Goal: Task Accomplishment & Management: Manage account settings

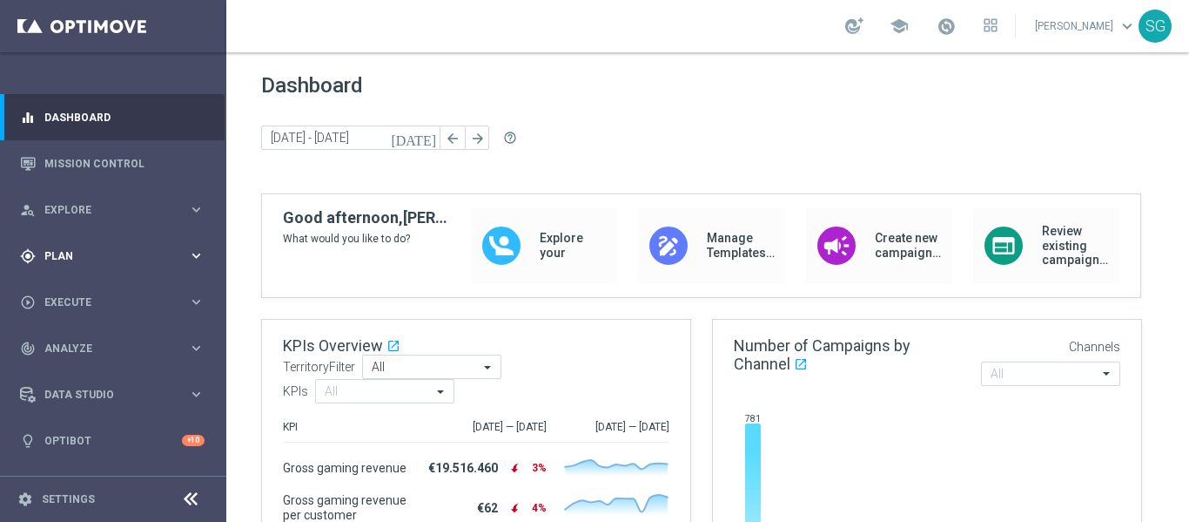
click at [80, 252] on span "Plan" at bounding box center [116, 256] width 144 height 10
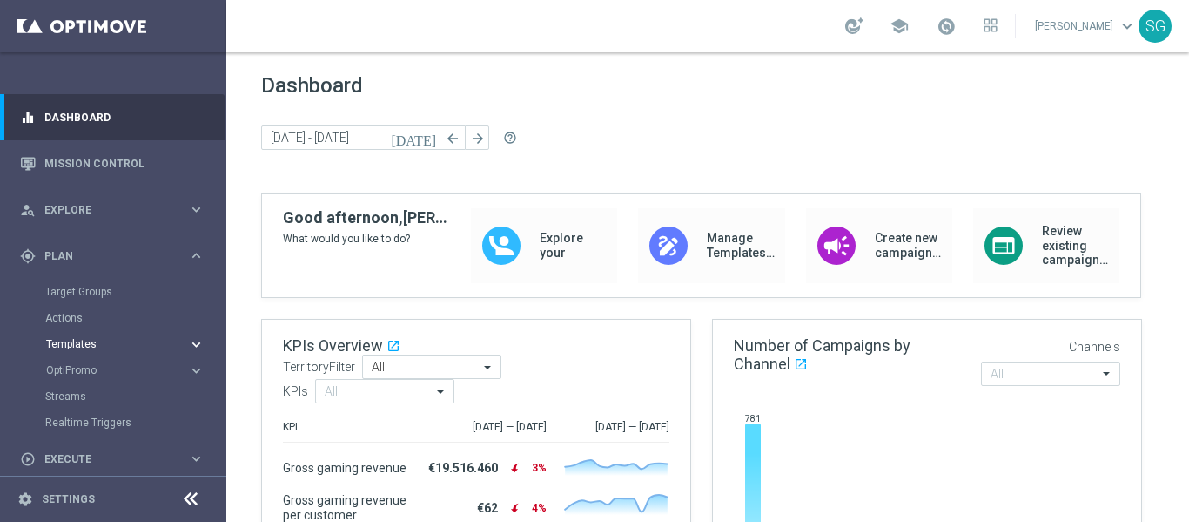
click at [96, 347] on span "Templates" at bounding box center [108, 344] width 125 height 10
click at [92, 366] on link "Optimail" at bounding box center [117, 370] width 127 height 14
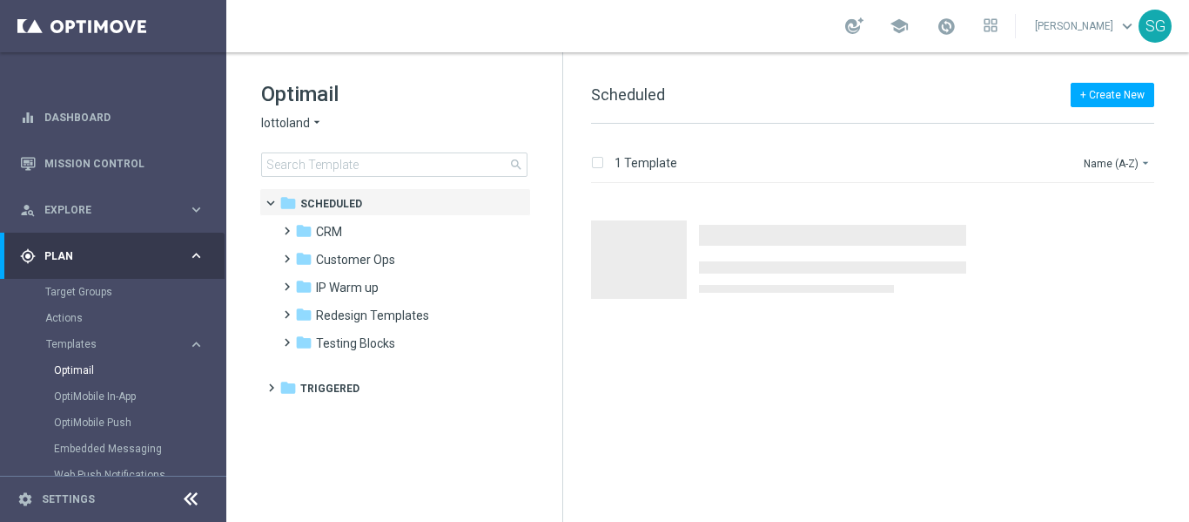
click at [300, 131] on div "Optimail lottoland arrow_drop_down × lottoland search" at bounding box center [411, 128] width 301 height 97
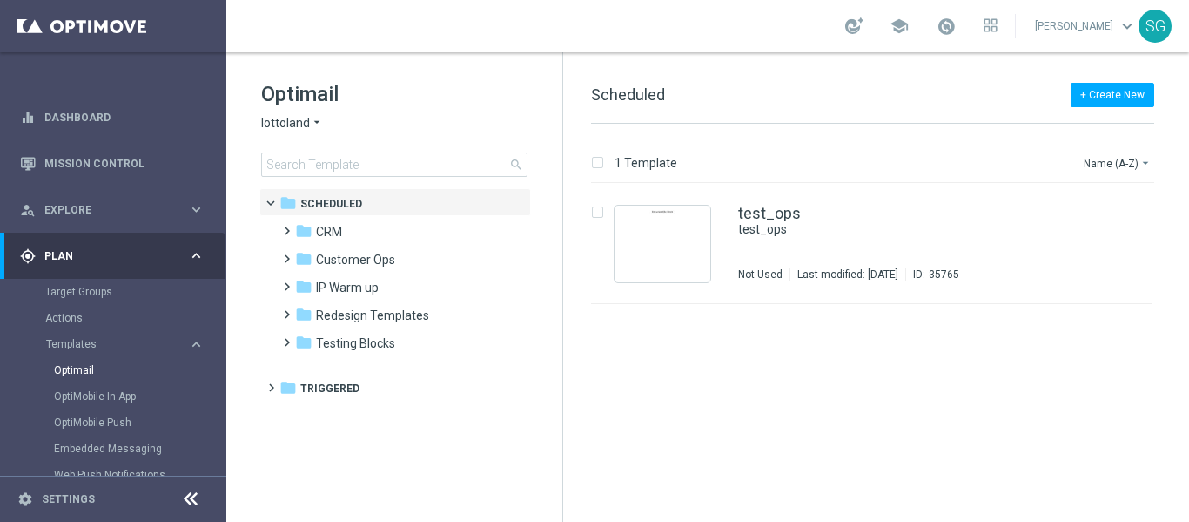
click at [304, 124] on span "lottoland" at bounding box center [285, 123] width 49 height 17
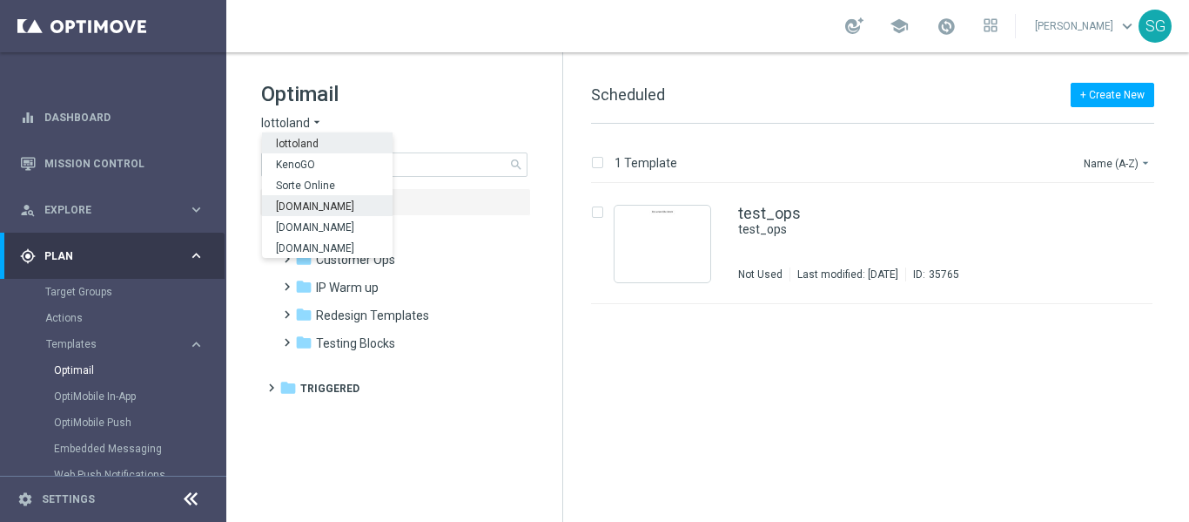
click at [0, 0] on span "[DOMAIN_NAME]" at bounding box center [0, 0] width 0 height 0
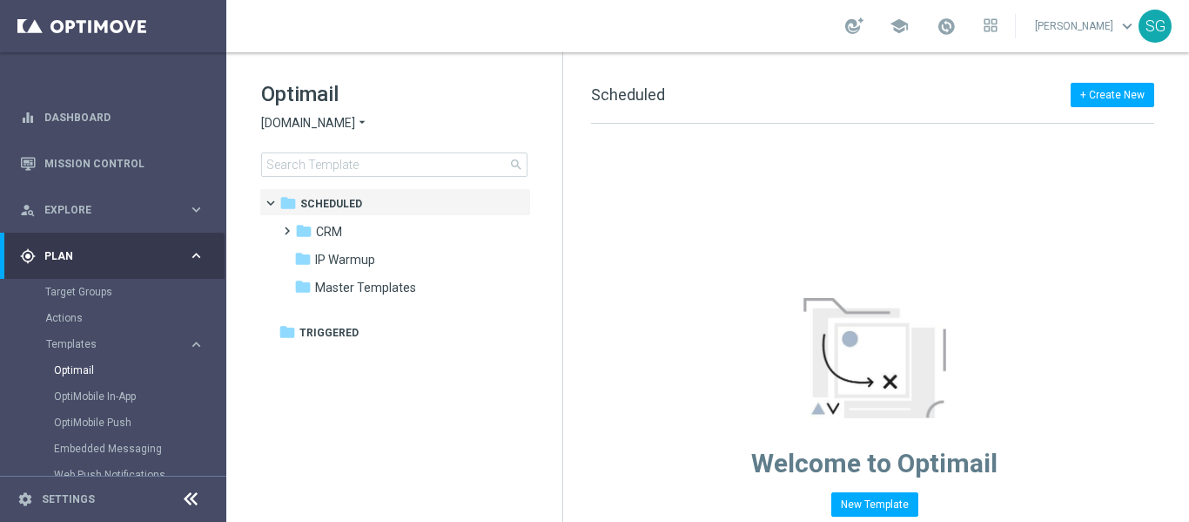
click at [196, 501] on icon at bounding box center [190, 498] width 21 height 21
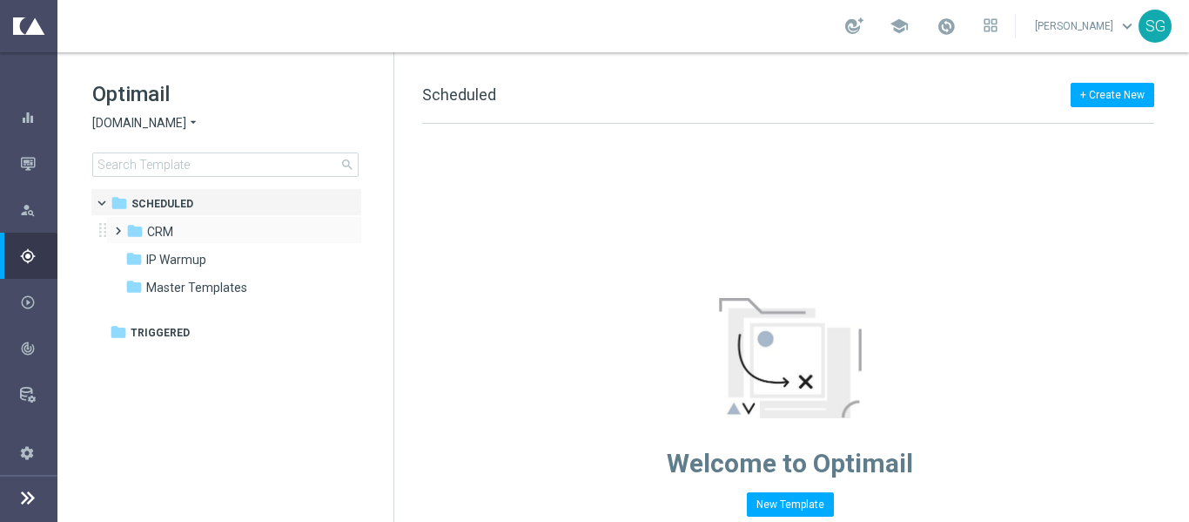
click at [115, 226] on span at bounding box center [115, 222] width 8 height 7
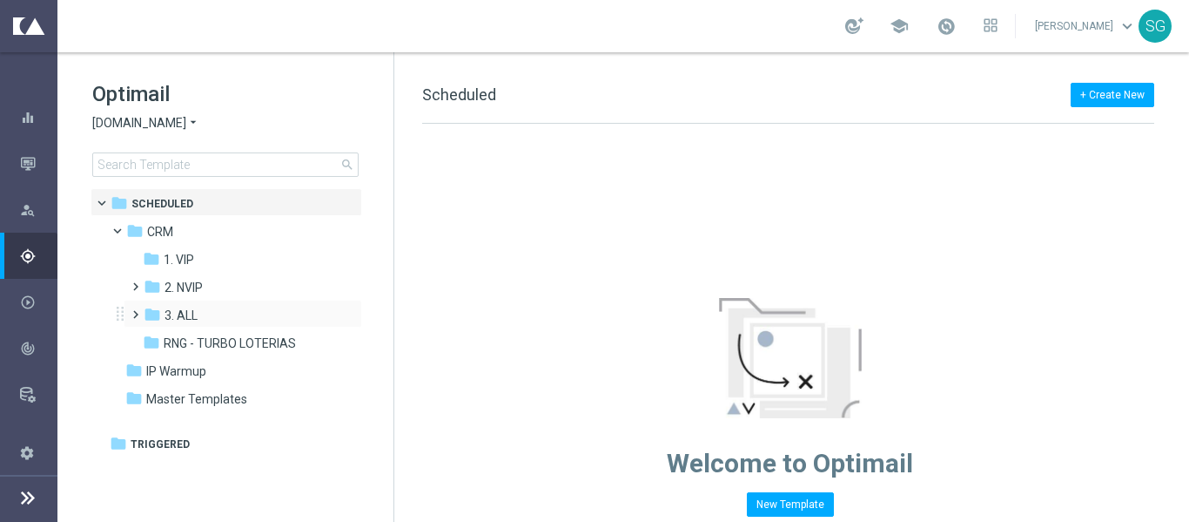
click at [136, 310] on span at bounding box center [132, 306] width 8 height 7
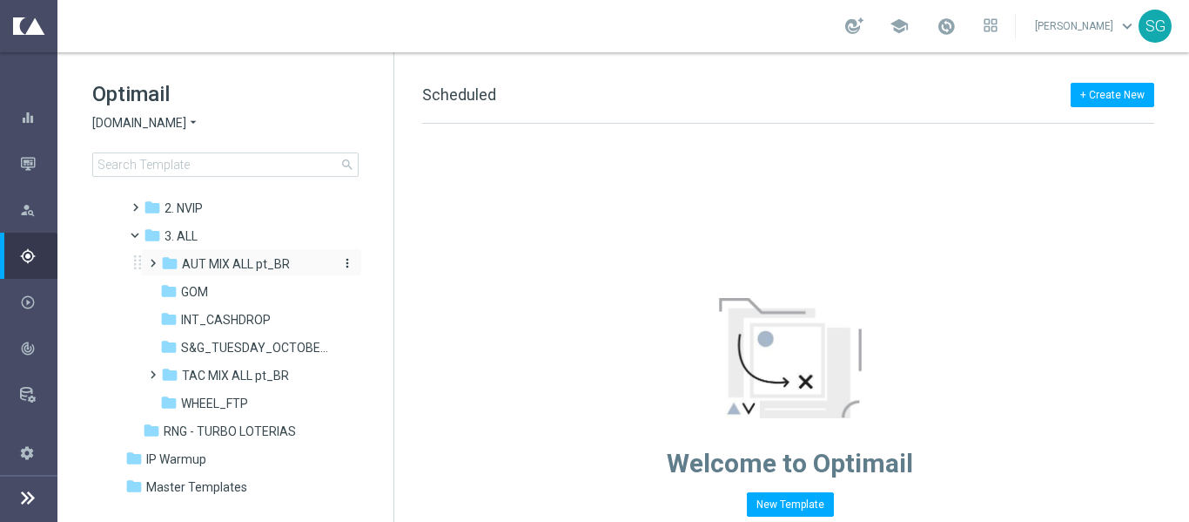
scroll to position [81, 0]
click at [153, 368] on span at bounding box center [149, 364] width 8 height 7
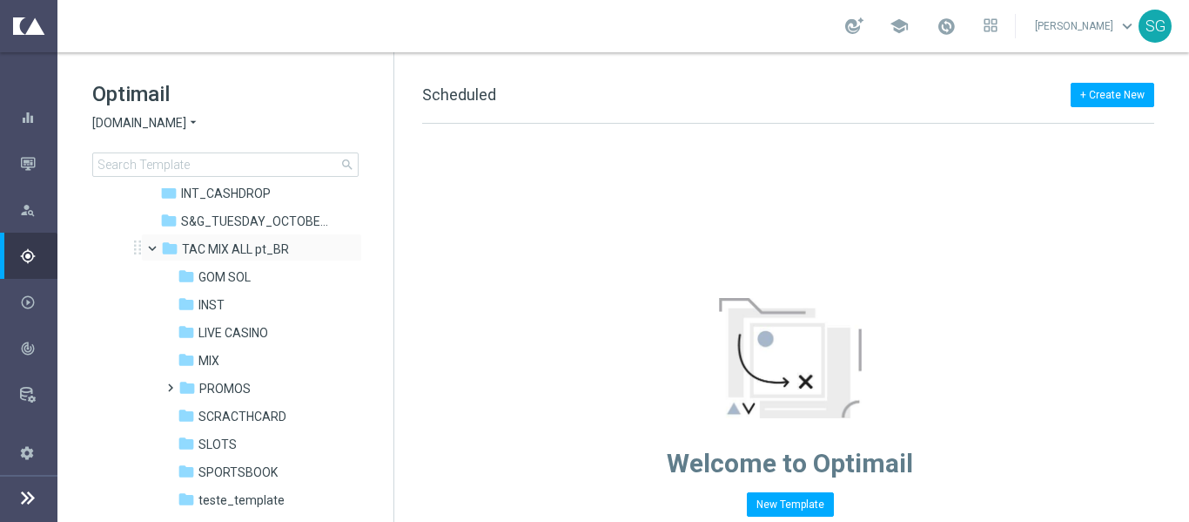
scroll to position [229, 0]
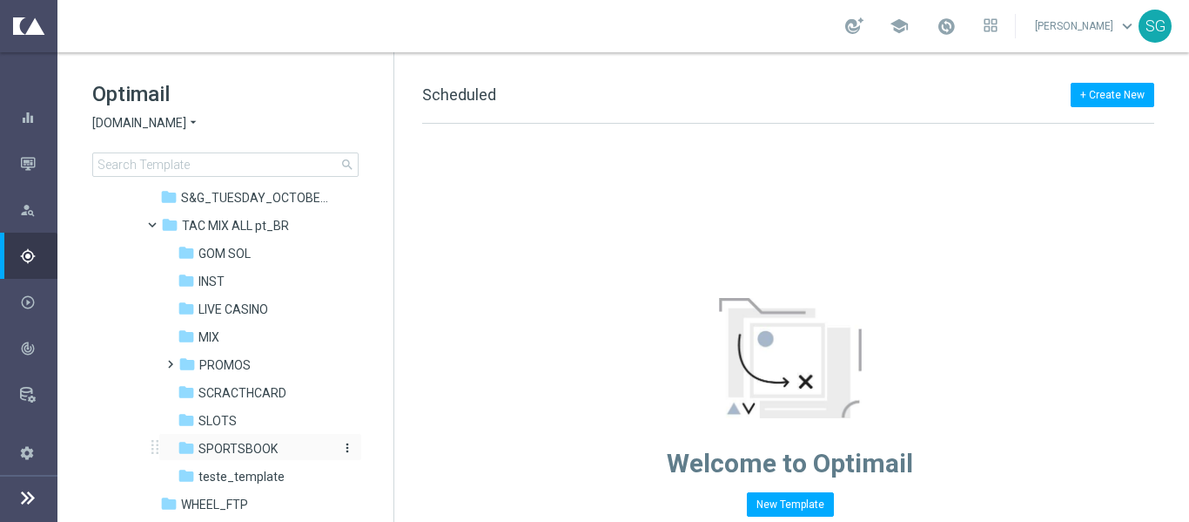
click at [228, 452] on span "SPORTSBOOK" at bounding box center [238, 449] width 79 height 16
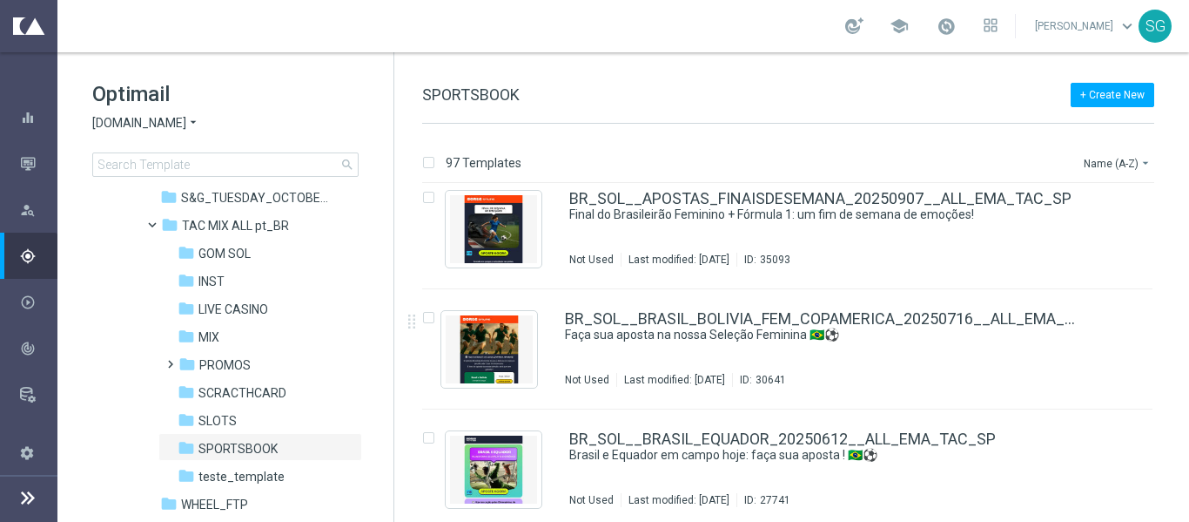
scroll to position [16, 0]
click at [1101, 197] on icon "file_copy" at bounding box center [1105, 193] width 14 height 14
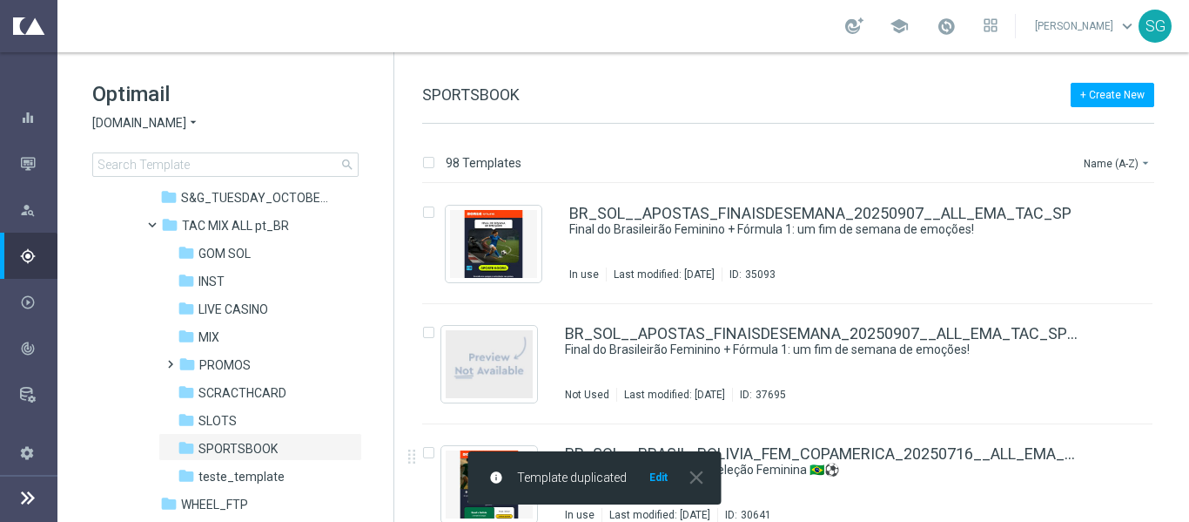
click at [654, 475] on button "Edit" at bounding box center [659, 477] width 22 height 14
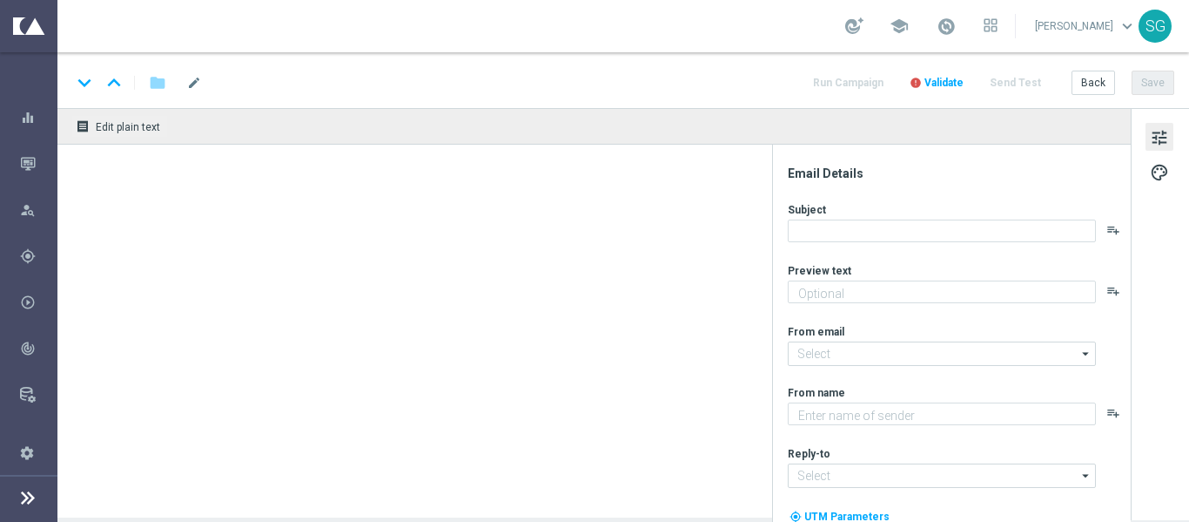
type textarea "Aposte já, [%FIRST_NAME%]!"
type input "contato@email.sorteonline.bet.br"
type textarea "Sorte Online Betz"
type input "suporte@sorteonline.bet.br"
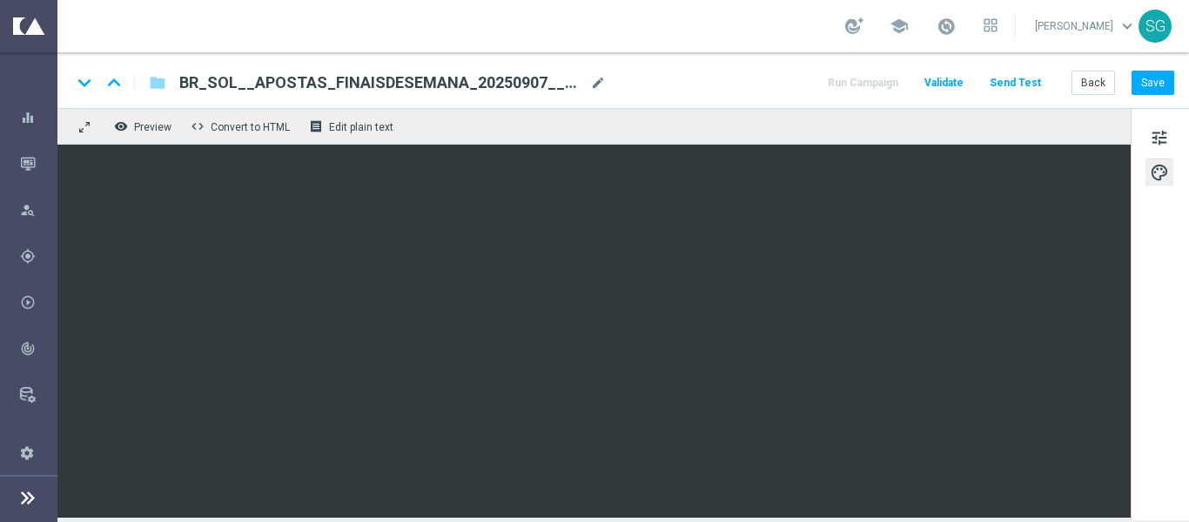
click at [729, 96] on div "keyboard_arrow_down keyboard_arrow_up folder BR_SOL__APOSTAS_FINAISDESEMANA_202…" at bounding box center [623, 80] width 1132 height 56
click at [155, 122] on span "Preview" at bounding box center [152, 127] width 37 height 12
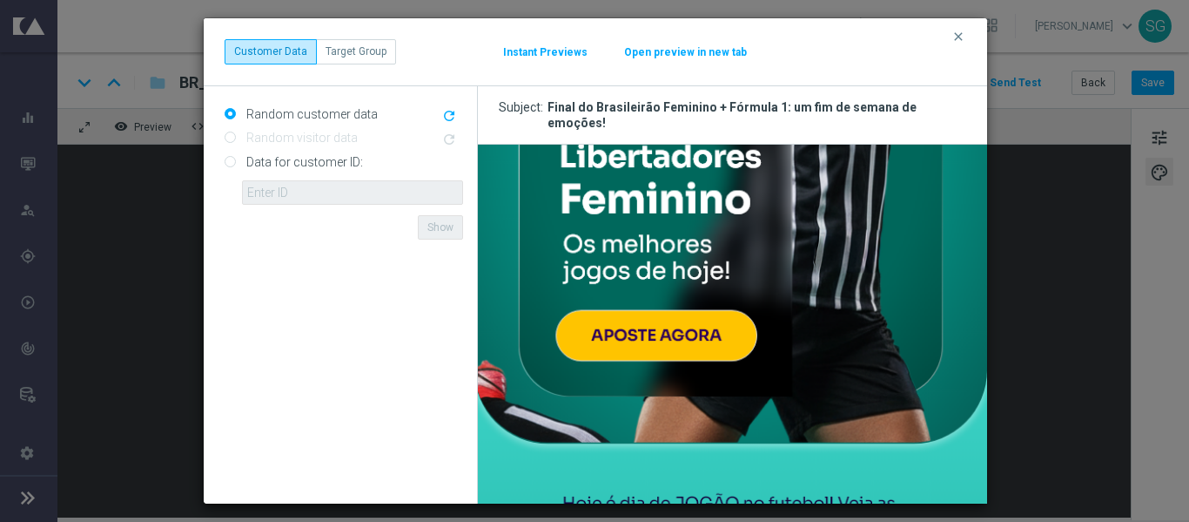
scroll to position [389, 0]
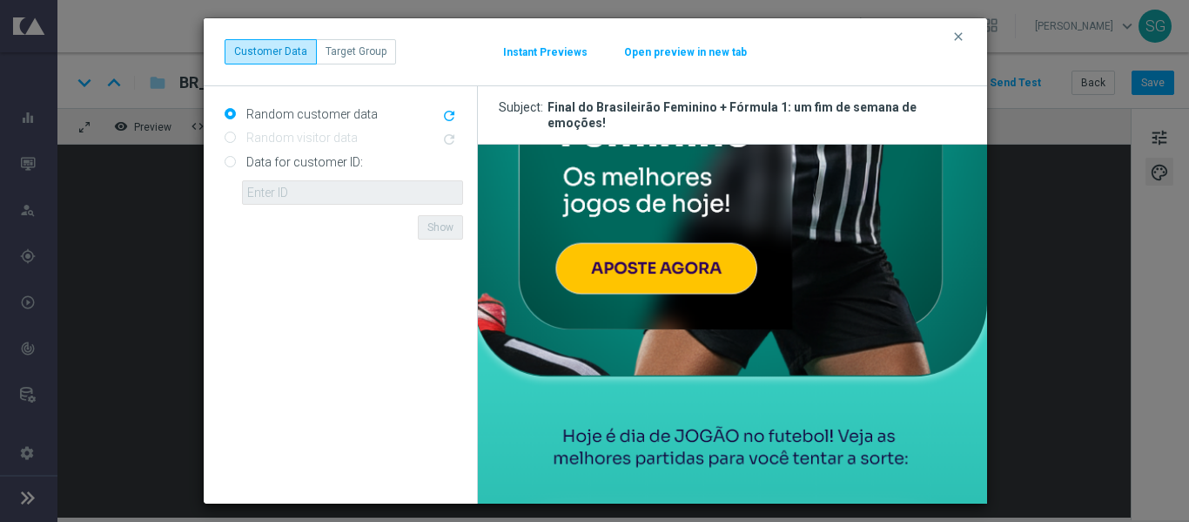
click at [656, 50] on button "Open preview in new tab" at bounding box center [685, 52] width 125 height 14
click at [959, 36] on icon "clear" at bounding box center [959, 37] width 14 height 14
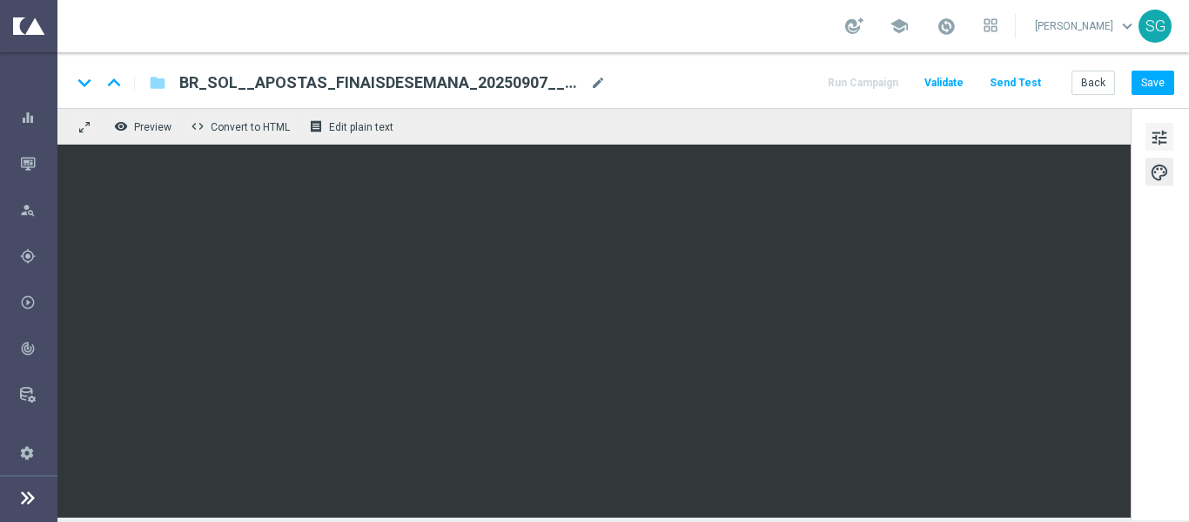
click at [1159, 137] on span "tune" at bounding box center [1159, 137] width 19 height 23
click at [1163, 91] on button "Save" at bounding box center [1153, 83] width 43 height 24
click at [508, 81] on span "BR_SOL__APOSTAS_FINAISDESEMANA_20250907__ALL_EMA_TAC_SP(1)" at bounding box center [381, 82] width 404 height 21
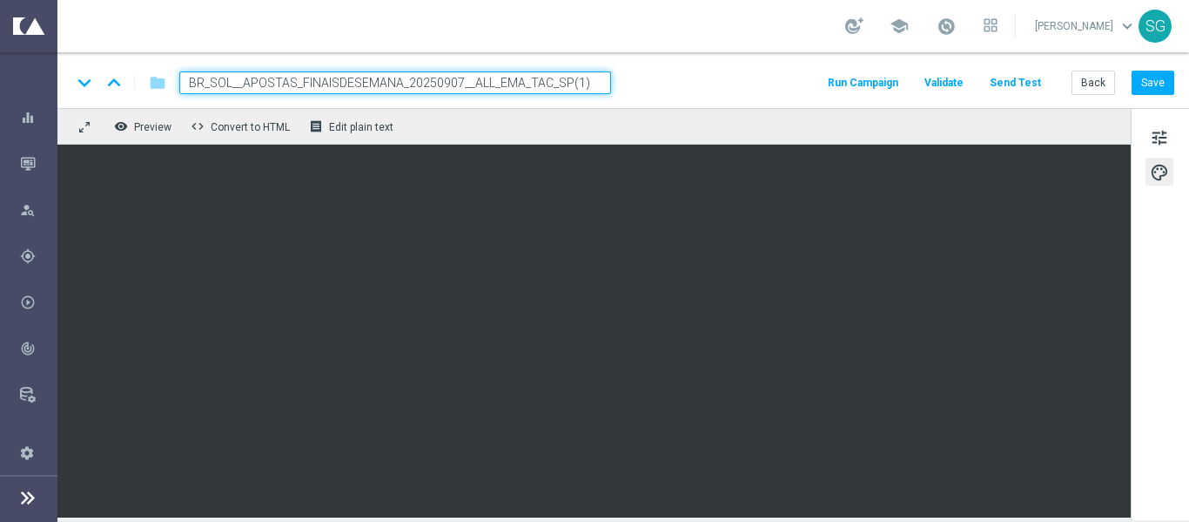
drag, startPoint x: 243, startPoint y: 82, endPoint x: 398, endPoint y: 82, distance: 155.0
click at [398, 82] on input "BR_SOL__APOSTAS_FINAISDESEMANA_20250907__ALL_EMA_TAC_SP(1)" at bounding box center [395, 82] width 432 height 23
drag, startPoint x: 421, startPoint y: 81, endPoint x: 447, endPoint y: 79, distance: 26.2
click at [447, 79] on input "BR_SOL__LIBERTADORES_FEMININA_20250907__ALL_EMA_TAC_SP(1)" at bounding box center [395, 82] width 432 height 23
click at [574, 81] on input "BR_SOL__LIBERTADORES_FEMININA_20251008__ALL_EMA_TAC_SP(1)" at bounding box center [395, 82] width 432 height 23
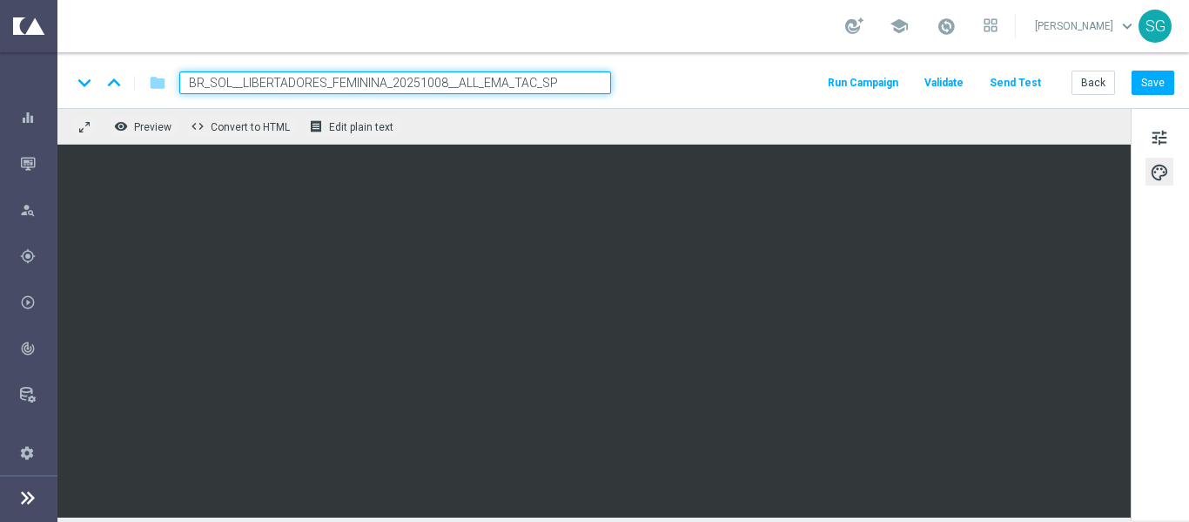
type input "BR_SOL__LIBERTADORES_FEMININA_20251008__ALL_EMA_TAC_SP"
click at [644, 92] on div "keyboard_arrow_down keyboard_arrow_up folder BR_SOL__LIBERTADORES_FEMININA_2025…" at bounding box center [622, 82] width 1103 height 23
click at [610, 83] on input "BR_SOL__LIBERTADORES_FEMININA_20251008__ALL_EMA_TAC_SP" at bounding box center [395, 82] width 432 height 23
click at [637, 79] on div "keyboard_arrow_down keyboard_arrow_up folder BR_SOL__LIBERTADORES_FEMININA_2025…" at bounding box center [622, 82] width 1103 height 23
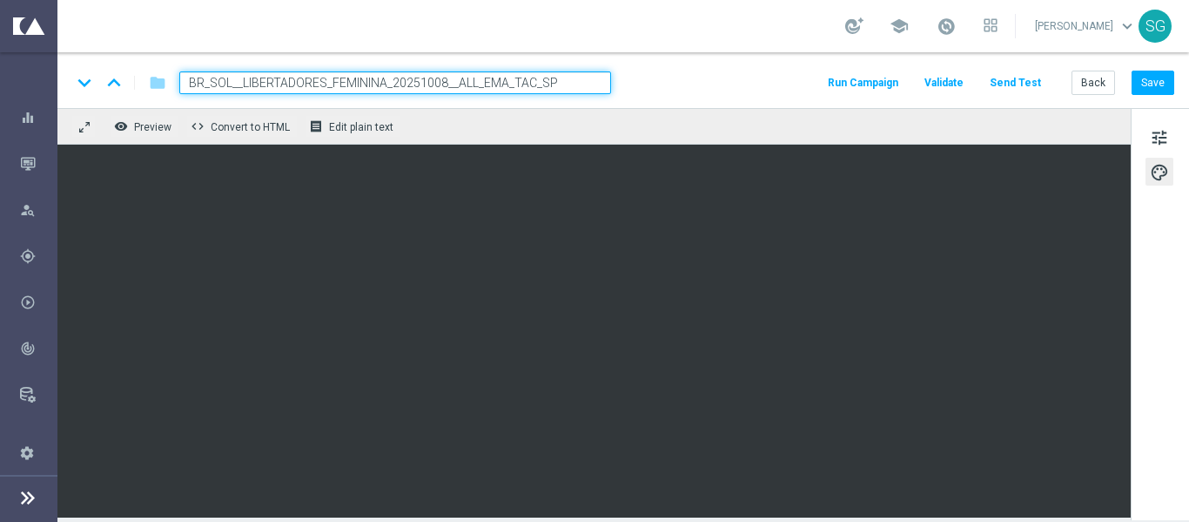
click at [596, 77] on input "BR_SOL__LIBERTADORES_FEMININA_20251008__ALL_EMA_TAC_SP" at bounding box center [395, 82] width 432 height 23
drag, startPoint x: 596, startPoint y: 77, endPoint x: 621, endPoint y: 77, distance: 24.4
click at [621, 77] on div "keyboard_arrow_down keyboard_arrow_up folder BR_SOL__LIBERTADORES_FEMININA_2025…" at bounding box center [622, 82] width 1103 height 23
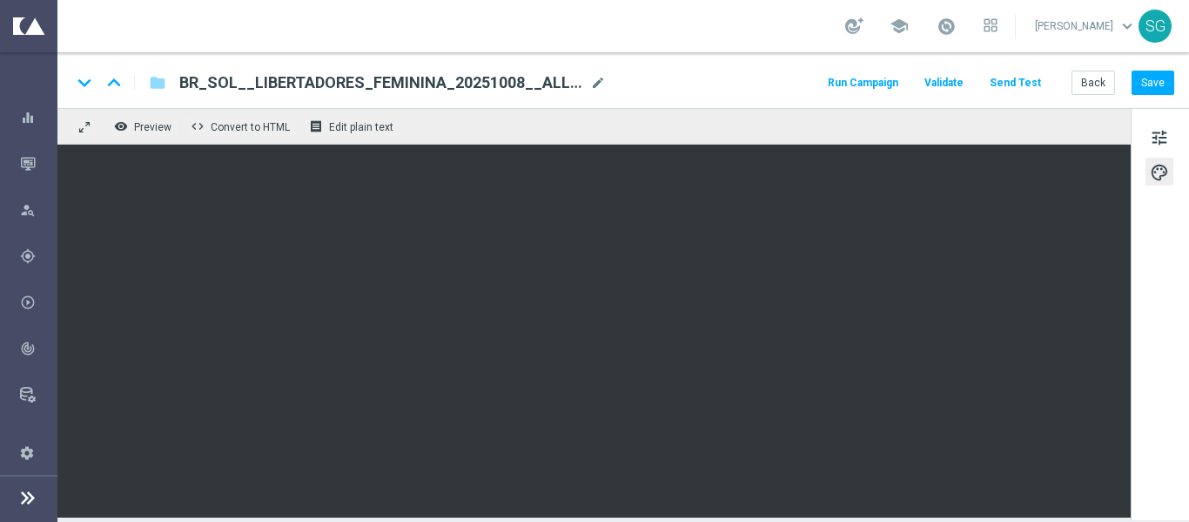
click at [621, 77] on div "keyboard_arrow_down keyboard_arrow_up folder BR_SOL__LIBERTADORES_FEMININA_2025…" at bounding box center [622, 82] width 1103 height 23
click at [1157, 145] on span "tune" at bounding box center [1159, 137] width 19 height 23
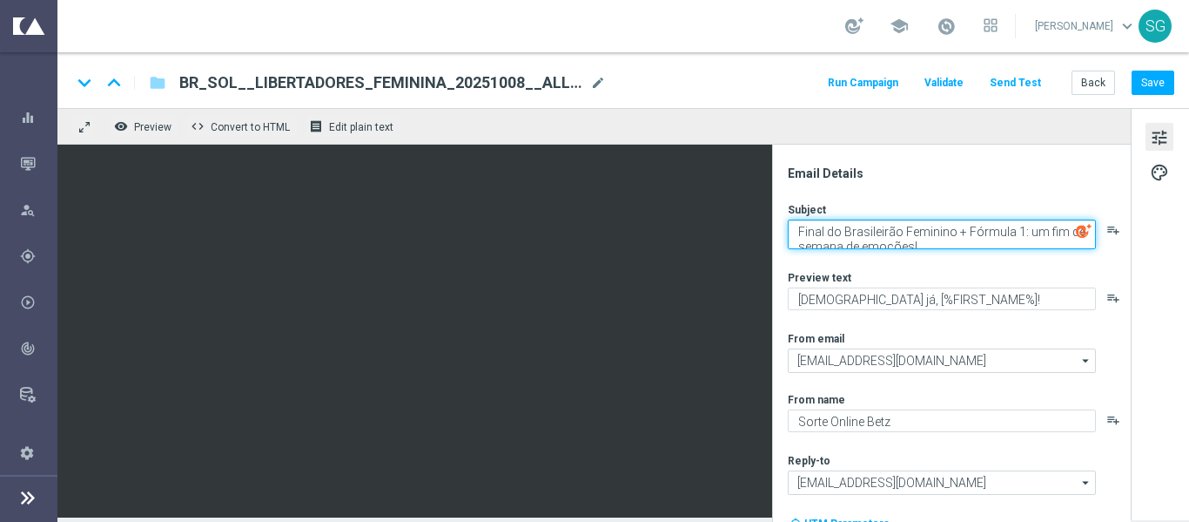
drag, startPoint x: 796, startPoint y: 227, endPoint x: 901, endPoint y: 229, distance: 105.4
click at [901, 229] on textarea "Final do Brasileirão Feminino + Fórmula 1: um fim de semana de emoções!" at bounding box center [942, 234] width 308 height 30
click at [914, 232] on textarea "Libertadores Feminino + Fórmula 1: um fim de semana de emoções!" at bounding box center [942, 234] width 308 height 30
drag, startPoint x: 920, startPoint y: 230, endPoint x: 799, endPoint y: 247, distance: 122.3
click at [799, 247] on textarea "Libertadores Feminina + Fórmula 1: um fim de semana de emoções!" at bounding box center [942, 234] width 308 height 30
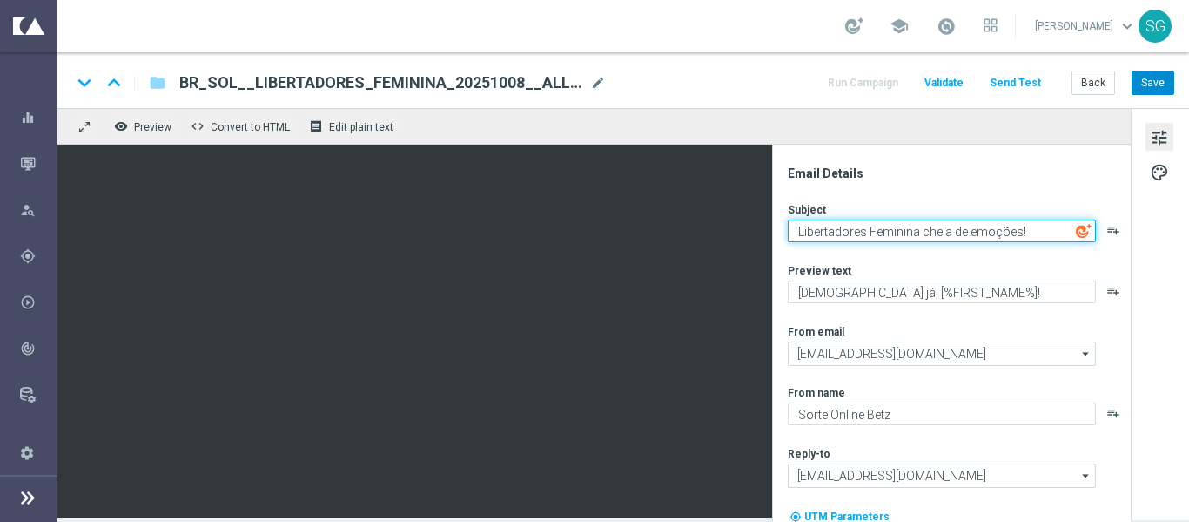
type textarea "Libertadores Feminina cheia de emoções!"
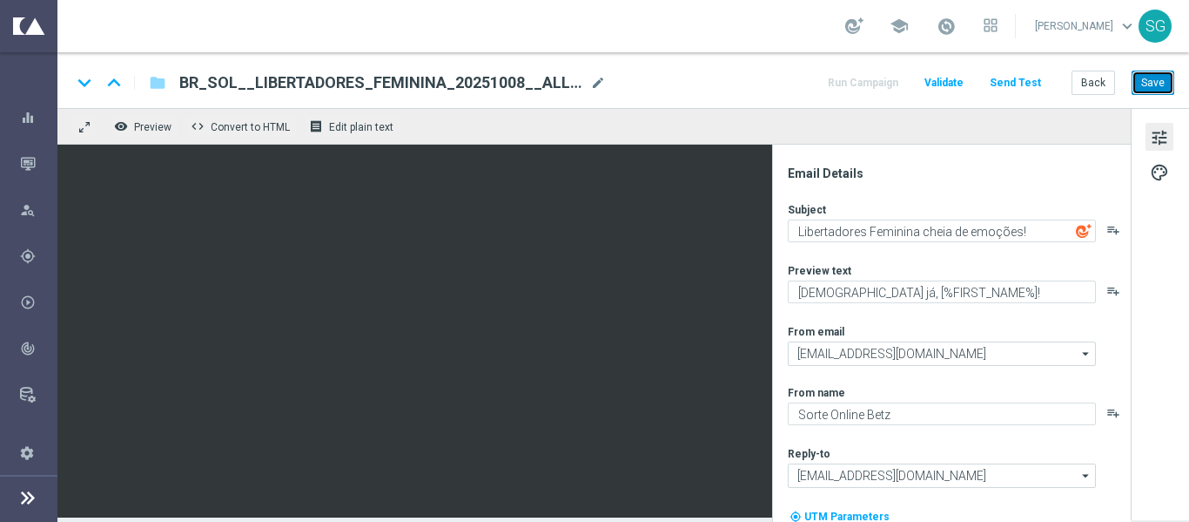
click at [1148, 83] on button "Save" at bounding box center [1153, 83] width 43 height 24
click at [1145, 92] on button "Save" at bounding box center [1153, 83] width 43 height 24
click at [1021, 84] on button "Send Test" at bounding box center [1015, 83] width 57 height 24
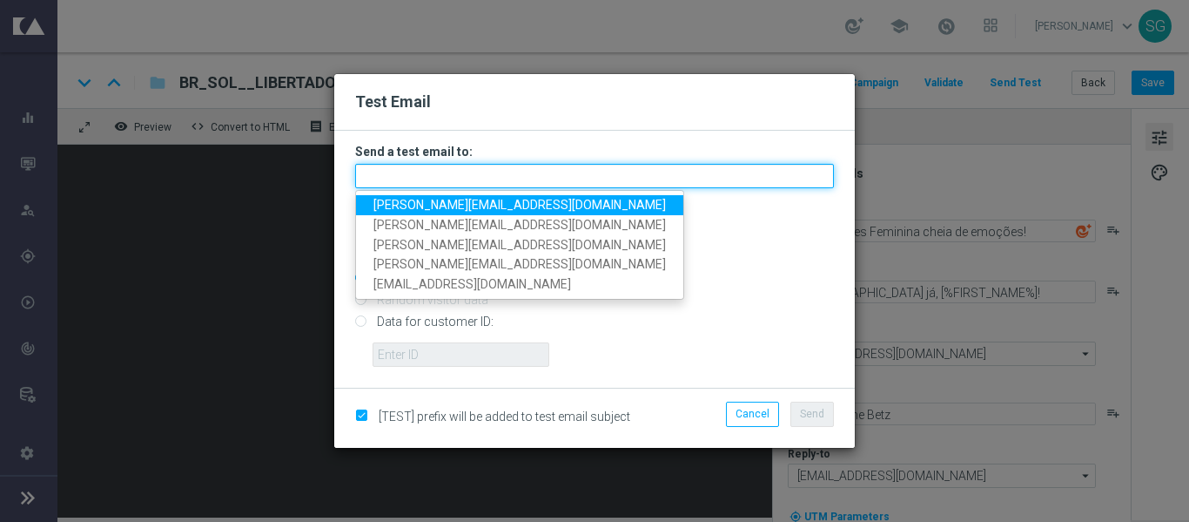
click at [674, 168] on input "text" at bounding box center [594, 176] width 479 height 24
paste input "wagner.lopes@sorteonline.com.br,thomas.silva@sorteonline.com.br,jose.guimaraes@…"
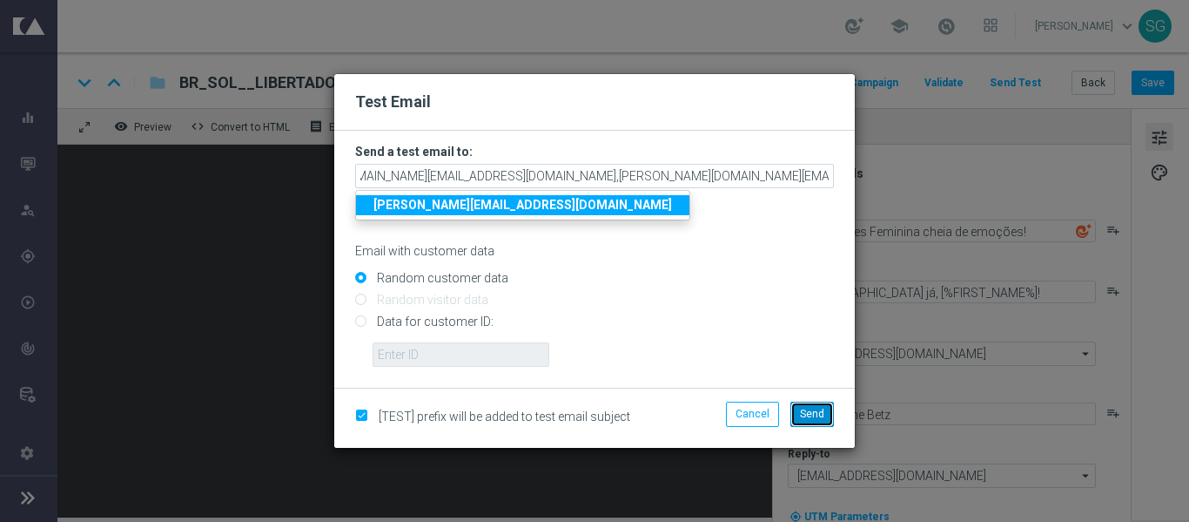
scroll to position [0, 0]
click at [815, 411] on span "Send" at bounding box center [812, 413] width 24 height 12
type input "wagner.lopes@sorteonline.com.br,thomas.silva@sorteonline.com.br,jose.guimaraes@…"
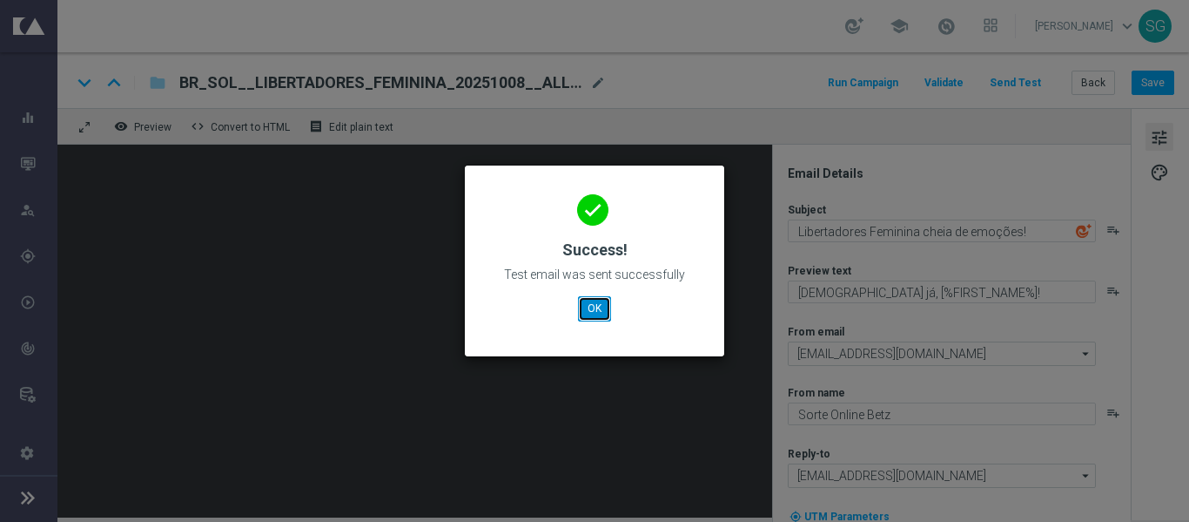
click at [590, 311] on button "OK" at bounding box center [594, 308] width 33 height 24
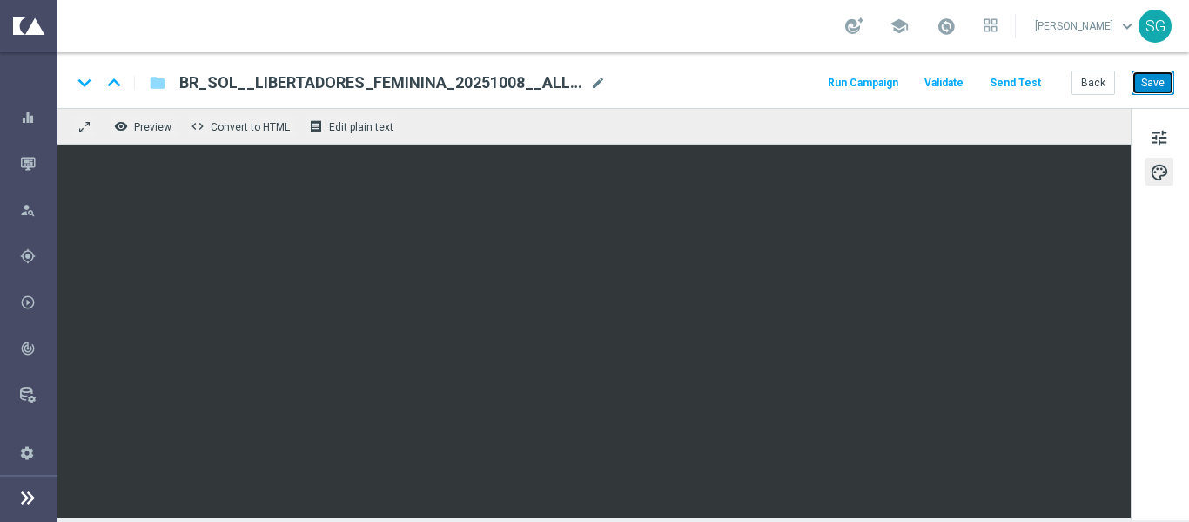
click at [1146, 71] on button "Save" at bounding box center [1153, 83] width 43 height 24
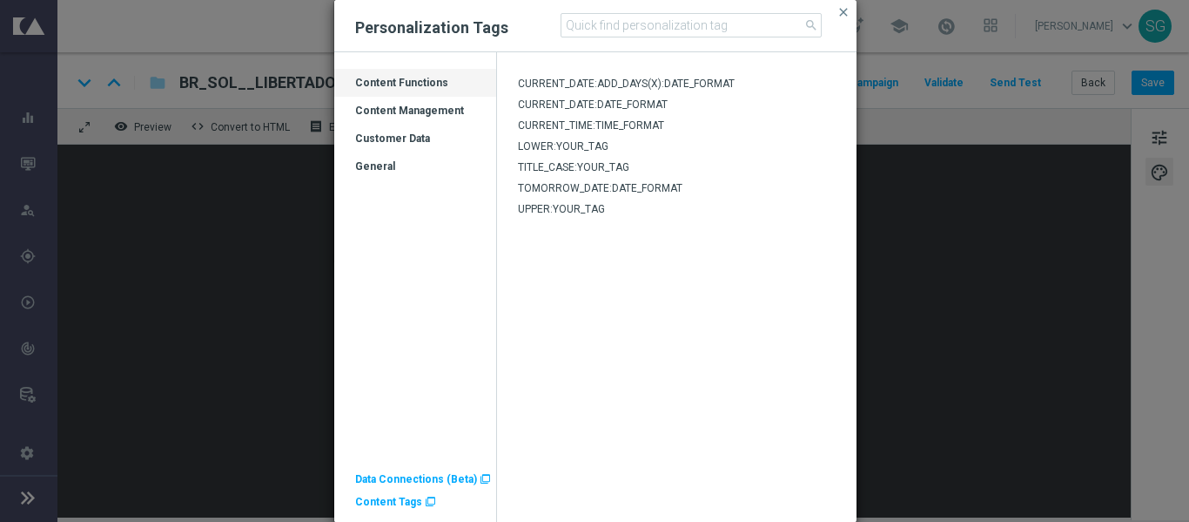
click at [421, 105] on div "Content Management" at bounding box center [415, 118] width 162 height 28
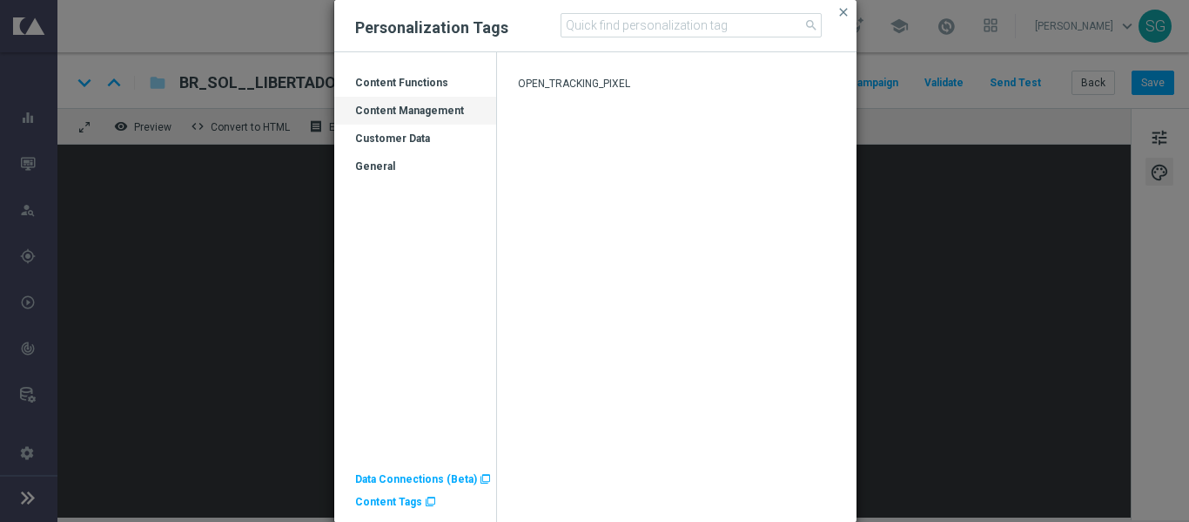
click at [409, 136] on div "Customer Data" at bounding box center [415, 145] width 162 height 28
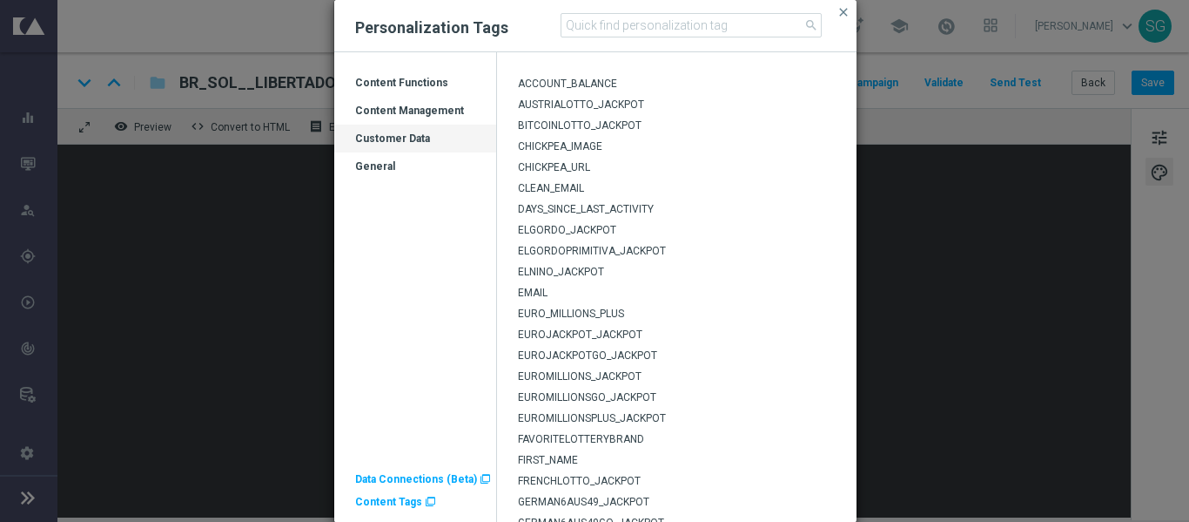
click at [392, 172] on div "General" at bounding box center [415, 173] width 162 height 28
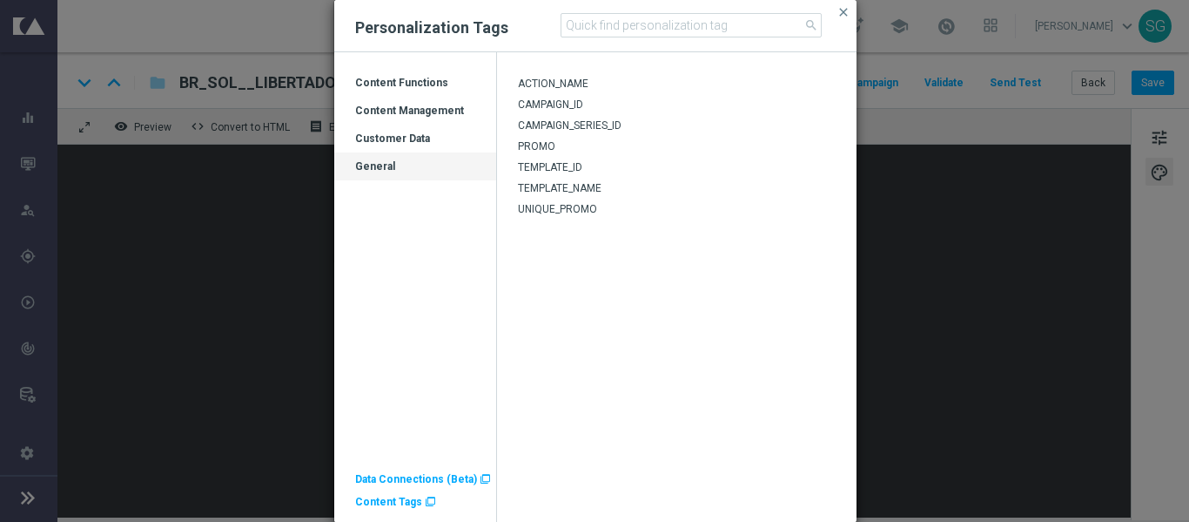
scroll to position [19, 0]
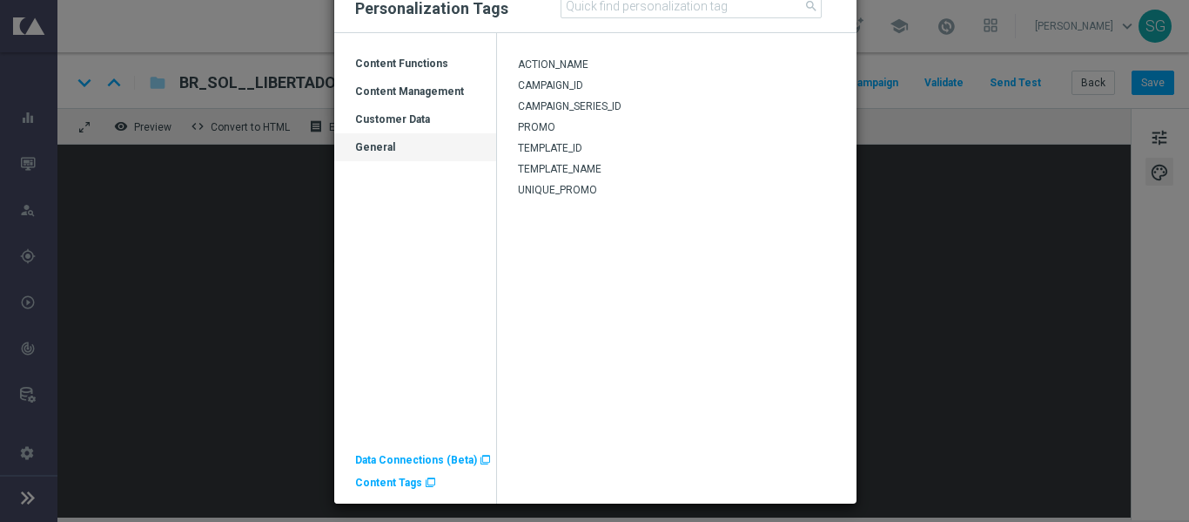
click at [387, 477] on span "Content Tags" at bounding box center [388, 482] width 67 height 12
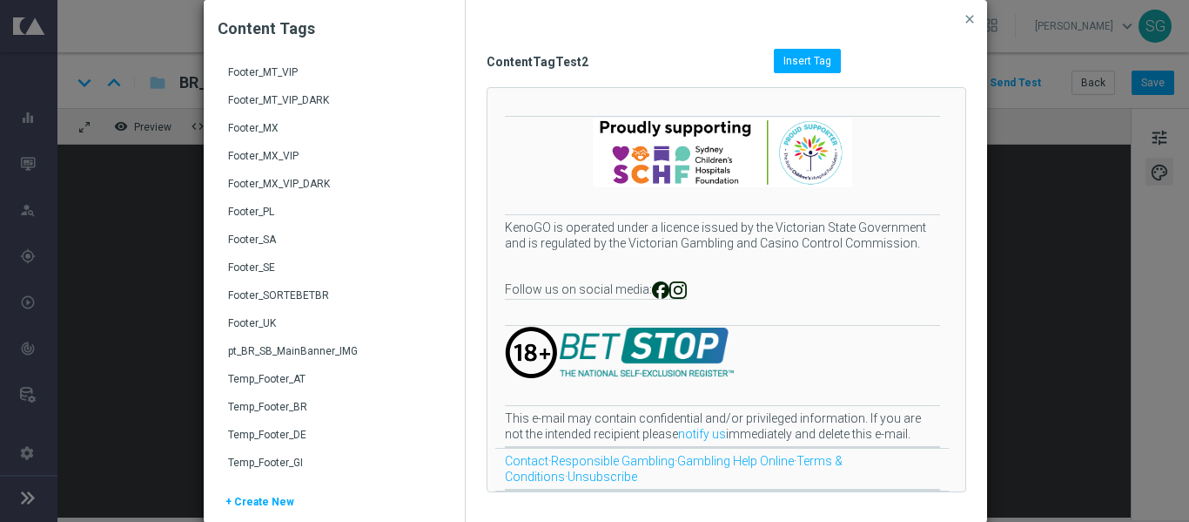
scroll to position [865, 0]
click at [293, 297] on div "Footer_SORTEBETBR" at bounding box center [336, 301] width 216 height 28
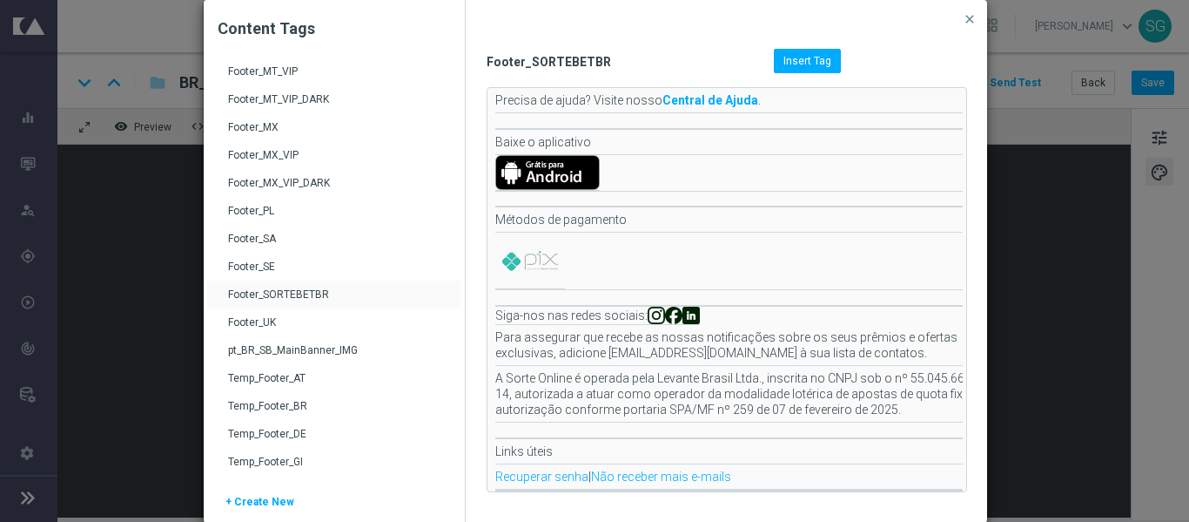
scroll to position [0, 0]
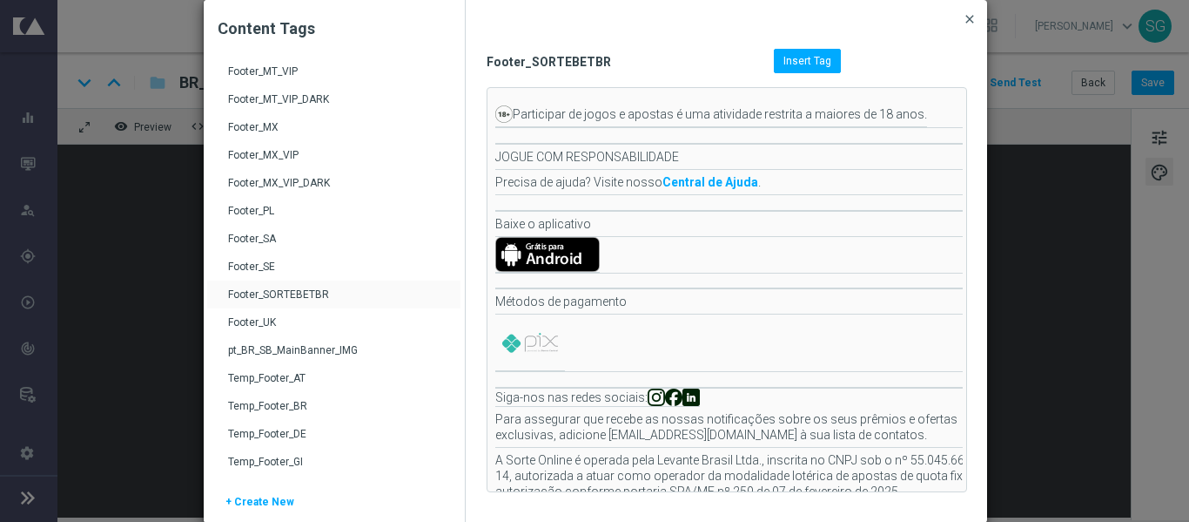
click at [967, 22] on span "close" at bounding box center [970, 19] width 14 height 14
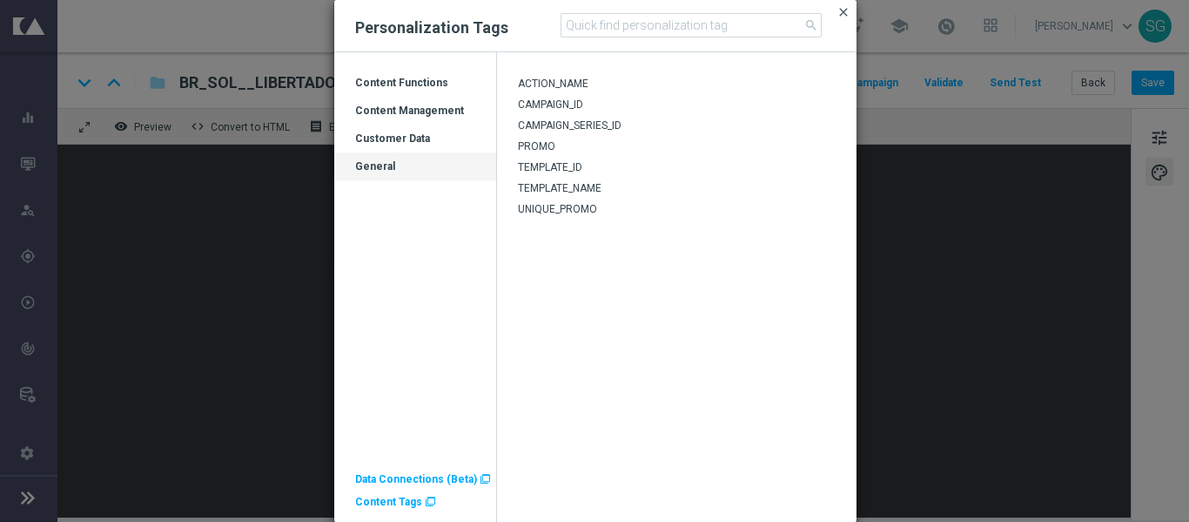
click at [837, 12] on span "close" at bounding box center [844, 12] width 14 height 14
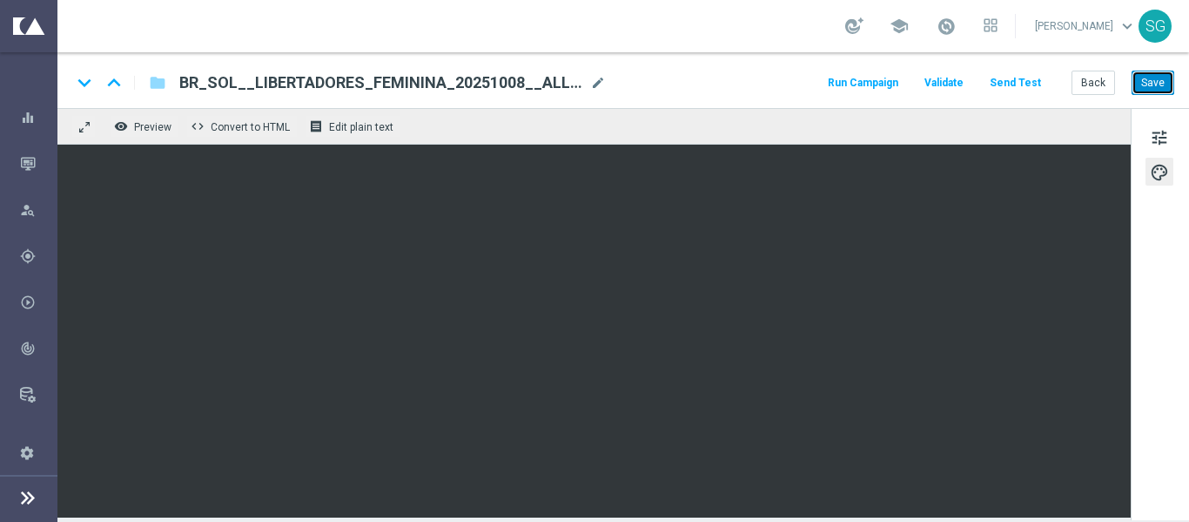
click at [1153, 84] on button "Save" at bounding box center [1153, 83] width 43 height 24
click at [1154, 137] on span "tune" at bounding box center [1159, 137] width 19 height 23
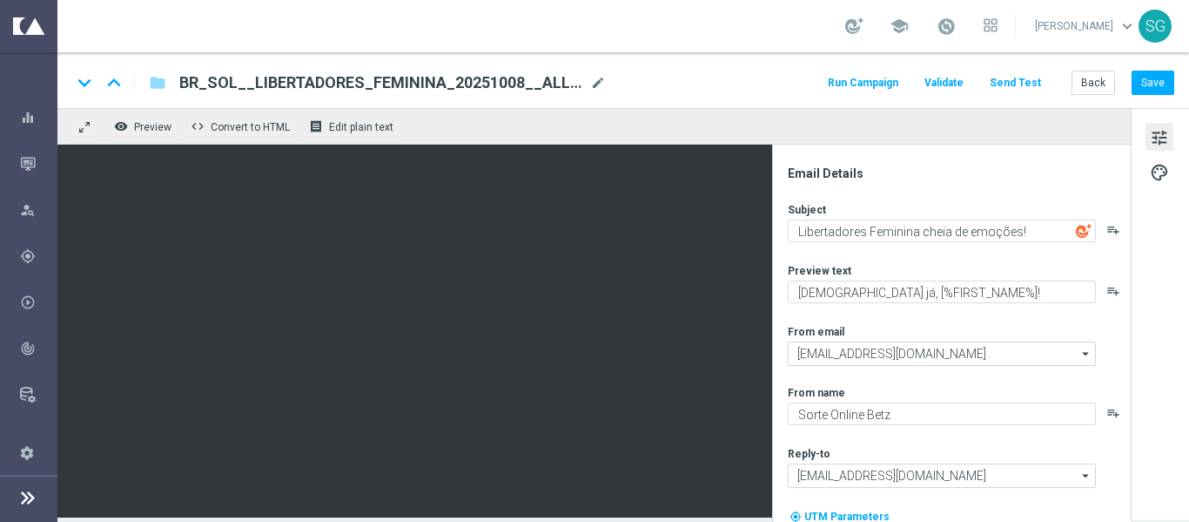
click at [562, 93] on div "BR_SOL__LIBERTADORES_FEMININA_20251008__ALL_EMA_TAC_SP mode_edit" at bounding box center [392, 82] width 427 height 23
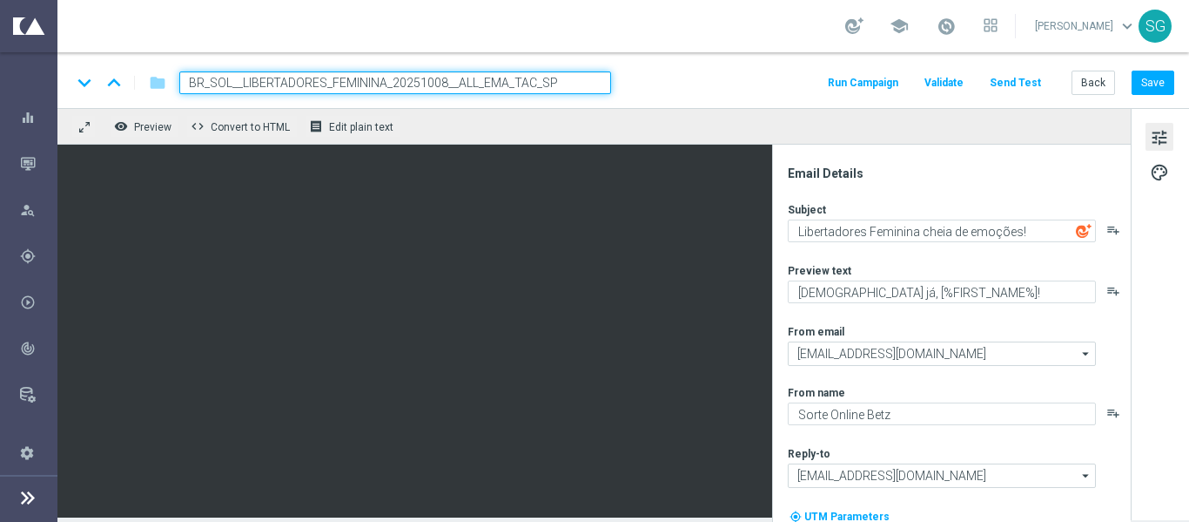
click at [567, 85] on input "BR_SOL__LIBERTADORES_FEMININA_20251008__ALL_EMA_TAC_SP" at bounding box center [395, 82] width 432 height 23
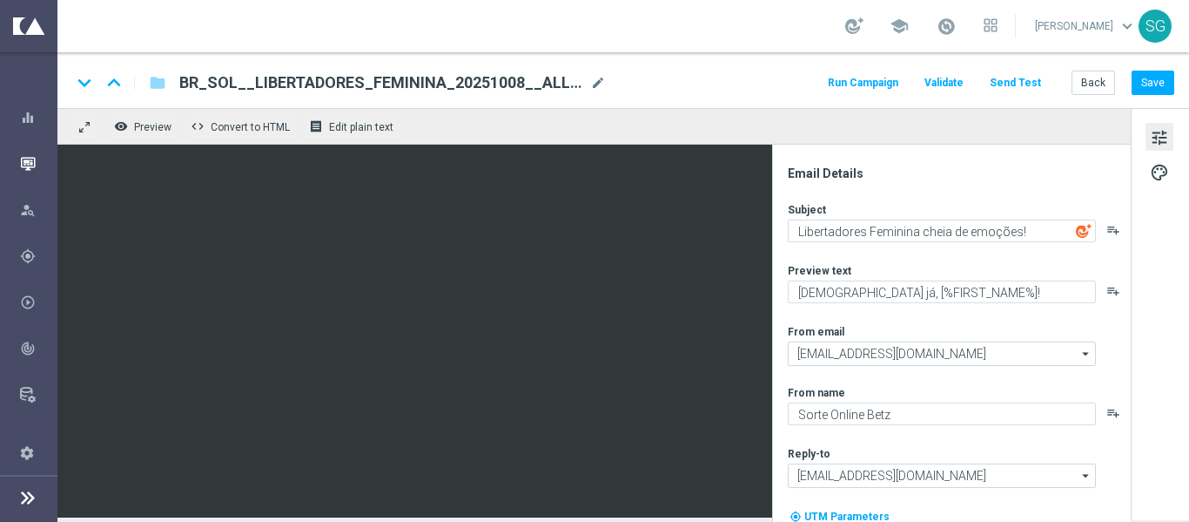
click at [48, 158] on div "Mission Control" at bounding box center [38, 163] width 37 height 46
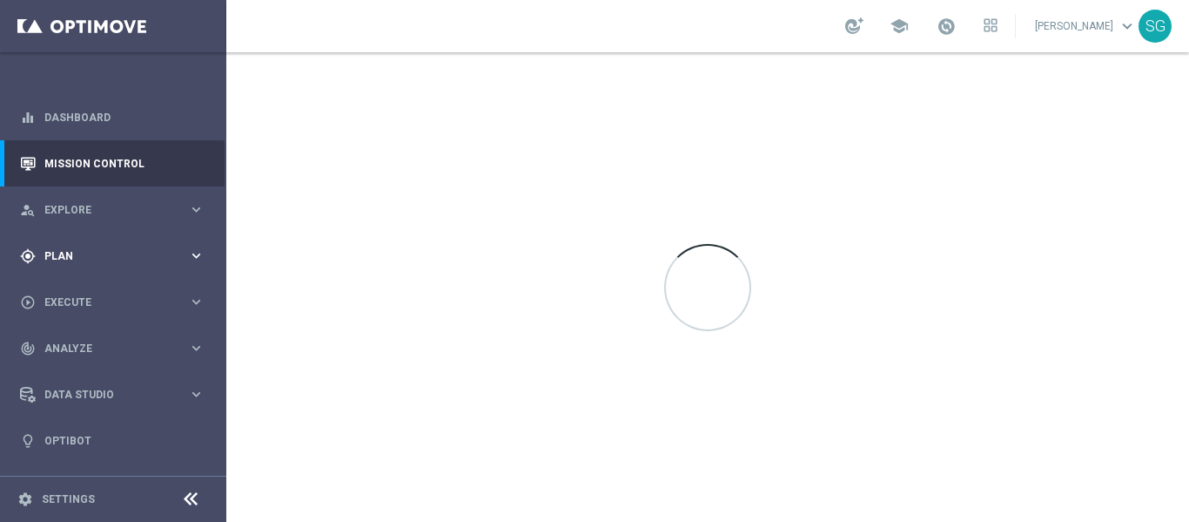
click at [71, 239] on div "gps_fixed Plan keyboard_arrow_right" at bounding box center [112, 255] width 225 height 46
click at [76, 344] on span "Templates" at bounding box center [108, 344] width 125 height 10
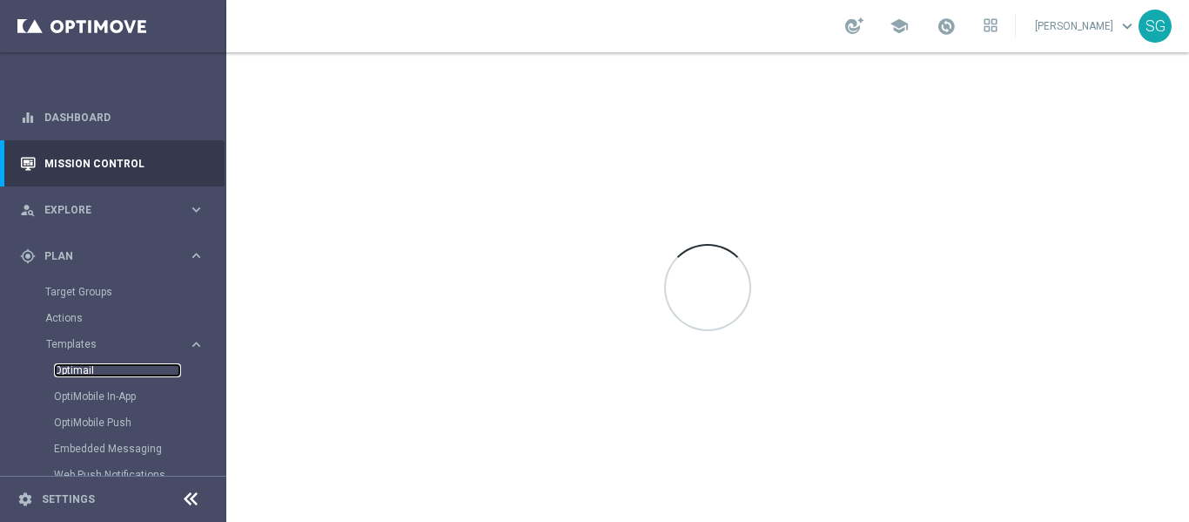
click at [81, 371] on link "Optimail" at bounding box center [117, 370] width 127 height 14
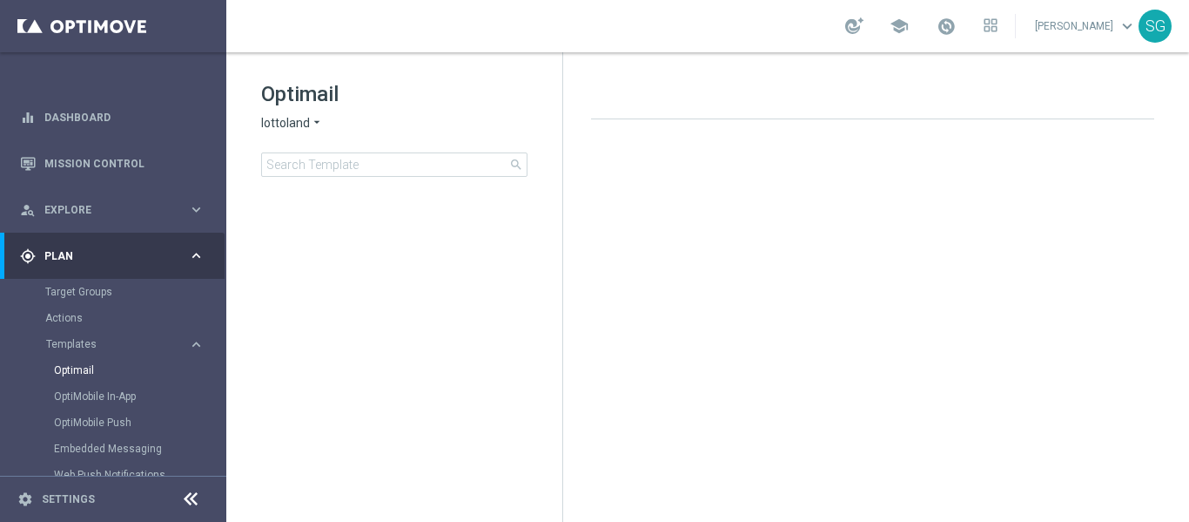
click at [305, 127] on span "lottoland" at bounding box center [285, 123] width 49 height 17
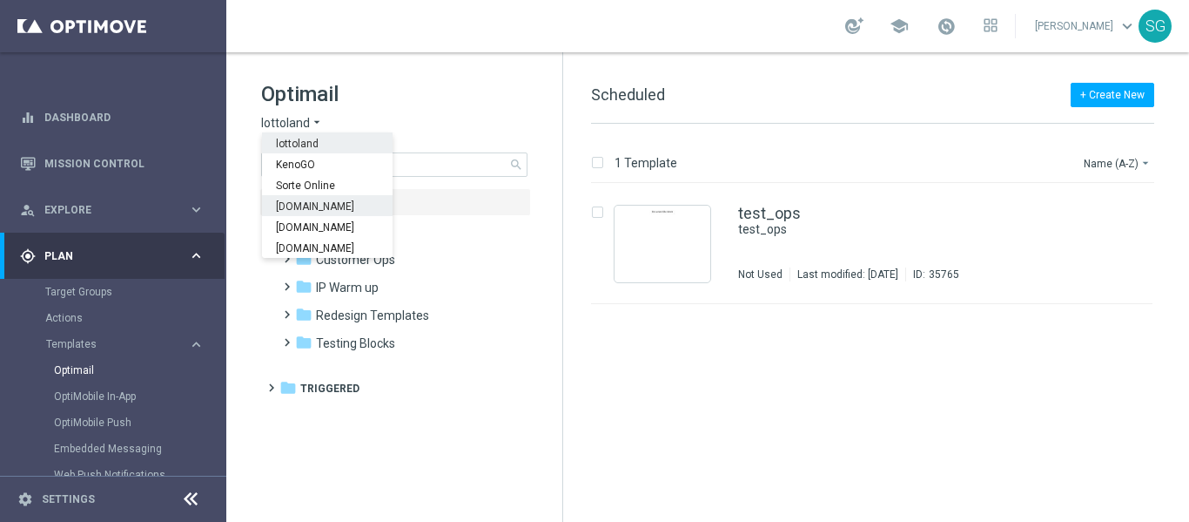
click at [0, 0] on span "[DOMAIN_NAME]" at bounding box center [0, 0] width 0 height 0
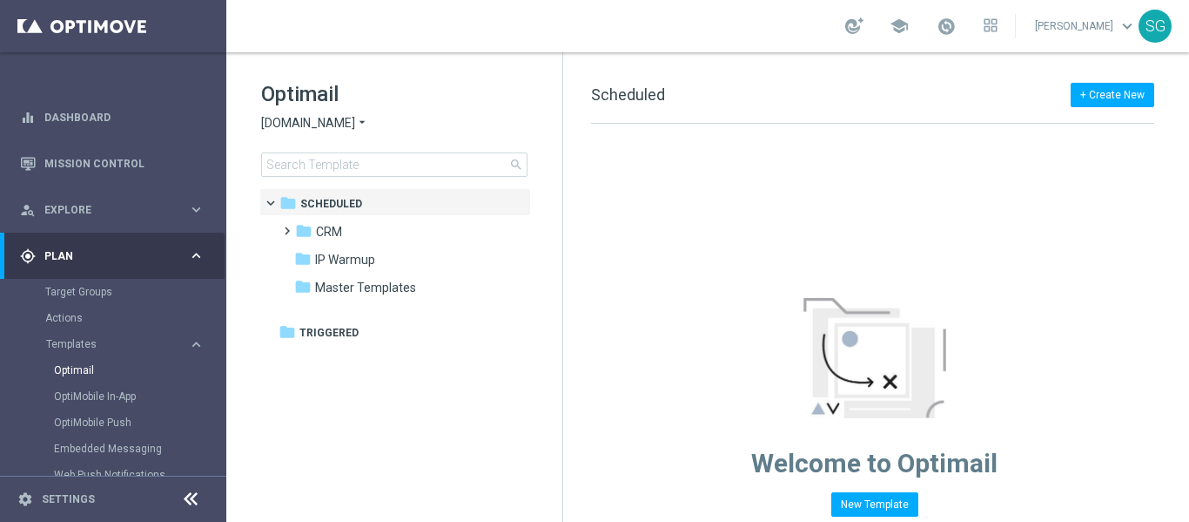
click at [182, 497] on icon at bounding box center [190, 498] width 21 height 21
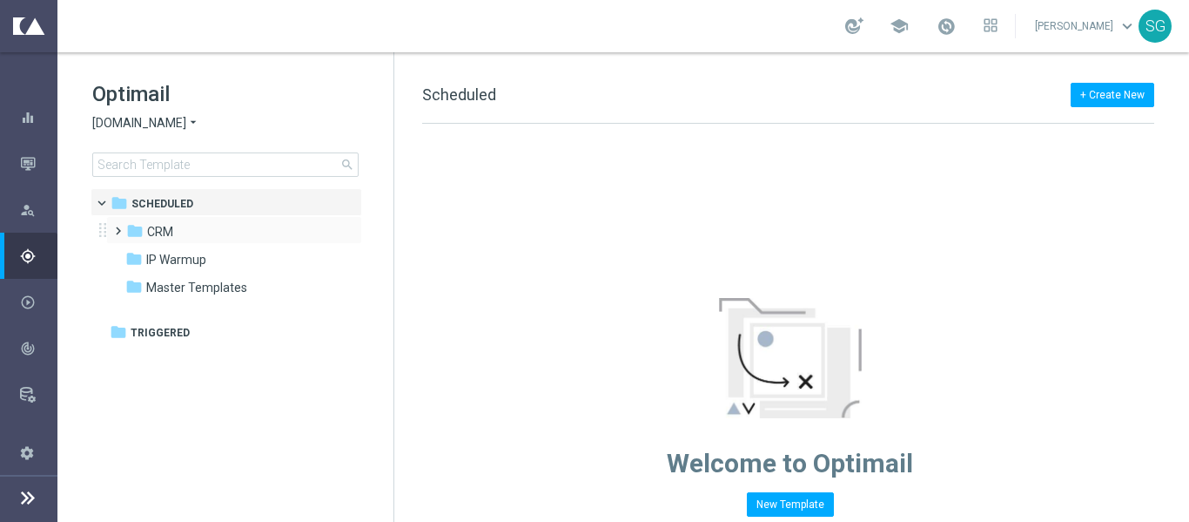
click at [118, 226] on span at bounding box center [115, 222] width 8 height 7
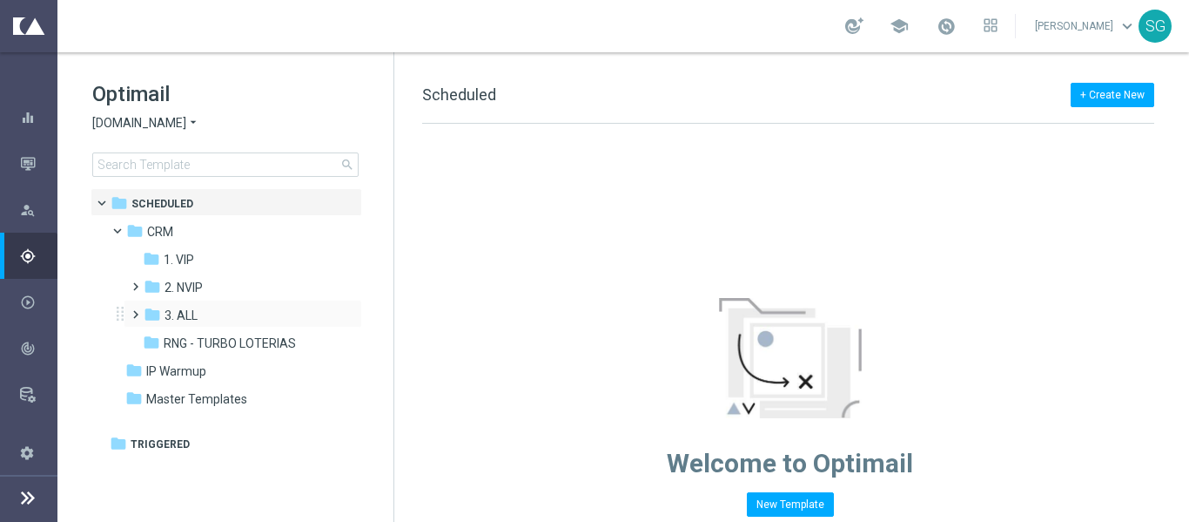
click at [133, 310] on span at bounding box center [132, 306] width 8 height 7
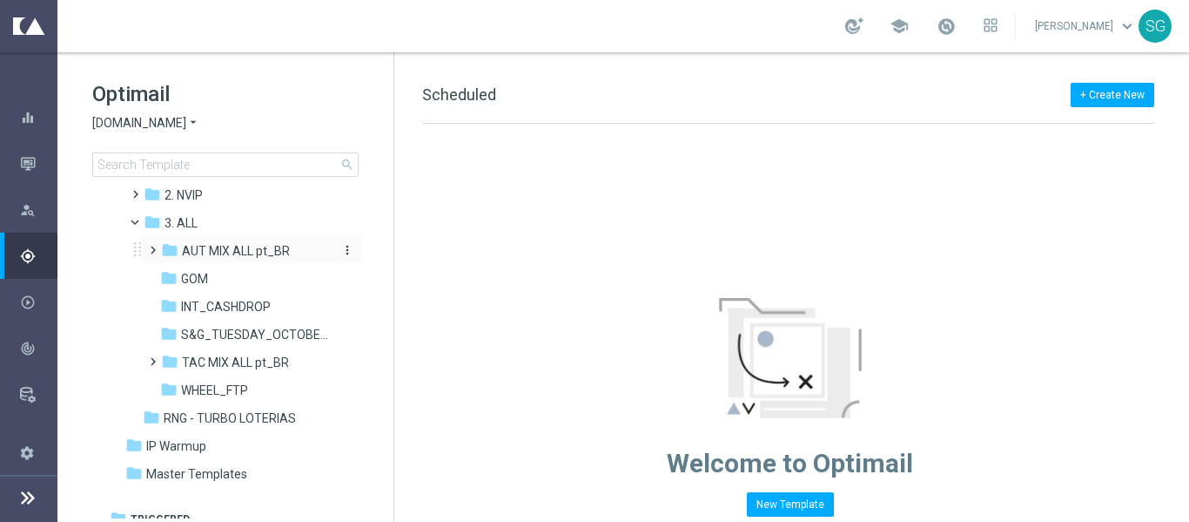
scroll to position [105, 0]
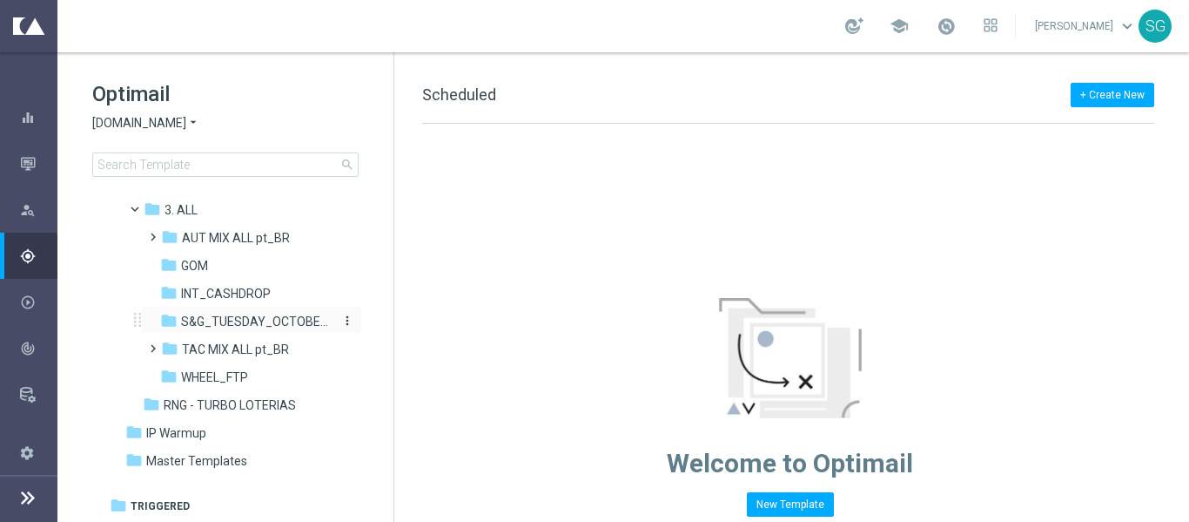
click at [222, 326] on span "S&G_TUESDAY_OCTOBER_TRICKANDTREATS" at bounding box center [256, 321] width 151 height 16
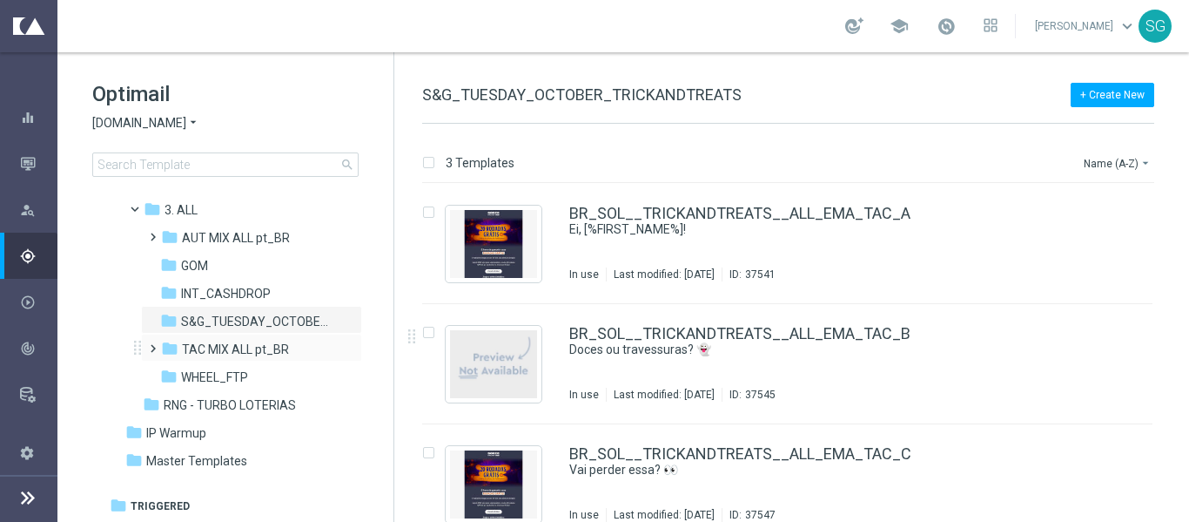
click at [151, 341] on span at bounding box center [149, 340] width 8 height 7
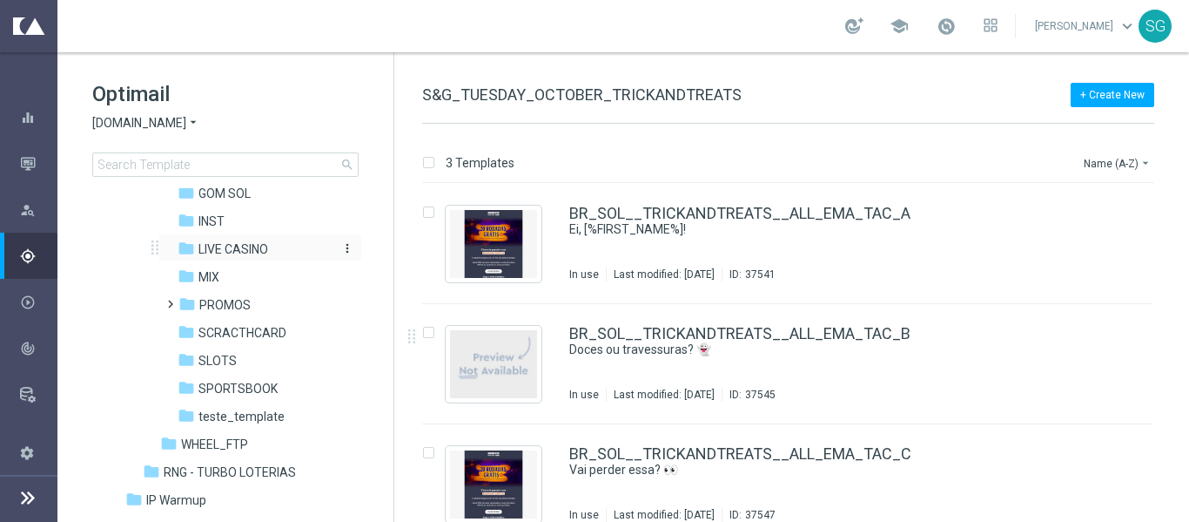
scroll to position [290, 0]
click at [259, 407] on span "teste_template" at bounding box center [242, 415] width 86 height 16
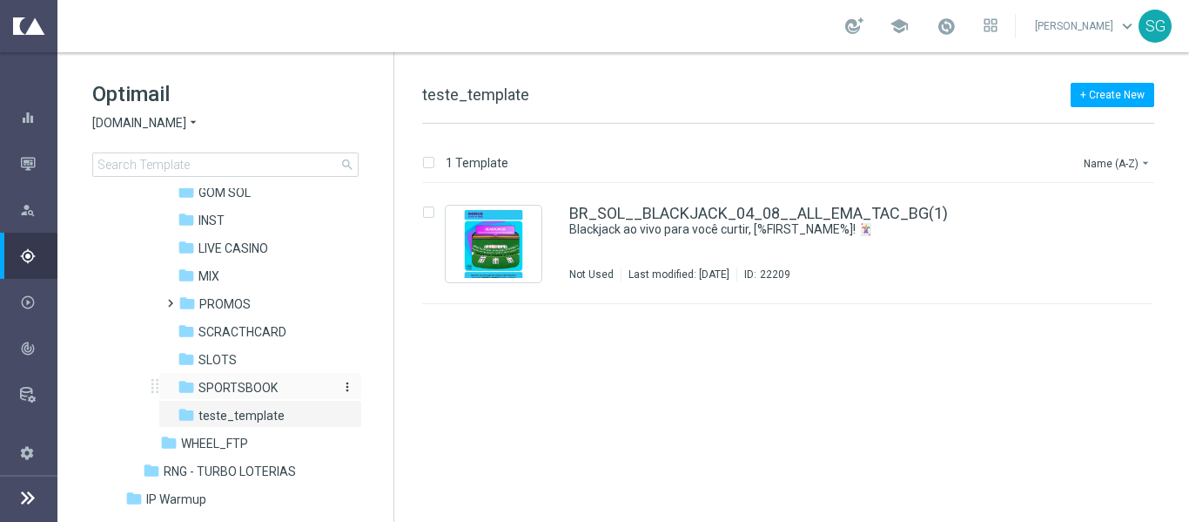
click at [266, 384] on span "SPORTSBOOK" at bounding box center [238, 388] width 79 height 16
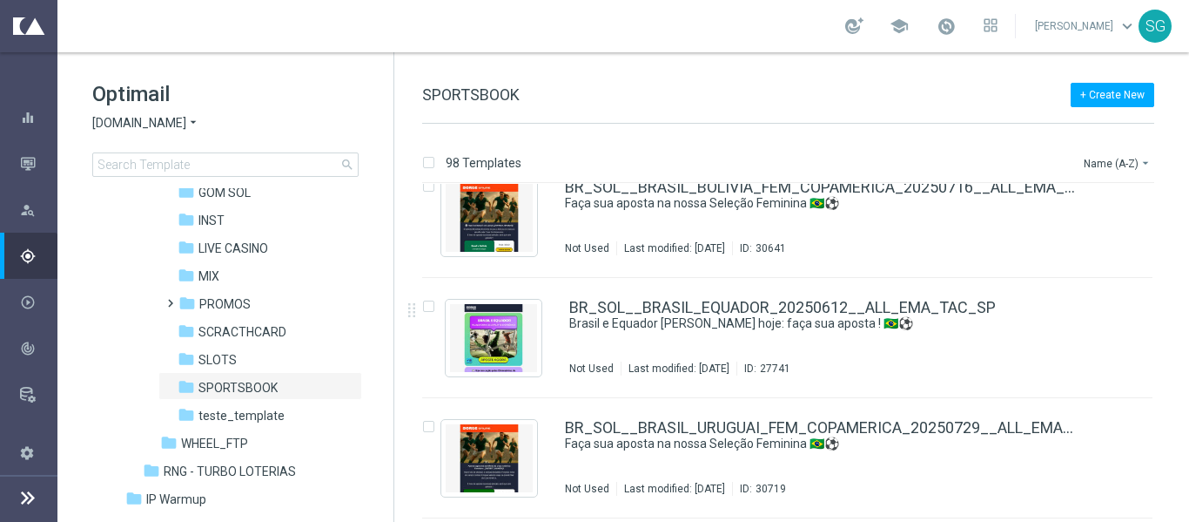
scroll to position [26, 0]
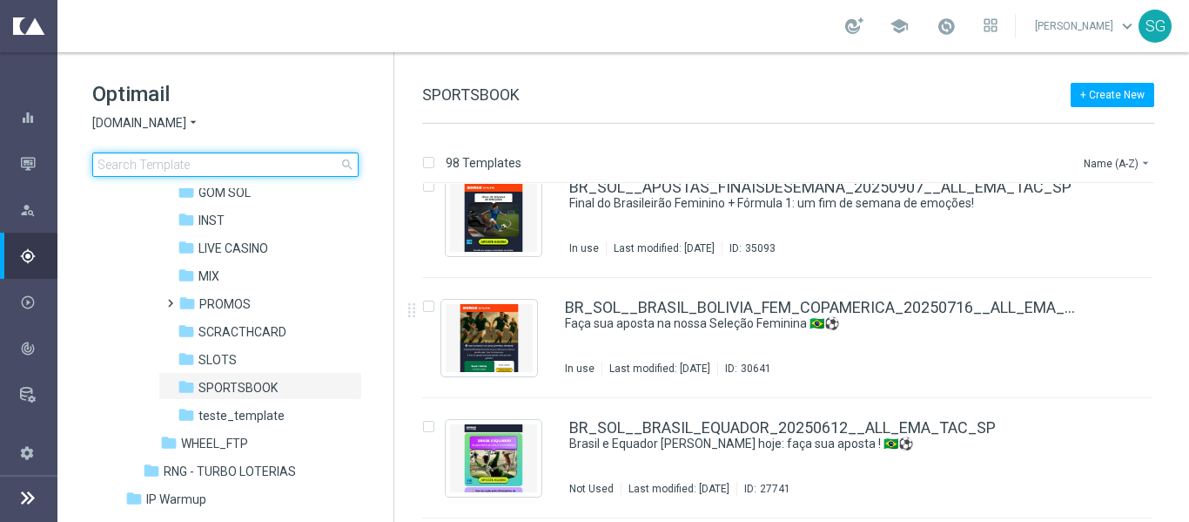
click at [315, 160] on input at bounding box center [225, 164] width 266 height 24
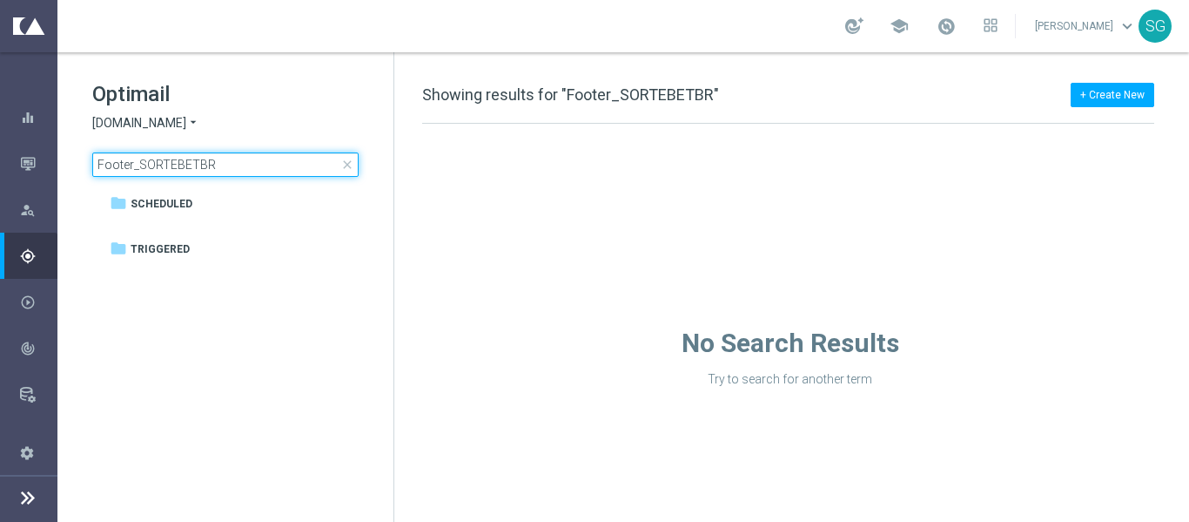
type input "Footer_SORTEBETBR"
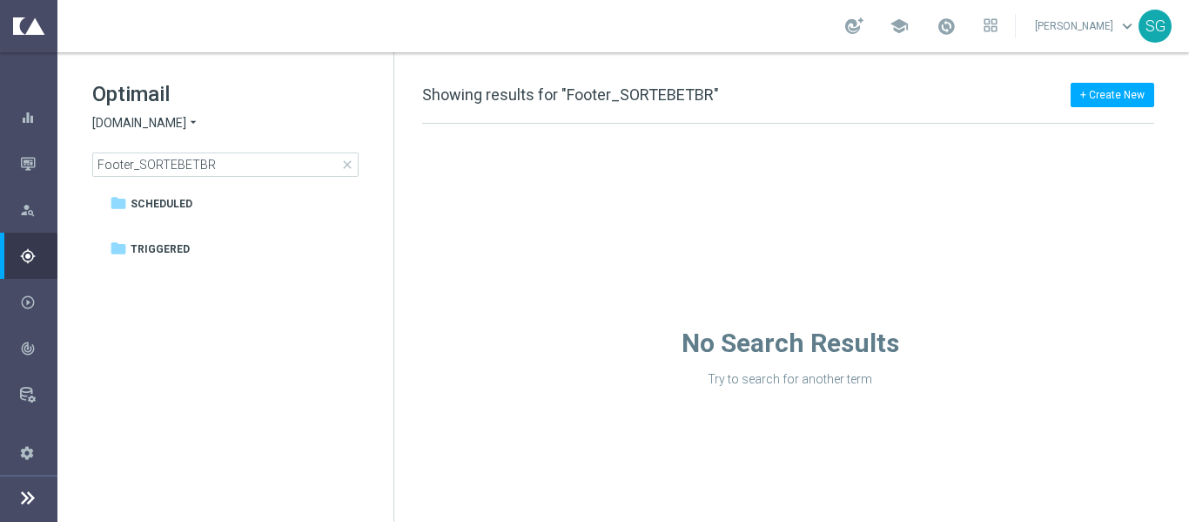
click at [36, 501] on icon at bounding box center [27, 497] width 21 height 21
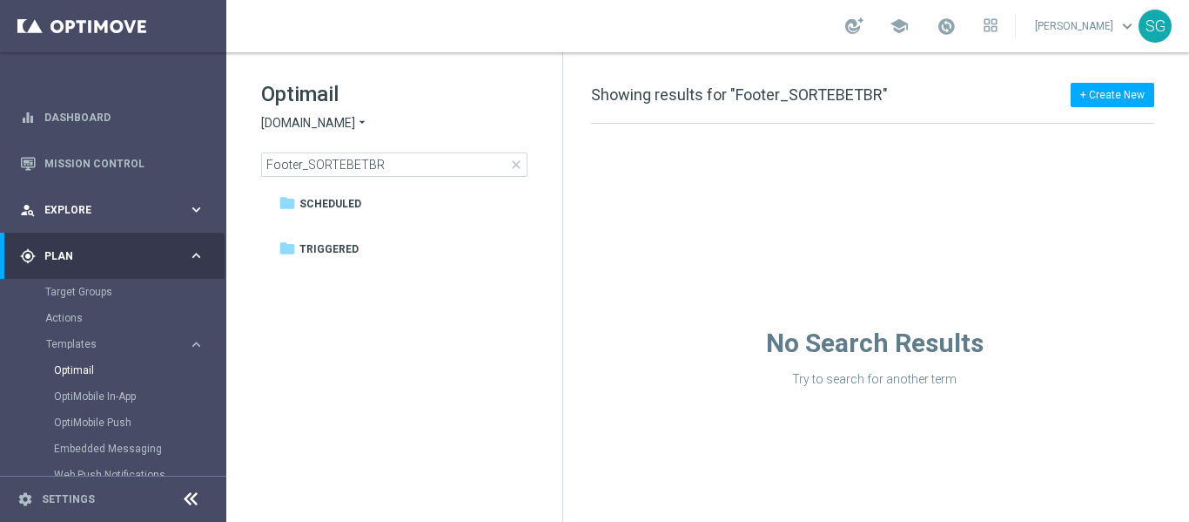
click at [79, 195] on div "person_search Explore keyboard_arrow_right" at bounding box center [112, 209] width 225 height 46
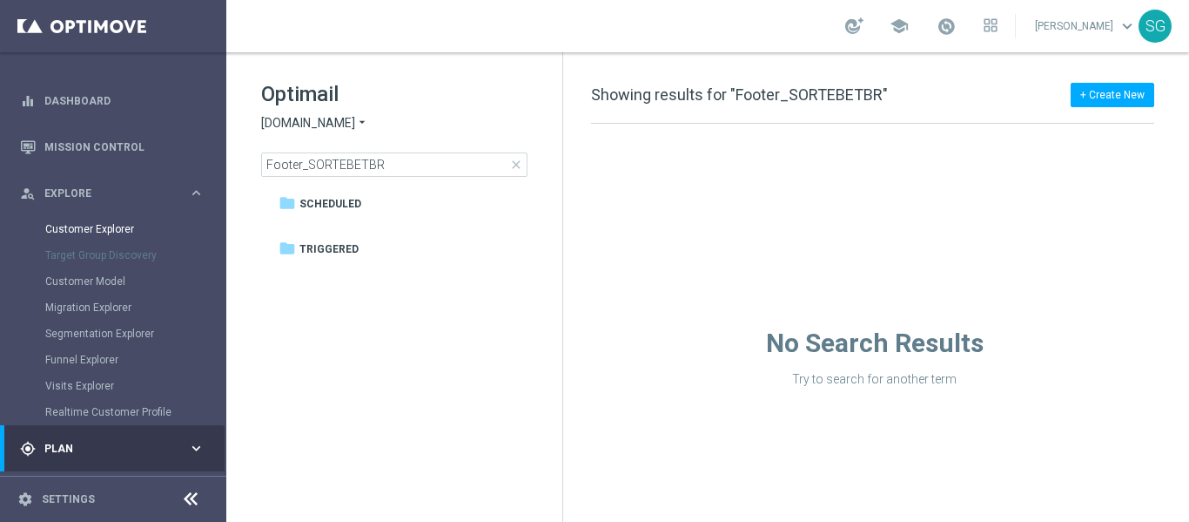
scroll to position [18, 0]
click at [515, 166] on span "close" at bounding box center [516, 165] width 14 height 14
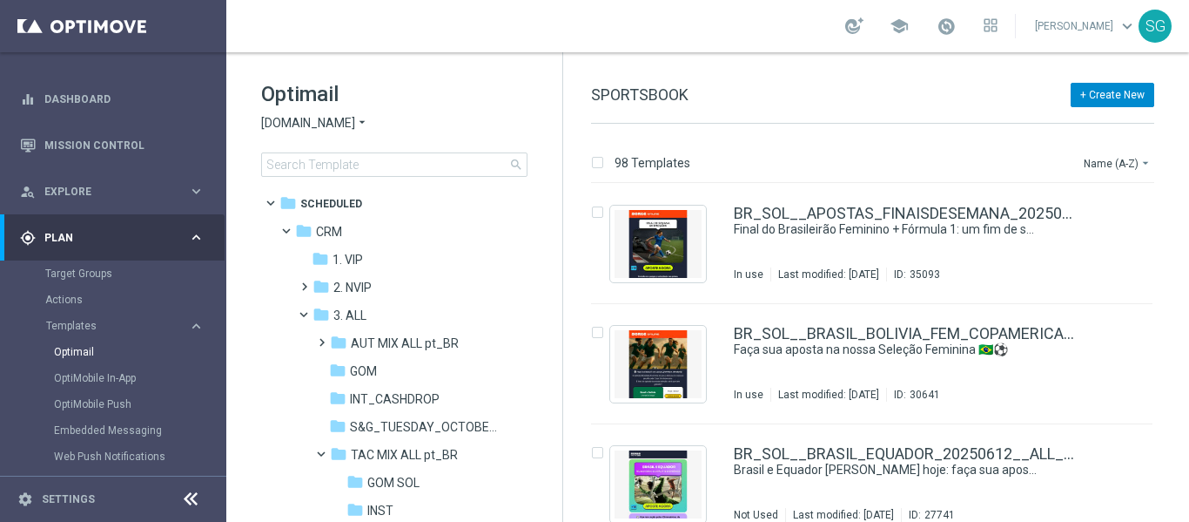
click at [1127, 99] on button "+ Create New" at bounding box center [1113, 95] width 84 height 24
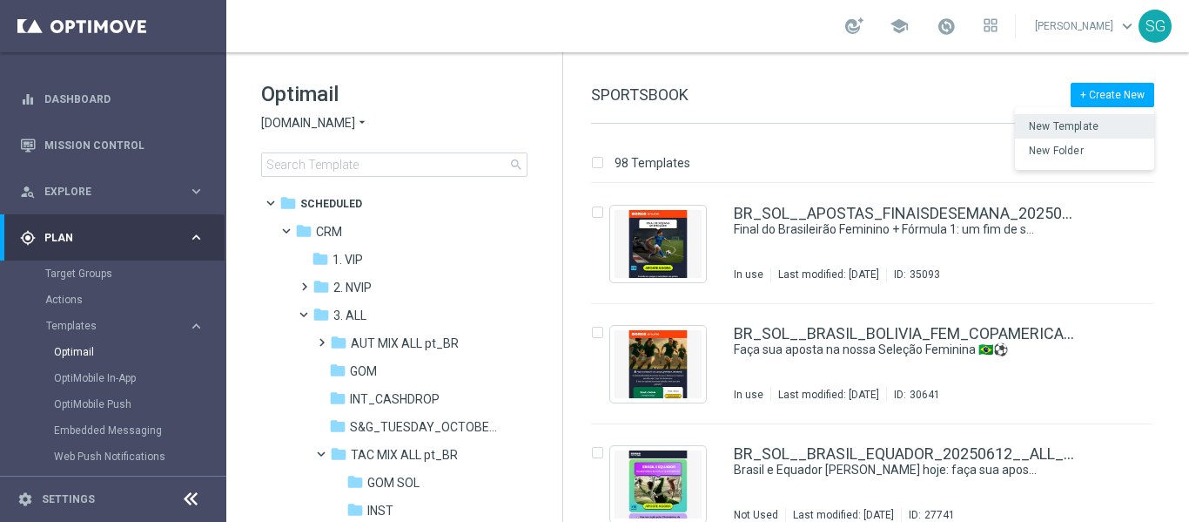
click at [1053, 126] on span "New Template" at bounding box center [1064, 126] width 70 height 12
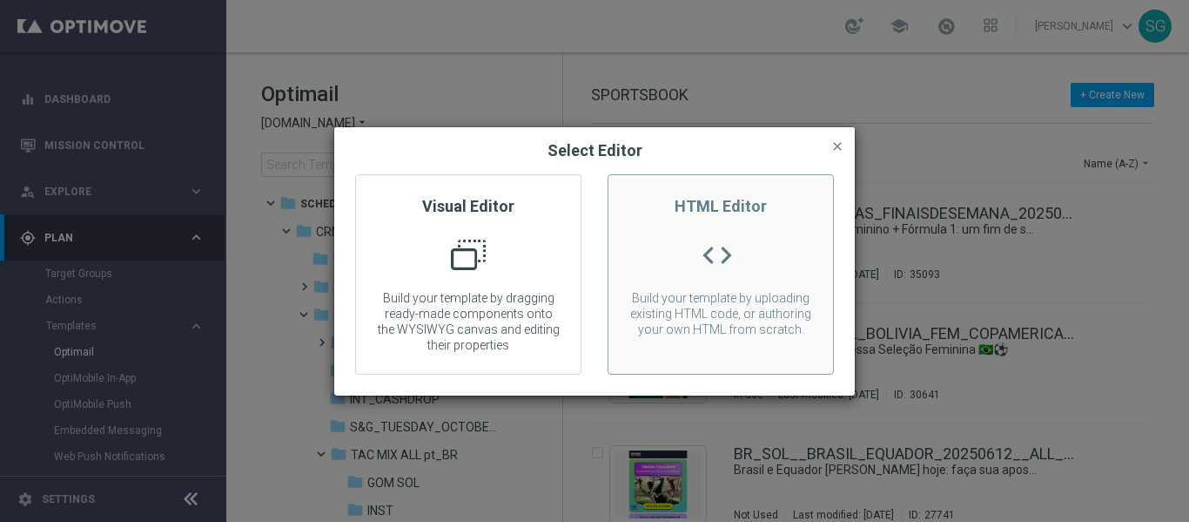
click at [687, 316] on p "Build your template by uploading existing HTML code, or authoring your own HTML…" at bounding box center [721, 313] width 225 height 47
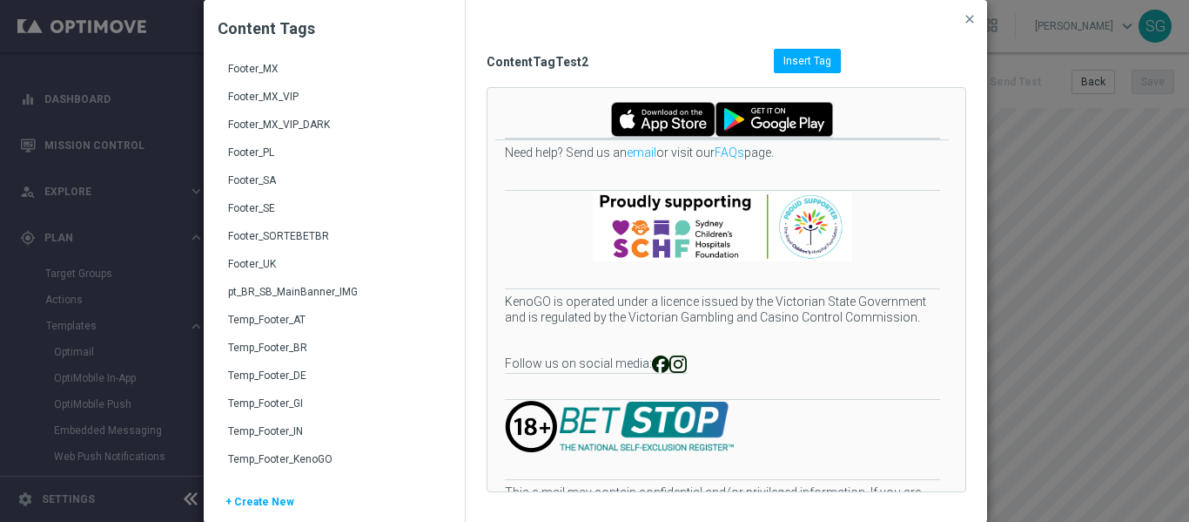
scroll to position [926, 0]
click at [303, 232] on div "Footer_SORTEBETBR" at bounding box center [336, 239] width 216 height 28
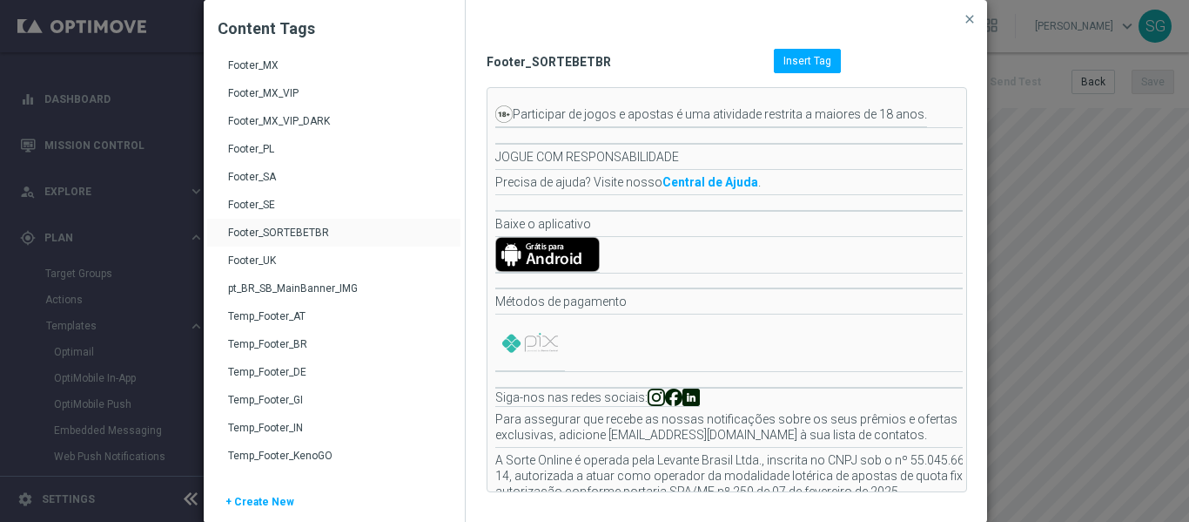
scroll to position [89, 0]
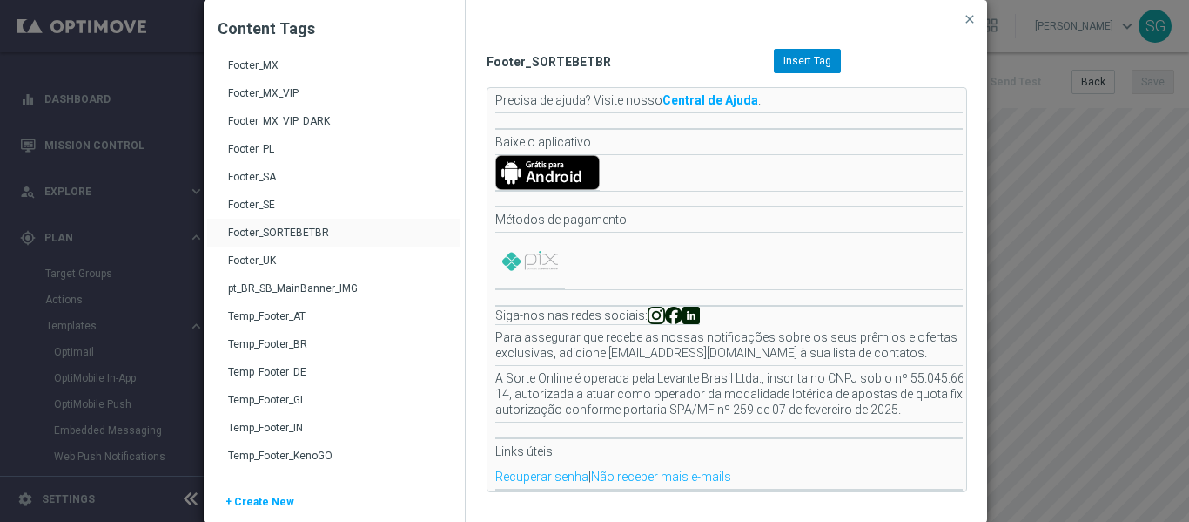
click at [790, 53] on div "Insert Tag" at bounding box center [807, 61] width 67 height 24
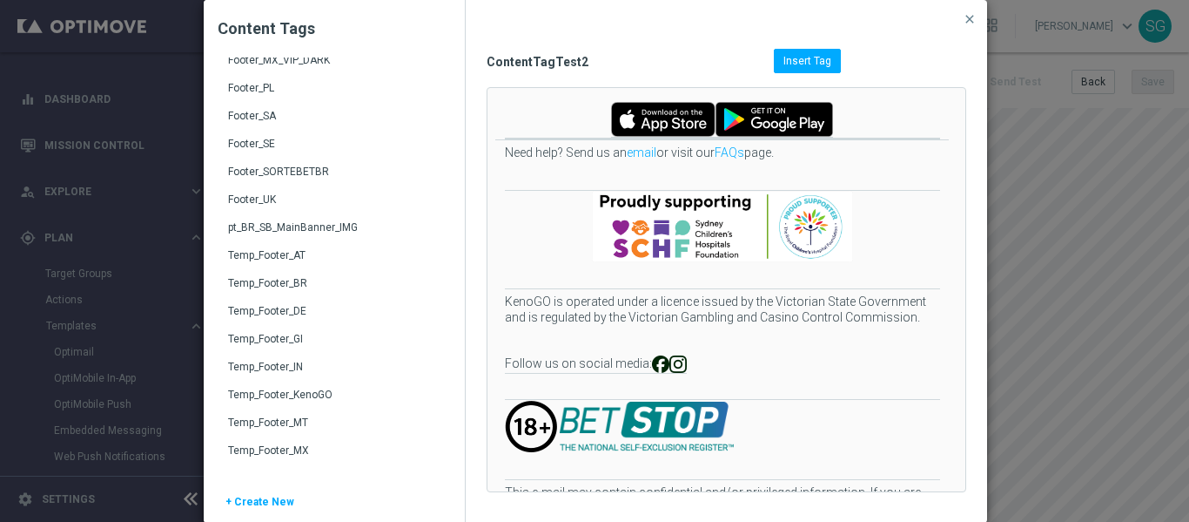
scroll to position [988, 0]
click at [297, 167] on div "Footer_SORTEBETBR" at bounding box center [336, 178] width 216 height 28
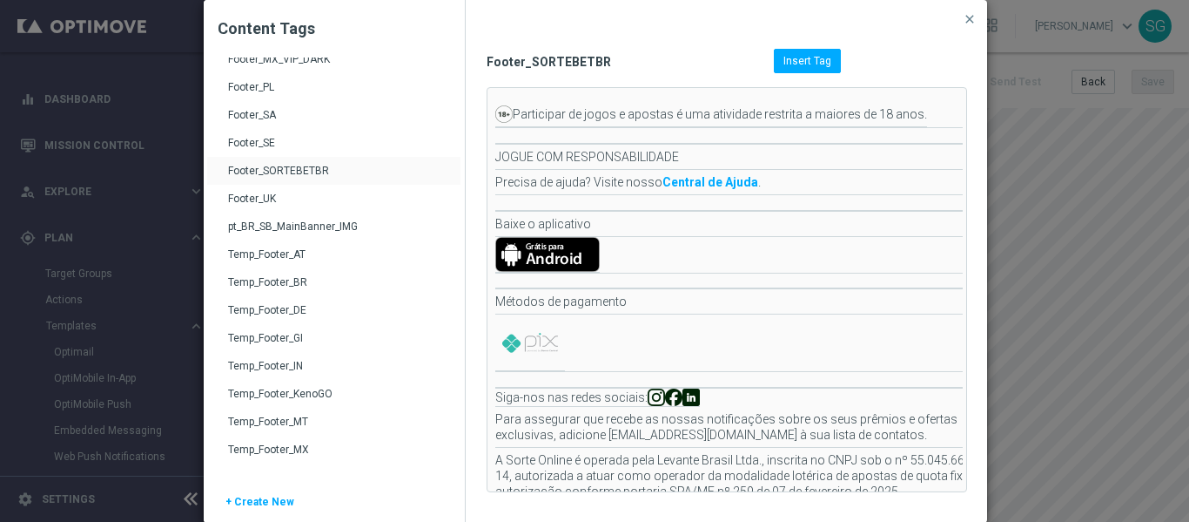
scroll to position [89, 0]
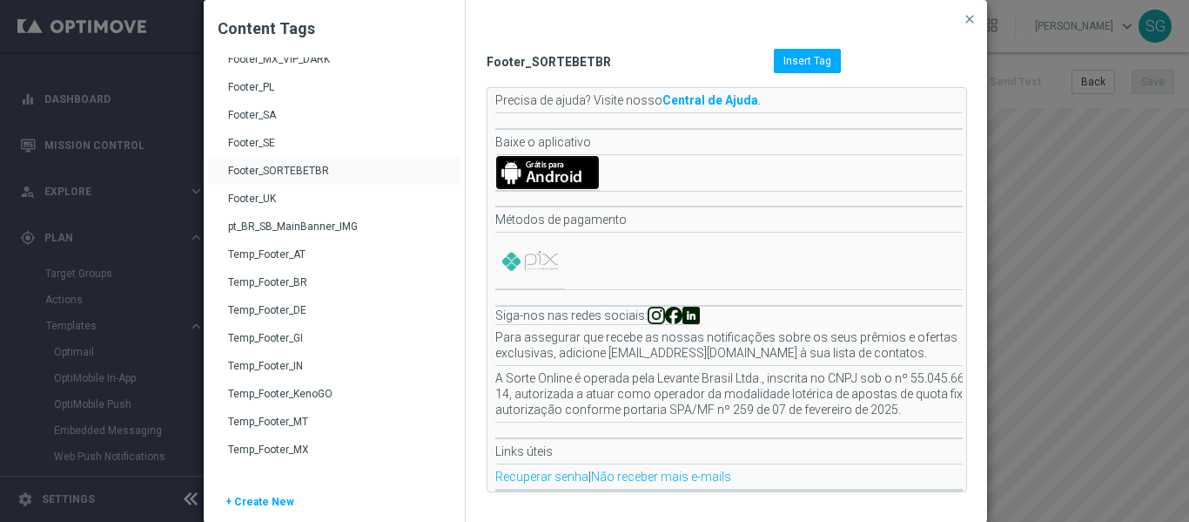
click at [558, 169] on img at bounding box center [547, 172] width 104 height 35
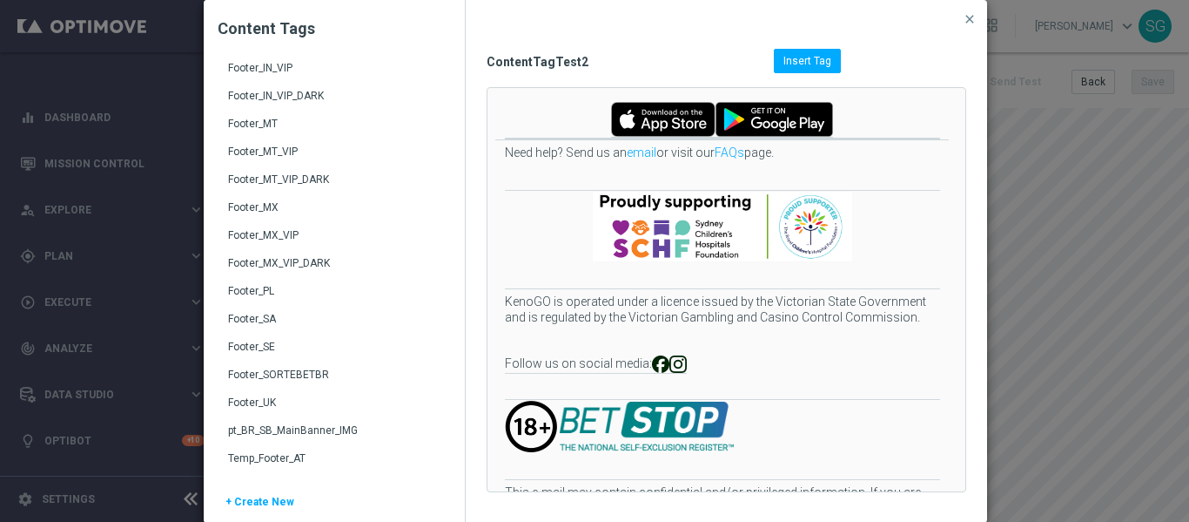
scroll to position [803, 0]
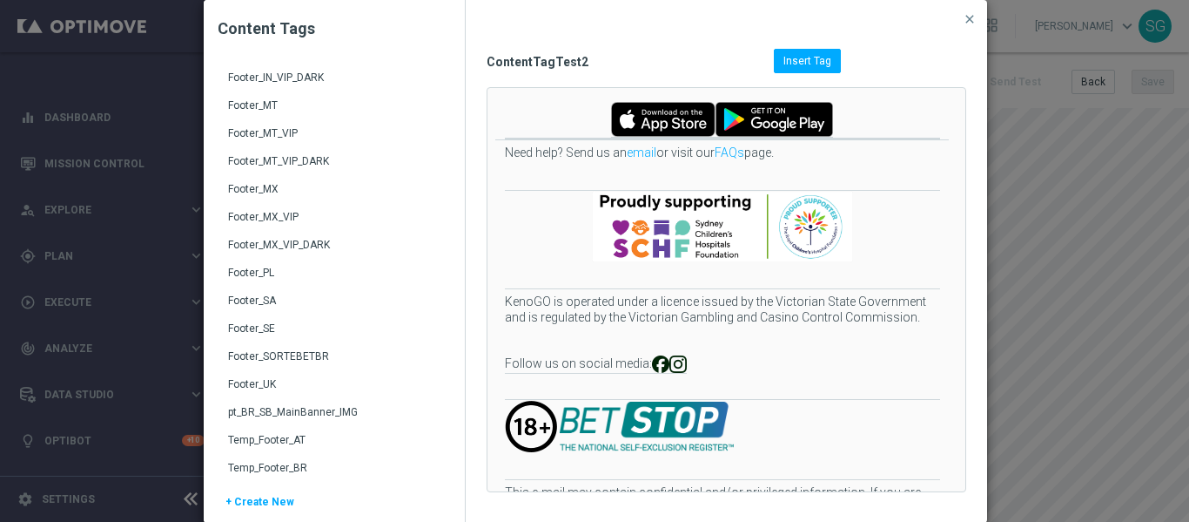
click at [292, 360] on div "Footer_SORTEBETBR" at bounding box center [336, 363] width 216 height 28
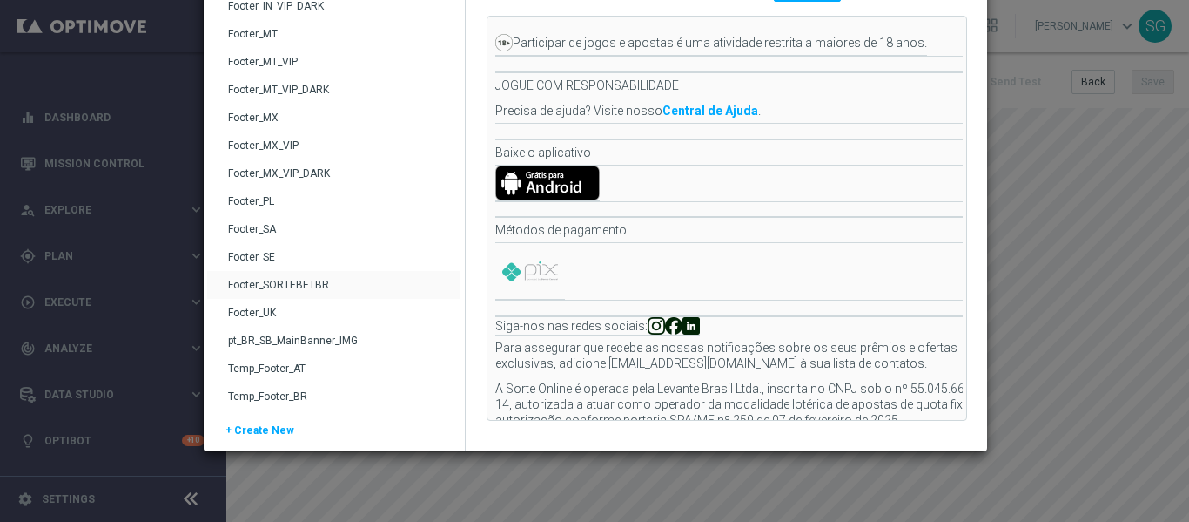
scroll to position [0, 0]
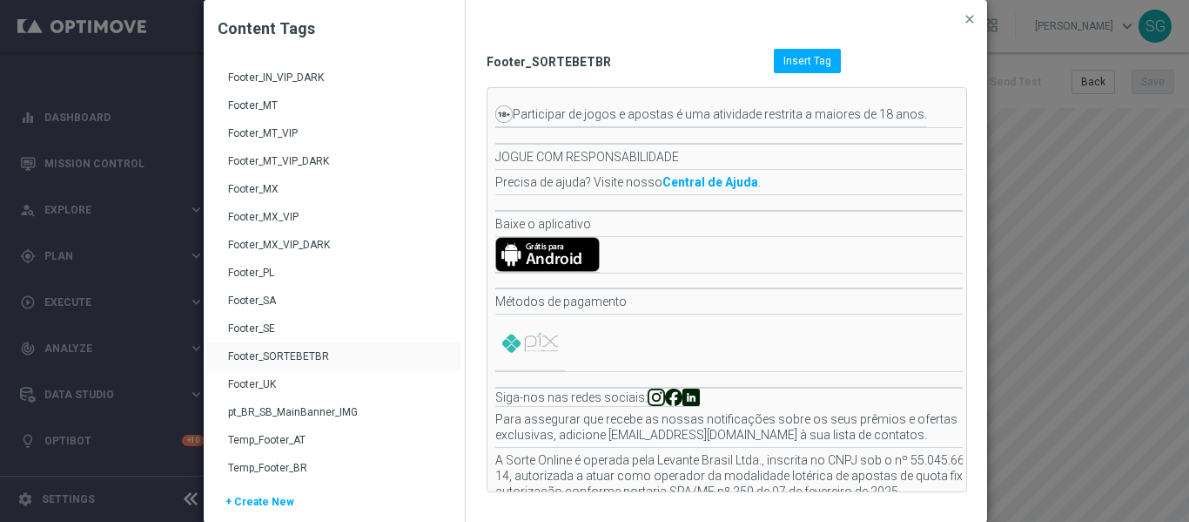
click at [872, 44] on div "Footer_SORTEBETBR Insert Tag Participar de jogos e apostas é uma atividade rest…" at bounding box center [727, 261] width 522 height 522
click at [829, 57] on div "Insert Tag" at bounding box center [807, 61] width 67 height 24
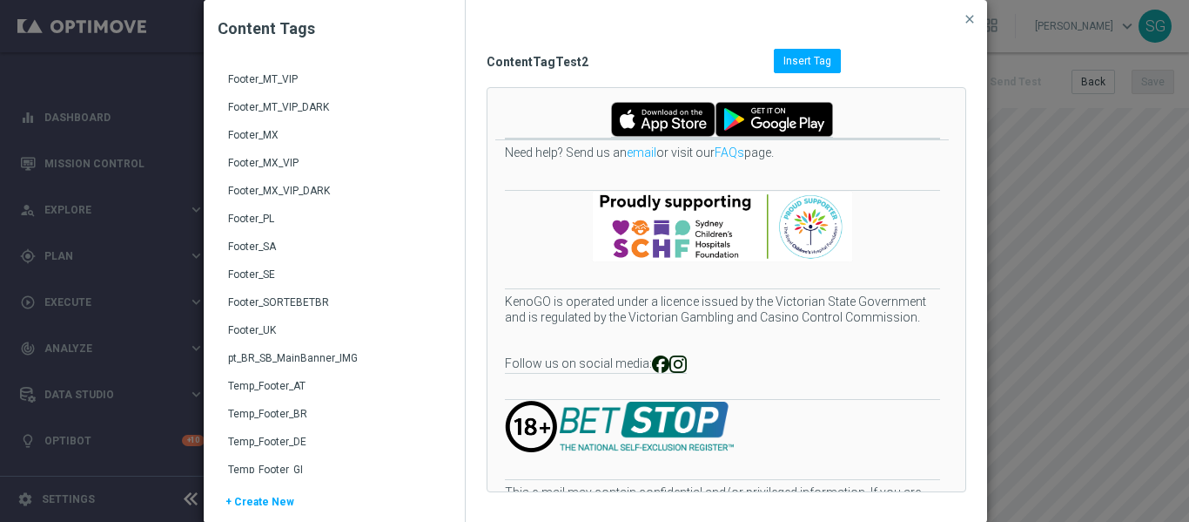
scroll to position [858, 0]
click at [303, 296] on div "Footer_SORTEBETBR" at bounding box center [336, 308] width 216 height 28
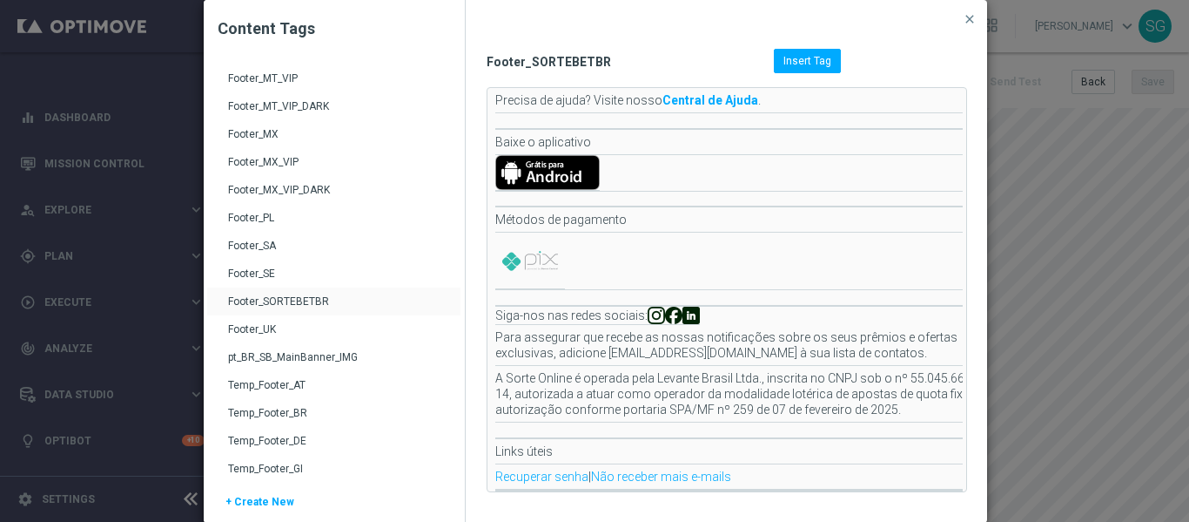
scroll to position [0, 0]
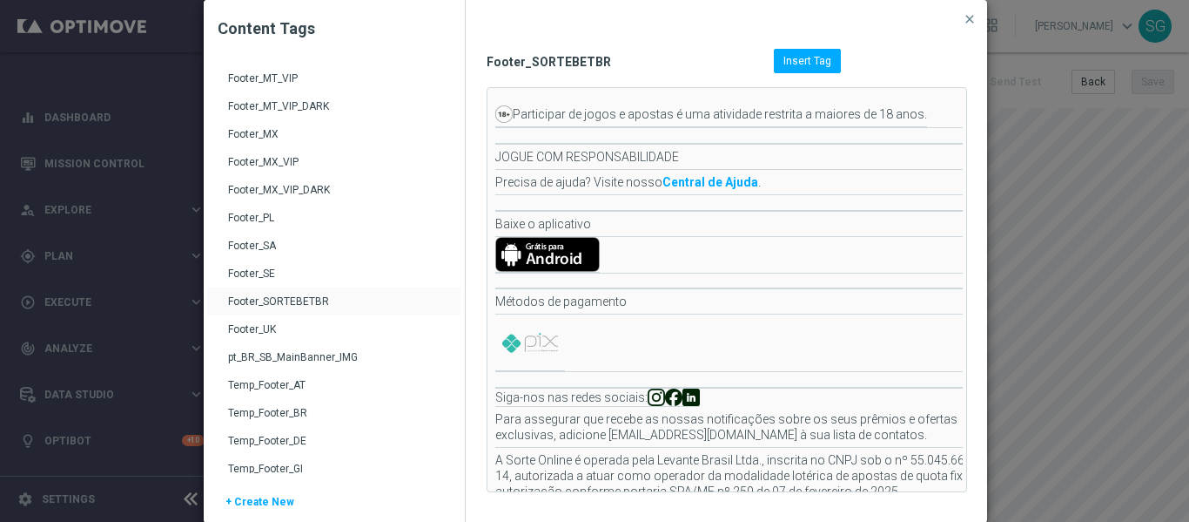
click at [487, 60] on span "Footer_SORTEBETBR" at bounding box center [630, 62] width 287 height 16
copy div "Footer_SORTEBETBR Insert Tag"
click at [487, 60] on span "Footer_SORTEBETBR" at bounding box center [630, 62] width 287 height 16
click at [609, 255] on td at bounding box center [756, 255] width 522 height 37
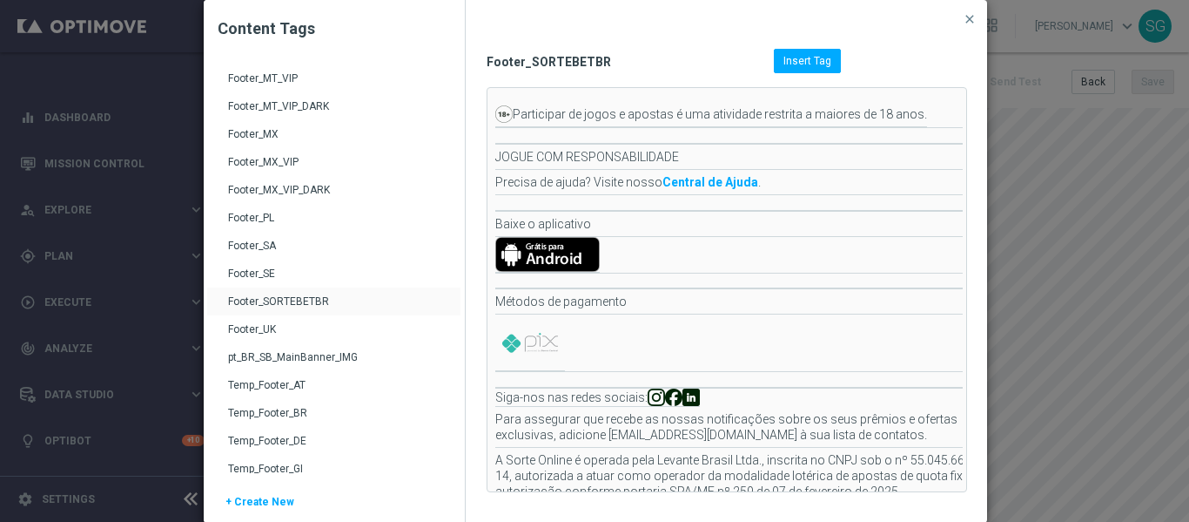
drag, startPoint x: 564, startPoint y: 268, endPoint x: 830, endPoint y: 277, distance: 265.7
click at [830, 277] on td at bounding box center [756, 280] width 522 height 15
click at [965, 23] on span "close" at bounding box center [970, 19] width 14 height 14
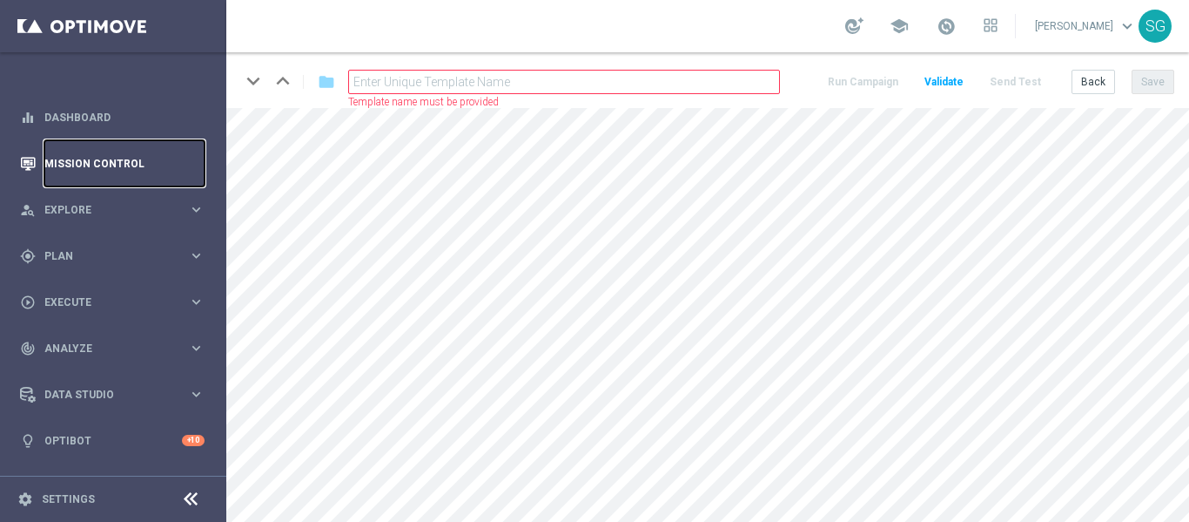
click at [141, 153] on link "Mission Control" at bounding box center [124, 163] width 160 height 46
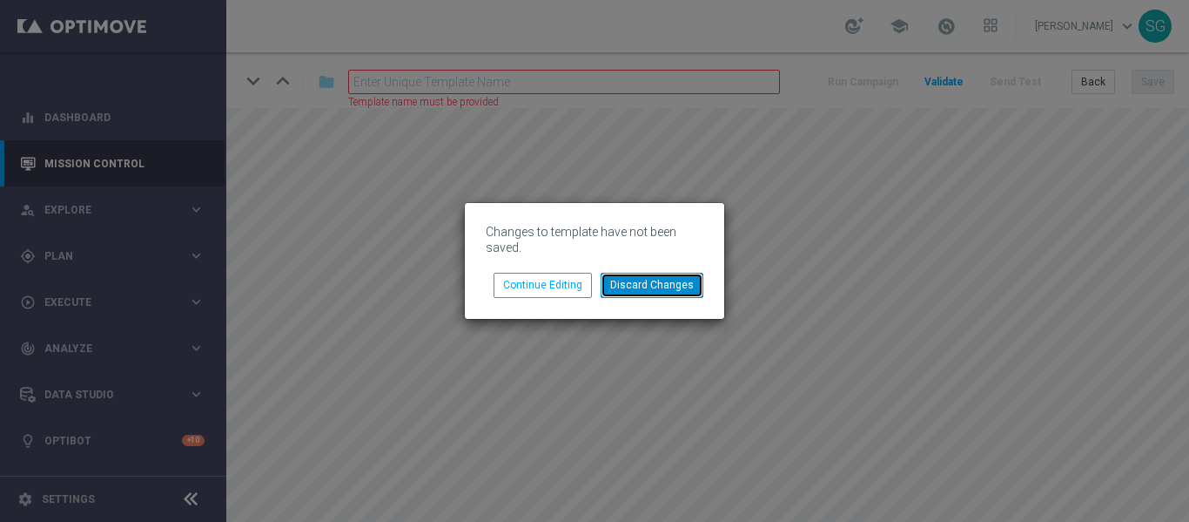
click at [630, 279] on button "Discard Changes" at bounding box center [652, 285] width 103 height 24
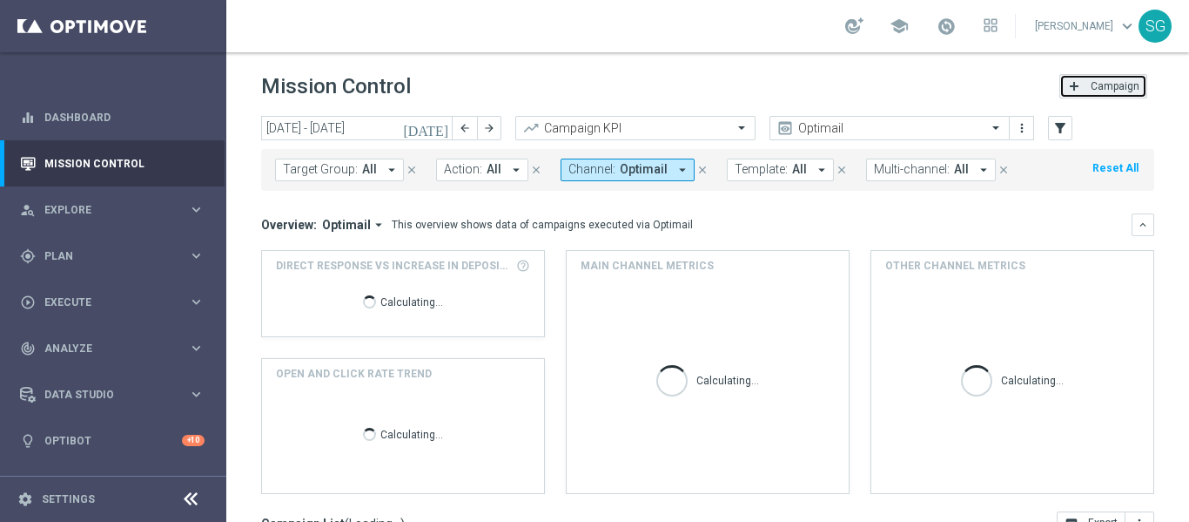
click at [1090, 77] on button "add Campaign" at bounding box center [1104, 86] width 88 height 24
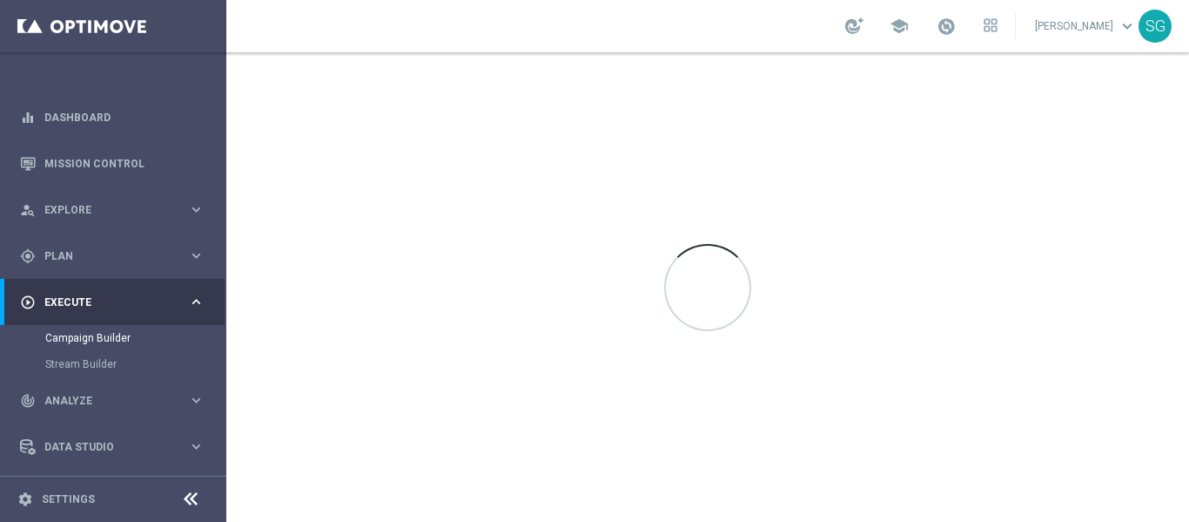
click at [189, 498] on icon at bounding box center [190, 498] width 21 height 21
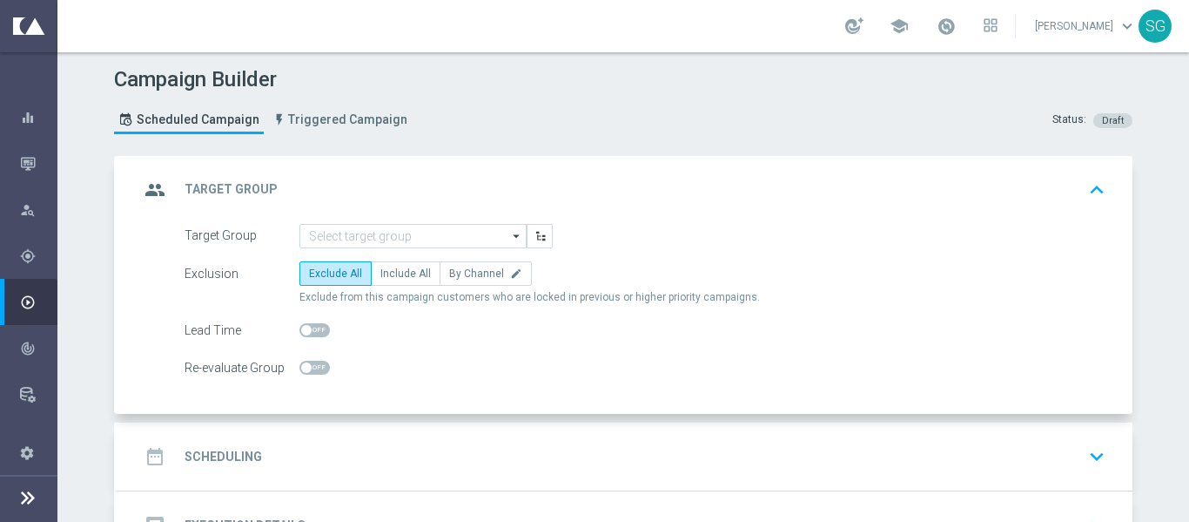
click at [866, 109] on div "Campaign Builder Scheduled Campaign Triggered Campaign Status: Draft" at bounding box center [623, 103] width 1045 height 80
click at [30, 165] on icon "button" at bounding box center [28, 164] width 16 height 16
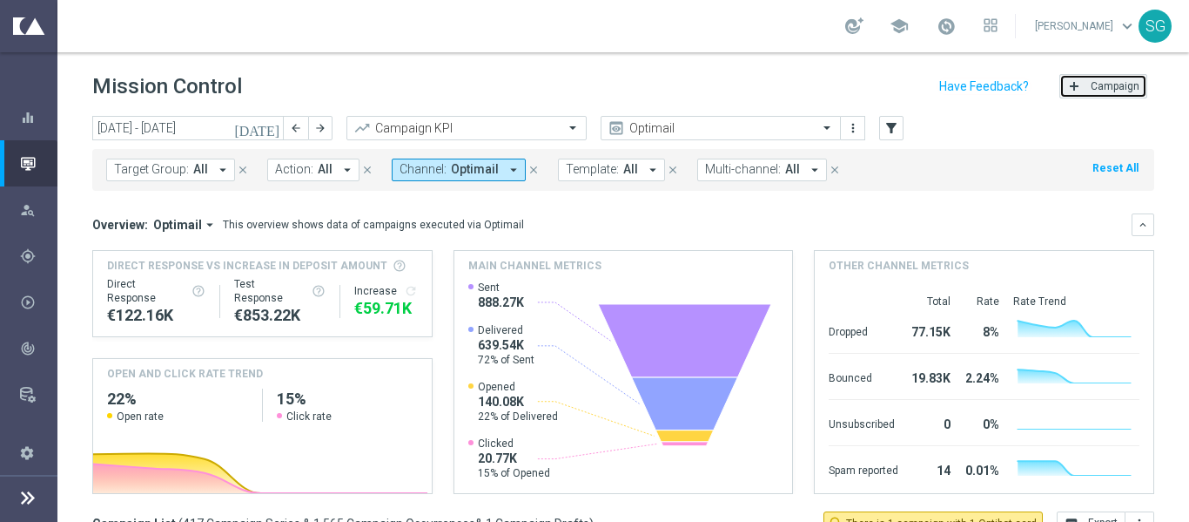
click at [1107, 96] on button "add Campaign" at bounding box center [1104, 86] width 88 height 24
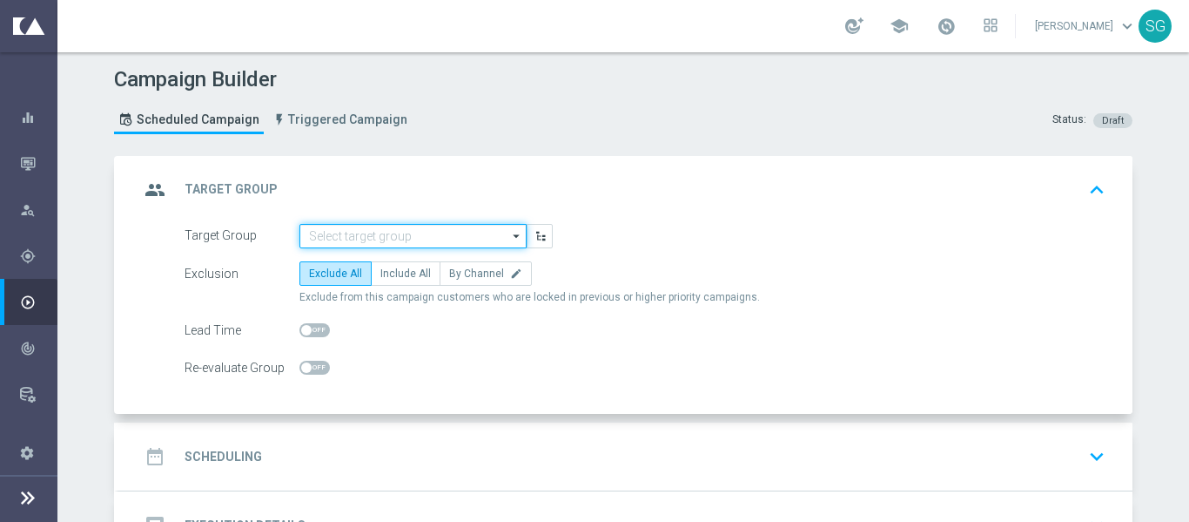
click at [393, 241] on input at bounding box center [413, 236] width 227 height 24
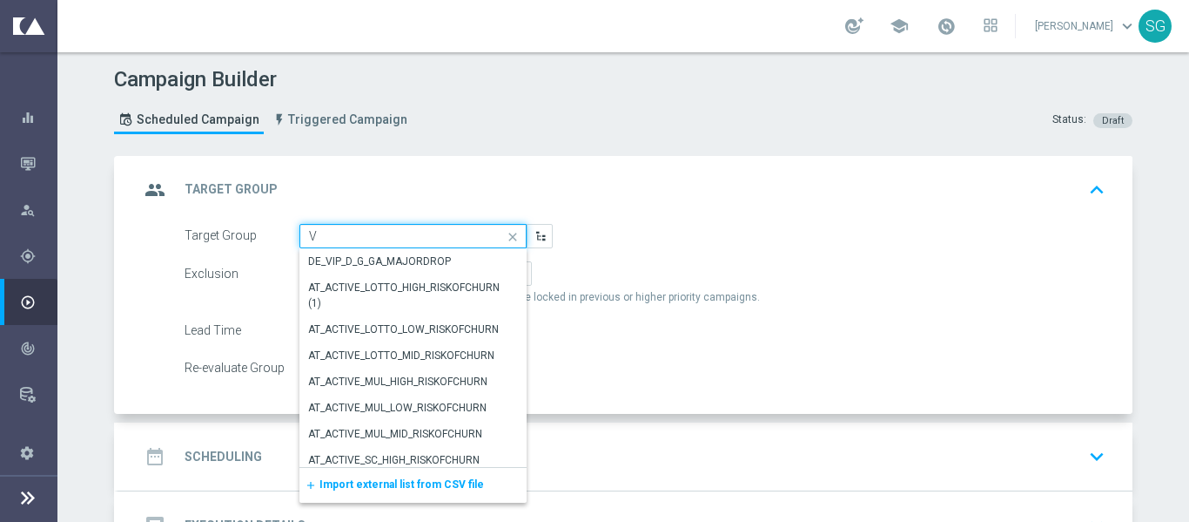
click at [419, 231] on input "V" at bounding box center [413, 236] width 227 height 24
paste input "pt_BR_SL_TGT_ALL_EM_TAC__GEN_AND_NOT_SPORTSBOOK"
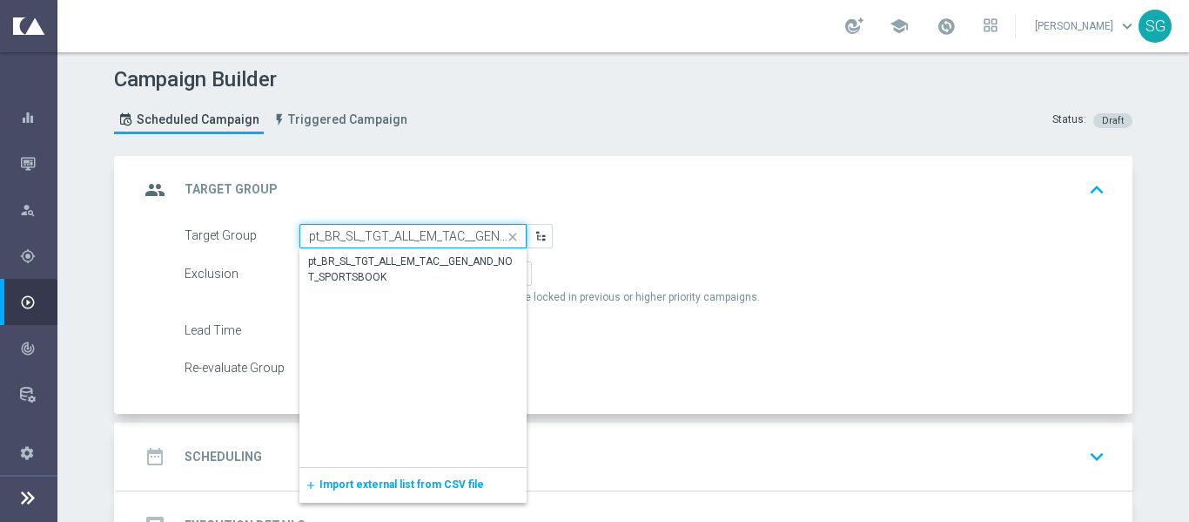
scroll to position [0, 129]
type input "pt_BR_SL_TGT_ALL_EM_TAC__GEN_AND_NOT_SPORTSBOOK"
click at [591, 179] on div "group Target Group keyboard_arrow_up" at bounding box center [625, 189] width 973 height 33
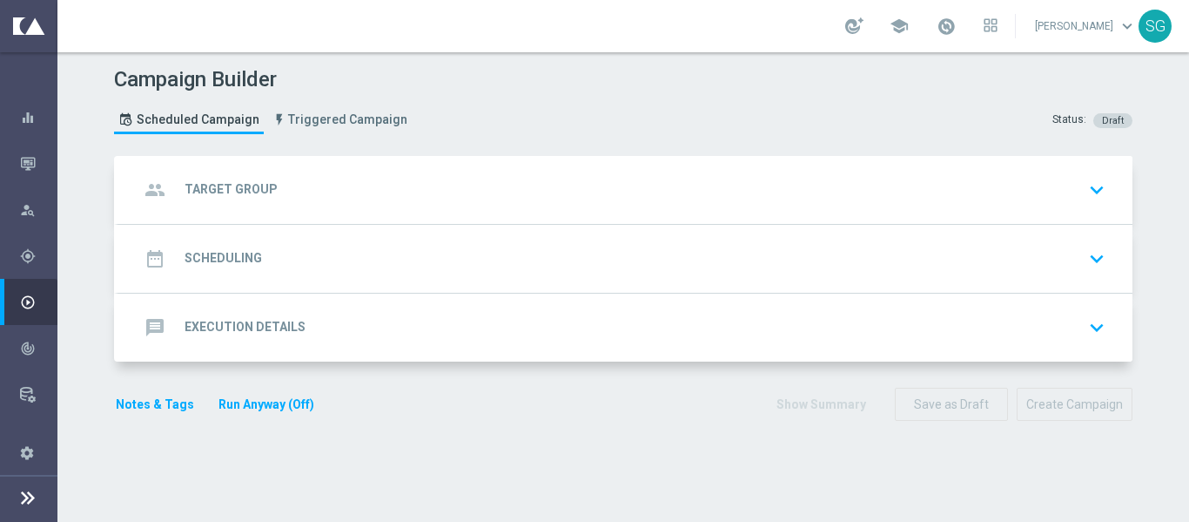
click at [484, 259] on div "date_range Scheduling keyboard_arrow_down" at bounding box center [625, 258] width 973 height 33
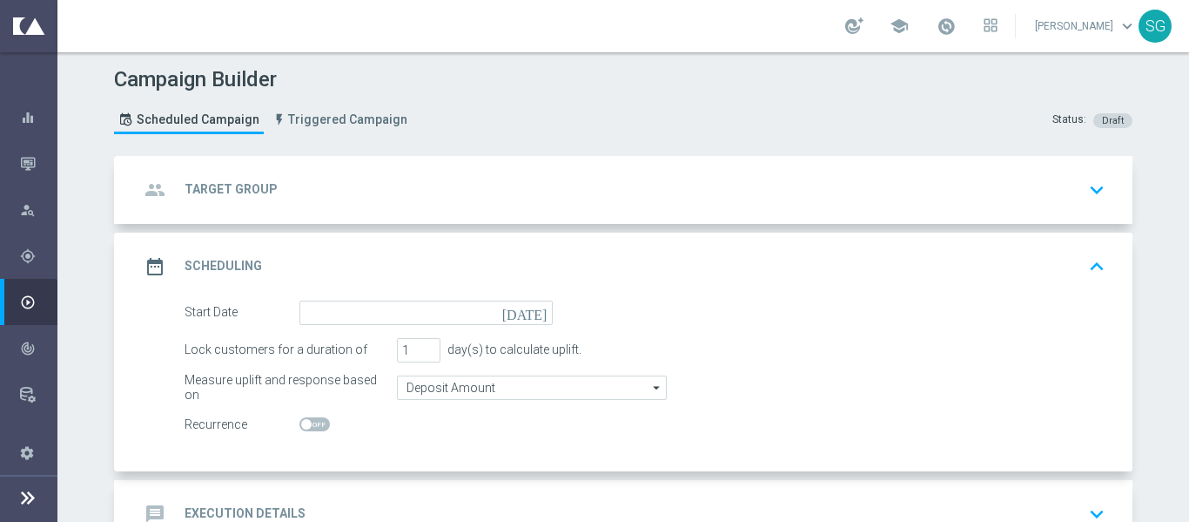
click at [538, 314] on icon "[DATE]" at bounding box center [527, 309] width 51 height 19
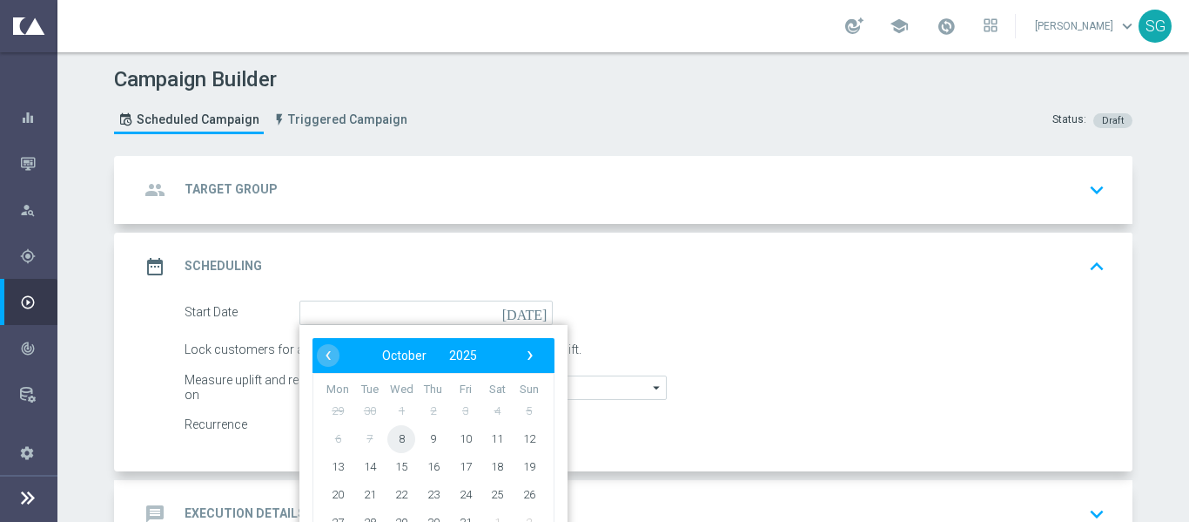
click at [402, 436] on span "8" at bounding box center [401, 438] width 28 height 28
type input "08 Oct 2025"
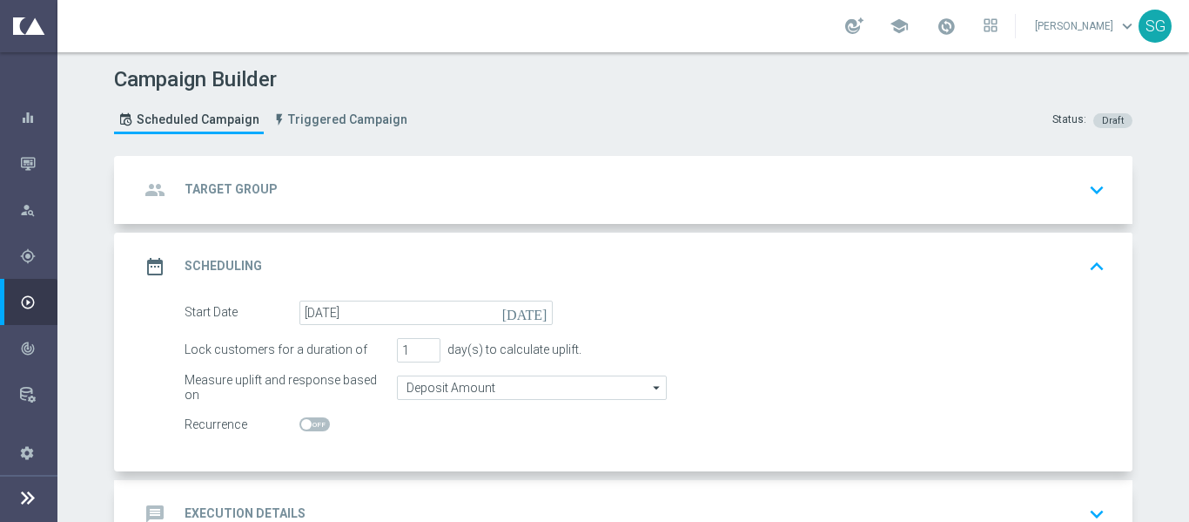
scroll to position [120, 0]
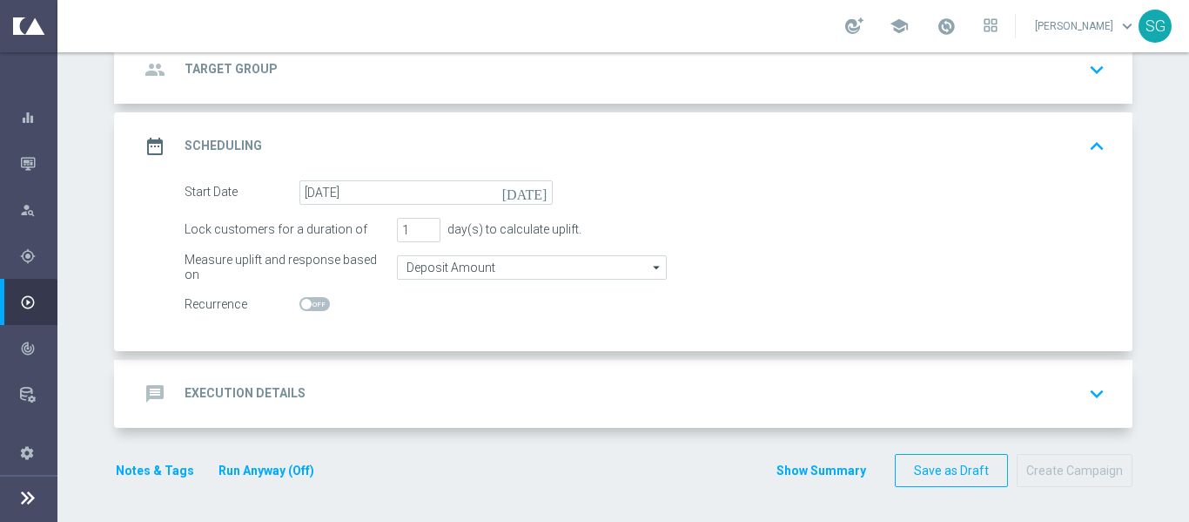
click at [478, 364] on div "message Execution Details keyboard_arrow_down" at bounding box center [625, 394] width 1014 height 68
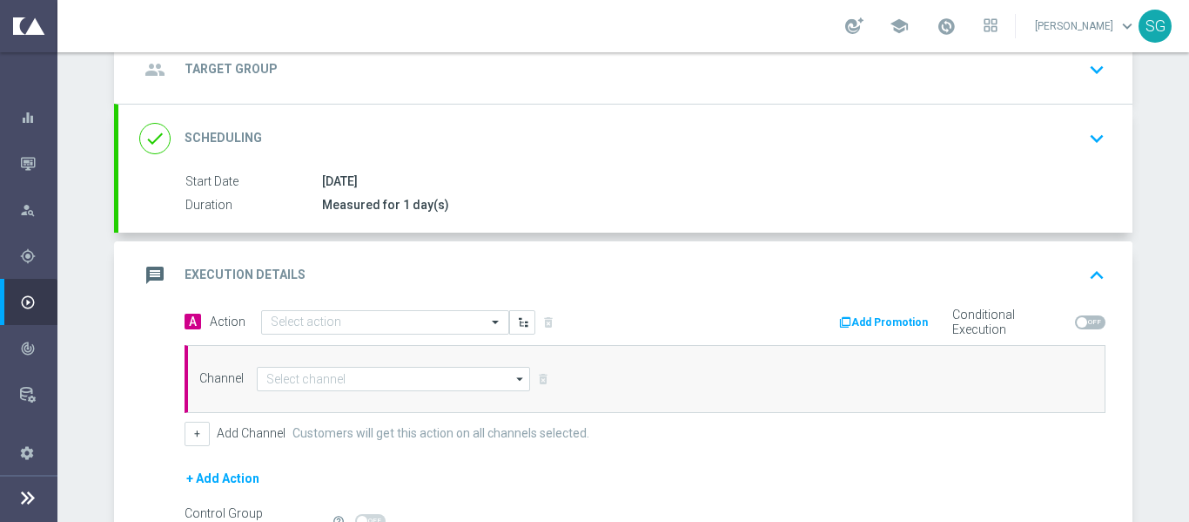
scroll to position [320, 0]
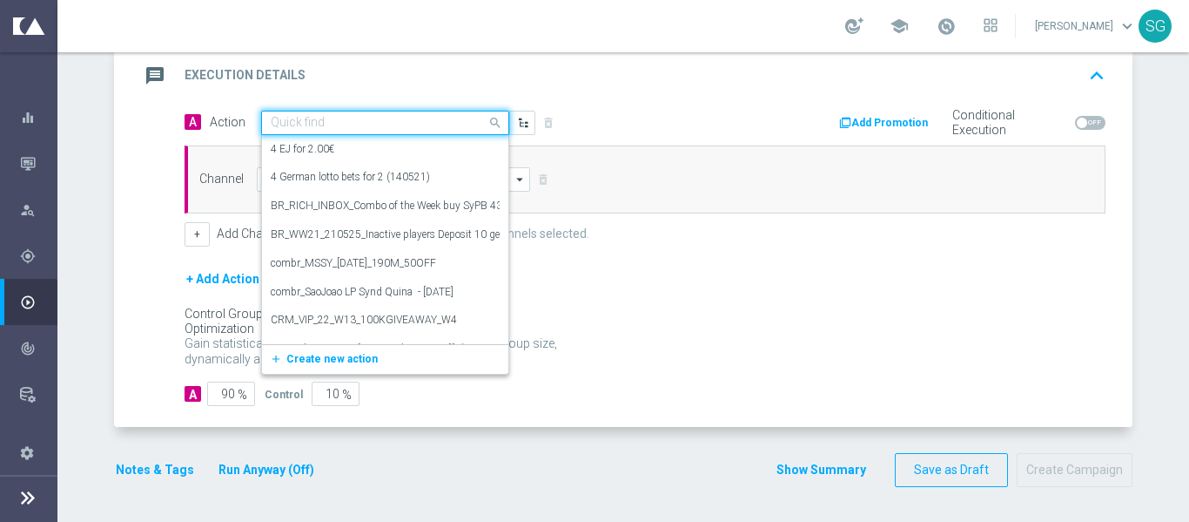
click at [456, 131] on div "Quick find" at bounding box center [385, 123] width 248 height 24
paste input "BR_SOL__LIBERTADORES_FEMININA_20251008__ALL_EMA_TAC_SP"
type input "BR_SOL__LIBERTADORES_FEMININA_20251008__ALL_EMA_TAC_SP"
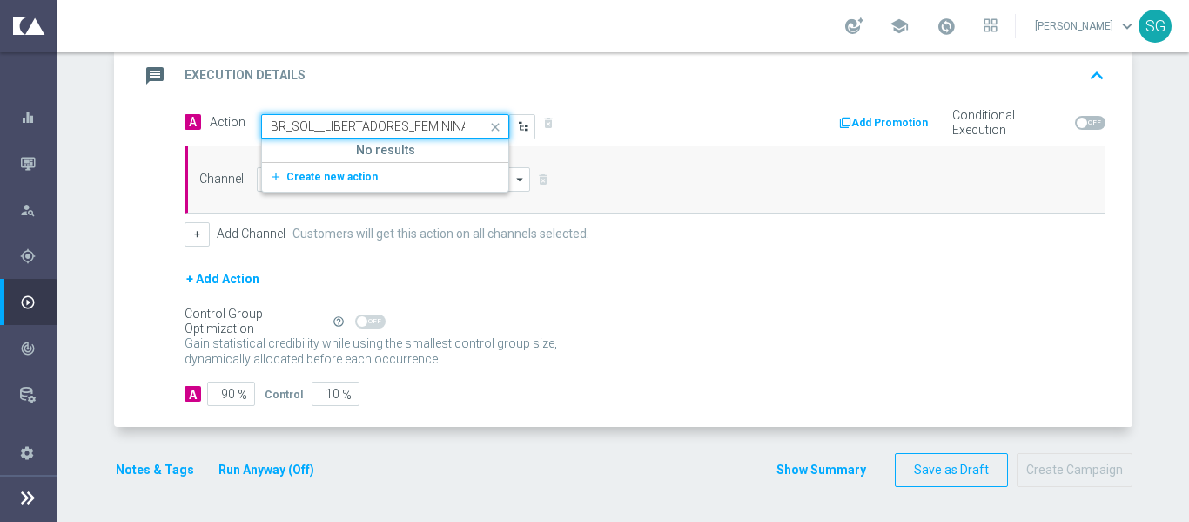
scroll to position [0, 172]
click at [334, 179] on span "Create new action" at bounding box center [331, 177] width 91 height 12
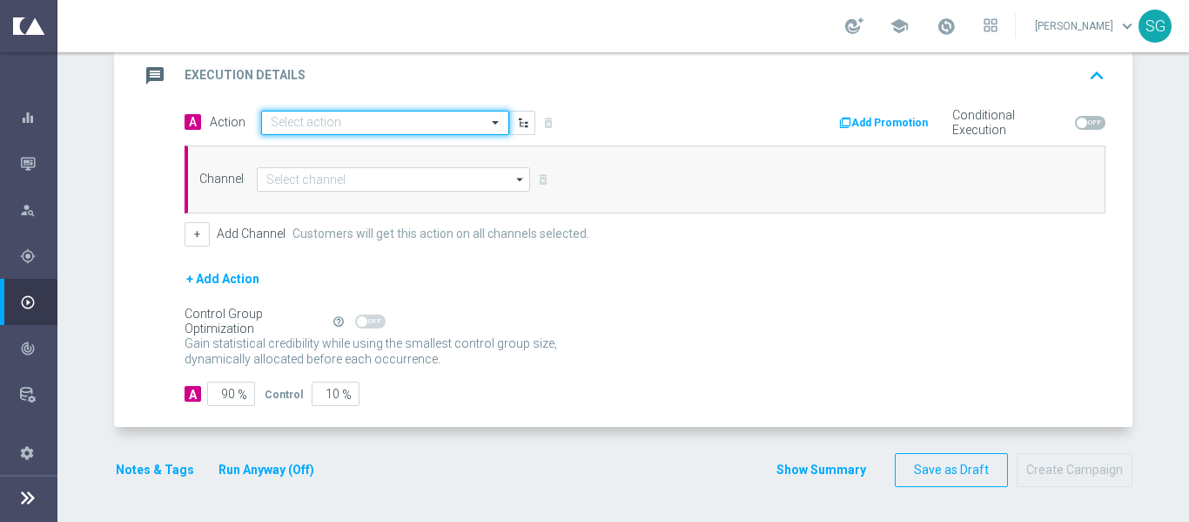
scroll to position [0, 0]
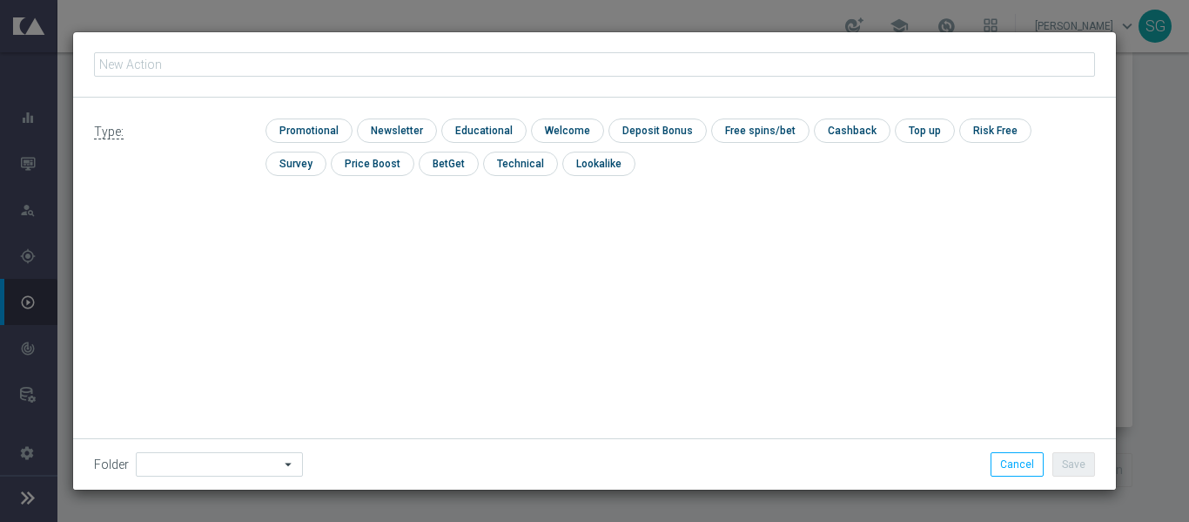
type input "BR_SOL__LIBERTADORES_FEMININA_20251008__ALL_EMA_TAC_SP"
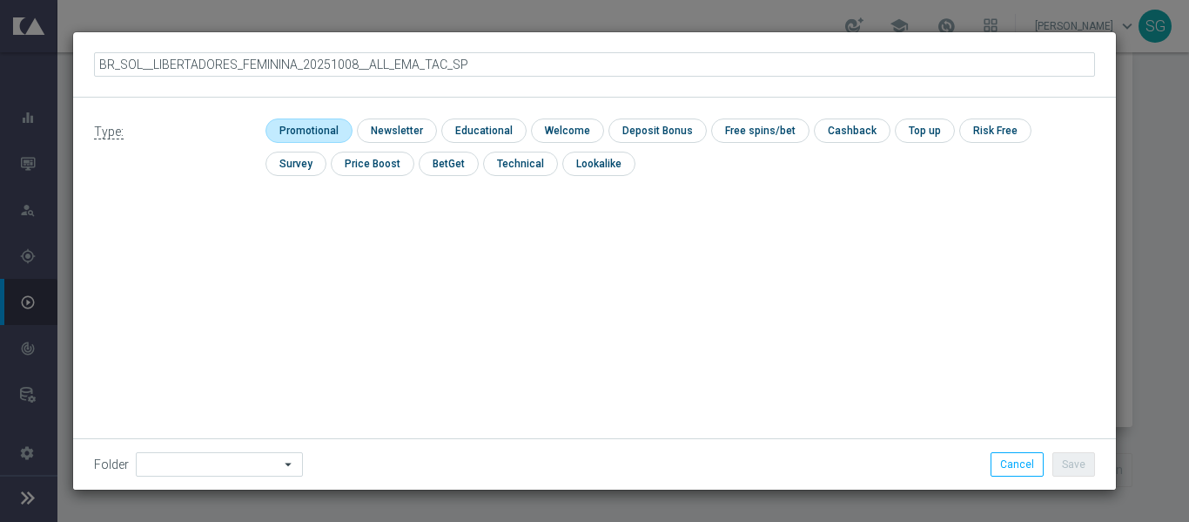
click at [304, 131] on input "checkbox" at bounding box center [307, 130] width 83 height 24
checkbox input "true"
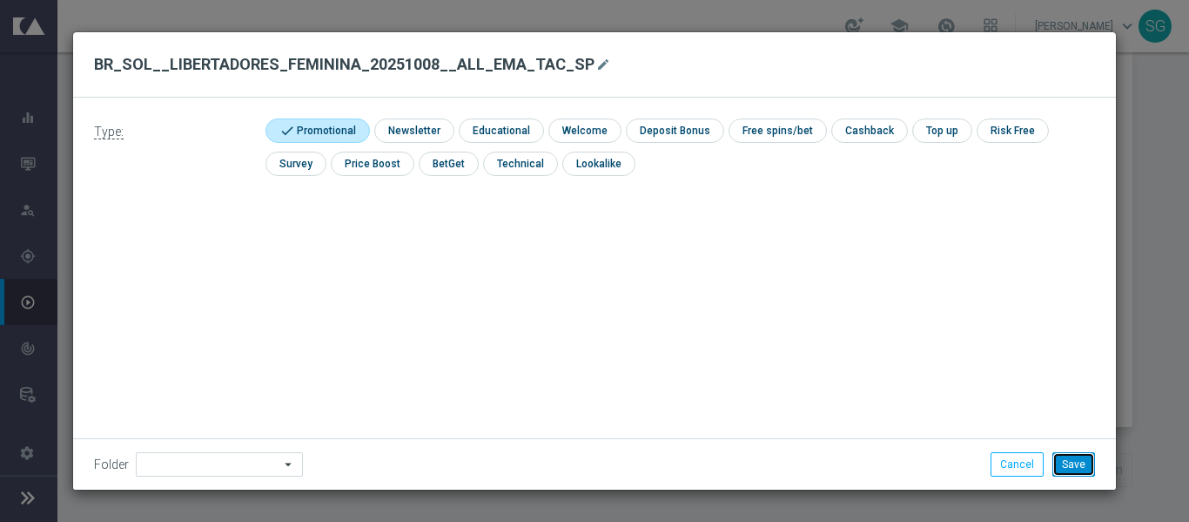
click at [1093, 456] on button "Save" at bounding box center [1074, 464] width 43 height 24
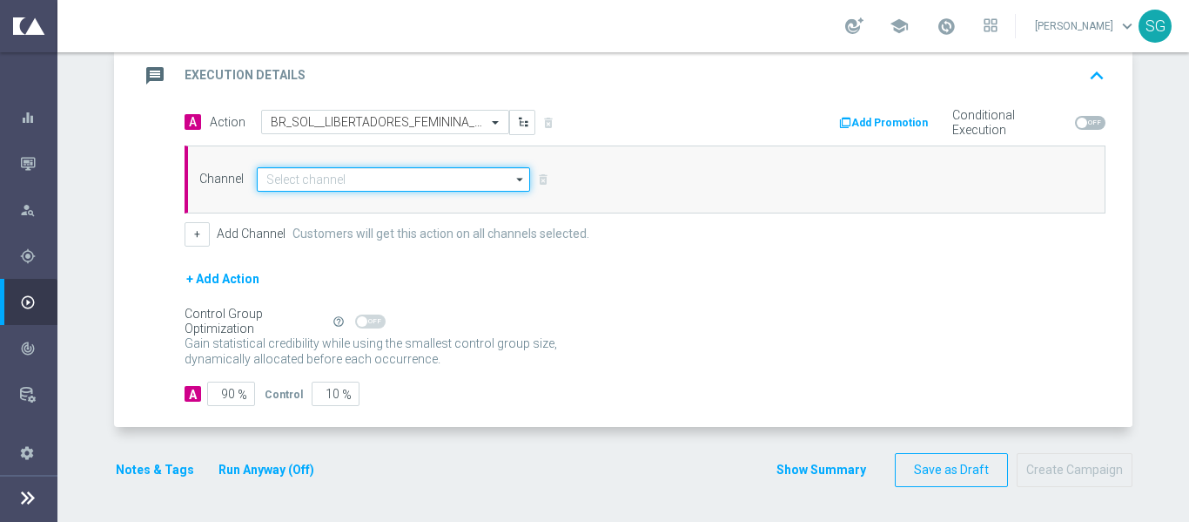
click at [323, 183] on input at bounding box center [393, 179] width 273 height 24
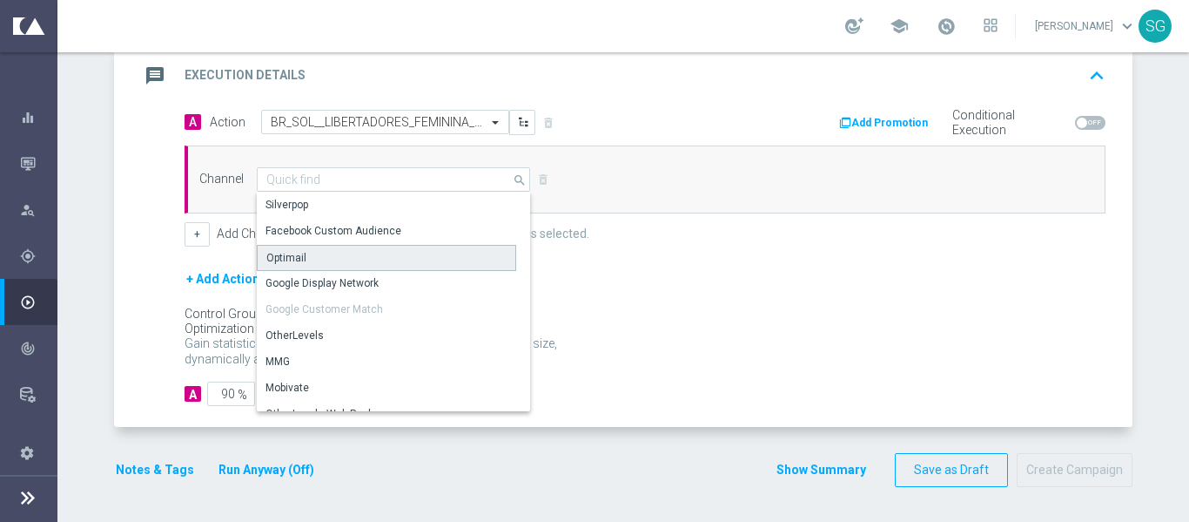
click at [298, 257] on div "Optimail" at bounding box center [386, 258] width 259 height 26
type input "Optimail"
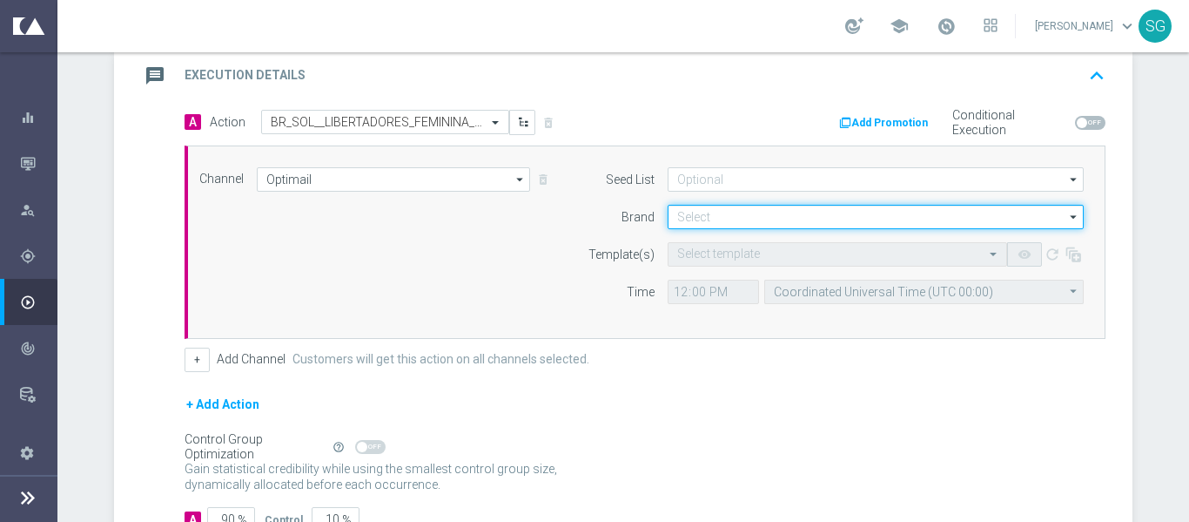
click at [702, 208] on input at bounding box center [876, 217] width 416 height 24
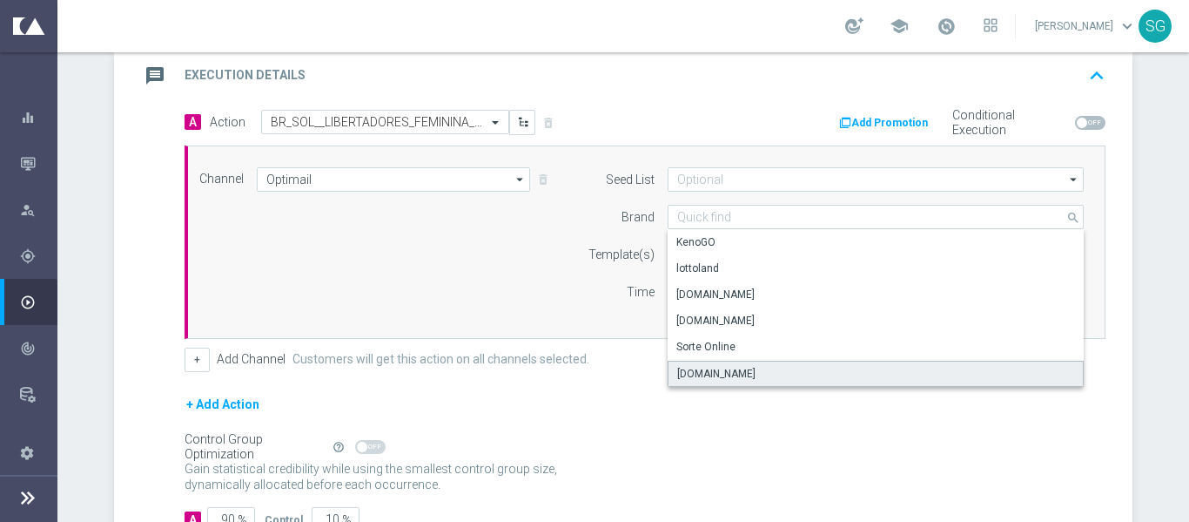
click at [714, 374] on div "[DOMAIN_NAME]" at bounding box center [716, 374] width 78 height 16
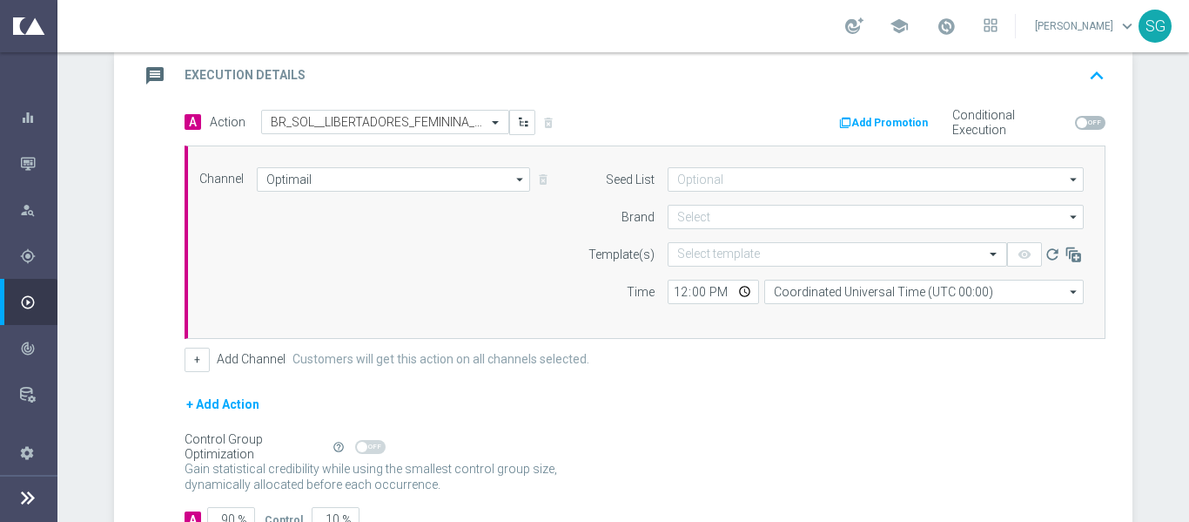
type input "[DOMAIN_NAME]"
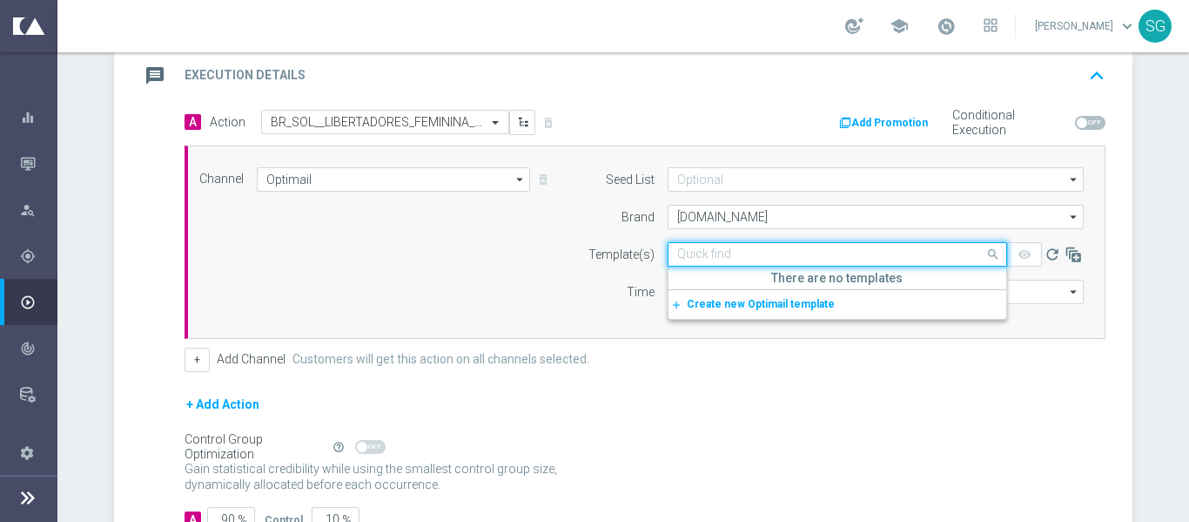
click at [694, 258] on input "text" at bounding box center [820, 254] width 286 height 15
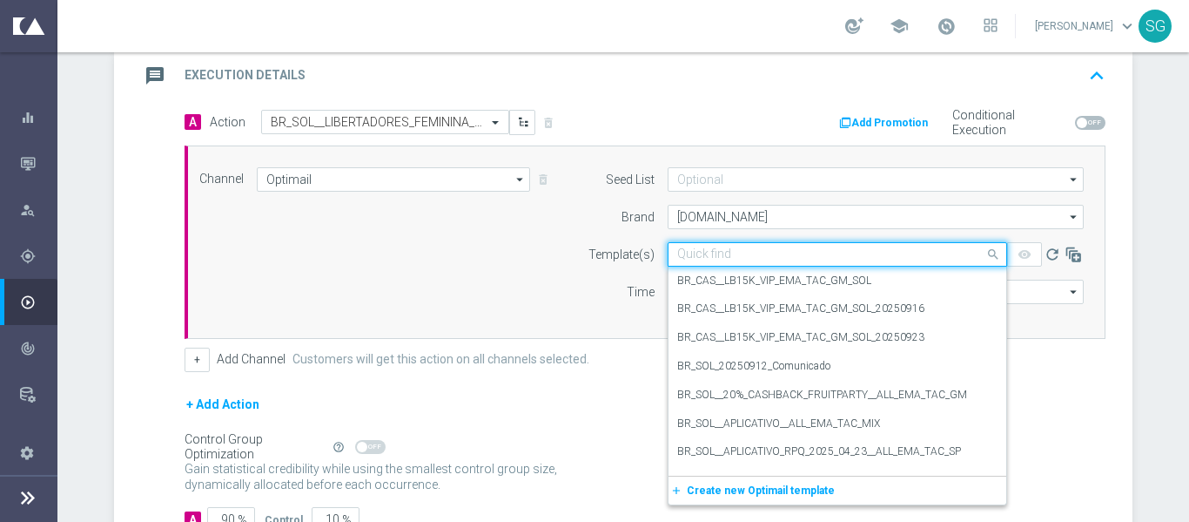
paste input "BR_SOL__LIBERTADORES_FEMININA_20251008__ALL_EMA_TAC_SP"
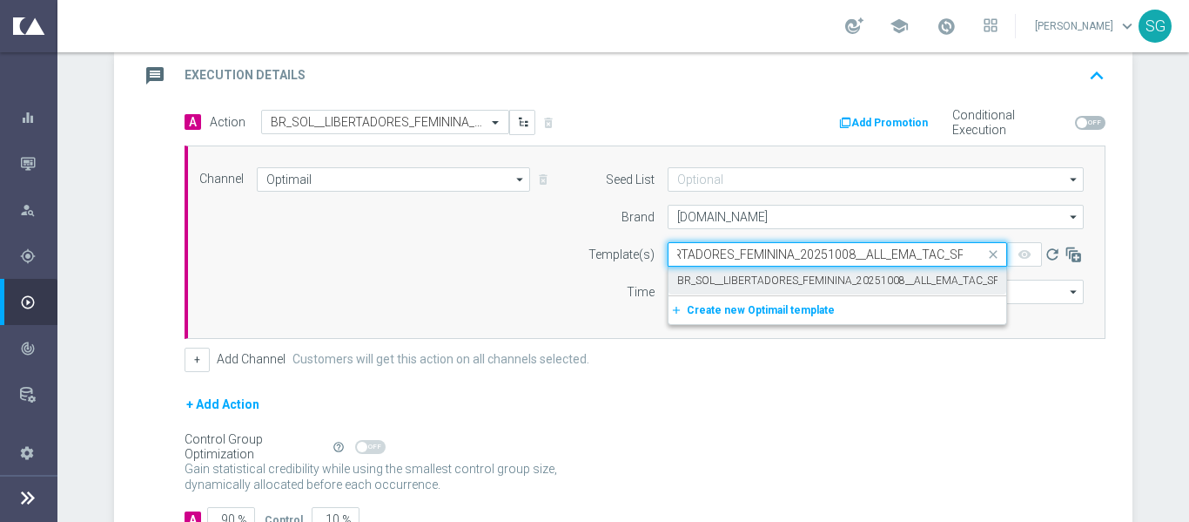
click at [704, 275] on label "BR_SOL__LIBERTADORES_FEMININA_20251008__ALL_EMA_TAC_SP" at bounding box center [838, 280] width 322 height 15
type input "BR_SOL__LIBERTADORES_FEMININA_20251008__ALL_EMA_TAC_SP"
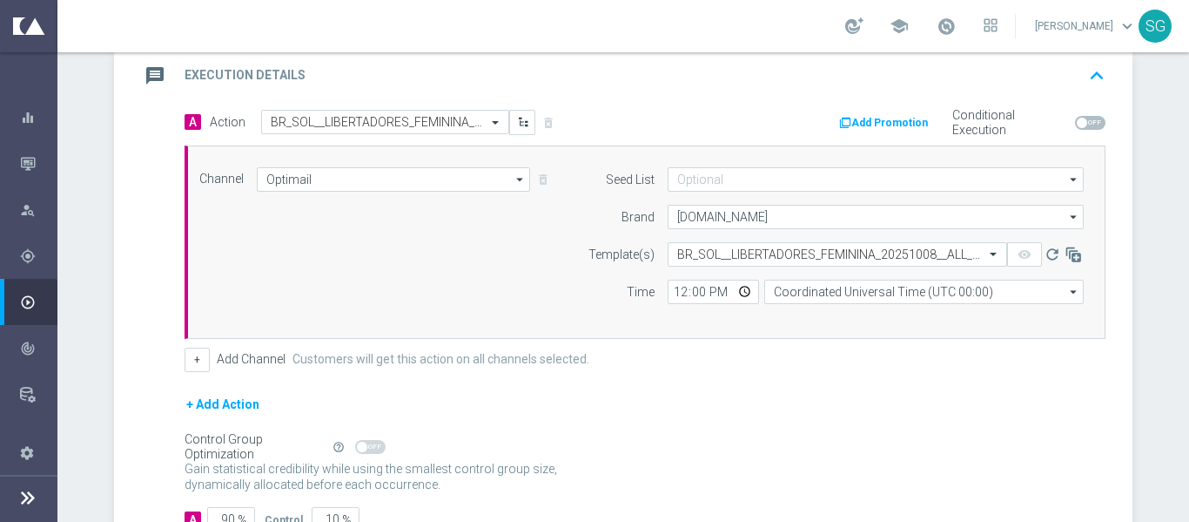
scroll to position [0, 0]
click at [678, 291] on input "12:00" at bounding box center [713, 291] width 91 height 24
type input "15:10"
click at [787, 288] on input "Coordinated Universal Time (UTC 00:00)" at bounding box center [924, 291] width 320 height 24
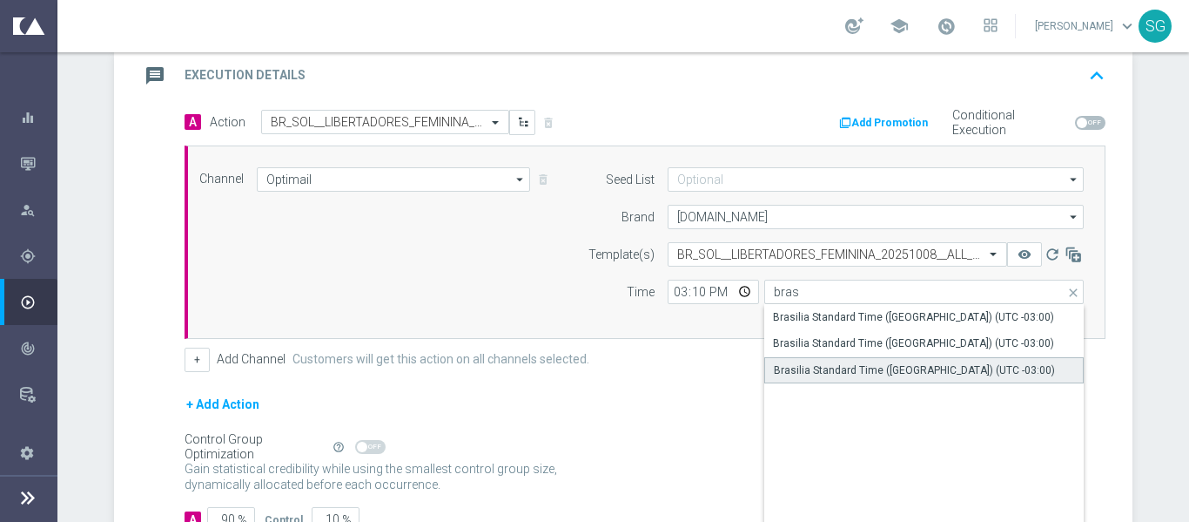
click at [829, 372] on div "Brasilia Standard Time ([GEOGRAPHIC_DATA]) (UTC -03:00)" at bounding box center [914, 370] width 281 height 16
type input "Brasilia Standard Time ([GEOGRAPHIC_DATA]) (UTC -03:00)"
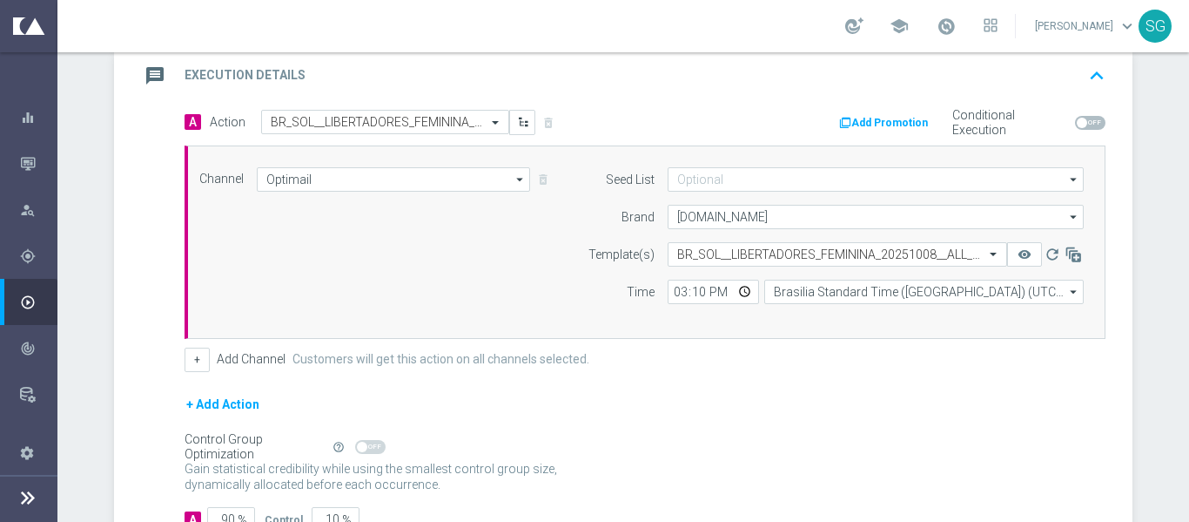
scroll to position [445, 0]
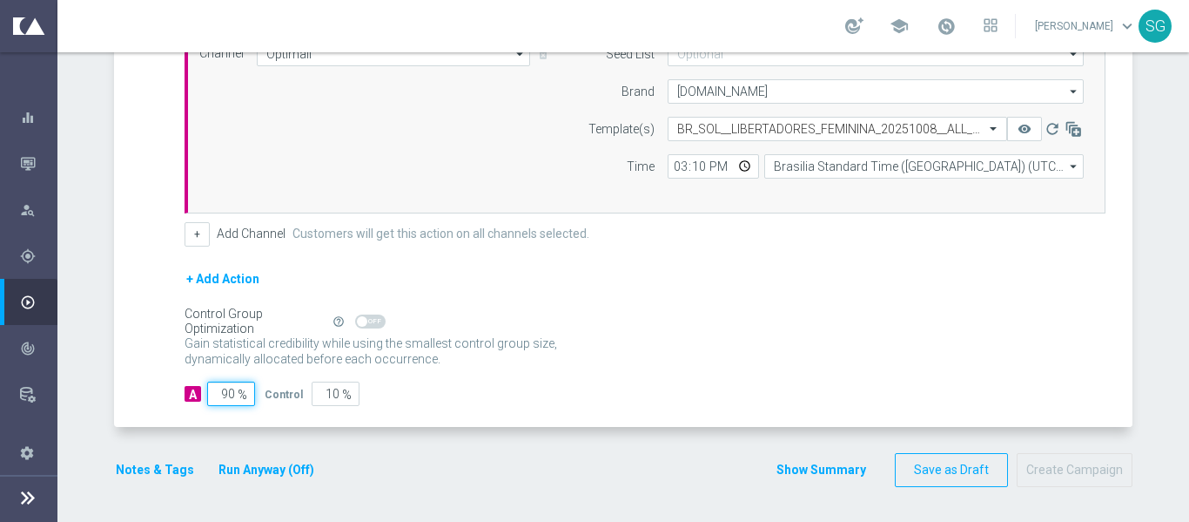
click at [218, 389] on input "90" at bounding box center [231, 393] width 48 height 24
type input "1"
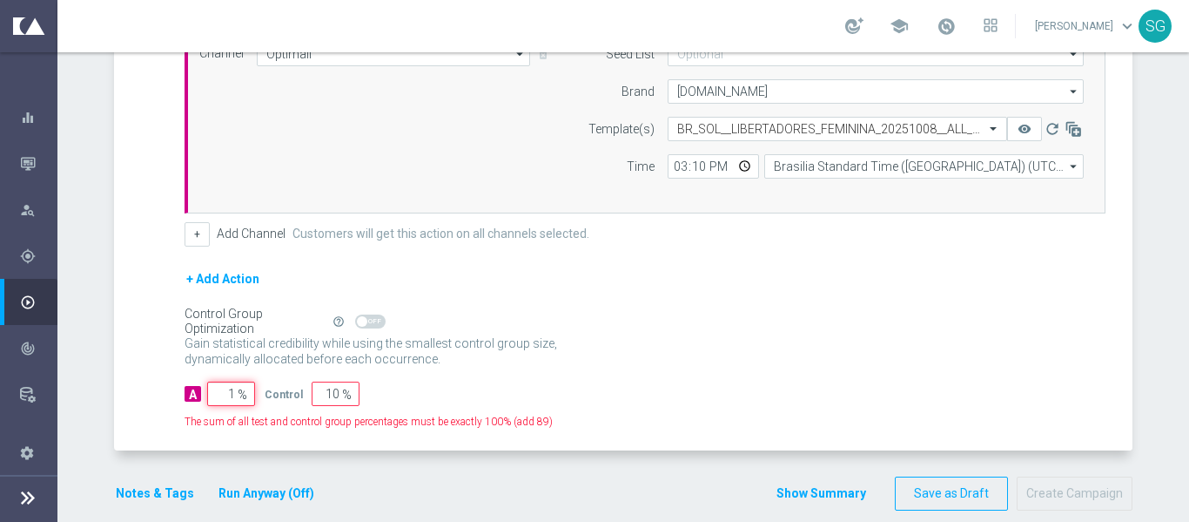
type input "99"
type input "10"
type input "90"
type input "100"
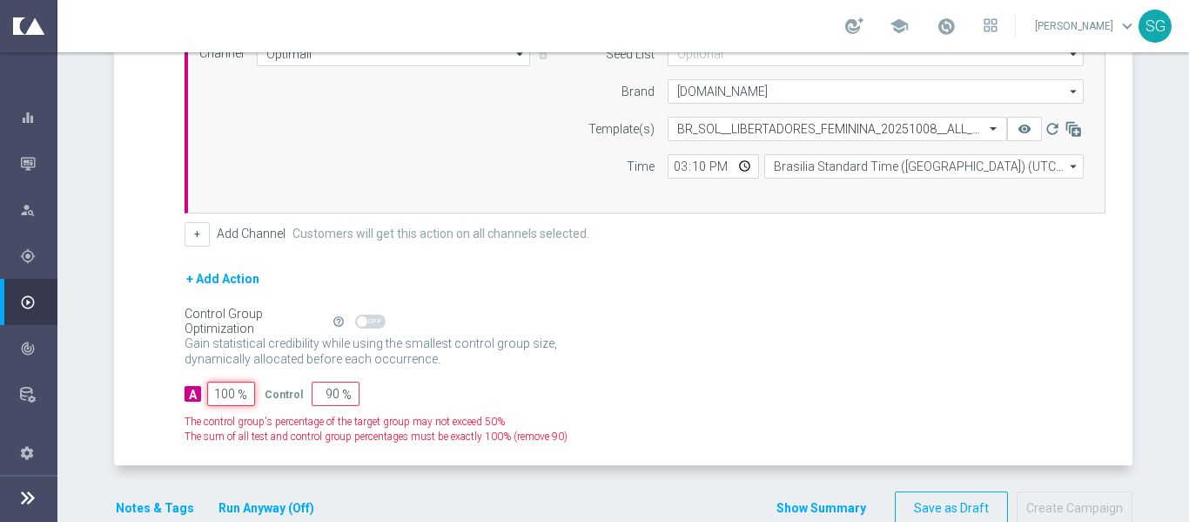
type input "0"
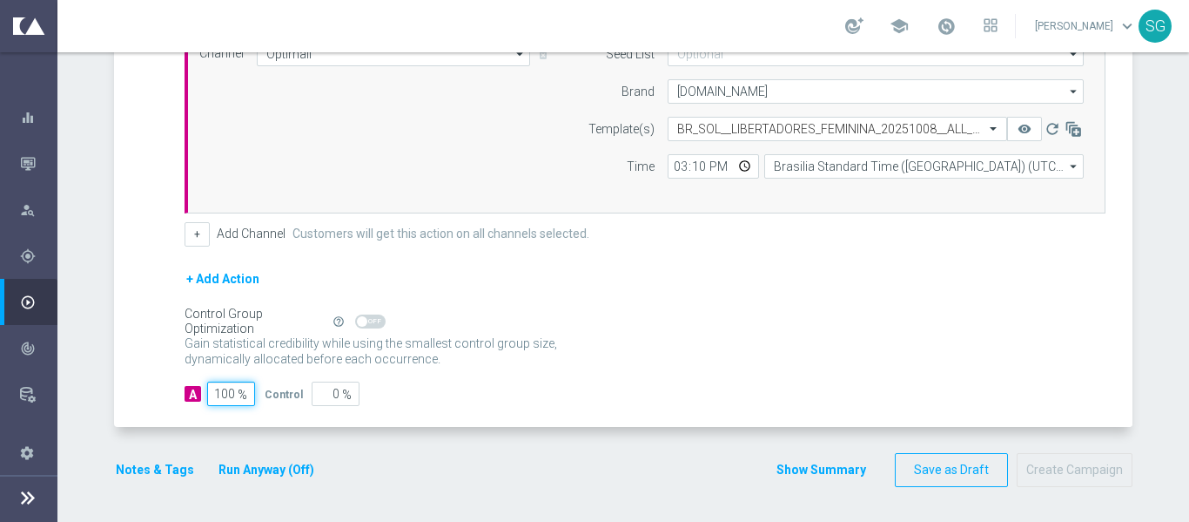
type input "100"
click at [153, 327] on div "A Action Select action BR_SOL__LIBERTADORES_FEMININA_20251008__ALL_EMA_TAC_SP d…" at bounding box center [625, 205] width 1014 height 443
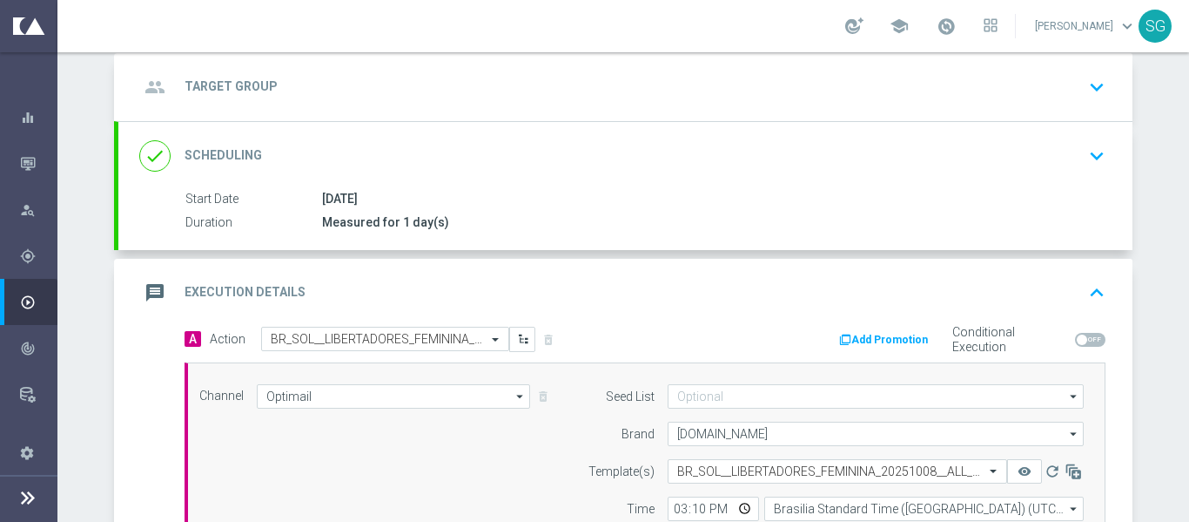
scroll to position [37, 0]
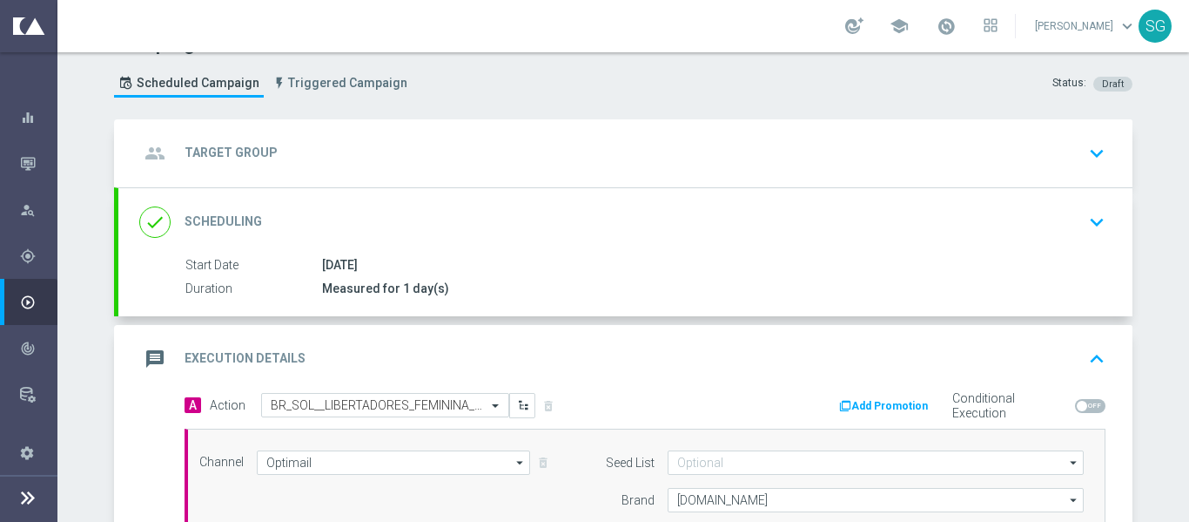
click at [434, 352] on div "message Execution Details keyboard_arrow_up" at bounding box center [625, 358] width 973 height 33
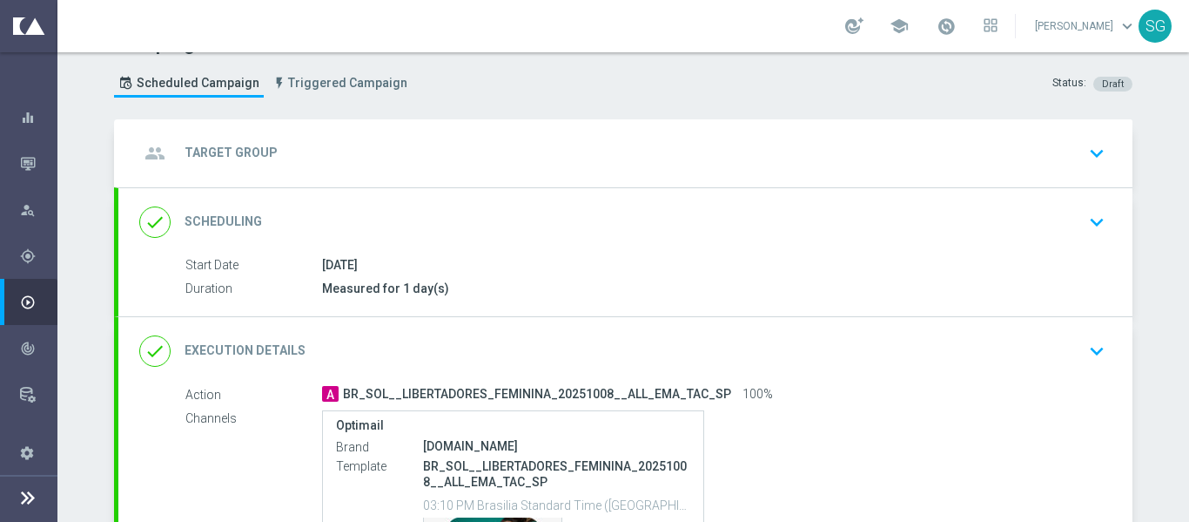
click at [509, 151] on div "group Target Group keyboard_arrow_down" at bounding box center [625, 153] width 973 height 33
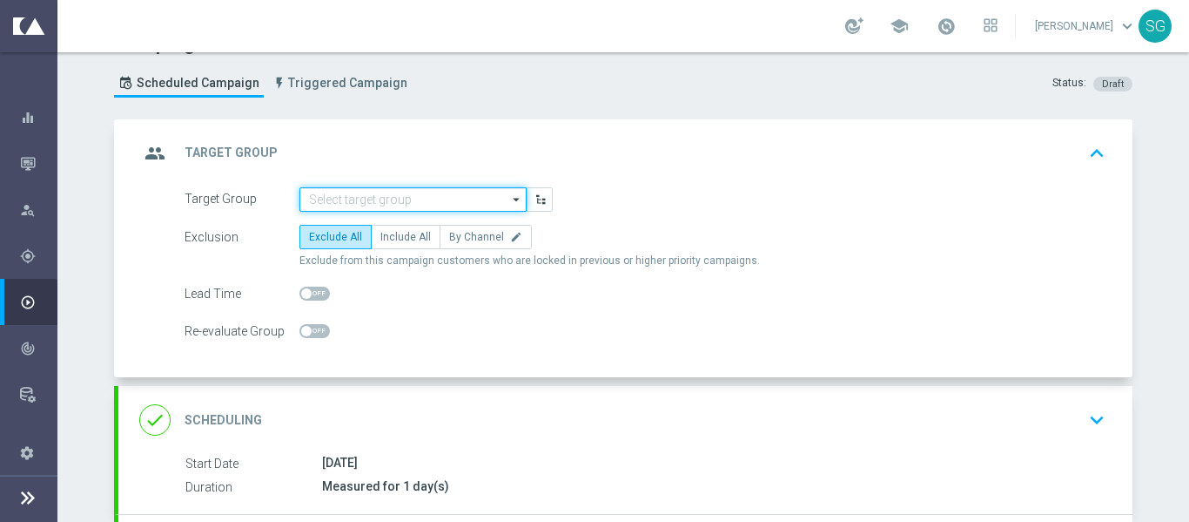
click at [412, 200] on input at bounding box center [413, 199] width 227 height 24
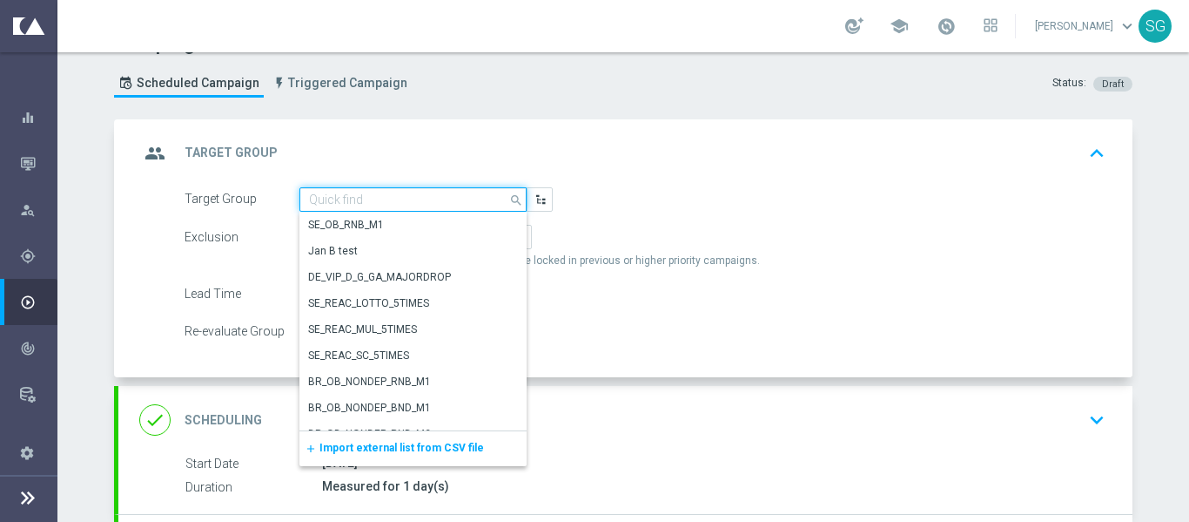
paste input "SOL_BR_SPORTSBOOK"
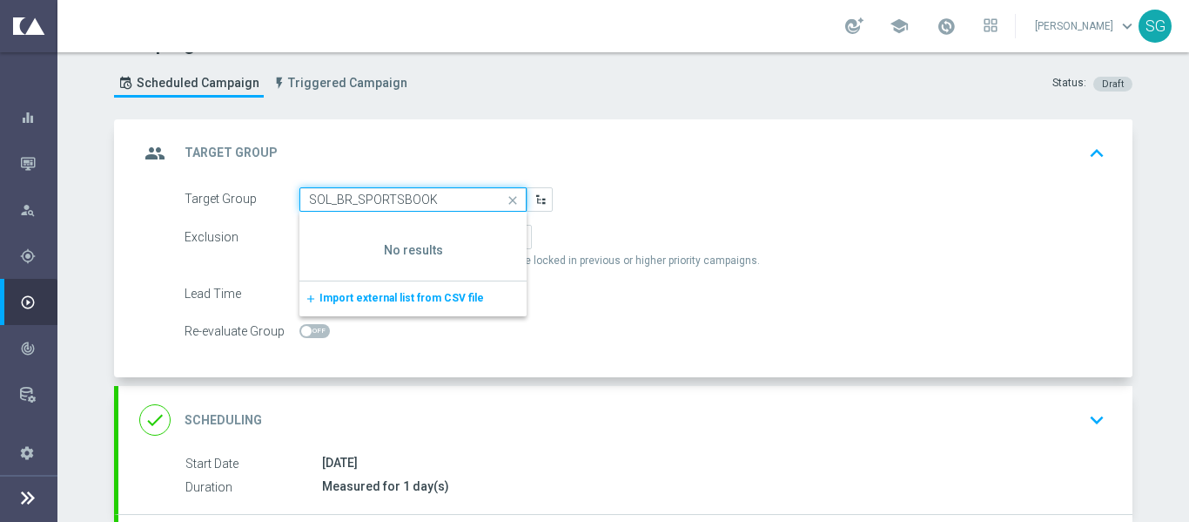
type input "SOL_BR_SPORTSBOOK"
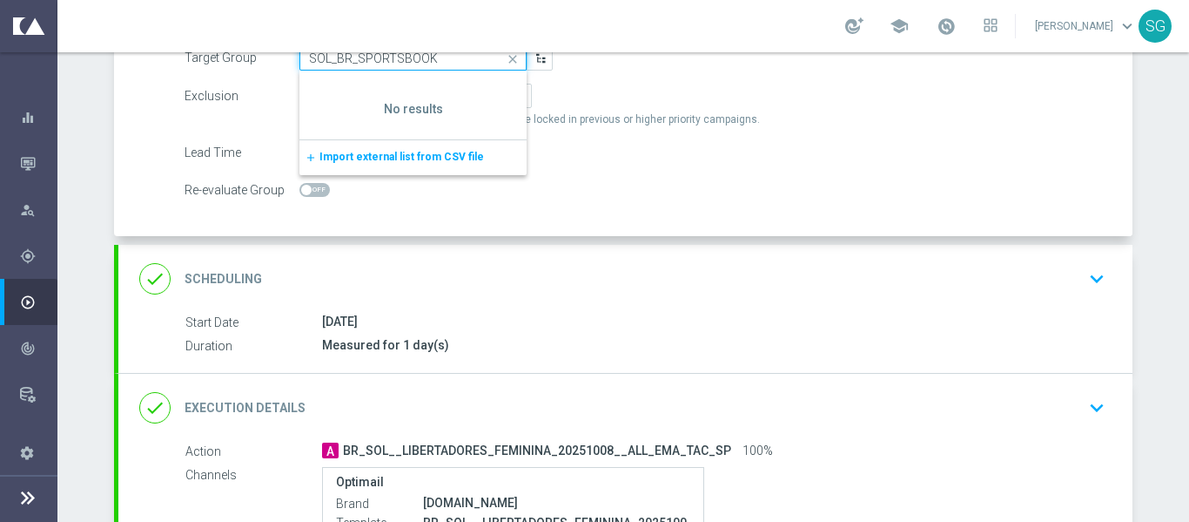
scroll to position [176, 0]
click at [529, 421] on div "done Execution Details keyboard_arrow_down" at bounding box center [625, 409] width 973 height 33
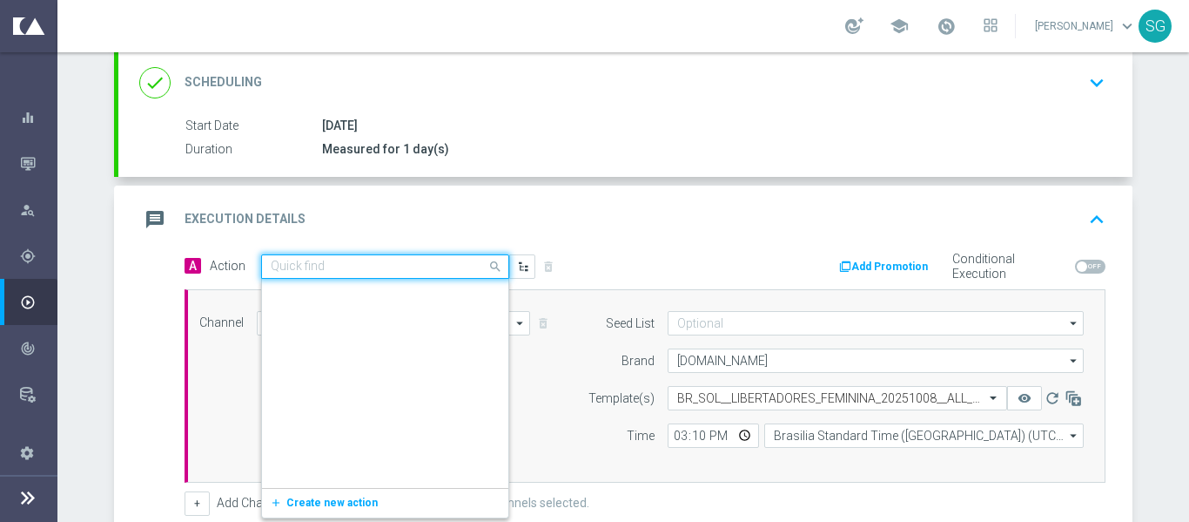
click at [439, 264] on input "text" at bounding box center [368, 266] width 194 height 15
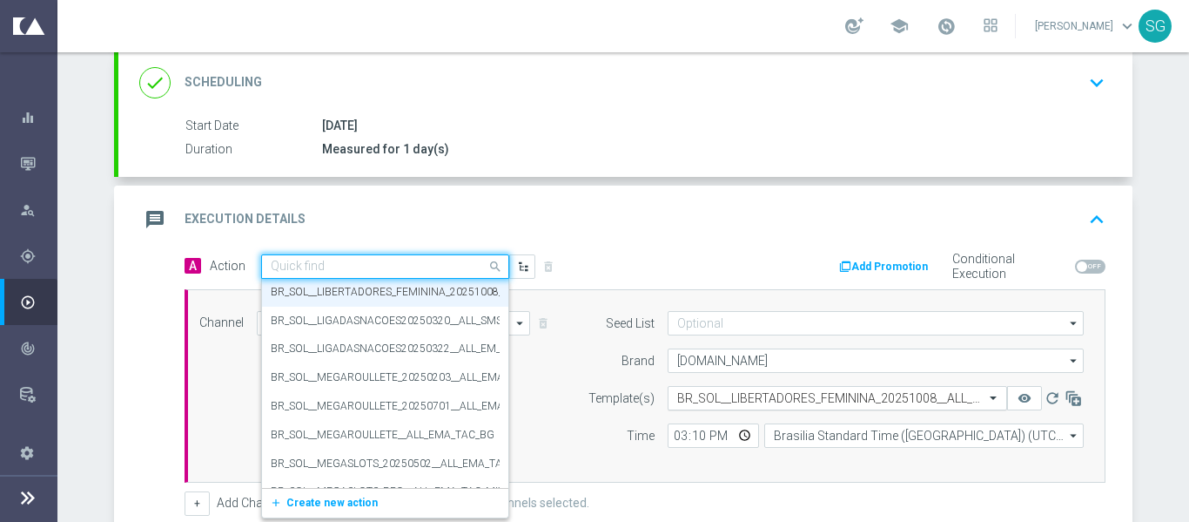
click at [732, 404] on input "text" at bounding box center [820, 398] width 286 height 15
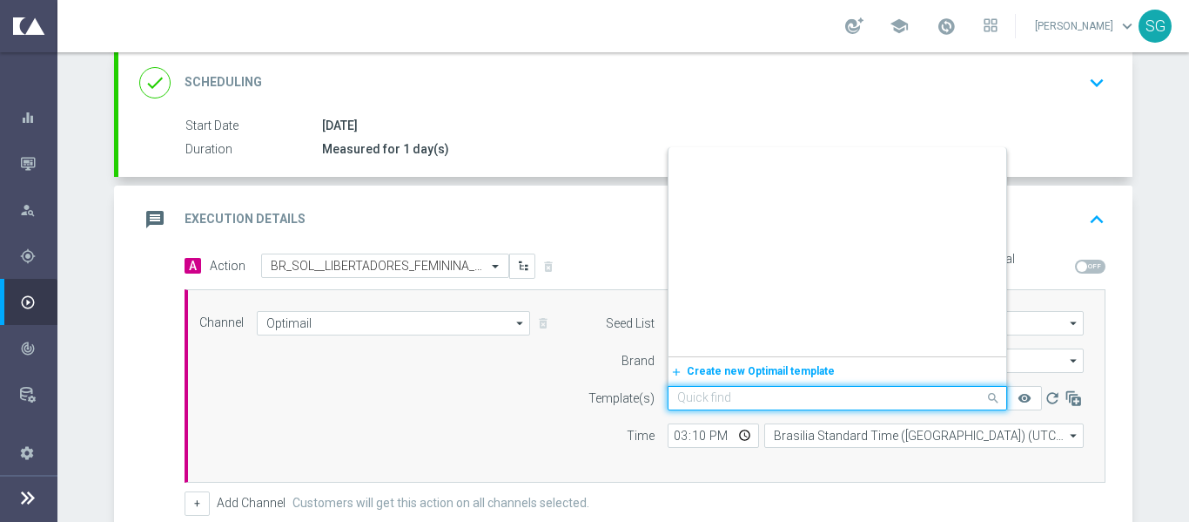
scroll to position [3333, 0]
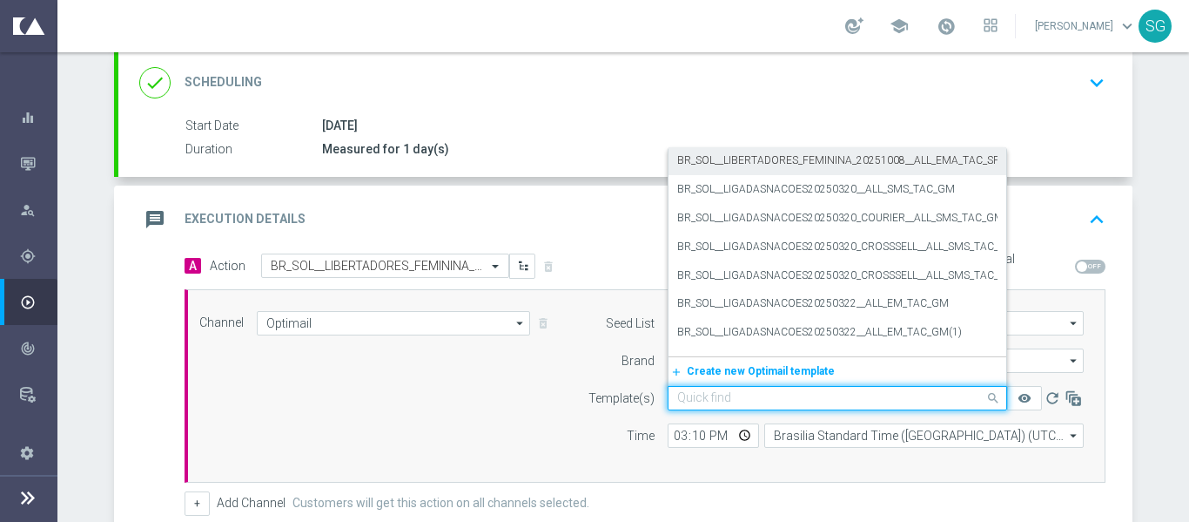
click at [736, 161] on label "BR_SOL__LIBERTADORES_FEMININA_20251008__ALL_EMA_TAC_SP" at bounding box center [838, 160] width 322 height 15
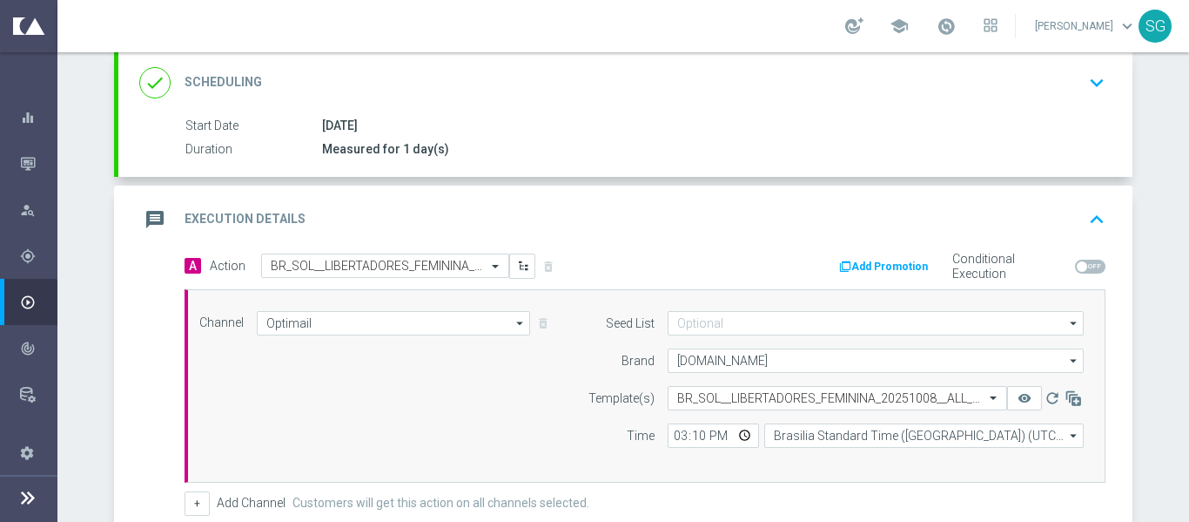
click at [736, 161] on div "Start Date 08 Oct 2025 Duration Measured for 1 day(s) Start Date 08 Oct 2025 to…" at bounding box center [625, 147] width 1014 height 60
click at [31, 496] on icon at bounding box center [27, 497] width 21 height 21
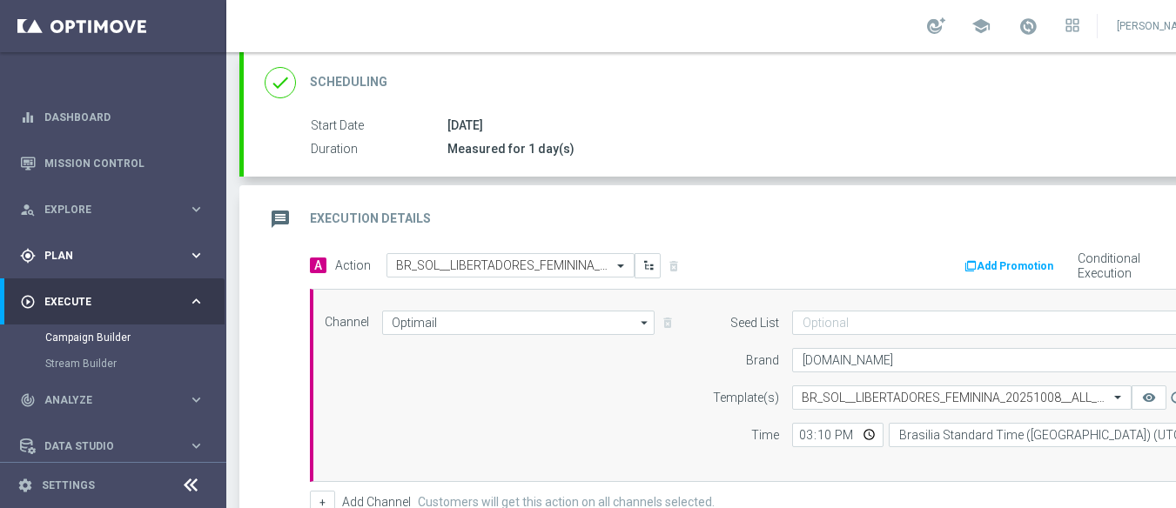
click at [105, 253] on span "Plan" at bounding box center [116, 256] width 144 height 10
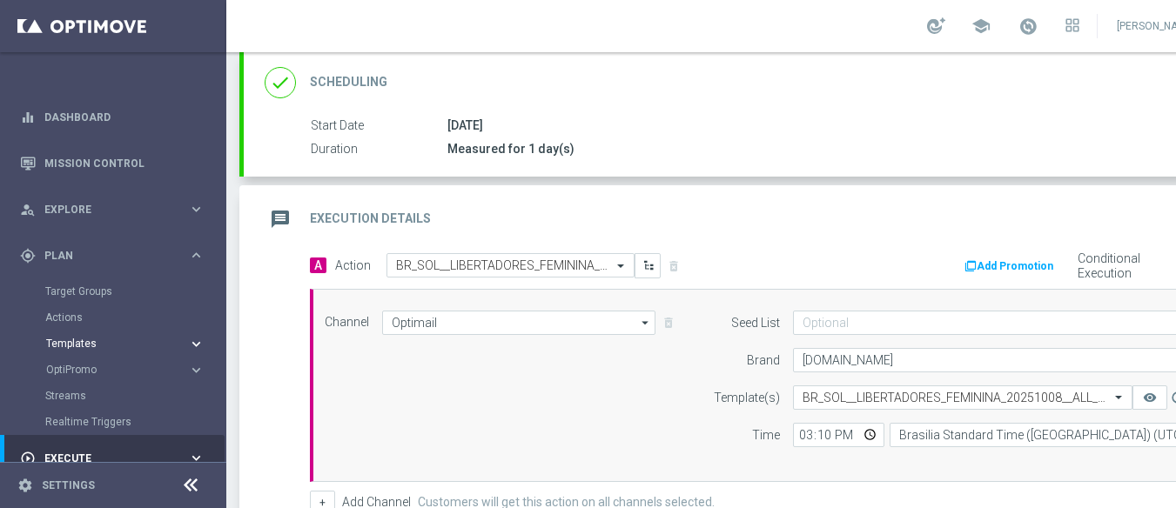
click at [79, 342] on span "Templates" at bounding box center [108, 344] width 125 height 10
click at [80, 371] on link "Optimail" at bounding box center [117, 370] width 127 height 14
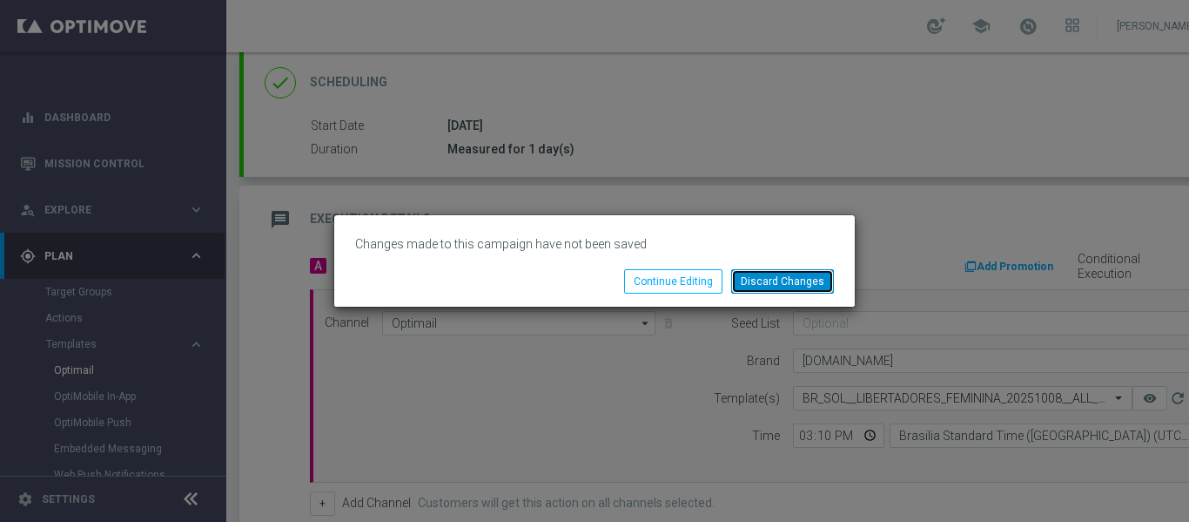
click at [756, 276] on button "Discard Changes" at bounding box center [782, 281] width 103 height 24
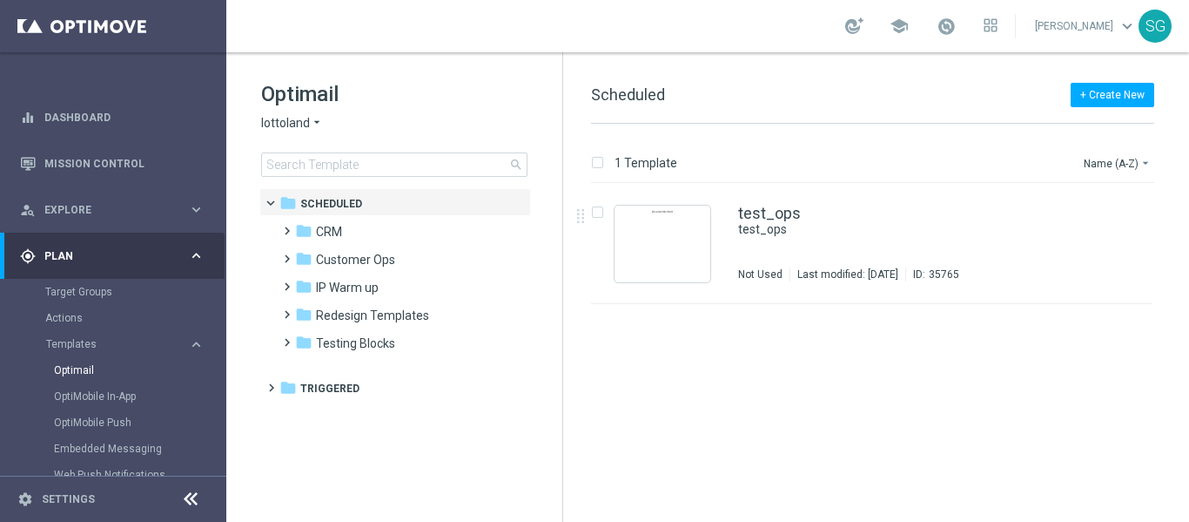
click at [293, 122] on span "lottoland" at bounding box center [285, 123] width 49 height 17
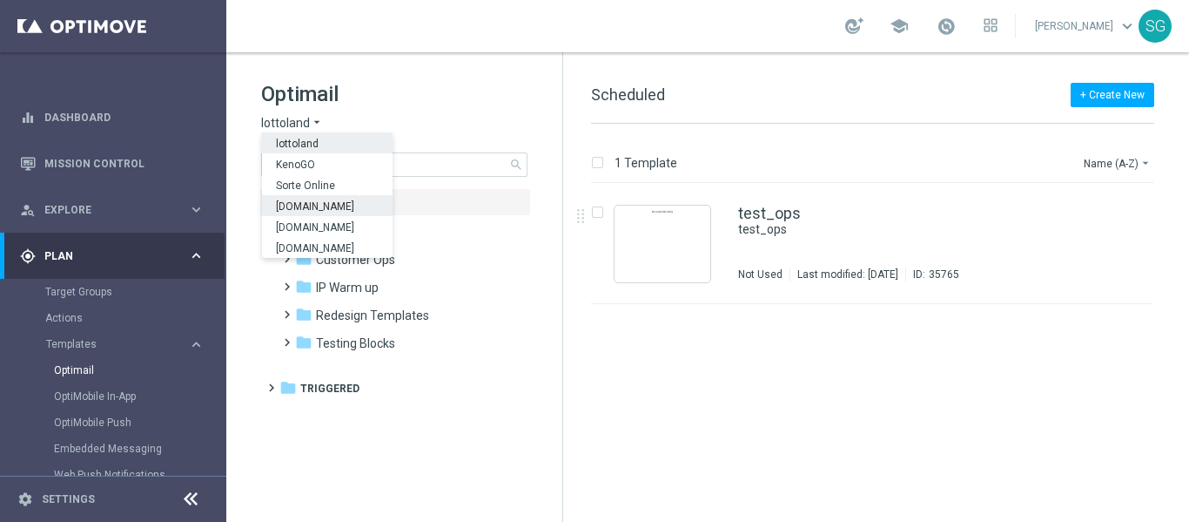
click at [0, 0] on span "[DOMAIN_NAME]" at bounding box center [0, 0] width 0 height 0
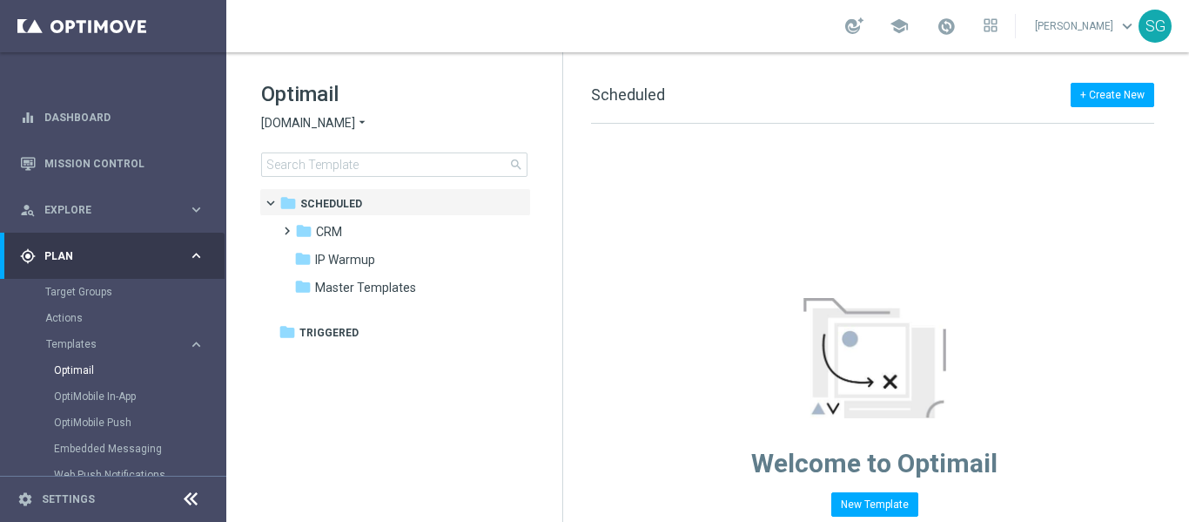
click at [199, 499] on icon at bounding box center [190, 498] width 21 height 21
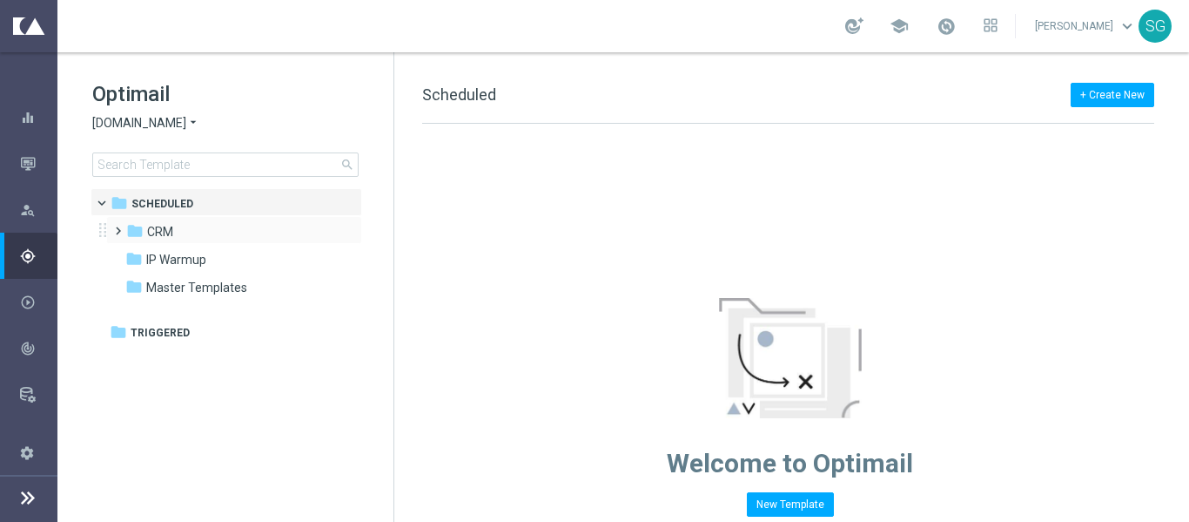
click at [118, 226] on span at bounding box center [115, 222] width 8 height 7
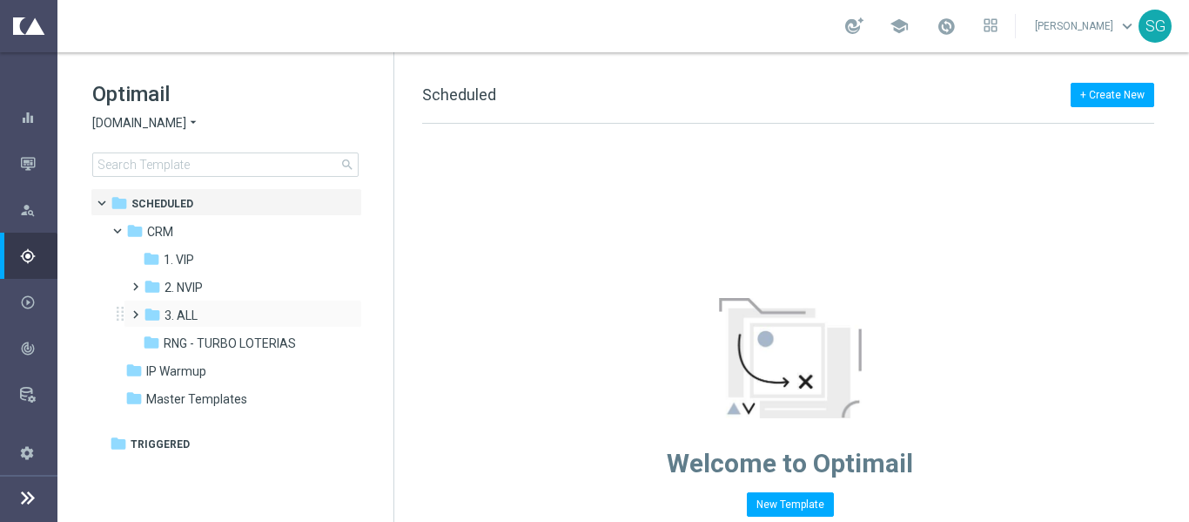
click at [136, 310] on span at bounding box center [132, 306] width 8 height 7
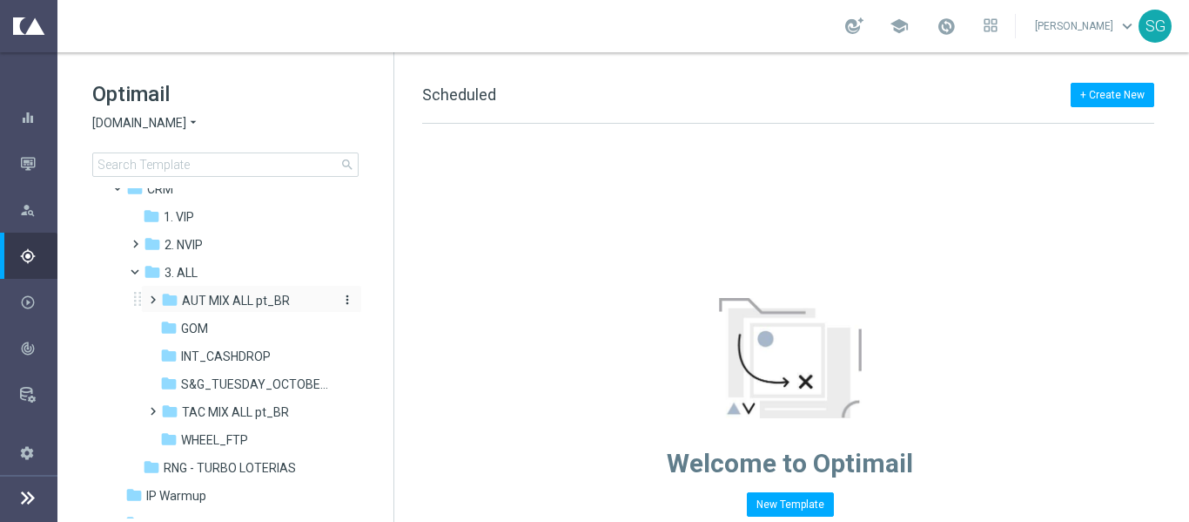
scroll to position [44, 0]
click at [153, 405] on span at bounding box center [149, 401] width 8 height 7
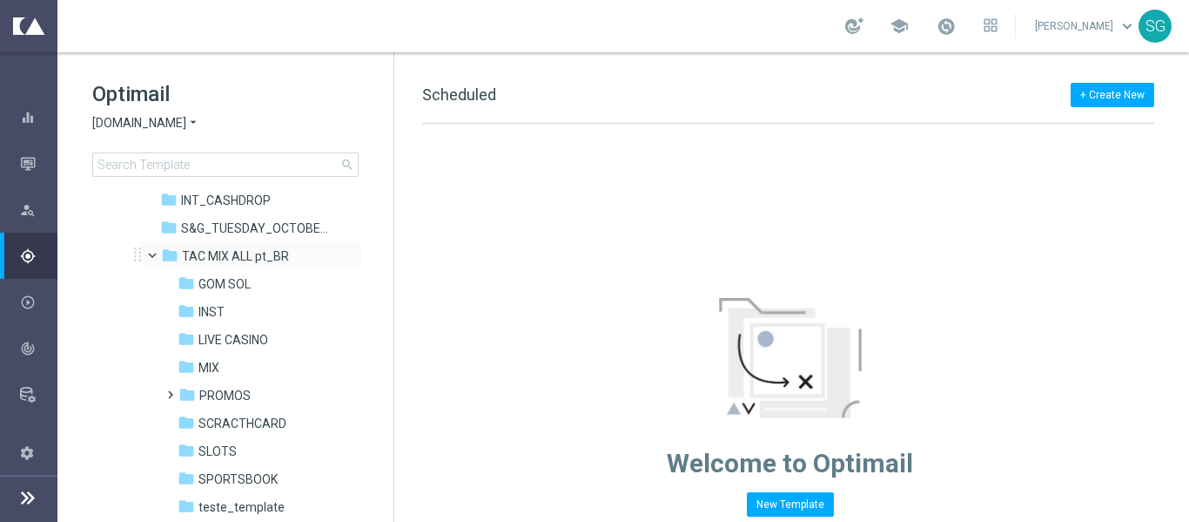
scroll to position [199, 0]
click at [218, 473] on span "SPORTSBOOK" at bounding box center [238, 478] width 79 height 16
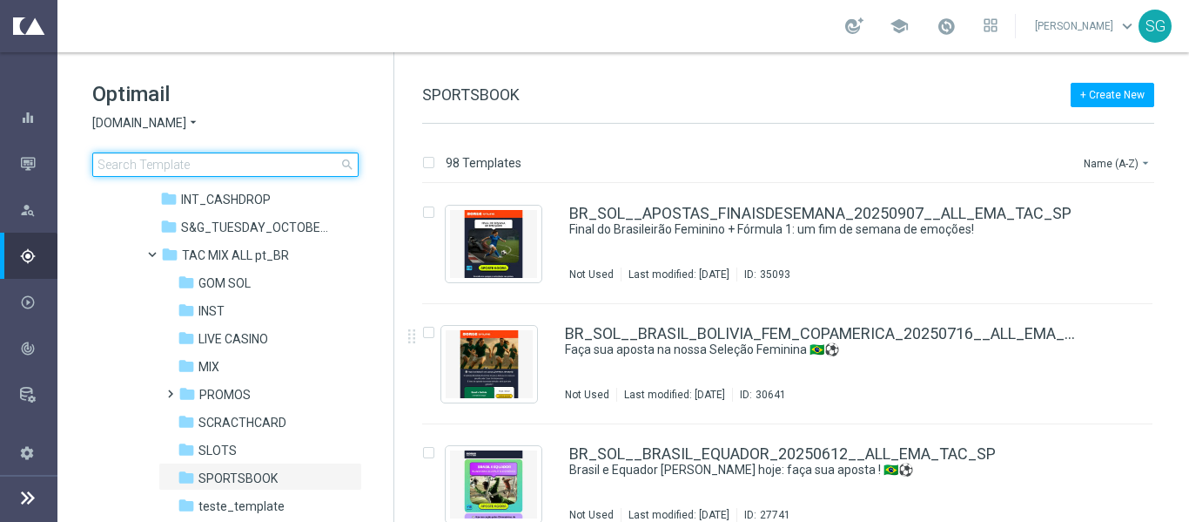
click at [299, 161] on input at bounding box center [225, 164] width 266 height 24
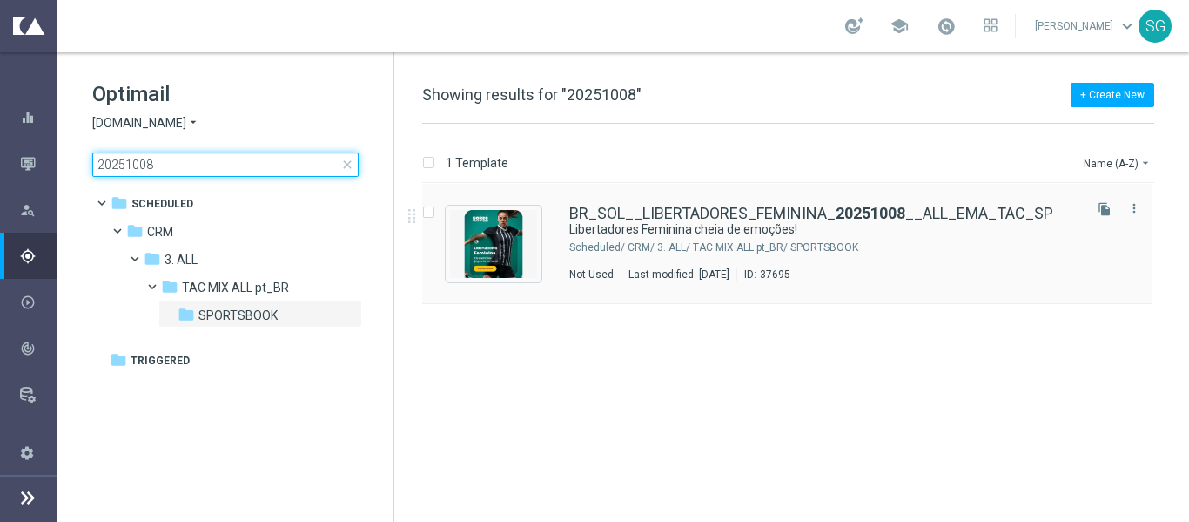
type input "20251008"
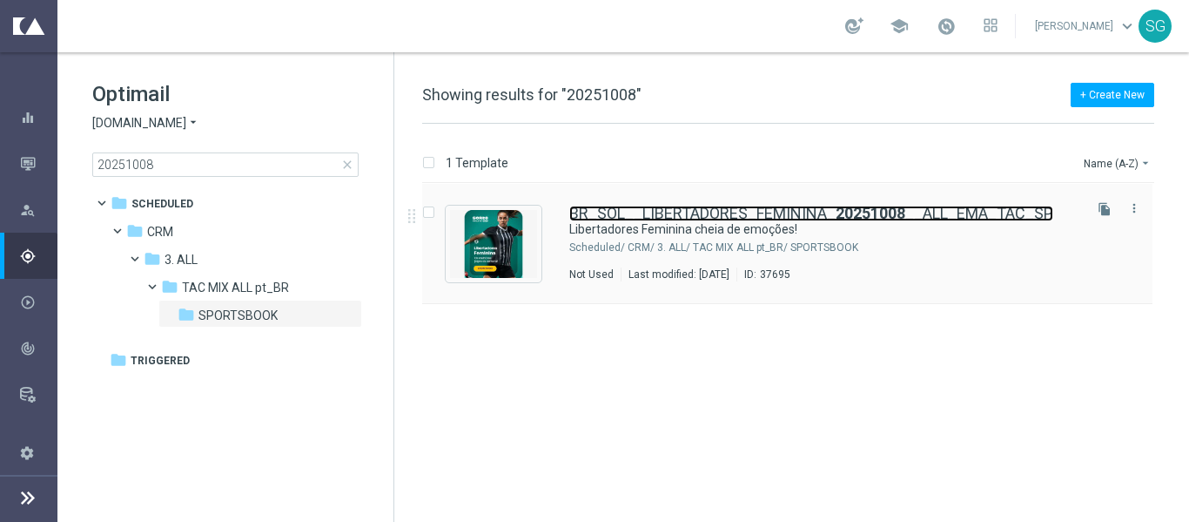
click at [609, 209] on link "BR_SOL__LIBERTADORES_FEMININA_ 20251008 __ALL_EMA_TAC_SP" at bounding box center [811, 213] width 484 height 16
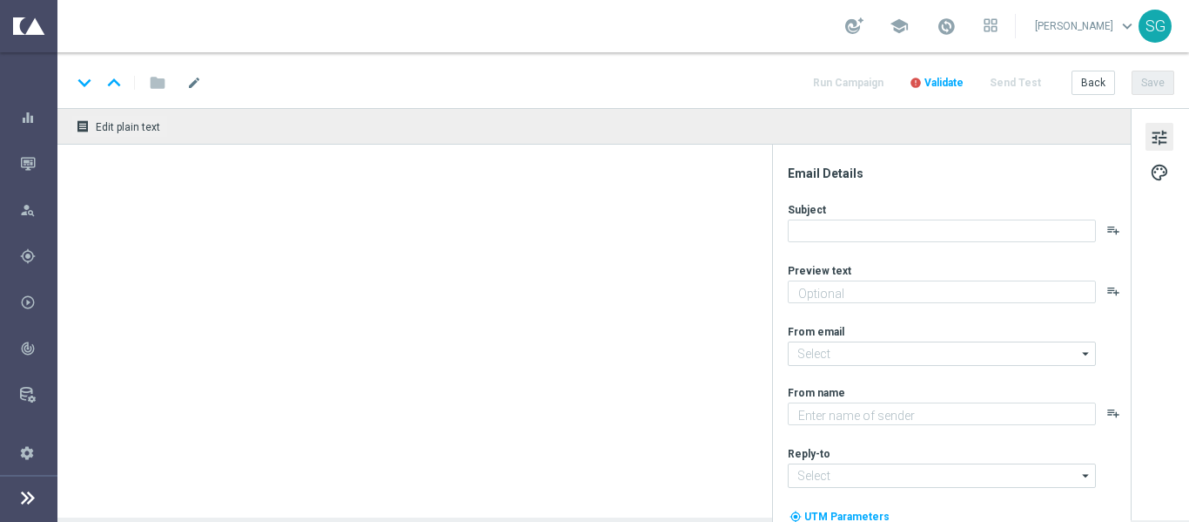
type textarea "Aposte já, [%FIRST_NAME%]!"
type input "contato@email.sorteonline.bet.br"
type textarea "Sorte Online Betz"
type input "suporte@sorteonline.bet.br"
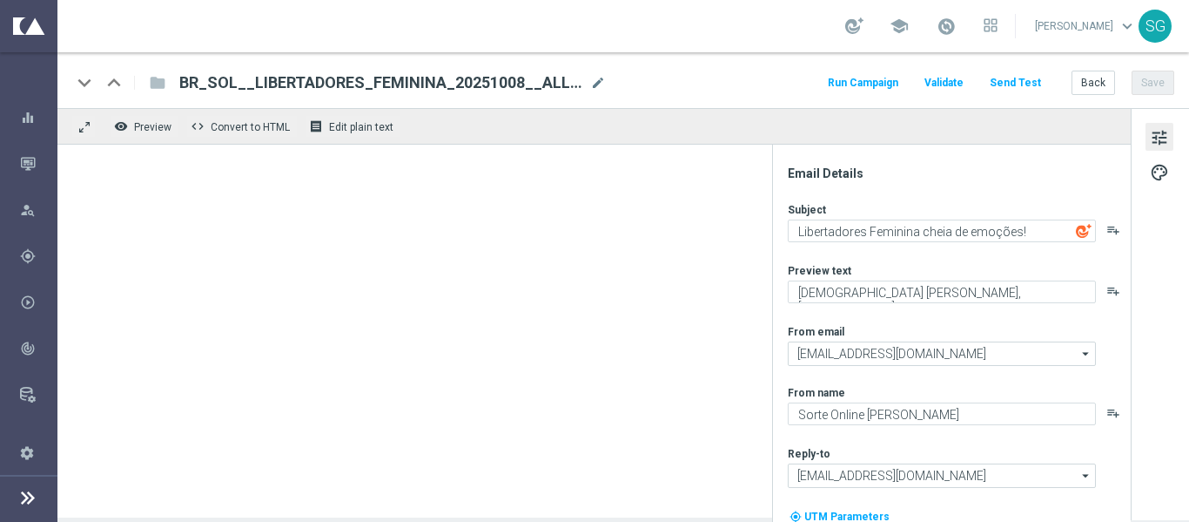
click at [505, 87] on span "BR_SOL__LIBERTADORES_FEMININA_20251008__ALL_EMA_TAC_SP" at bounding box center [381, 82] width 404 height 21
click at [0, 0] on input "BR_SOL__LIBERTADORES_FEMININA_20251008__ALL_EMA_TAC_SP" at bounding box center [0, 0] width 0 height 0
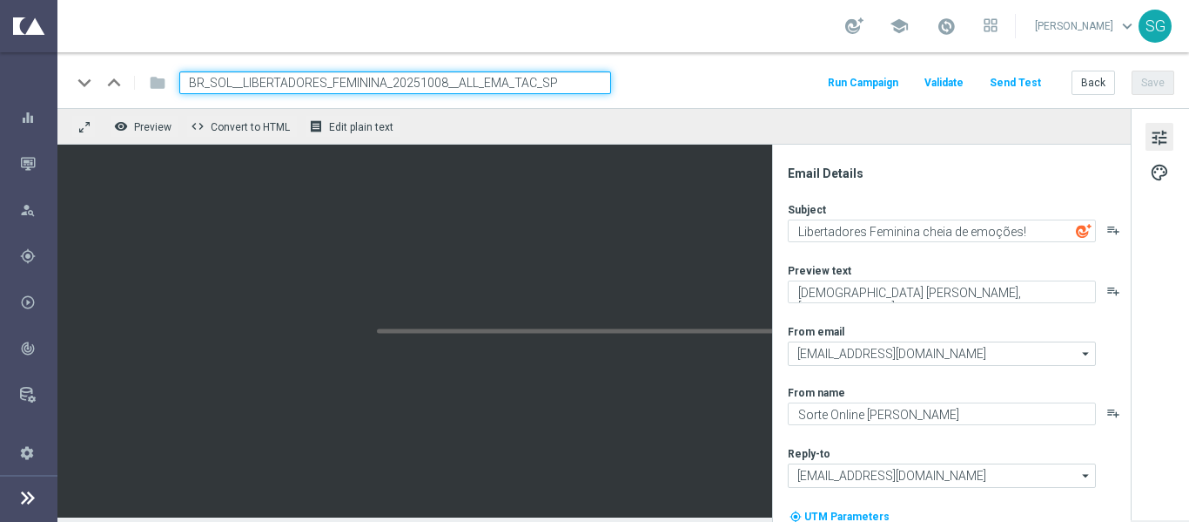
click at [505, 87] on input "BR_SOL__LIBERTADORES_FEMININA_20251008__ALL_EMA_TAC_SP" at bounding box center [395, 82] width 432 height 23
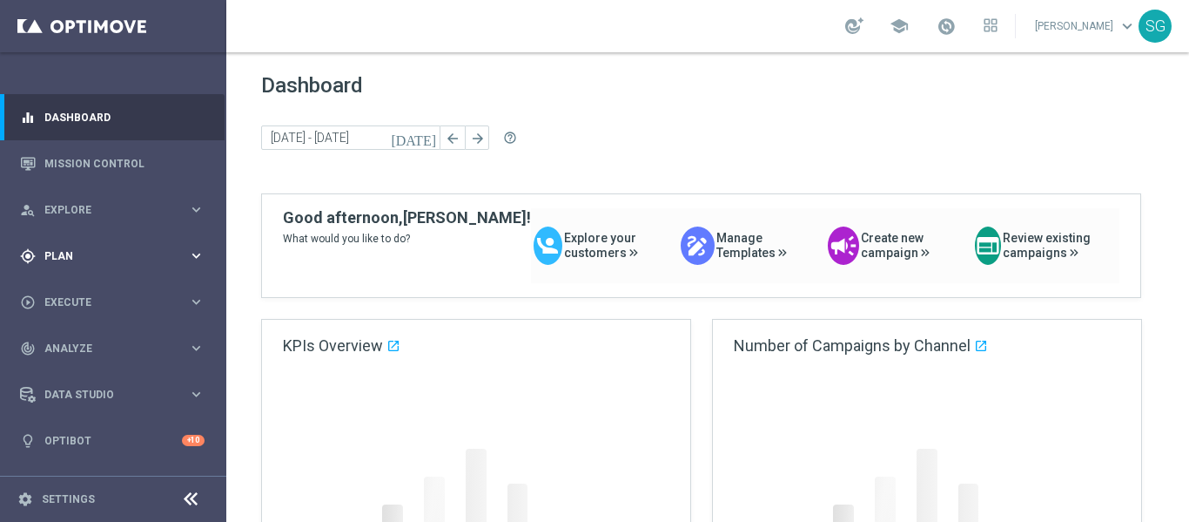
click at [92, 253] on span "Plan" at bounding box center [116, 256] width 144 height 10
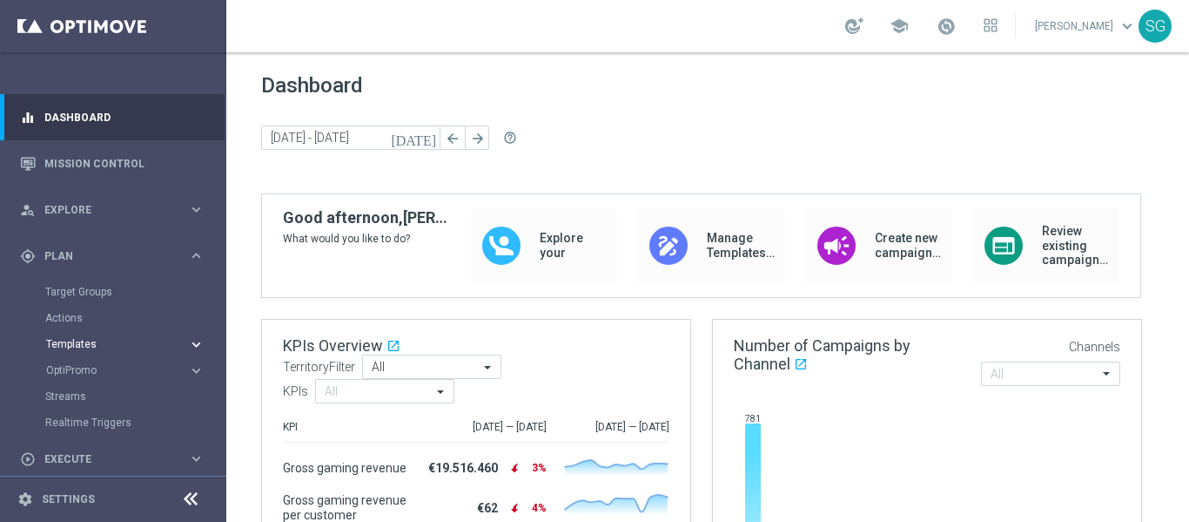
click at [78, 347] on span "Templates" at bounding box center [108, 344] width 125 height 10
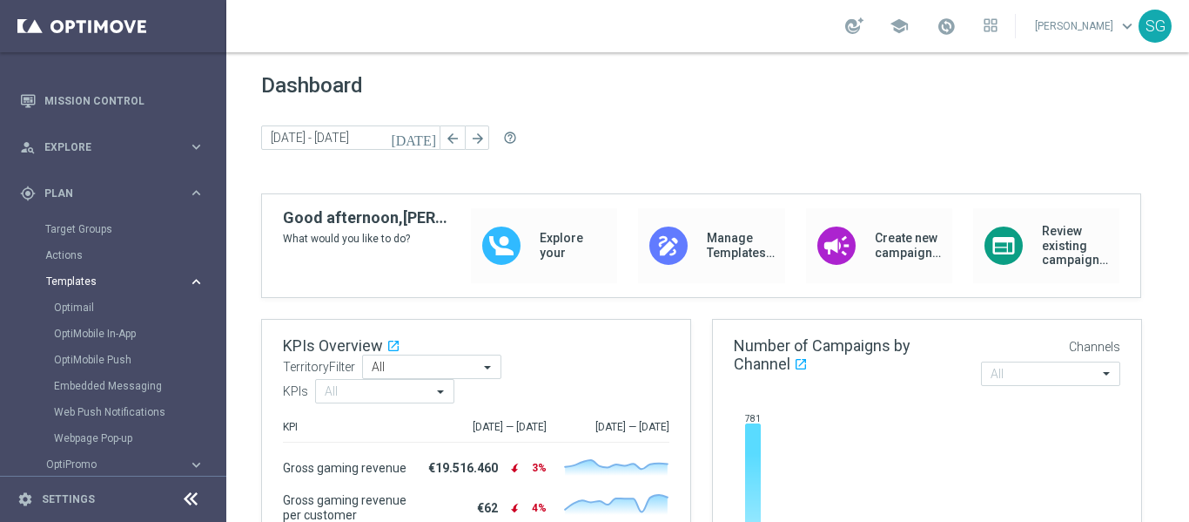
scroll to position [84, 0]
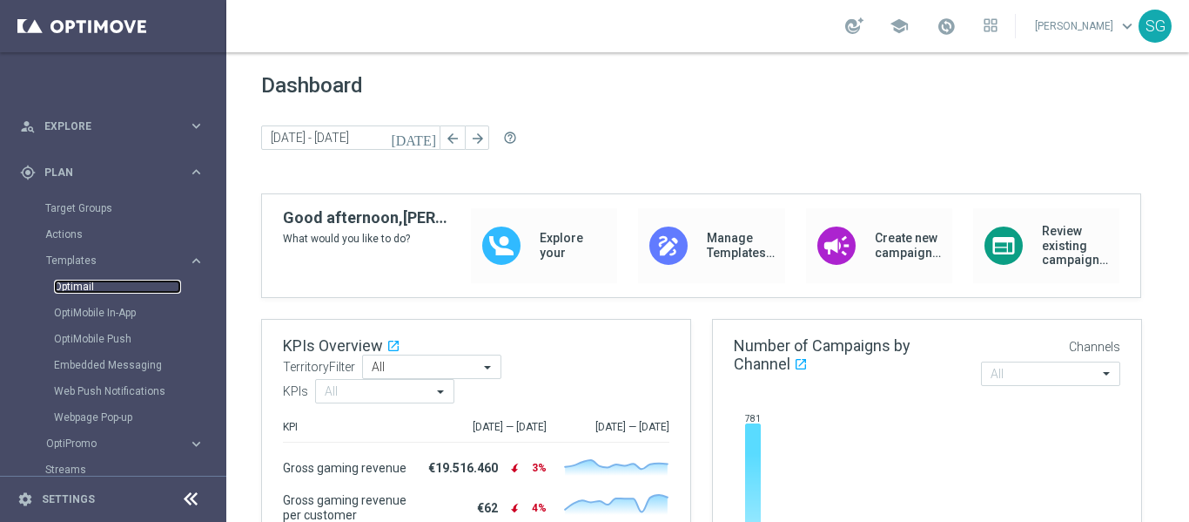
click at [75, 281] on link "Optimail" at bounding box center [117, 286] width 127 height 14
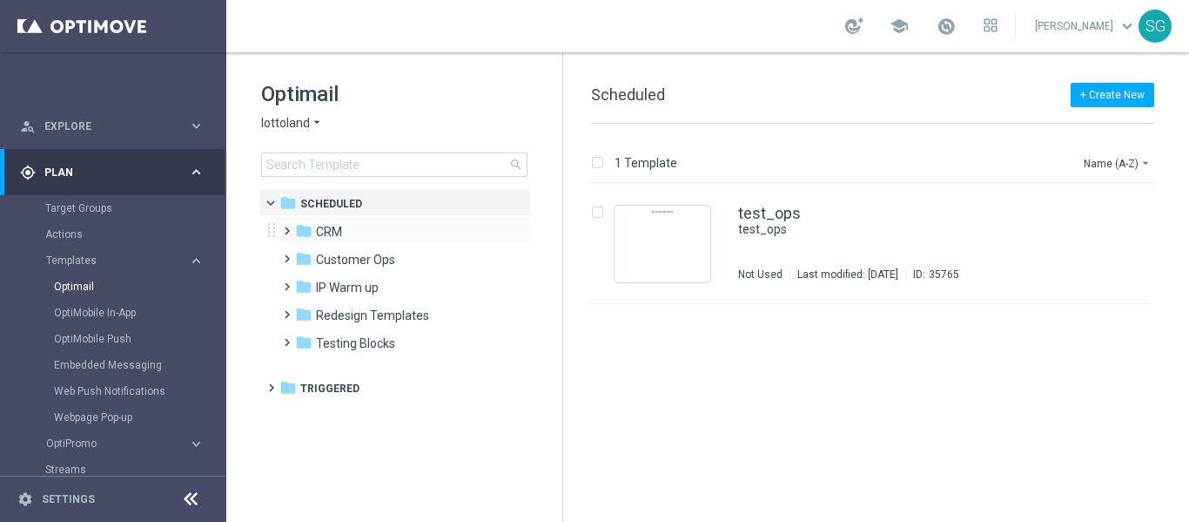
click at [284, 226] on span at bounding box center [283, 222] width 8 height 7
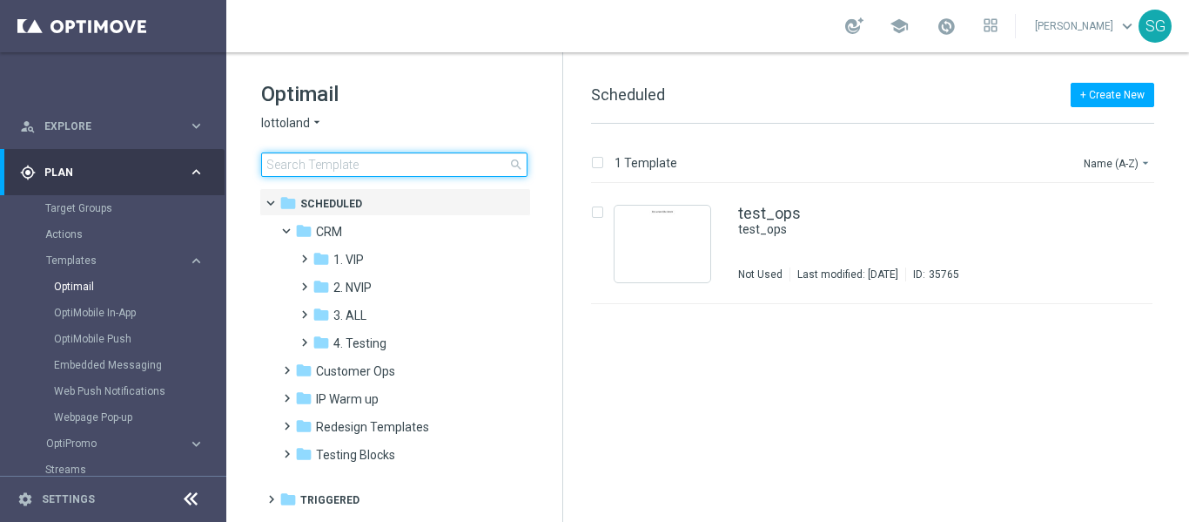
click at [387, 172] on input at bounding box center [394, 164] width 266 height 24
click at [423, 164] on input "Footer_SORTEBETBR" at bounding box center [394, 164] width 266 height 24
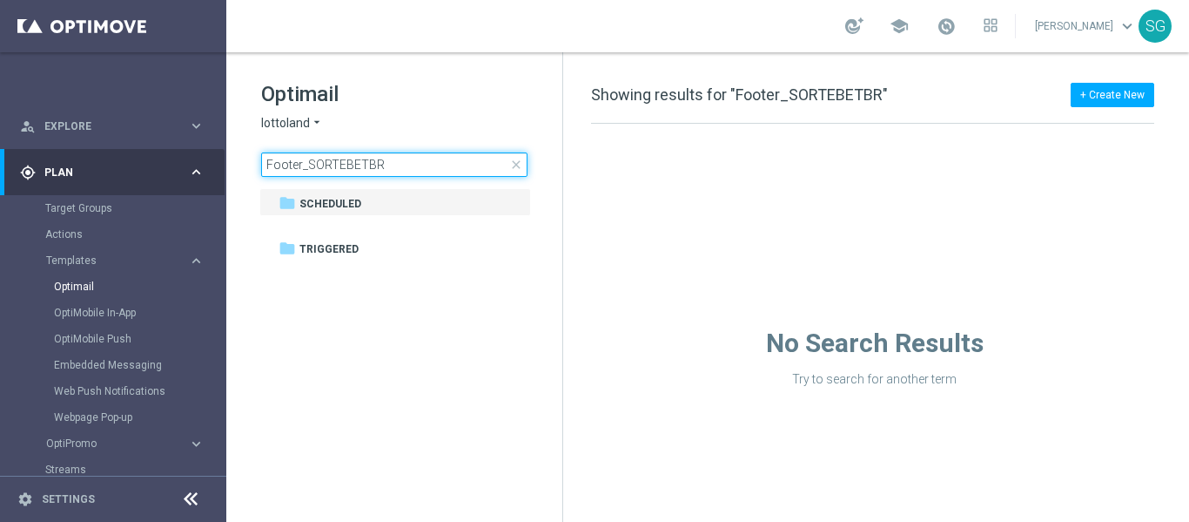
type input "Footer_SORTEBETBR"
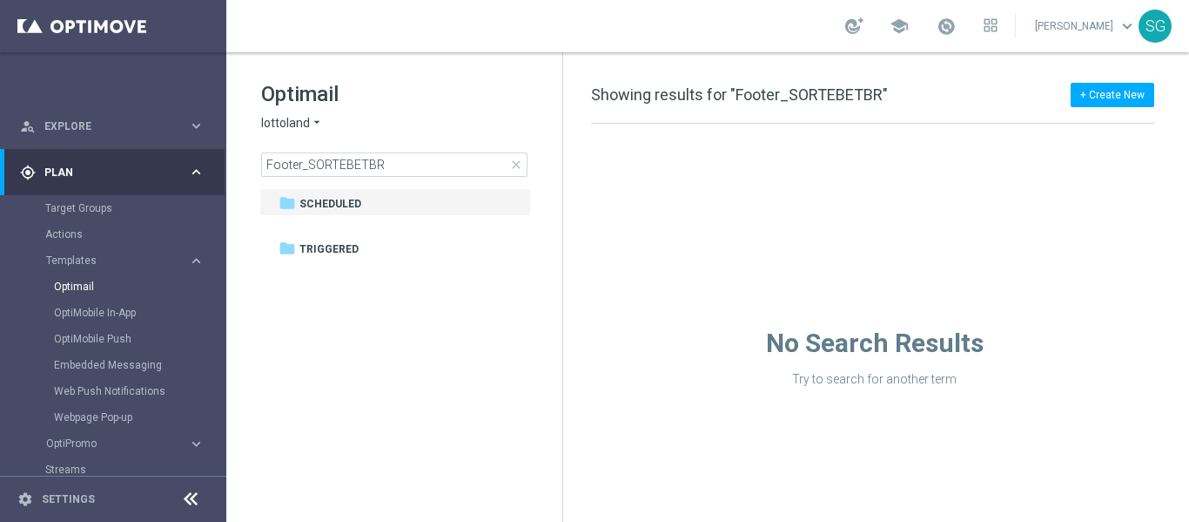
click at [310, 117] on icon "arrow_drop_down" at bounding box center [317, 123] width 14 height 17
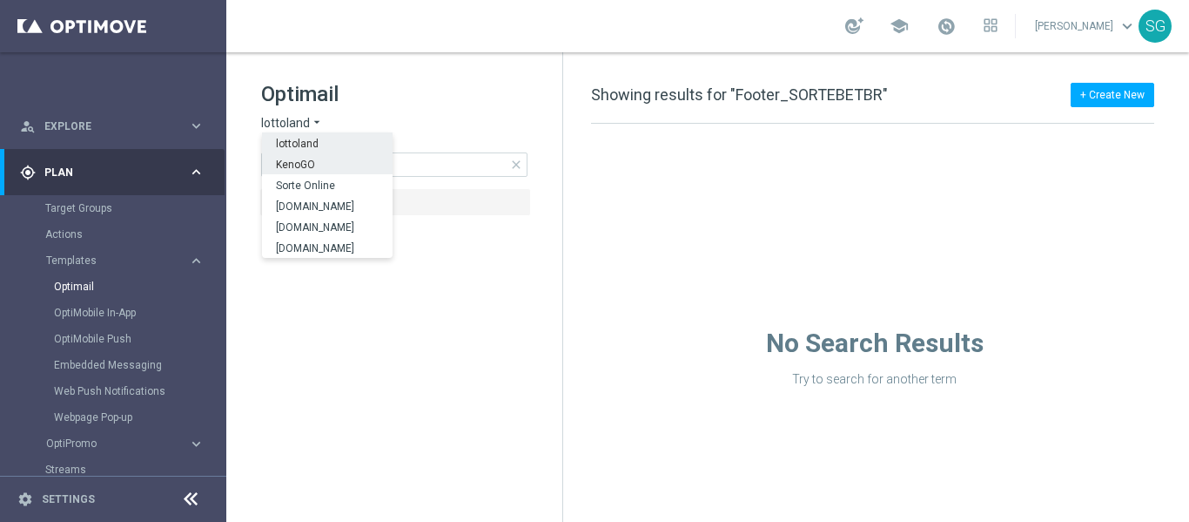
click at [299, 158] on div "KenoGO" at bounding box center [327, 163] width 131 height 21
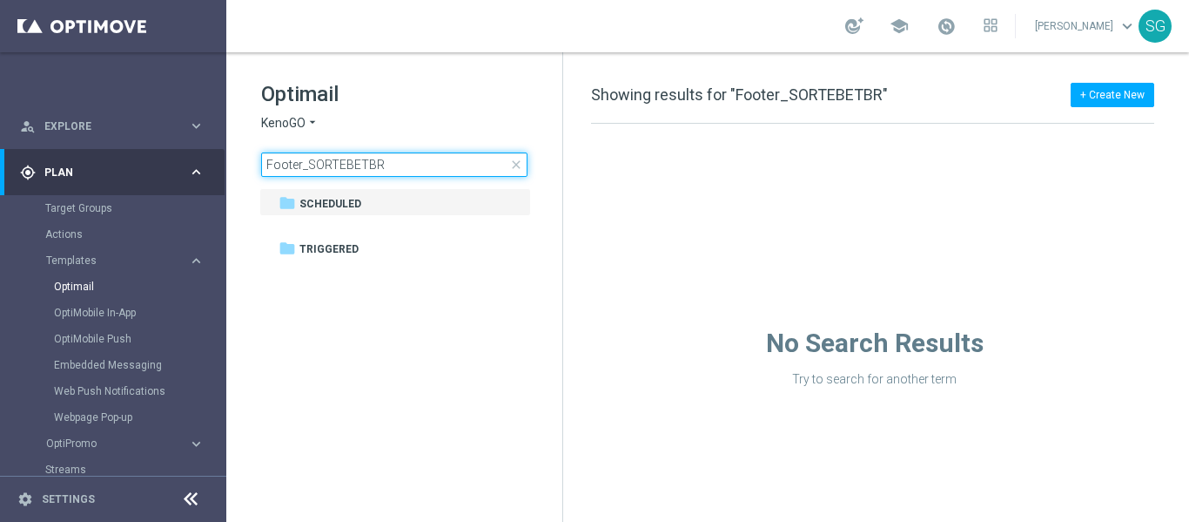
click at [420, 168] on input "Footer_SORTEBETBR" at bounding box center [394, 164] width 266 height 24
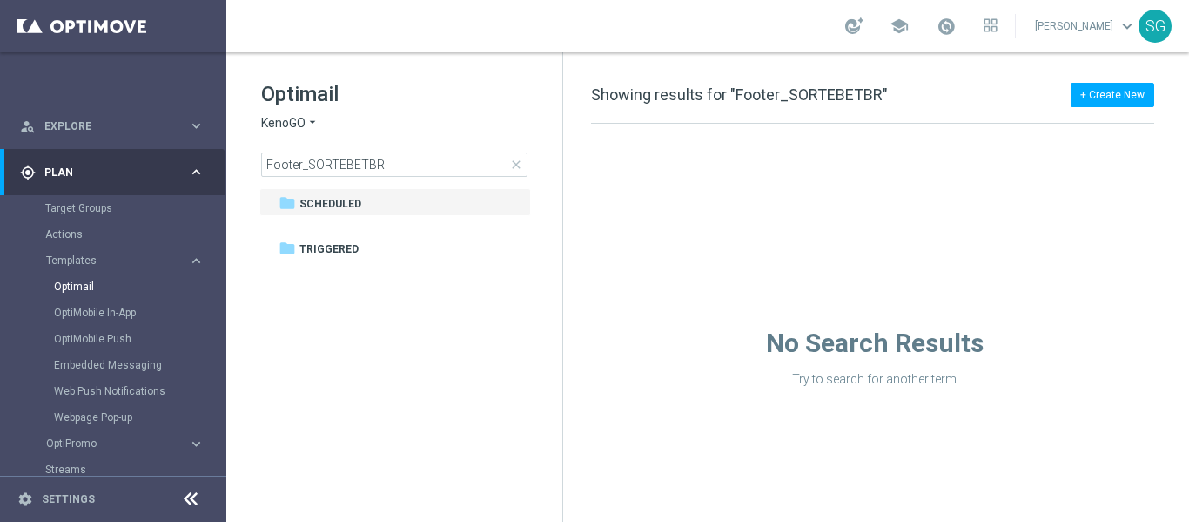
click at [303, 126] on span "KenoGO" at bounding box center [283, 123] width 44 height 17
click at [298, 178] on div "Sorte Online" at bounding box center [327, 184] width 131 height 21
click at [321, 125] on span "Sorte Online" at bounding box center [295, 123] width 68 height 17
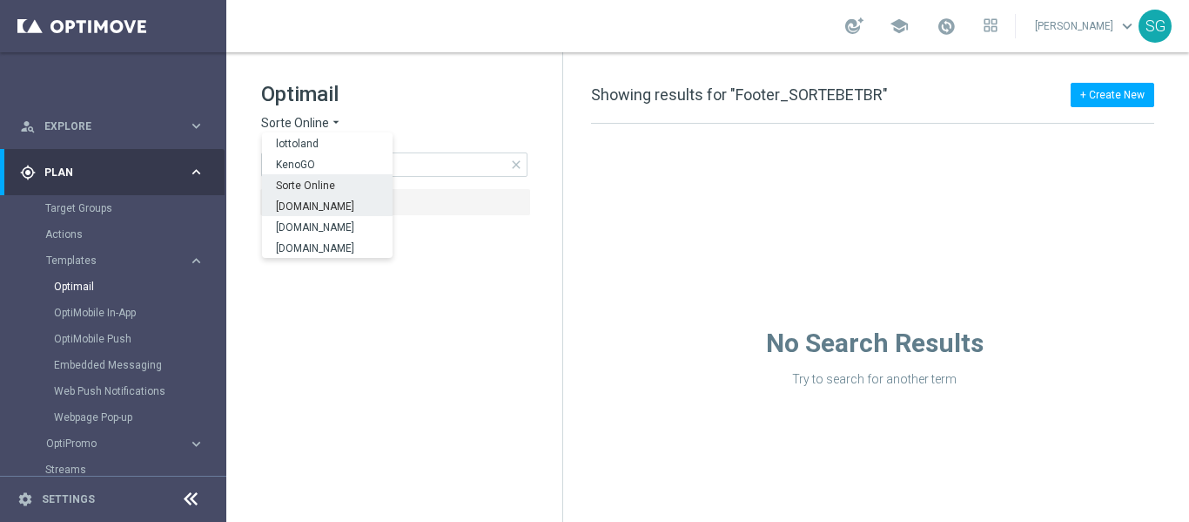
click at [0, 0] on span "[DOMAIN_NAME]" at bounding box center [0, 0] width 0 height 0
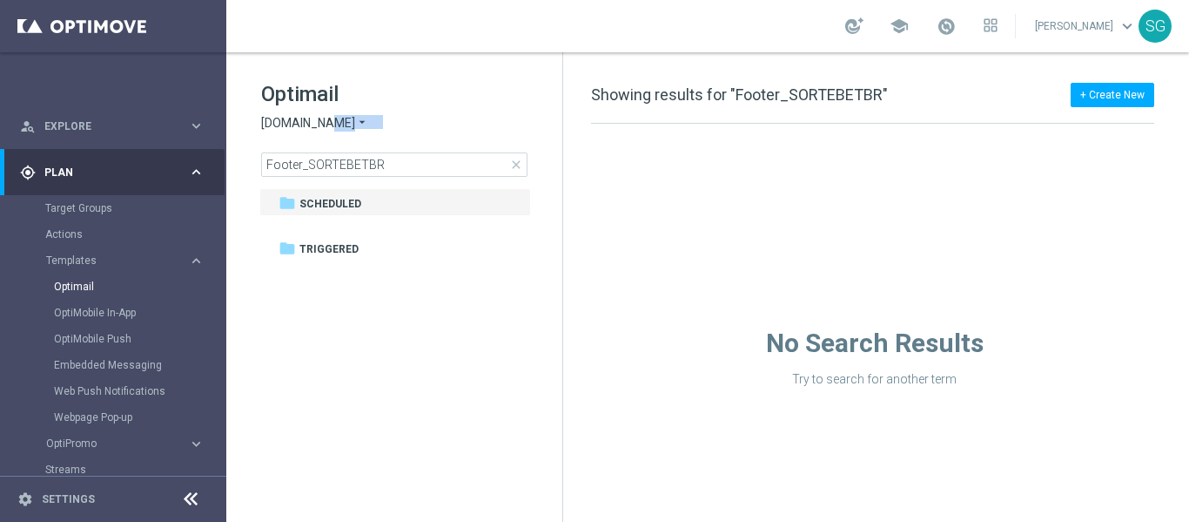
click at [313, 129] on div "Optimail Sorteonline.bet.br arrow_drop_down × Sorteonline.bet.br Footer_SORTEBE…" at bounding box center [411, 128] width 301 height 97
click at [313, 129] on span "[DOMAIN_NAME]" at bounding box center [308, 123] width 94 height 17
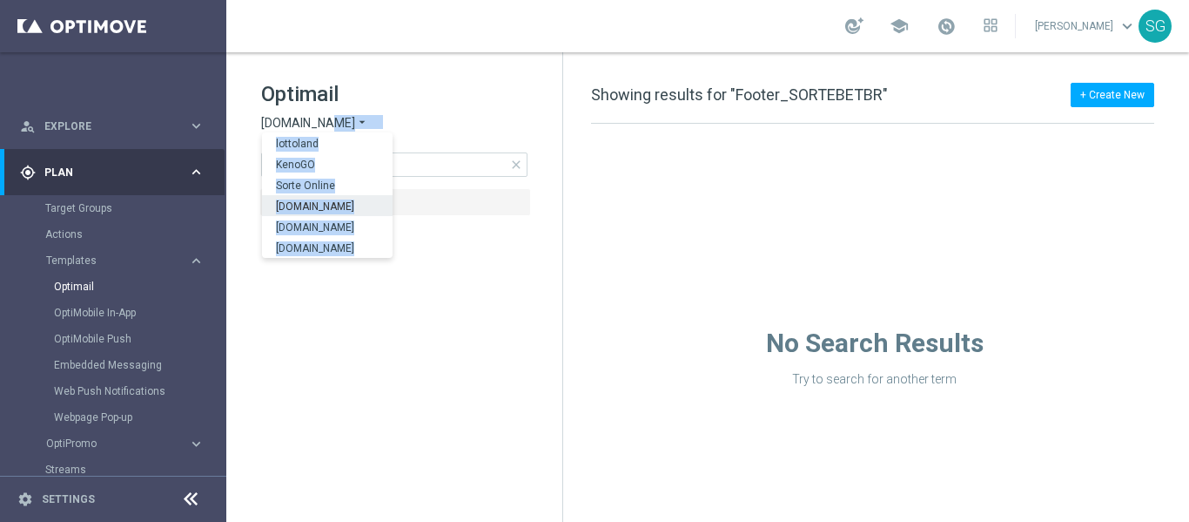
click at [0, 0] on span "[DOMAIN_NAME]" at bounding box center [0, 0] width 0 height 0
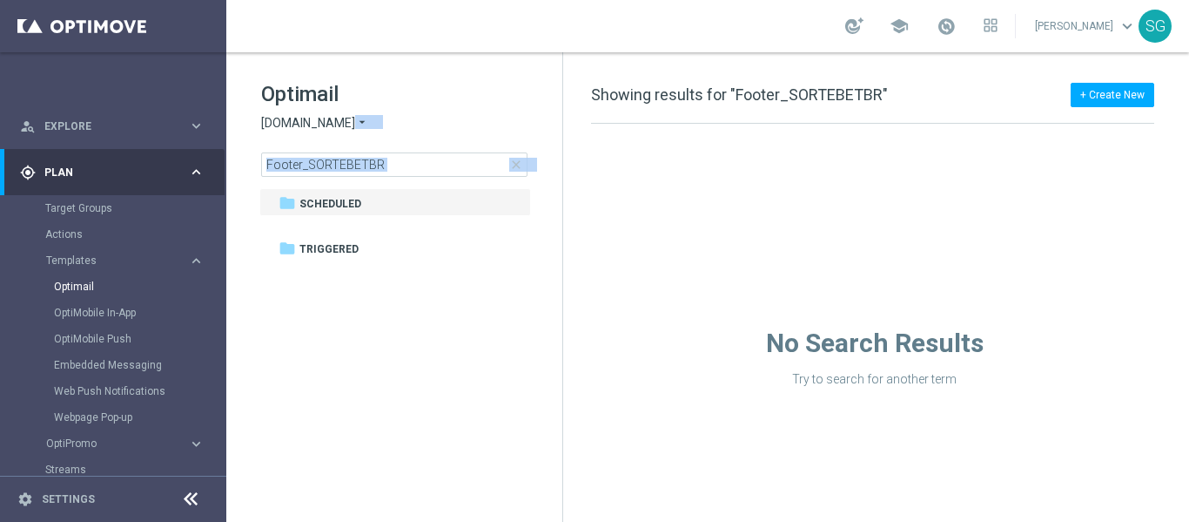
drag, startPoint x: 380, startPoint y: 314, endPoint x: 336, endPoint y: 120, distance: 199.0
click at [336, 120] on div "Optimail Sorteonline.bet.br arrow_drop_down × Sorteonline.bet.br Footer_SORTEBE…" at bounding box center [394, 171] width 336 height 239
click at [336, 120] on span "[DOMAIN_NAME]" at bounding box center [308, 123] width 94 height 17
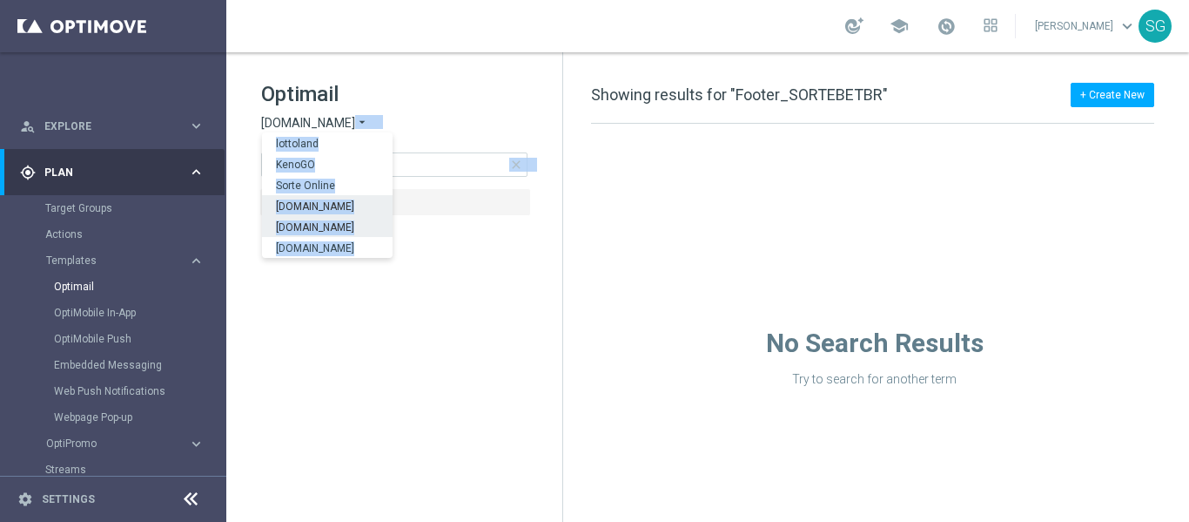
click at [0, 0] on span "[DOMAIN_NAME]" at bounding box center [0, 0] width 0 height 0
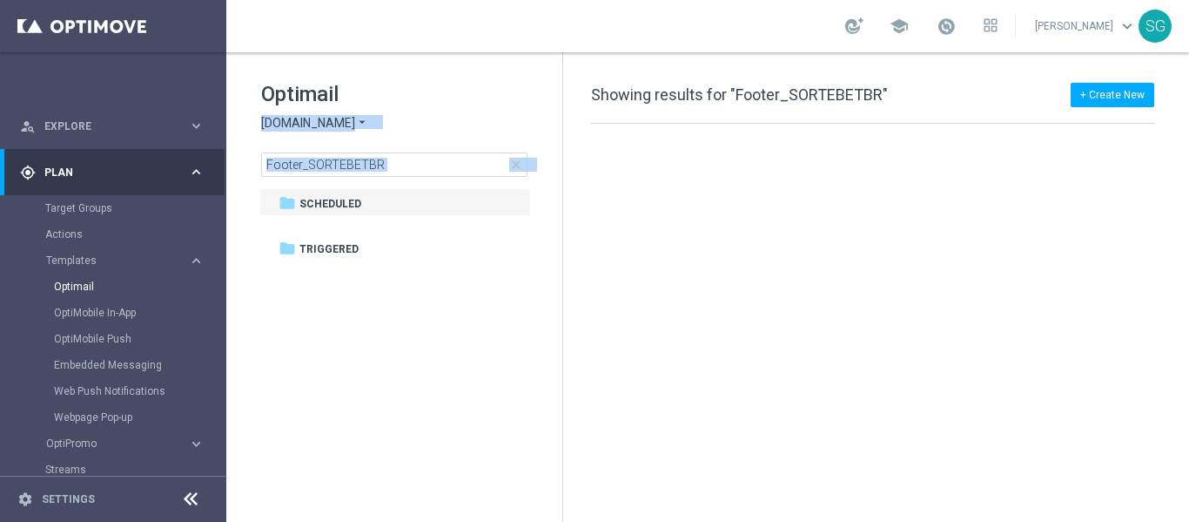
click at [357, 284] on tree-viewport "folder Scheduled more_vert folder Triggered more_vert" at bounding box center [409, 353] width 301 height 330
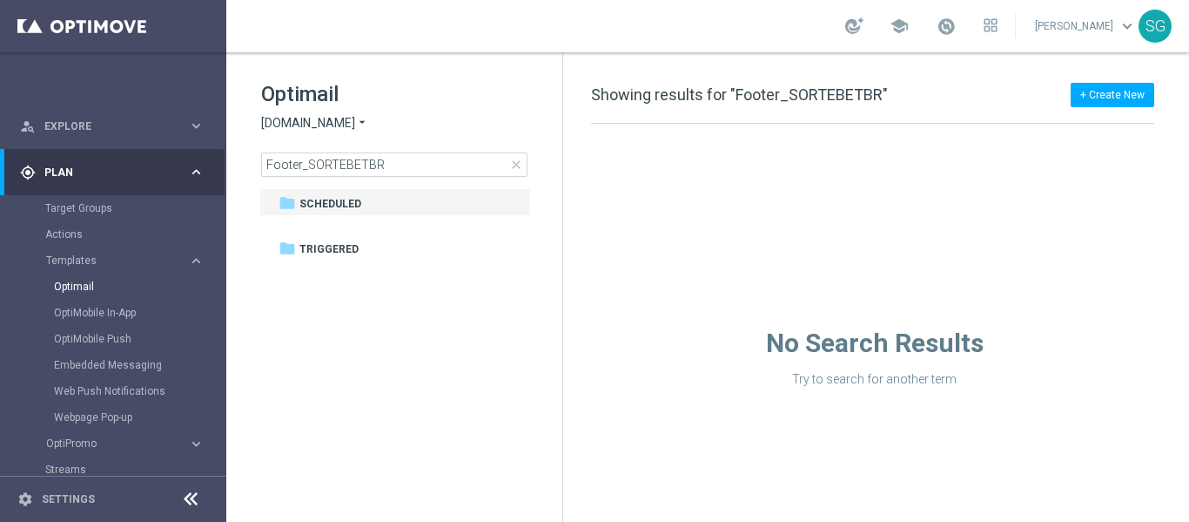
click at [337, 134] on div "Optimail Lottoland.bet.br arrow_drop_down × Lottoland.bet.br Footer_SORTEBETBR …" at bounding box center [411, 128] width 301 height 97
click at [344, 121] on span "[DOMAIN_NAME]" at bounding box center [308, 123] width 94 height 17
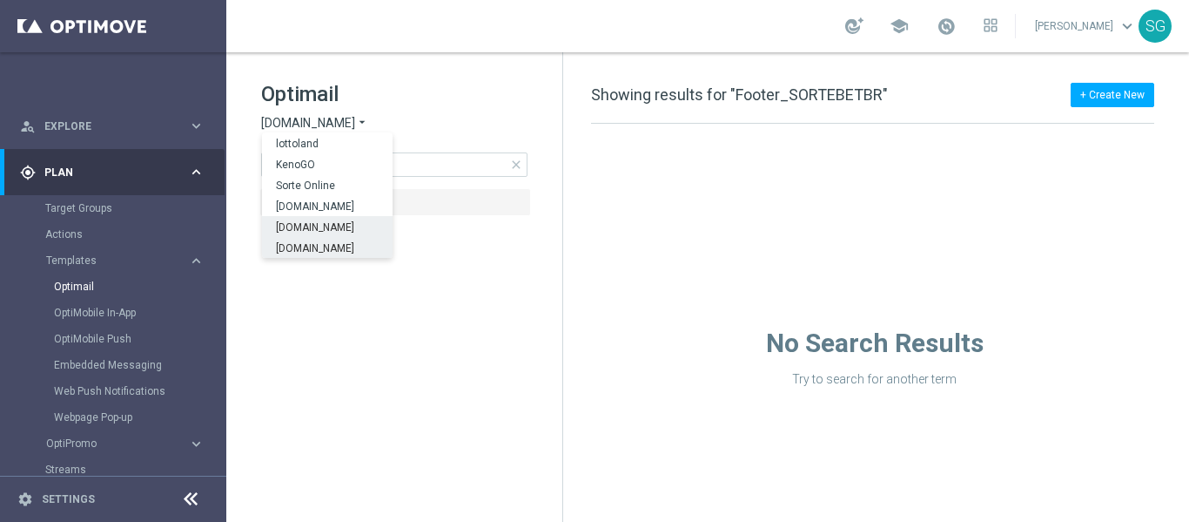
click at [0, 0] on span "[DOMAIN_NAME]" at bounding box center [0, 0] width 0 height 0
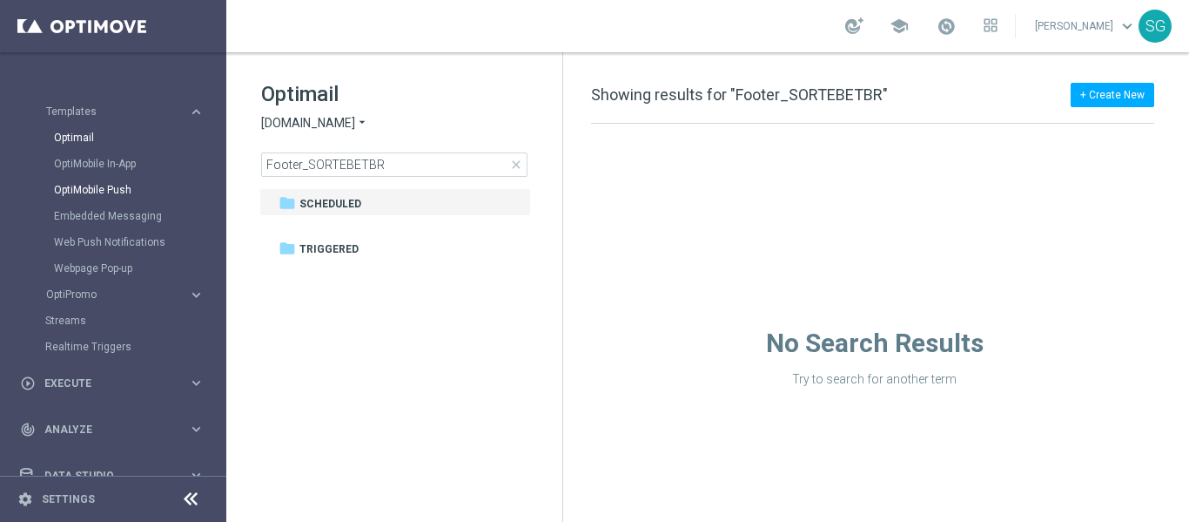
scroll to position [235, 0]
click at [153, 298] on button "OptiPromo keyboard_arrow_right" at bounding box center [125, 292] width 160 height 14
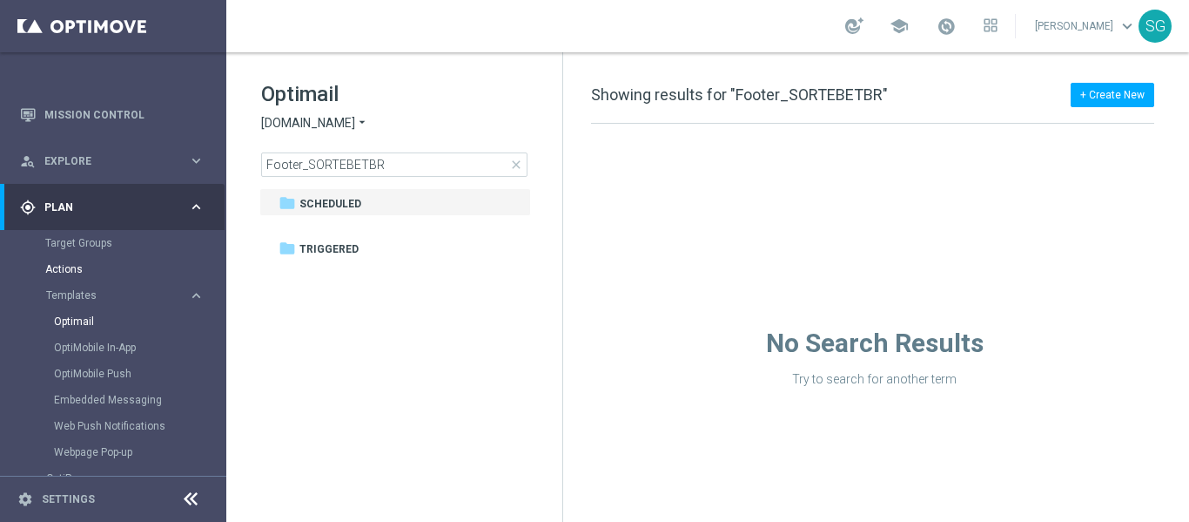
scroll to position [0, 0]
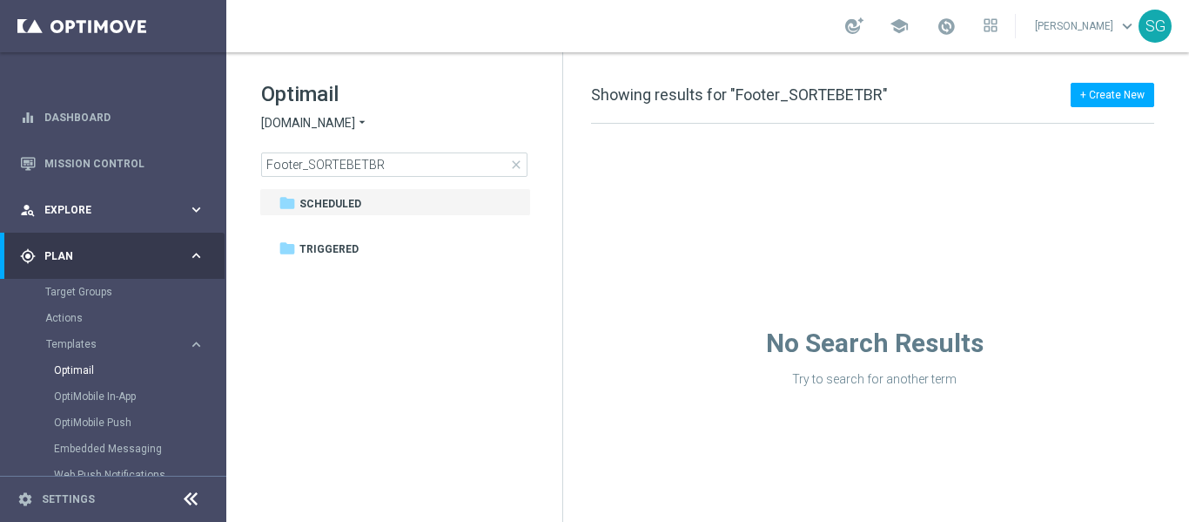
click at [98, 219] on div "person_search Explore keyboard_arrow_right" at bounding box center [112, 209] width 225 height 46
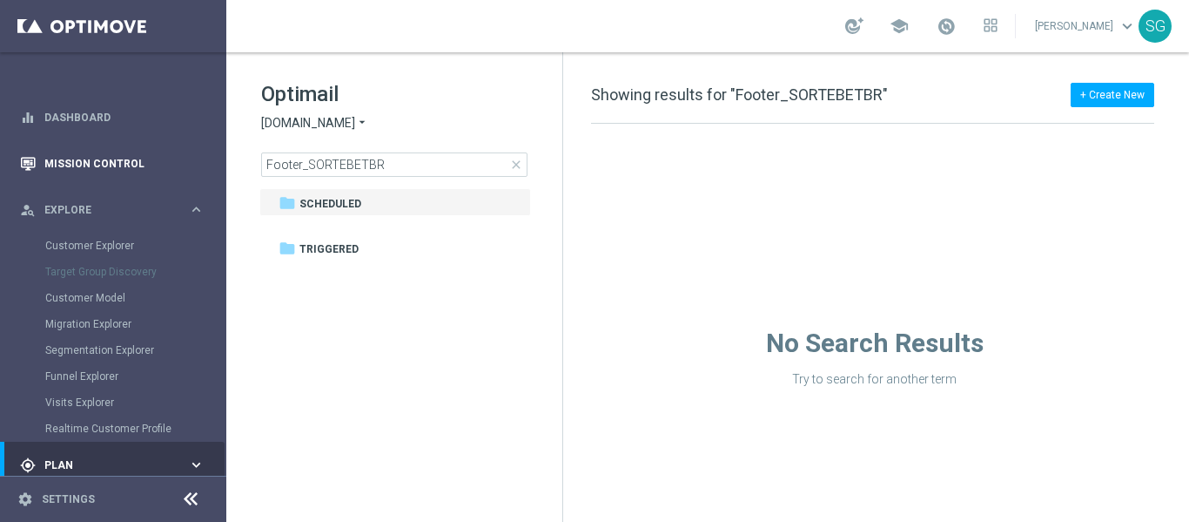
scroll to position [201, 0]
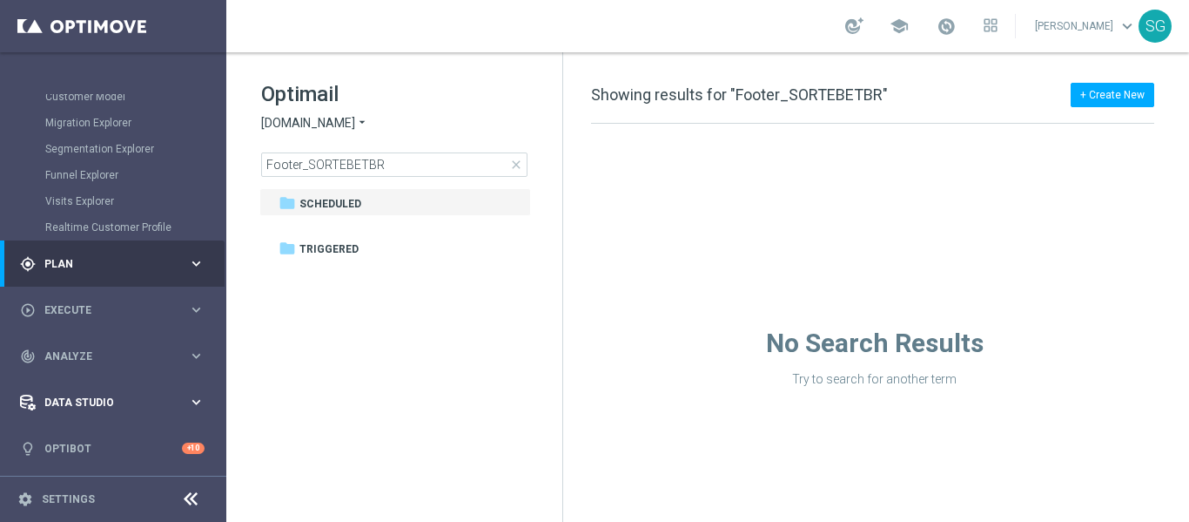
click at [159, 397] on span "Data Studio" at bounding box center [116, 402] width 144 height 10
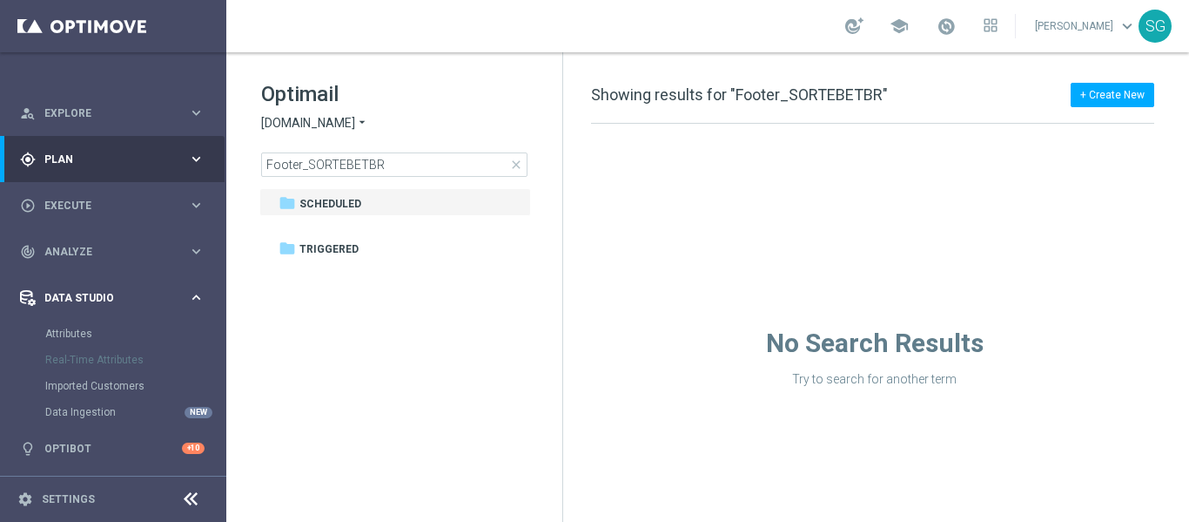
scroll to position [97, 0]
click at [131, 259] on div "track_changes Analyze" at bounding box center [104, 252] width 168 height 16
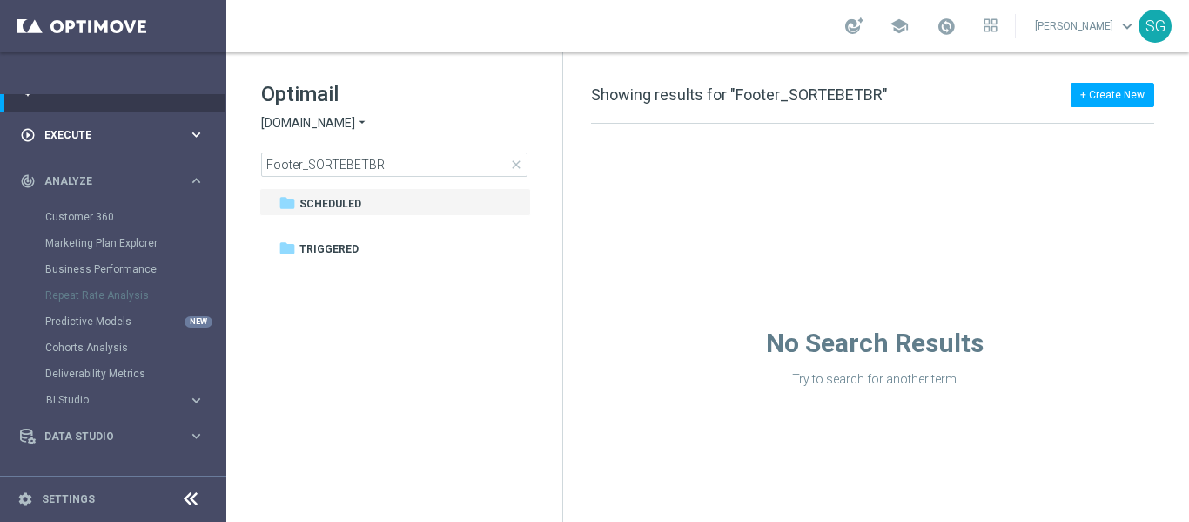
scroll to position [168, 0]
click at [109, 127] on div "play_circle_outline Execute" at bounding box center [104, 134] width 168 height 16
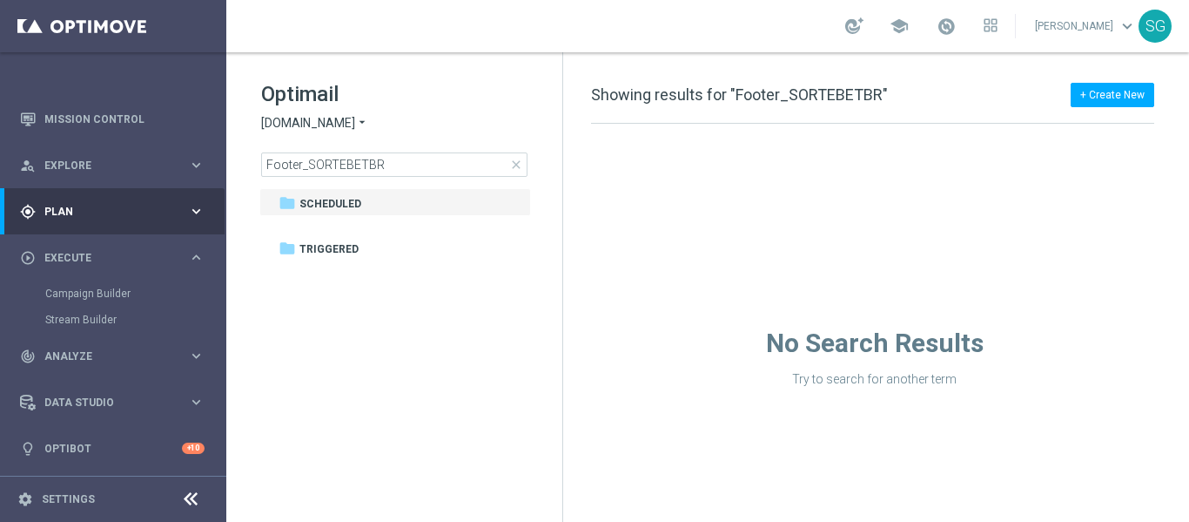
scroll to position [44, 0]
click at [115, 172] on div "person_search Explore" at bounding box center [104, 166] width 168 height 16
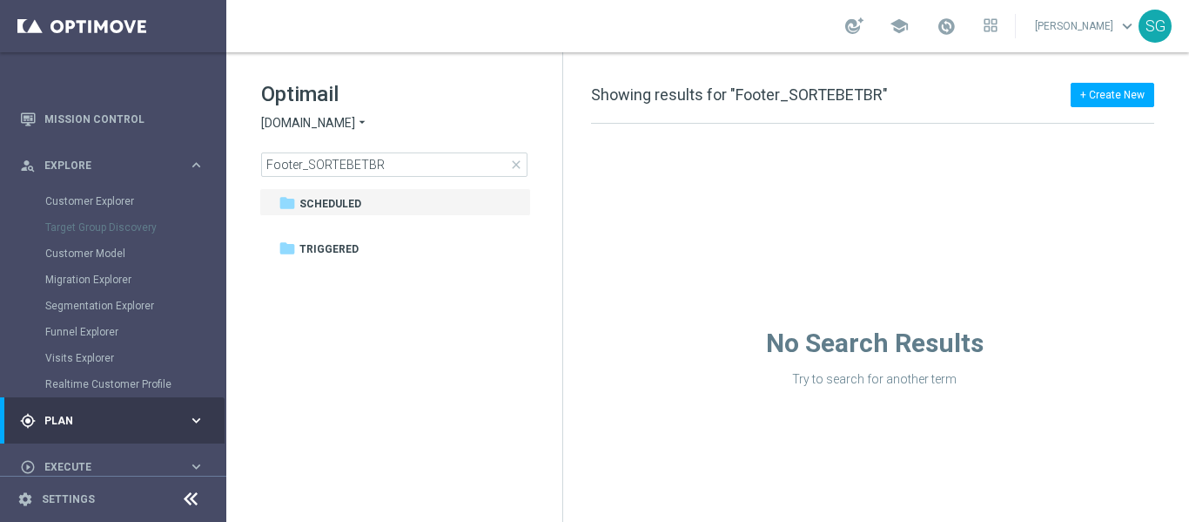
click at [82, 428] on div "gps_fixed Plan keyboard_arrow_right" at bounding box center [112, 420] width 225 height 46
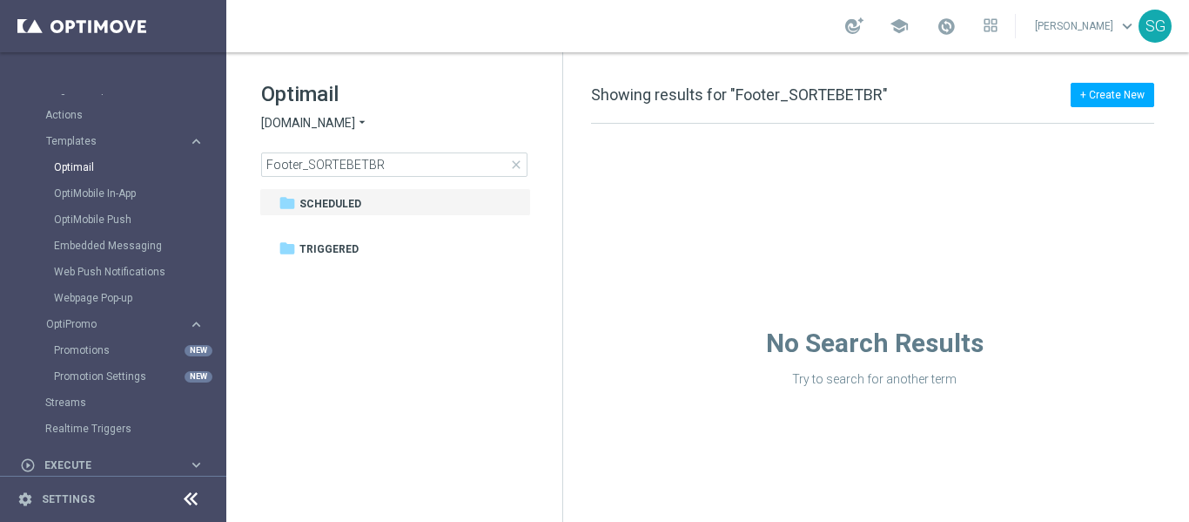
scroll to position [358, 0]
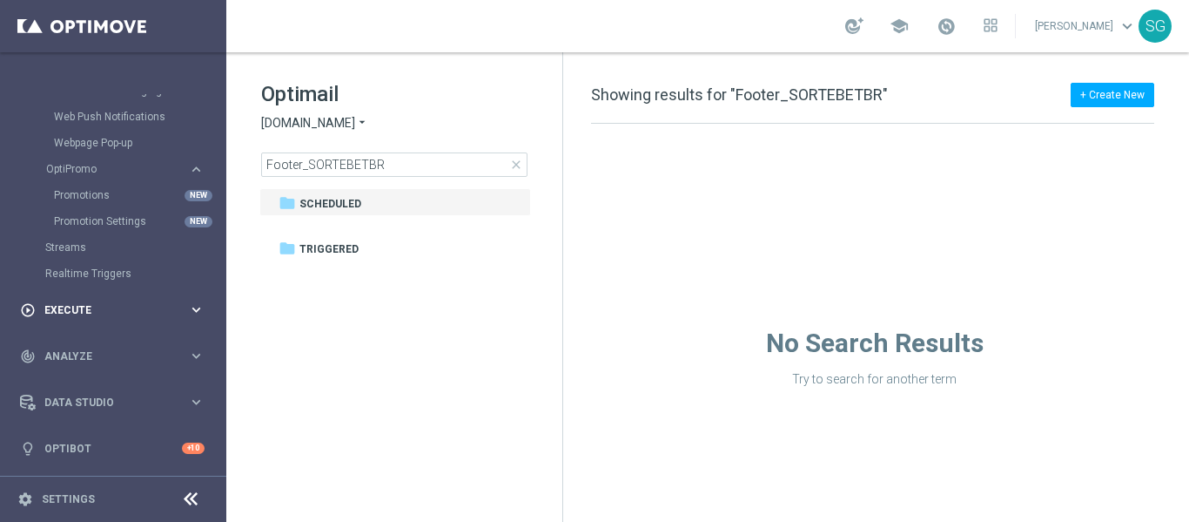
click at [98, 302] on div "play_circle_outline Execute" at bounding box center [104, 310] width 168 height 16
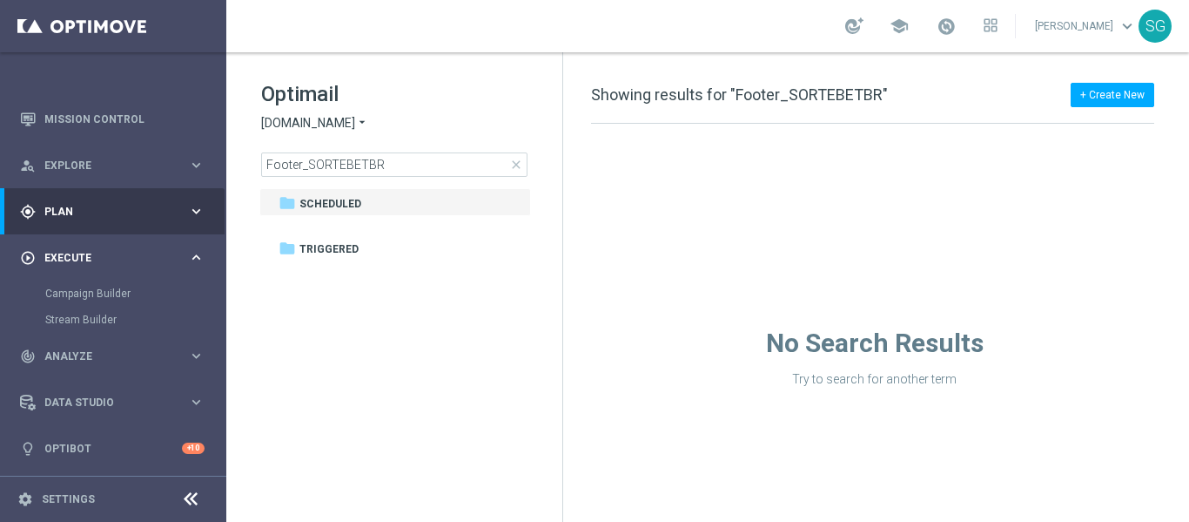
scroll to position [13, 0]
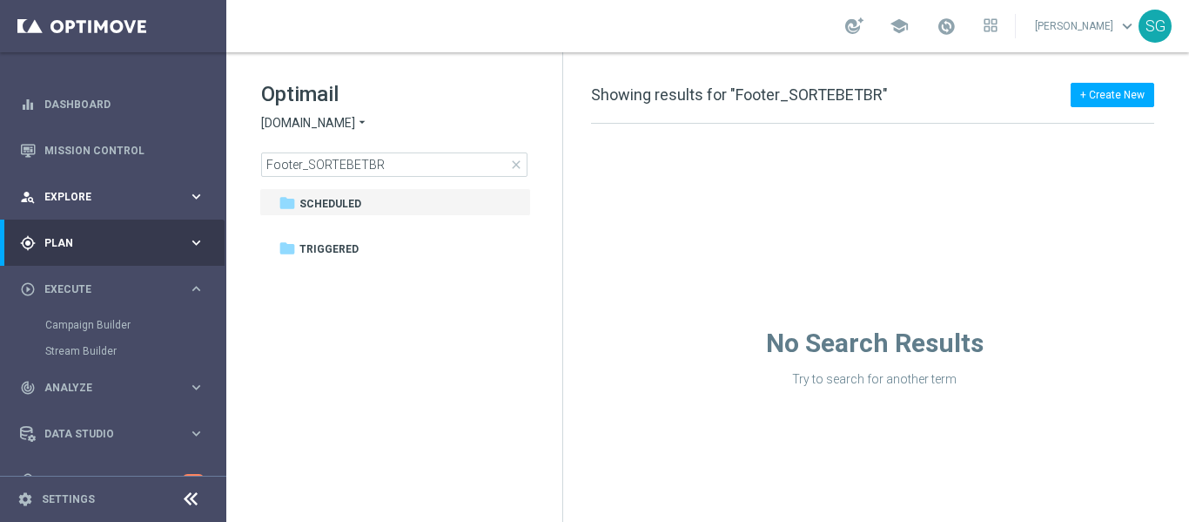
click at [137, 202] on div "person_search Explore" at bounding box center [104, 197] width 168 height 16
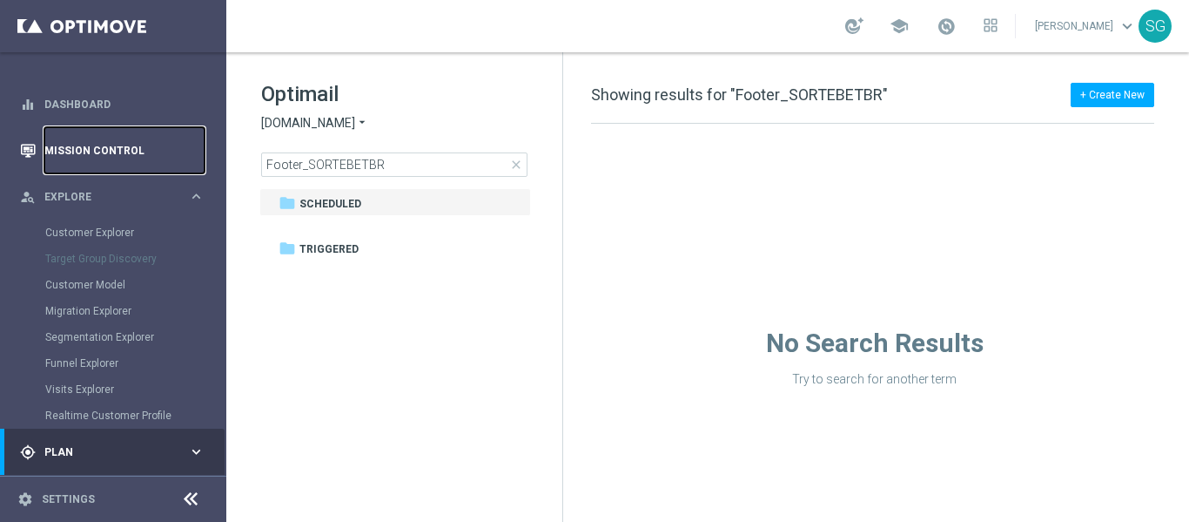
click at [89, 159] on link "Mission Control" at bounding box center [124, 150] width 160 height 46
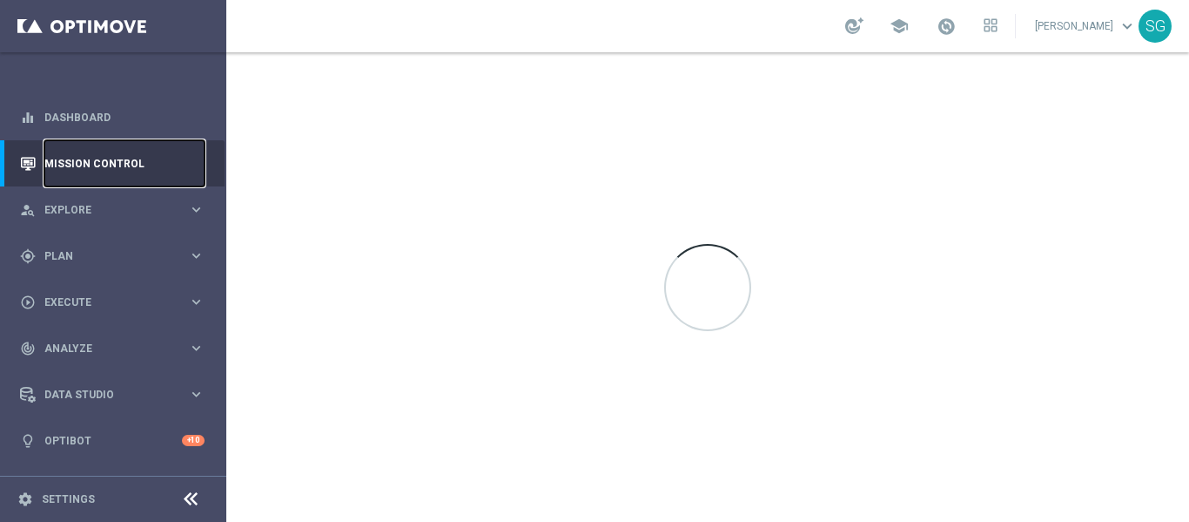
scroll to position [0, 0]
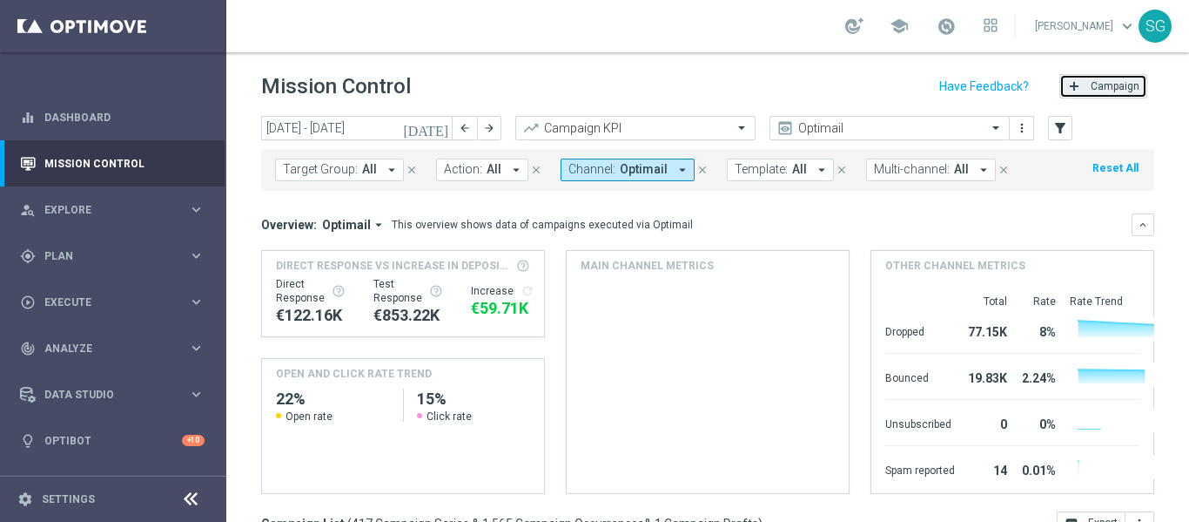
click at [1091, 87] on span "Campaign" at bounding box center [1115, 86] width 49 height 12
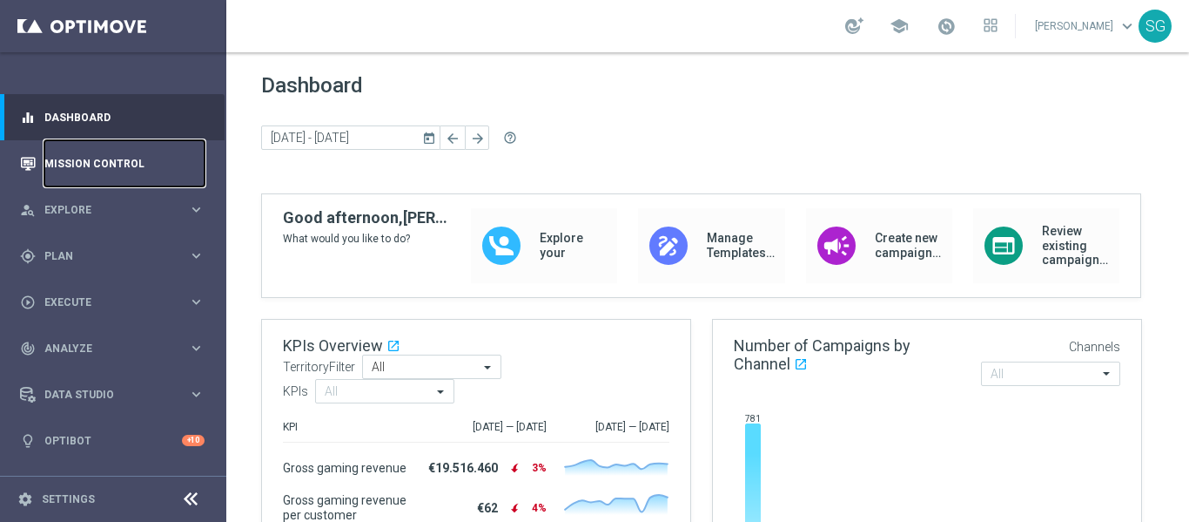
click at [64, 169] on link "Mission Control" at bounding box center [124, 163] width 160 height 46
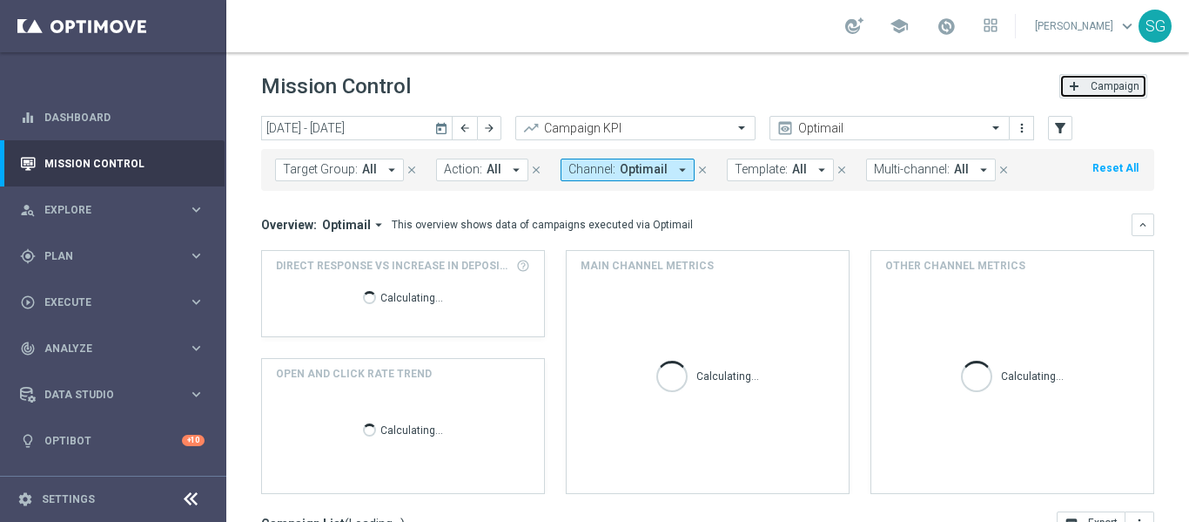
click at [1107, 90] on span "Campaign" at bounding box center [1115, 86] width 49 height 12
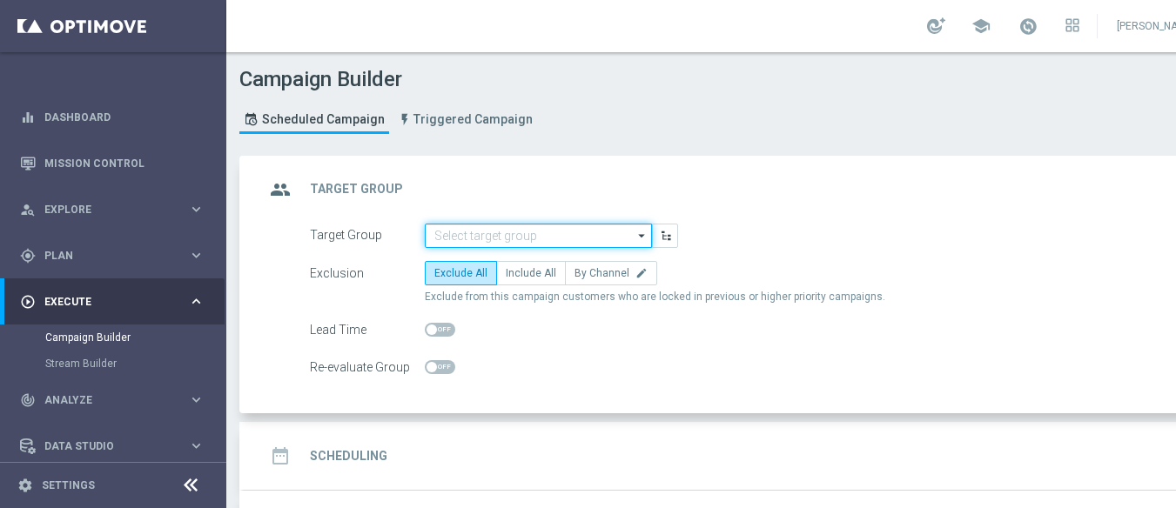
click at [585, 239] on input at bounding box center [538, 236] width 227 height 24
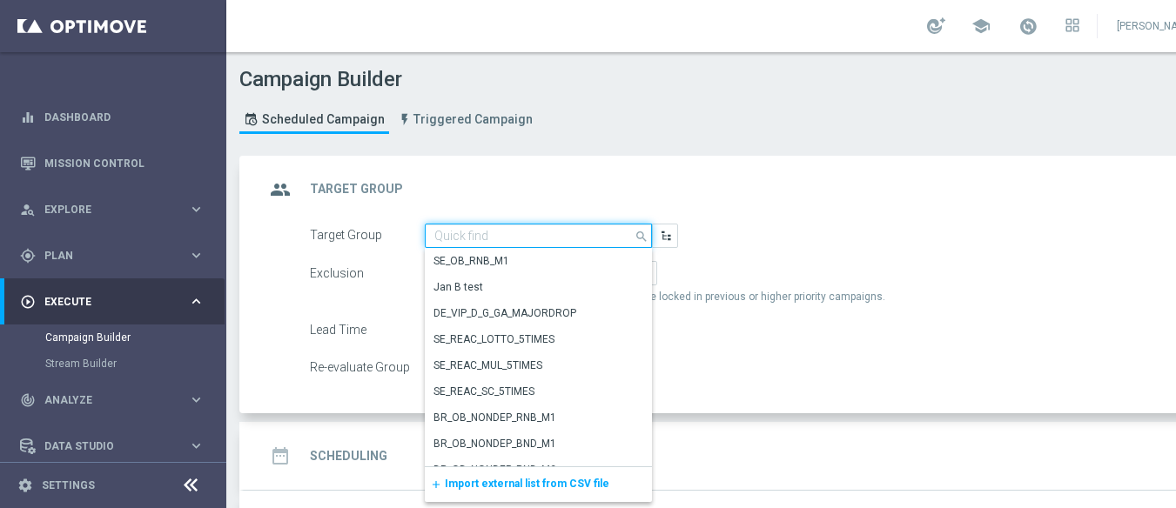
paste input "SOL_BR_SPORTSBOOK"
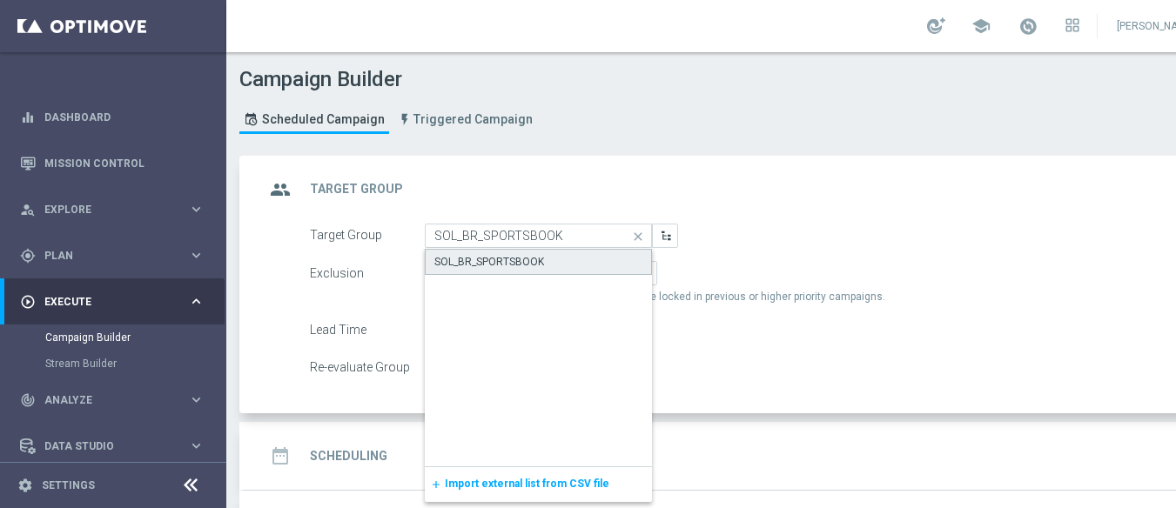
click at [549, 259] on div "SOL_BR_SPORTSBOOK" at bounding box center [538, 262] width 227 height 26
type input "SOL_BR_SPORTSBOOK"
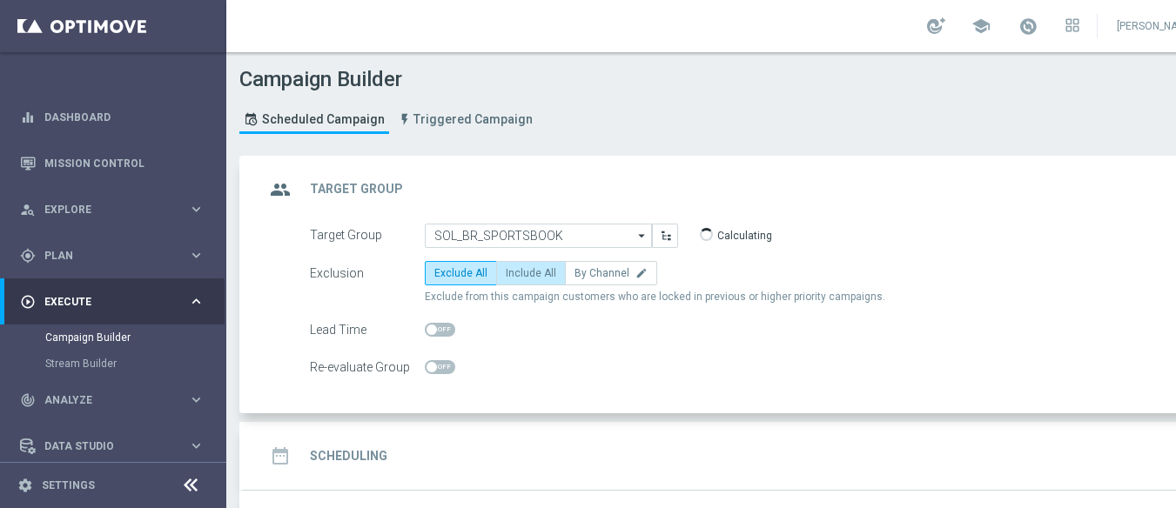
click at [534, 267] on span "Include All" at bounding box center [531, 273] width 50 height 12
click at [517, 271] on input "Include All" at bounding box center [511, 276] width 11 height 11
radio input "true"
click at [487, 432] on div "date_range Scheduling keyboard_arrow_down" at bounding box center [751, 456] width 1014 height 68
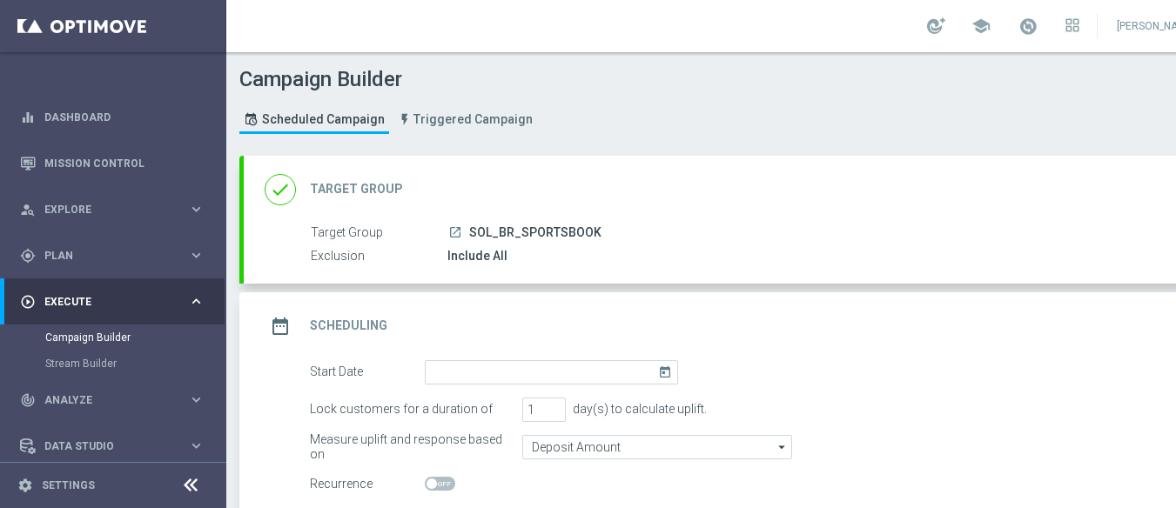
scroll to position [180, 0]
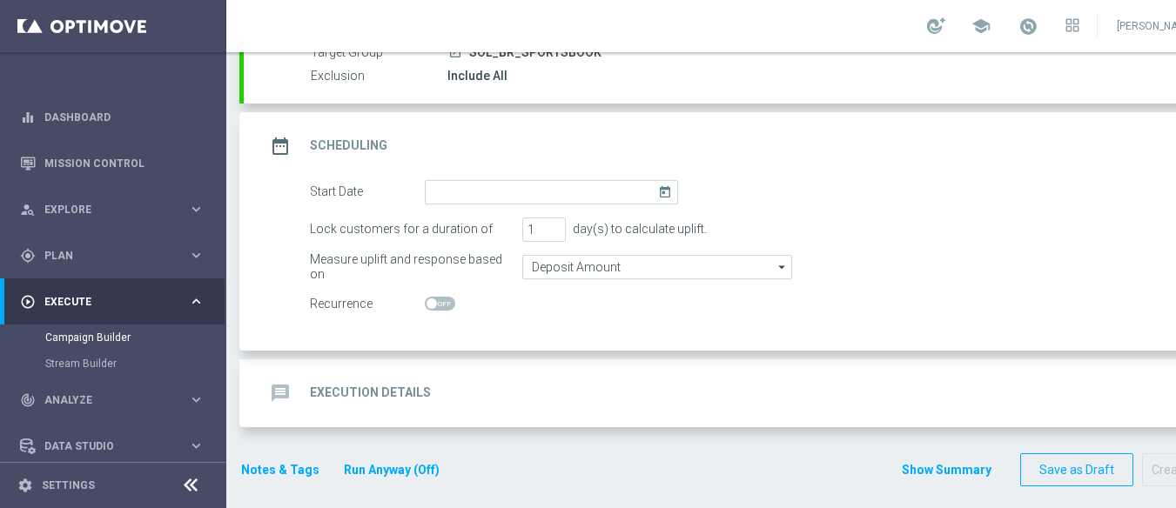
click at [667, 196] on icon "today" at bounding box center [668, 189] width 20 height 19
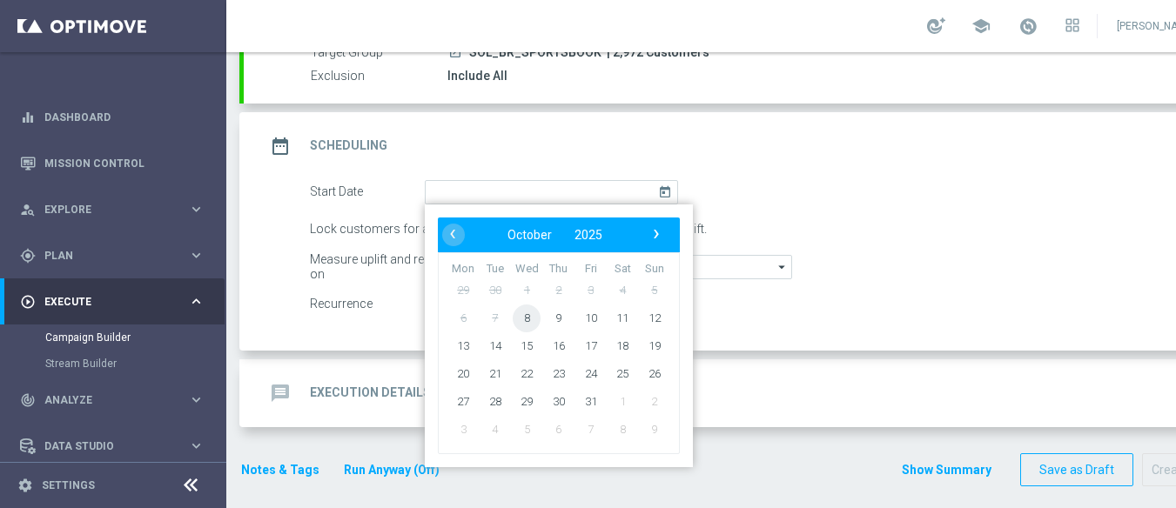
click at [534, 320] on span "8" at bounding box center [527, 318] width 28 height 28
type input "[DATE]"
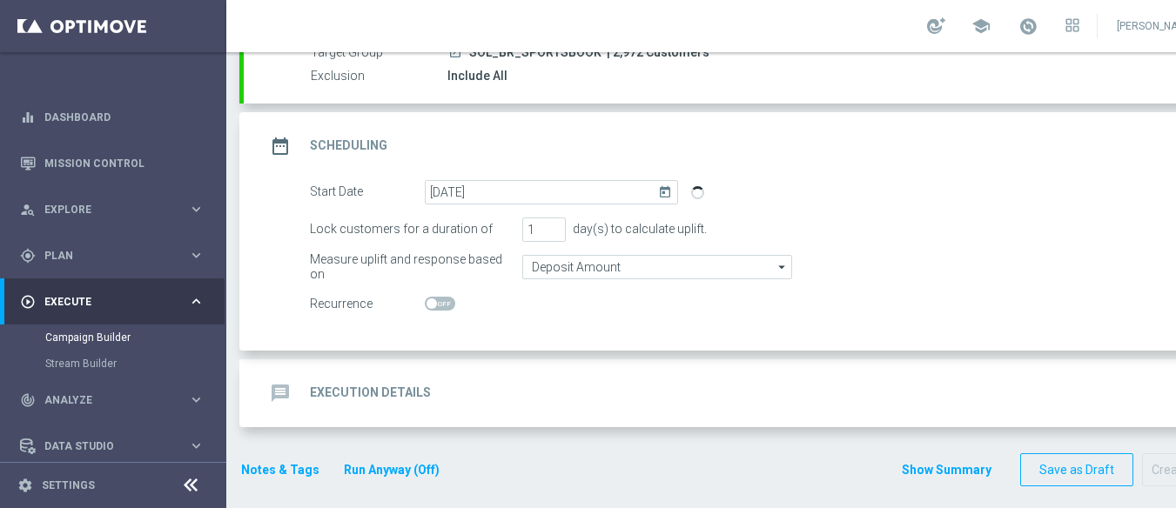
click at [528, 389] on div "message Execution Details keyboard_arrow_down" at bounding box center [751, 393] width 973 height 33
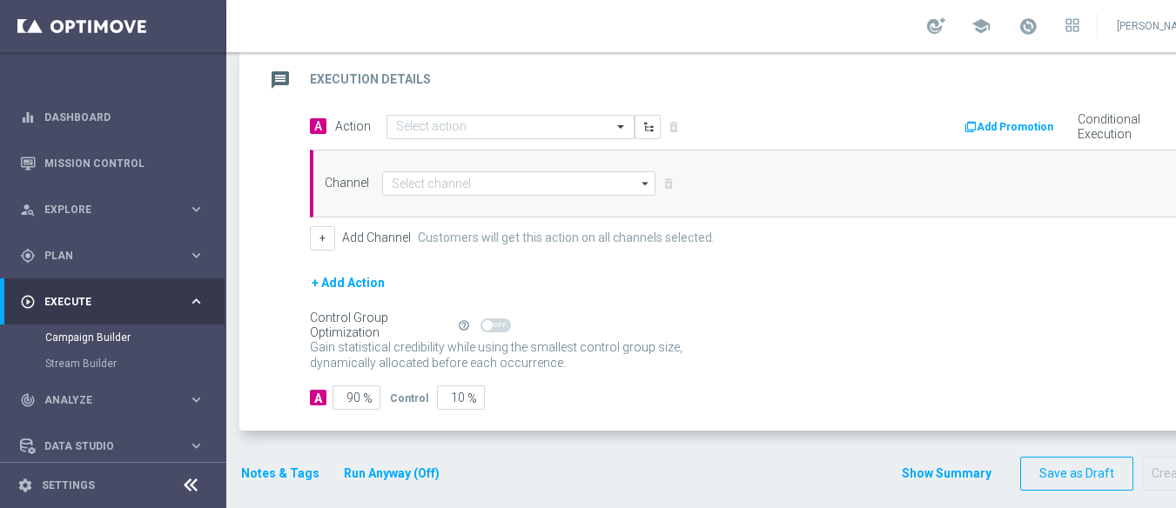
scroll to position [380, 0]
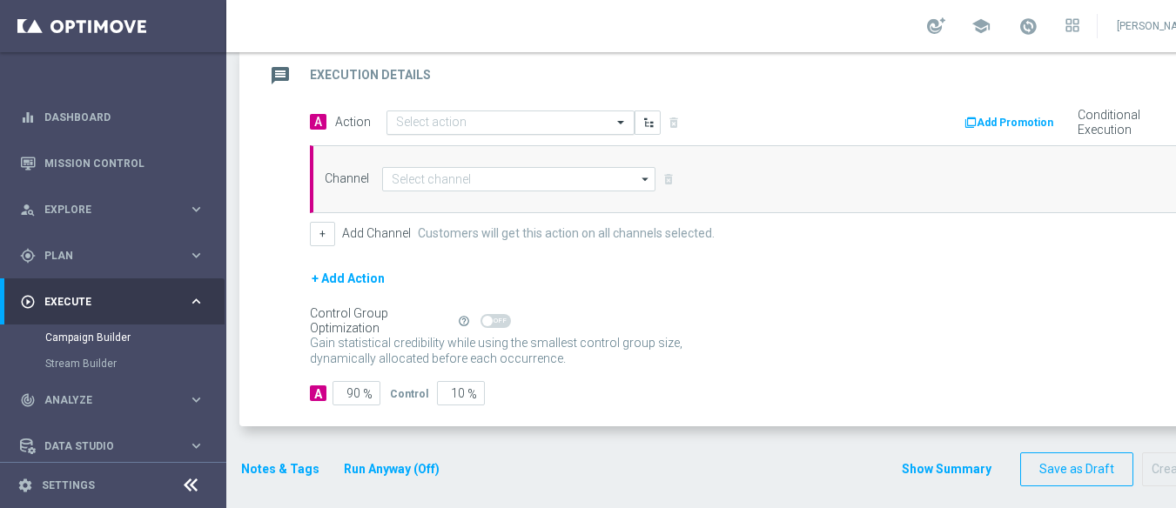
click at [547, 125] on input "text" at bounding box center [493, 123] width 194 height 15
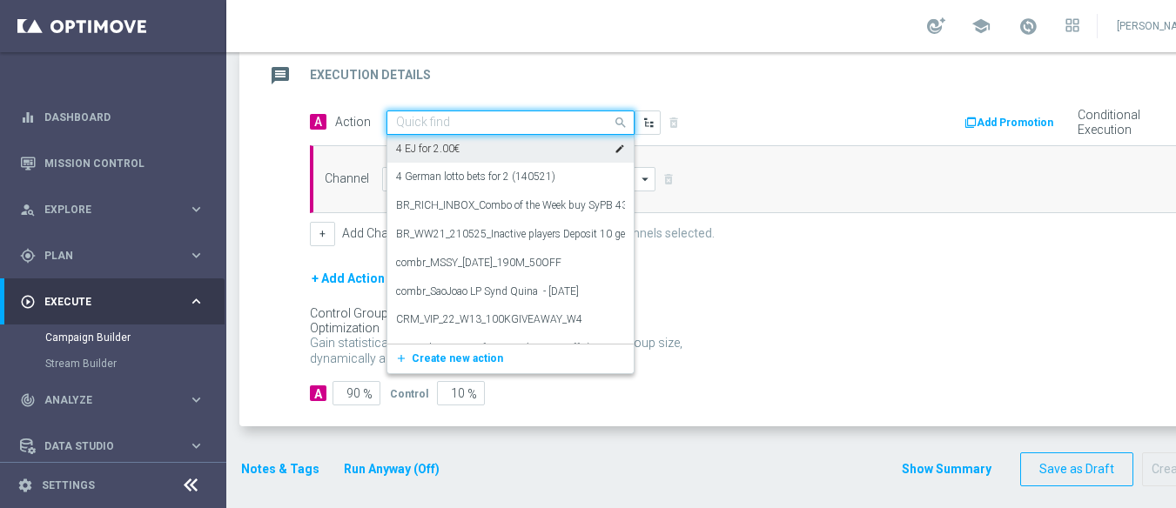
paste input "BR_SOL__LIBERTADORES_FEMININA_20251008__ALL_EMA_TAC_SP"
type input "BR_SOL__LIBERTADORES_FEMININA_20251008__ALL_EMA_TAC_SP"
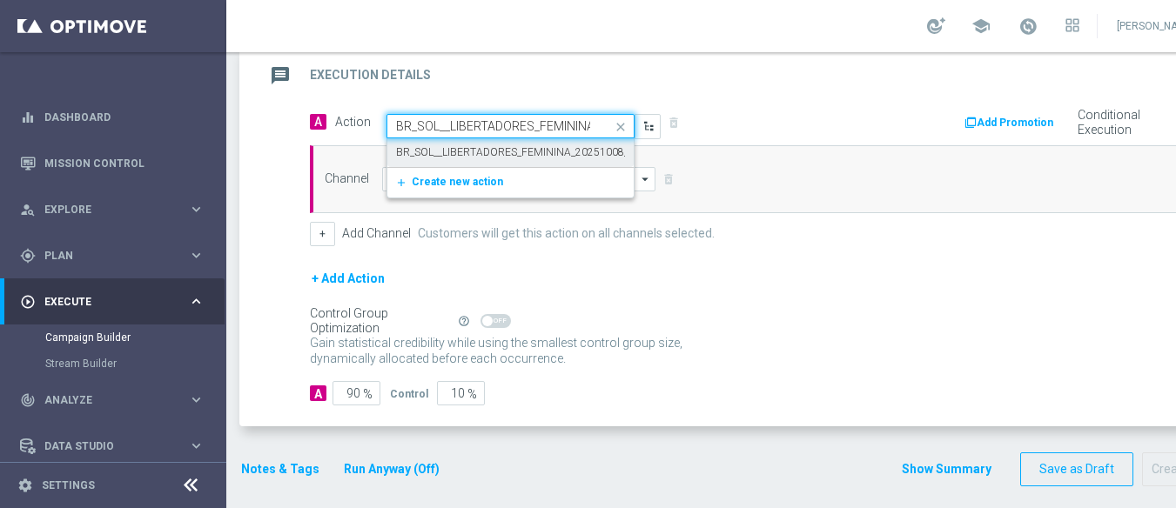
scroll to position [0, 172]
click at [500, 153] on label "BR_SOL__LIBERTADORES_FEMININA_20251008__ALL_EMA_TAC_SP" at bounding box center [557, 152] width 322 height 15
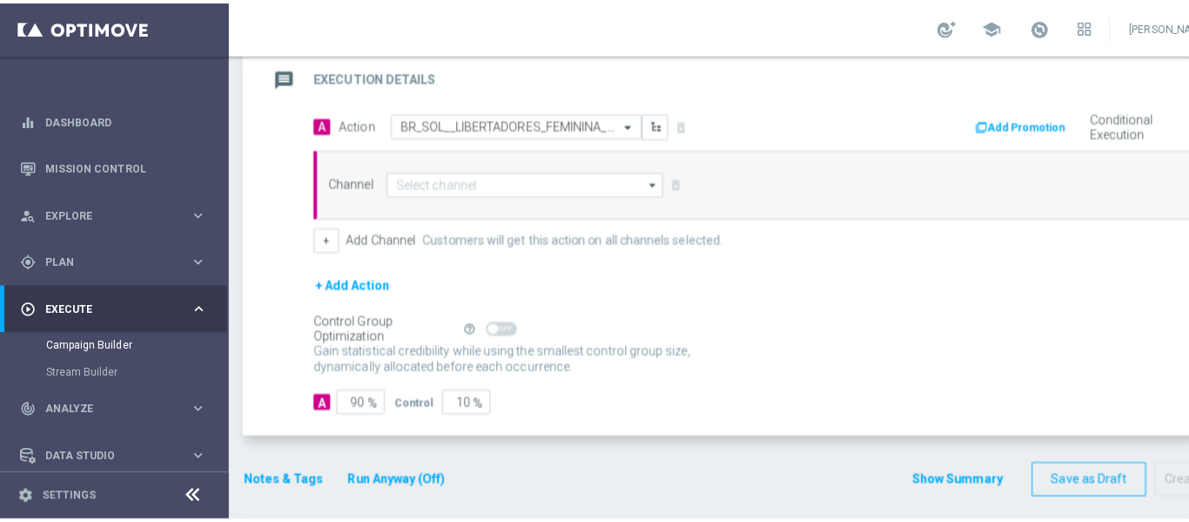
scroll to position [0, 0]
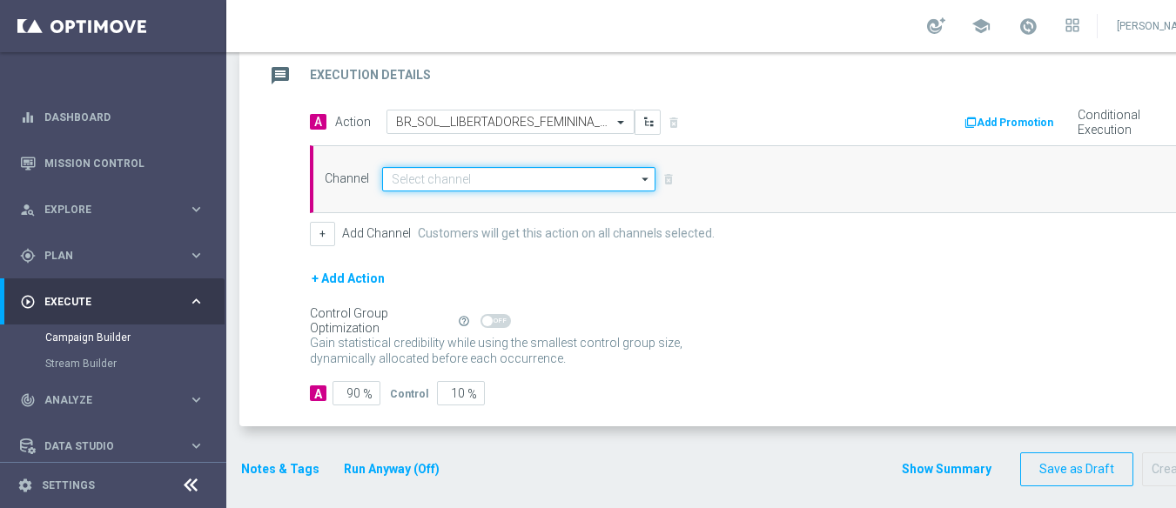
click at [495, 187] on input at bounding box center [518, 179] width 273 height 24
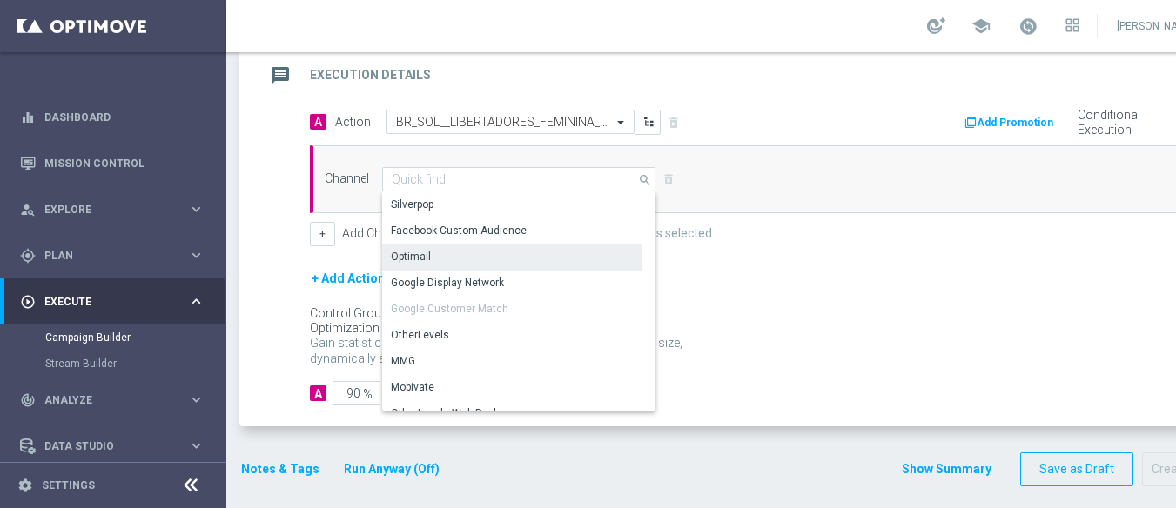
click at [435, 262] on div "Optimail" at bounding box center [511, 257] width 259 height 24
type input "Optimail"
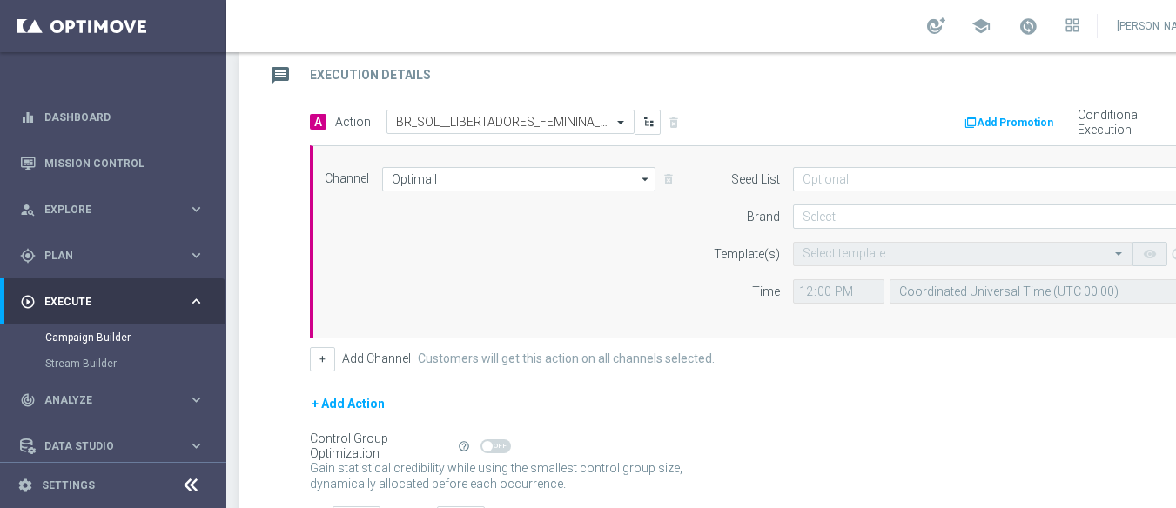
click at [189, 495] on icon at bounding box center [190, 485] width 21 height 21
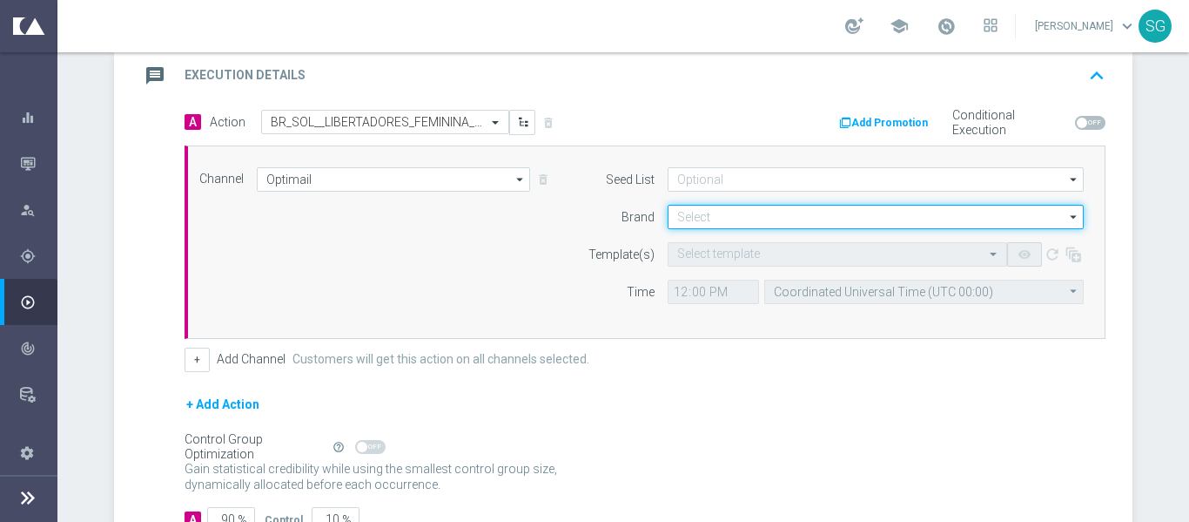
click at [713, 218] on input at bounding box center [876, 217] width 416 height 24
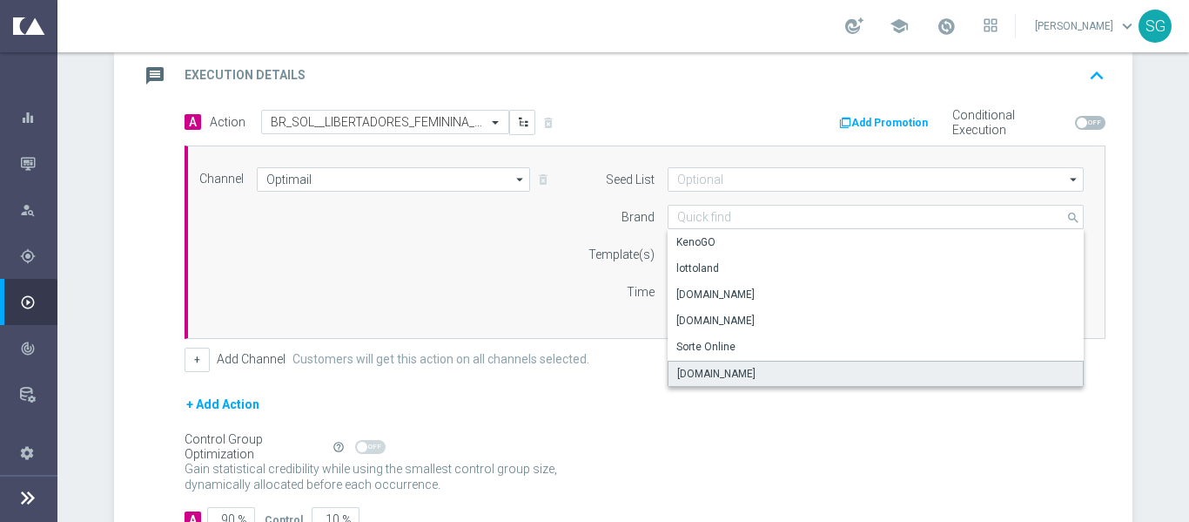
click at [698, 371] on div "[DOMAIN_NAME]" at bounding box center [716, 374] width 78 height 16
type input "[DOMAIN_NAME]"
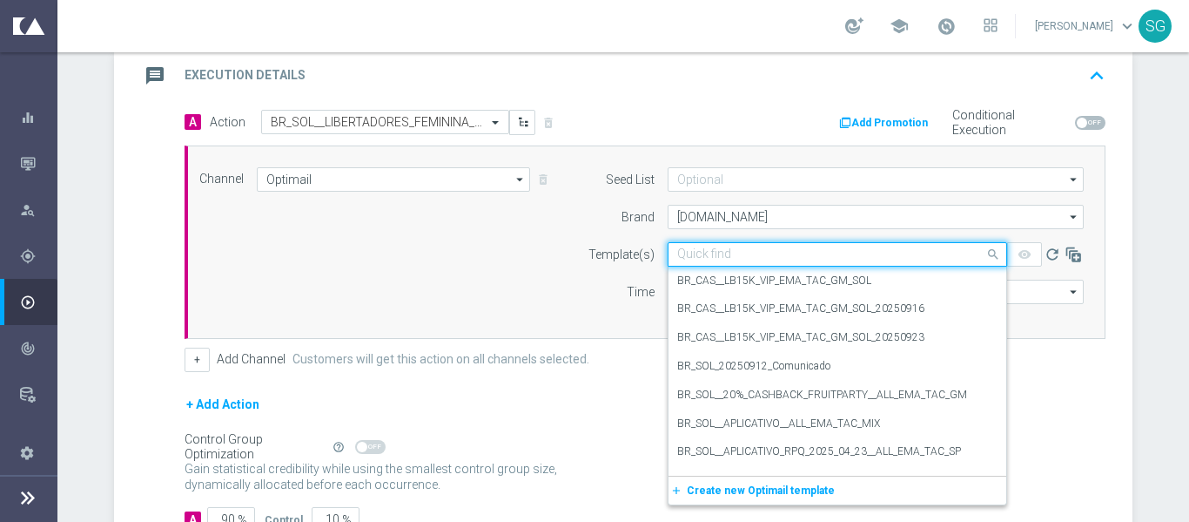
click at [717, 254] on input "text" at bounding box center [820, 254] width 286 height 15
paste input "BR_SOL__LIBERTADORES_FEMININA_20251008__ALL_EMA_TAC_SP"
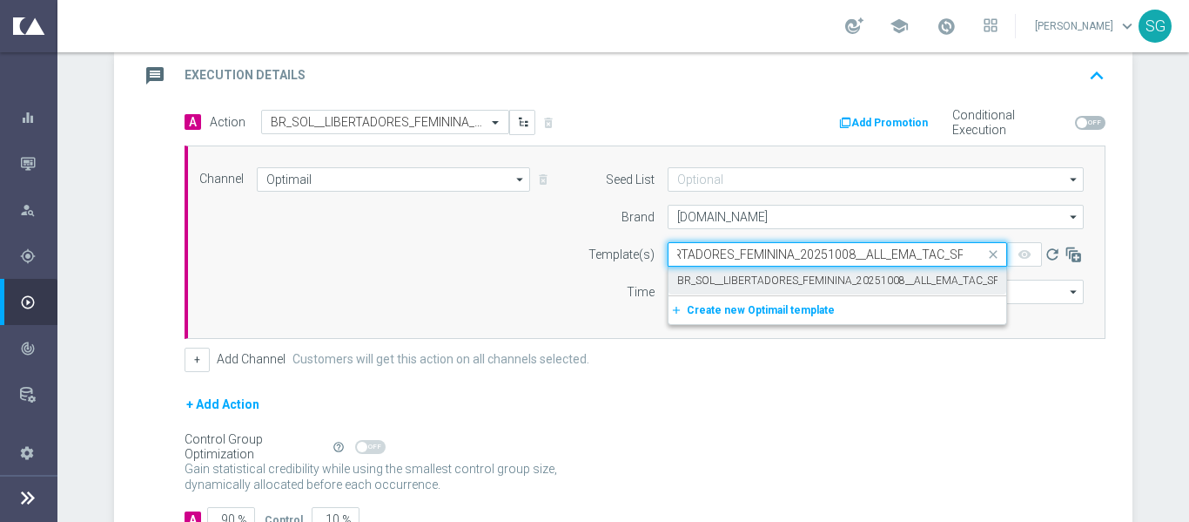
click at [716, 275] on label "BR_SOL__LIBERTADORES_FEMININA_20251008__ALL_EMA_TAC_SP" at bounding box center [838, 280] width 322 height 15
type input "BR_SOL__LIBERTADORES_FEMININA_20251008__ALL_EMA_TAC_SP"
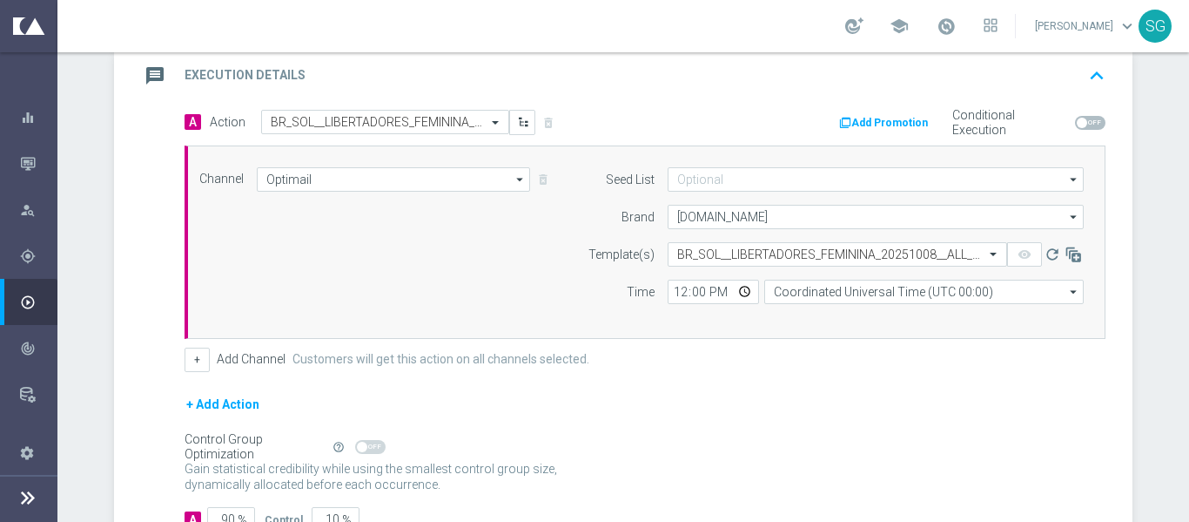
scroll to position [0, 0]
click at [675, 292] on input "12:00" at bounding box center [713, 291] width 91 height 24
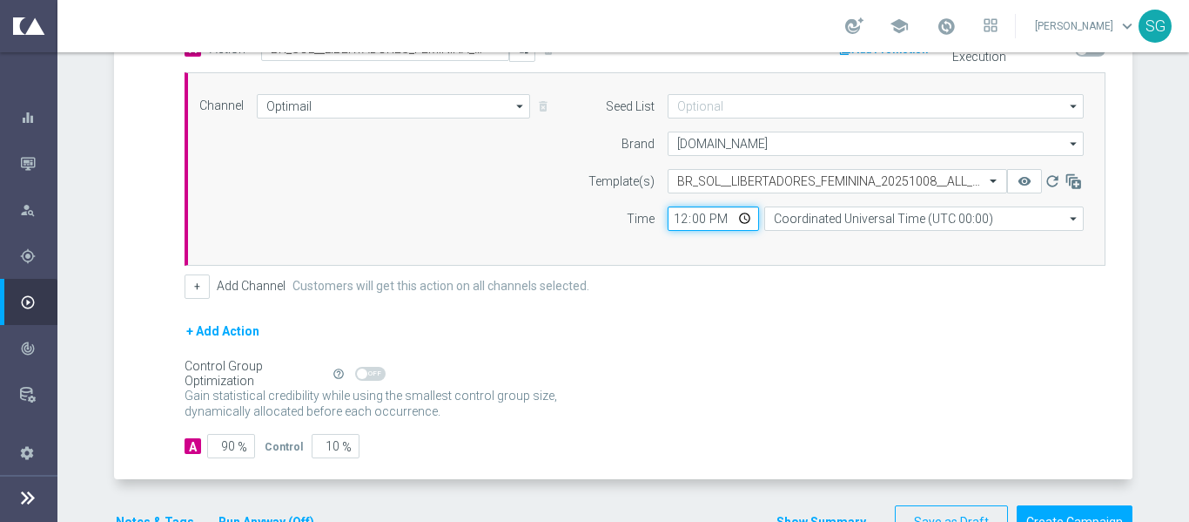
scroll to position [453, 0]
type input "15:10"
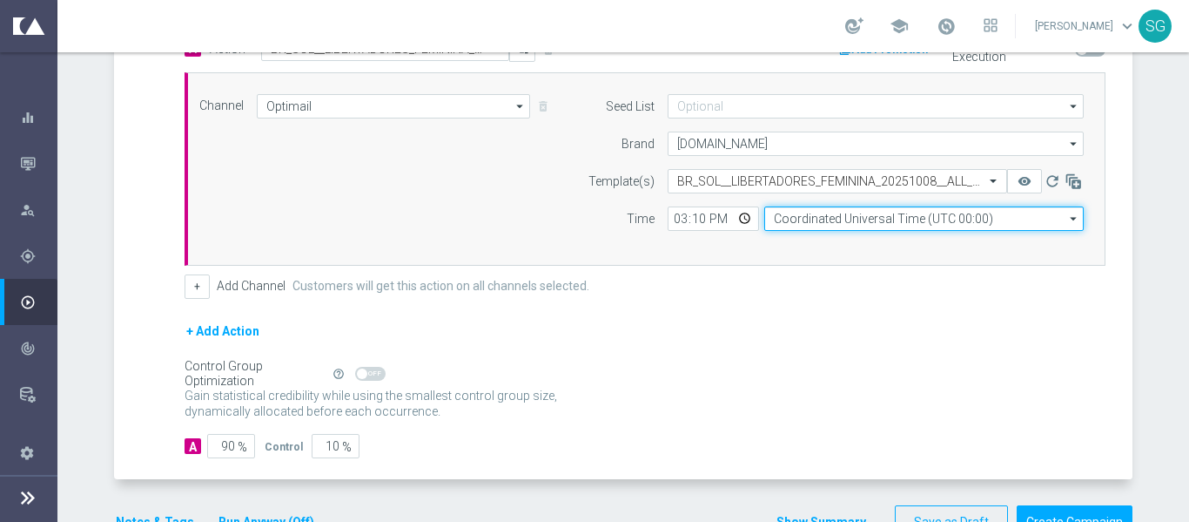
click at [890, 209] on input "Coordinated Universal Time (UTC 00:00)" at bounding box center [924, 218] width 320 height 24
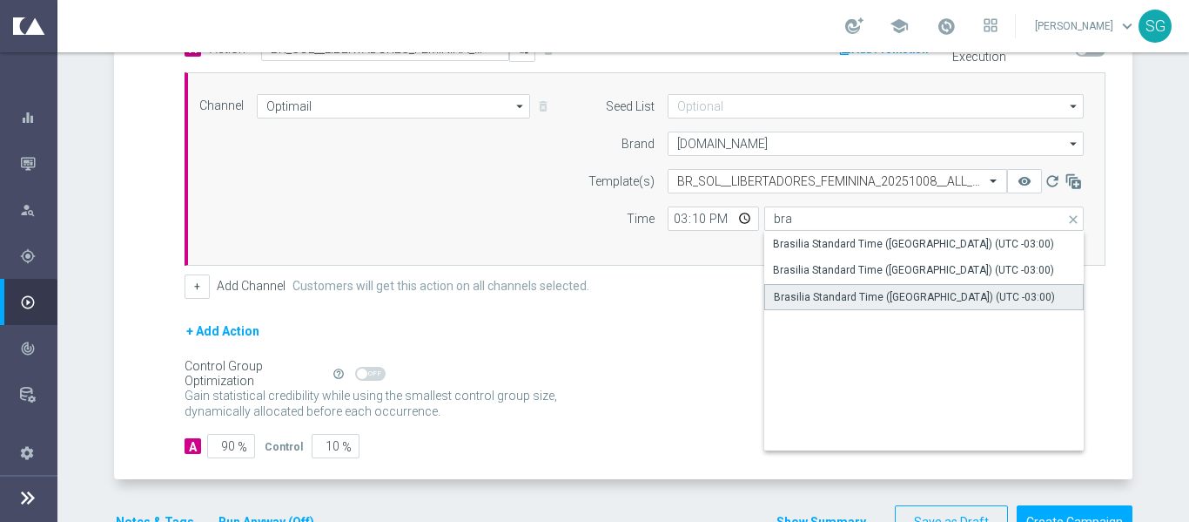
click at [838, 298] on div "Brasilia Standard Time ([GEOGRAPHIC_DATA]) (UTC -03:00)" at bounding box center [914, 297] width 281 height 16
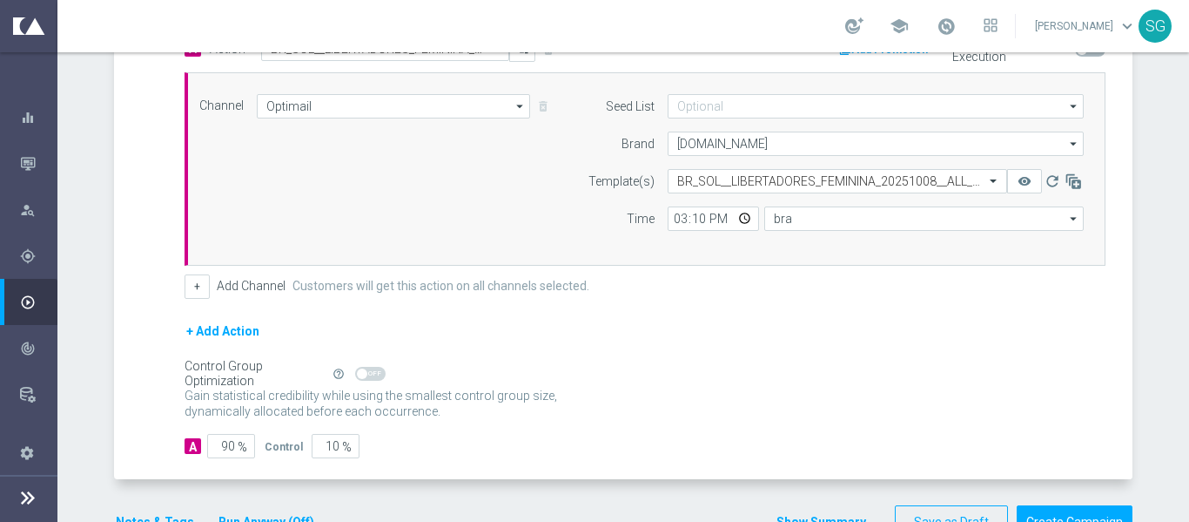
type input "Brasilia Standard Time ([GEOGRAPHIC_DATA]) (UTC -03:00)"
click at [215, 450] on input "90" at bounding box center [231, 446] width 48 height 24
type input "1"
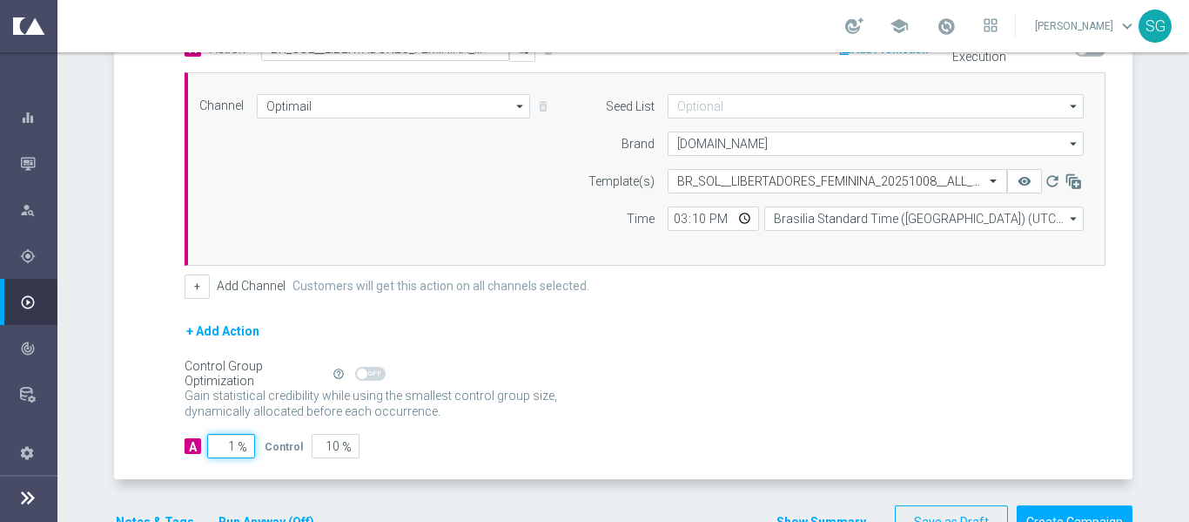
type input "99"
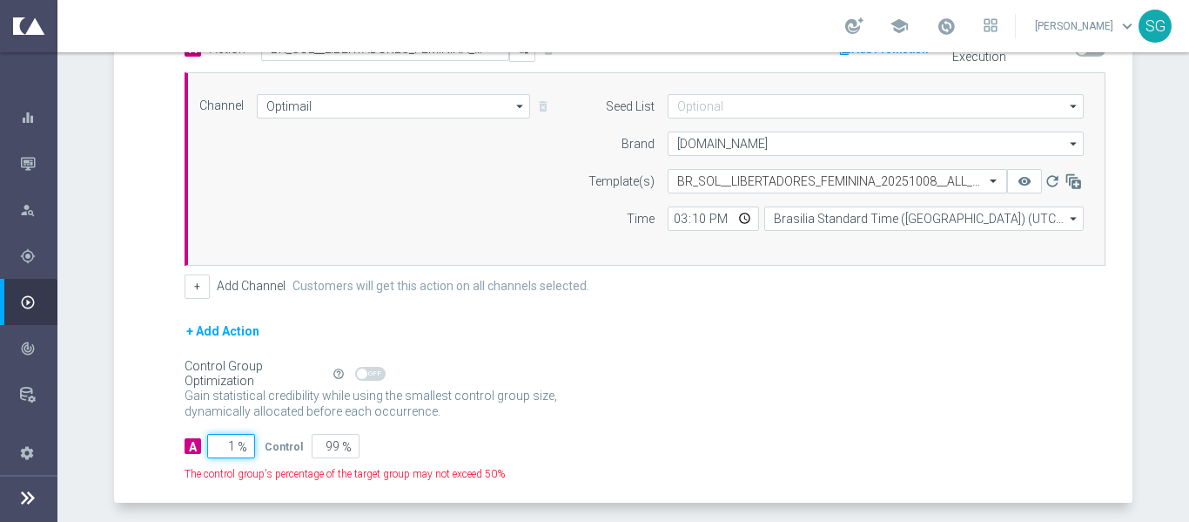
type input "10"
type input "90"
type input "100"
type input "0"
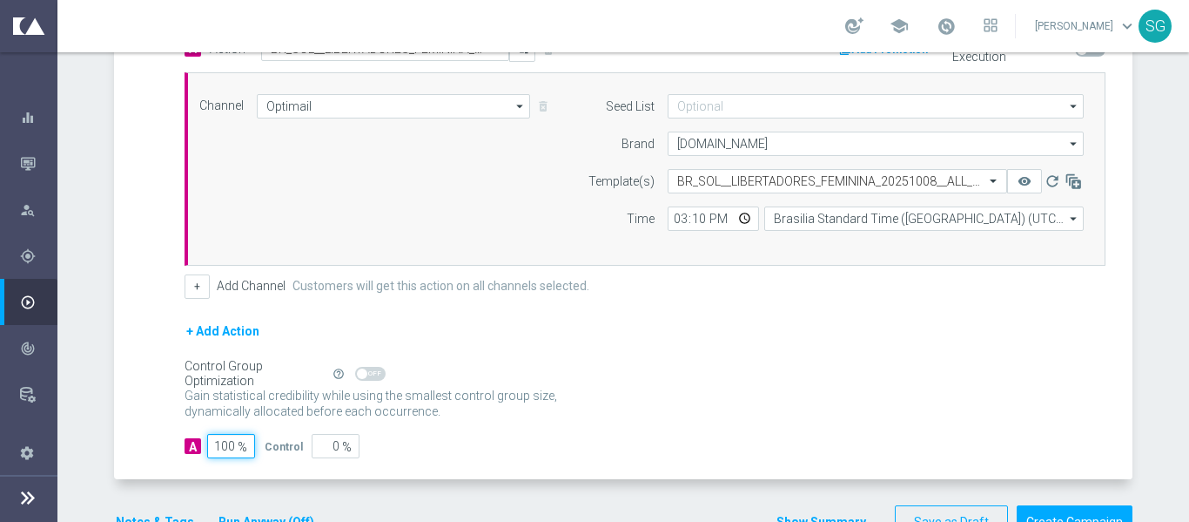
type input "100"
click at [185, 378] on div "Self Optimizing Campaign" at bounding box center [255, 374] width 141 height 15
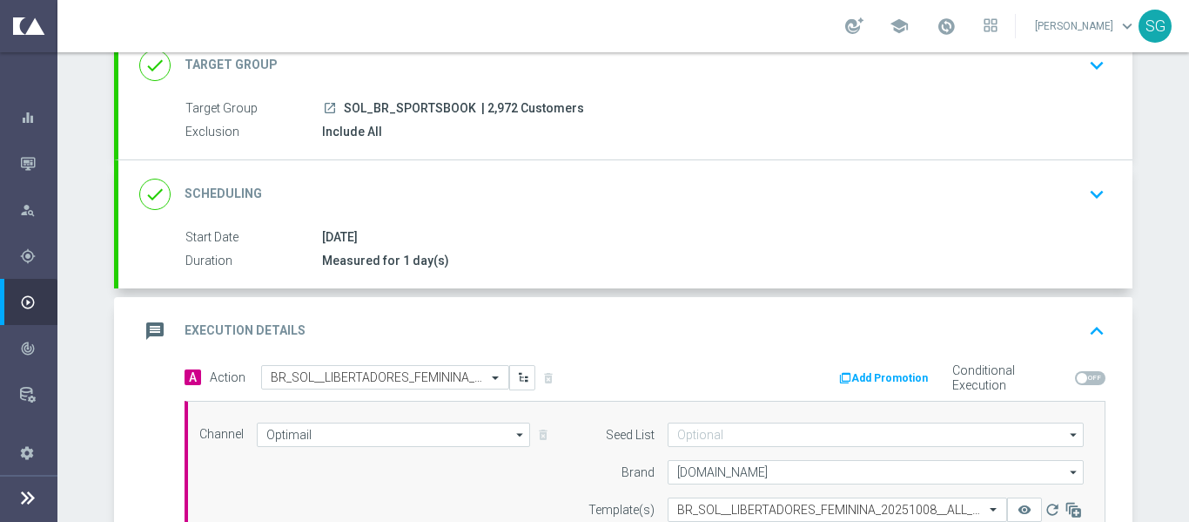
scroll to position [122, 0]
click at [372, 322] on div "message Execution Details keyboard_arrow_up" at bounding box center [625, 333] width 973 height 33
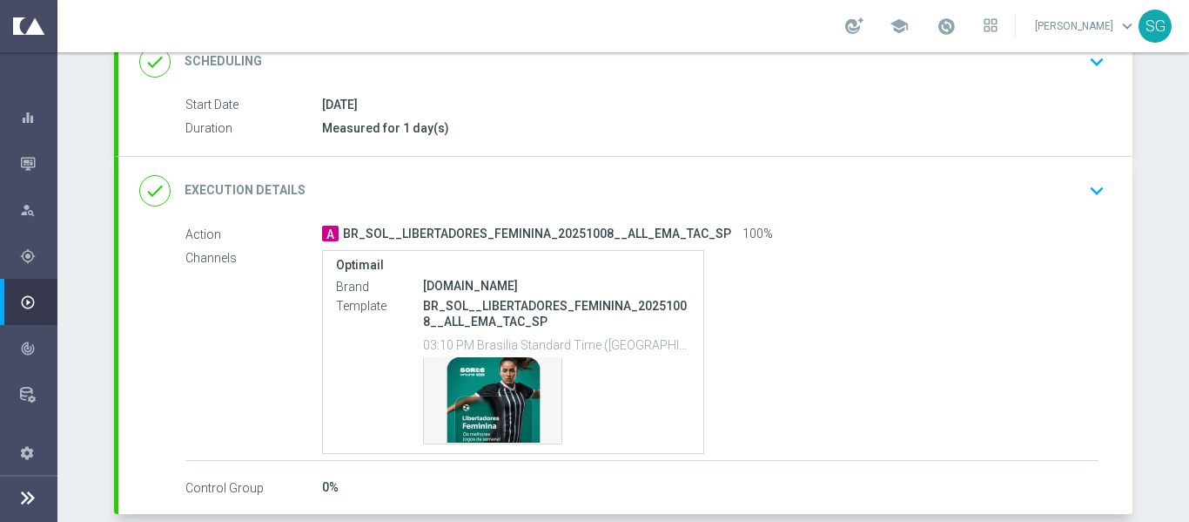
scroll to position [344, 0]
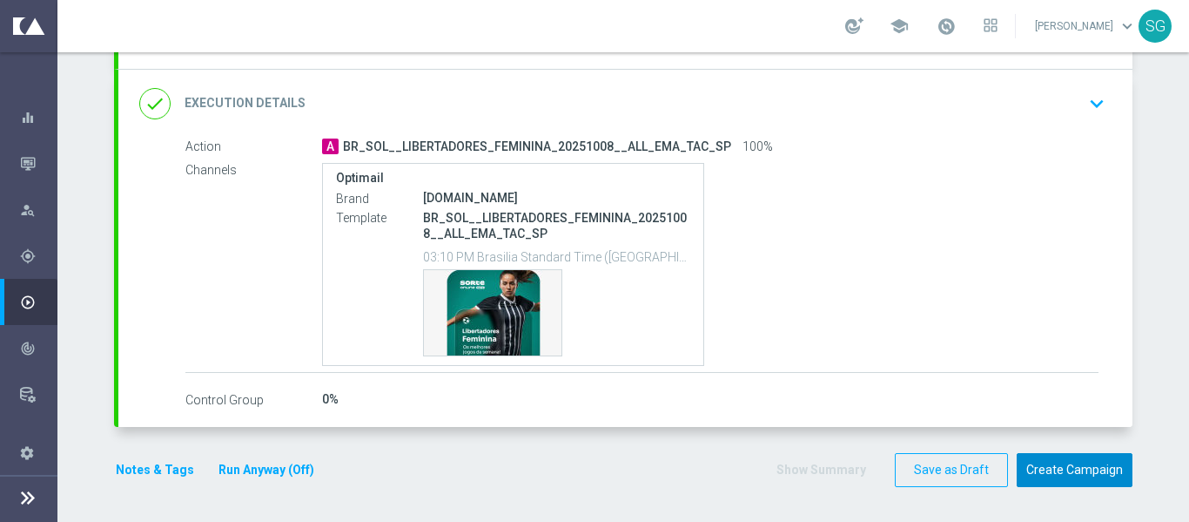
click at [1042, 470] on button "Create Campaign" at bounding box center [1075, 470] width 116 height 34
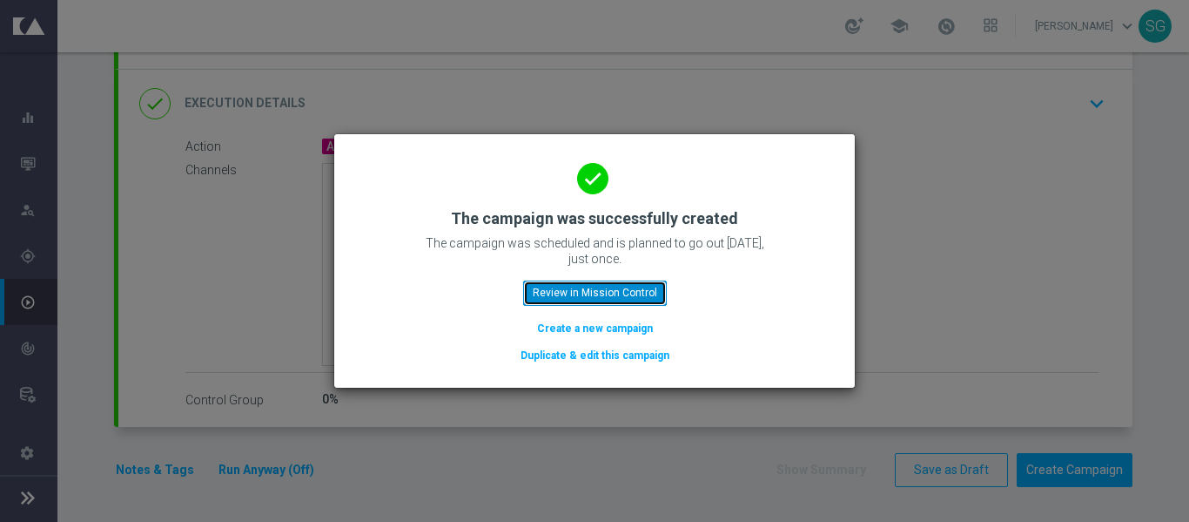
click at [577, 288] on button "Review in Mission Control" at bounding box center [595, 292] width 144 height 24
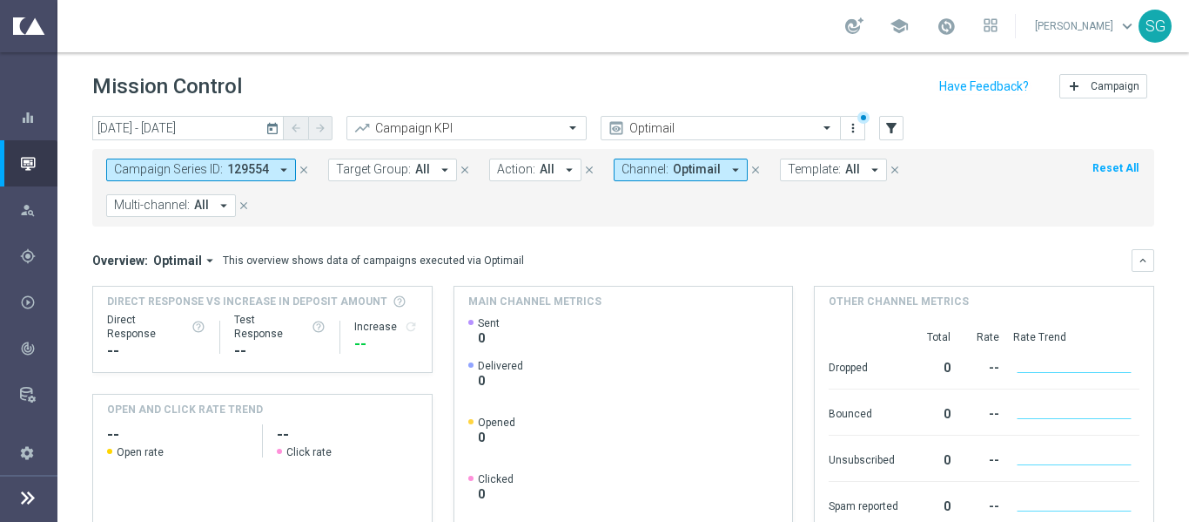
click at [30, 504] on icon at bounding box center [27, 497] width 21 height 21
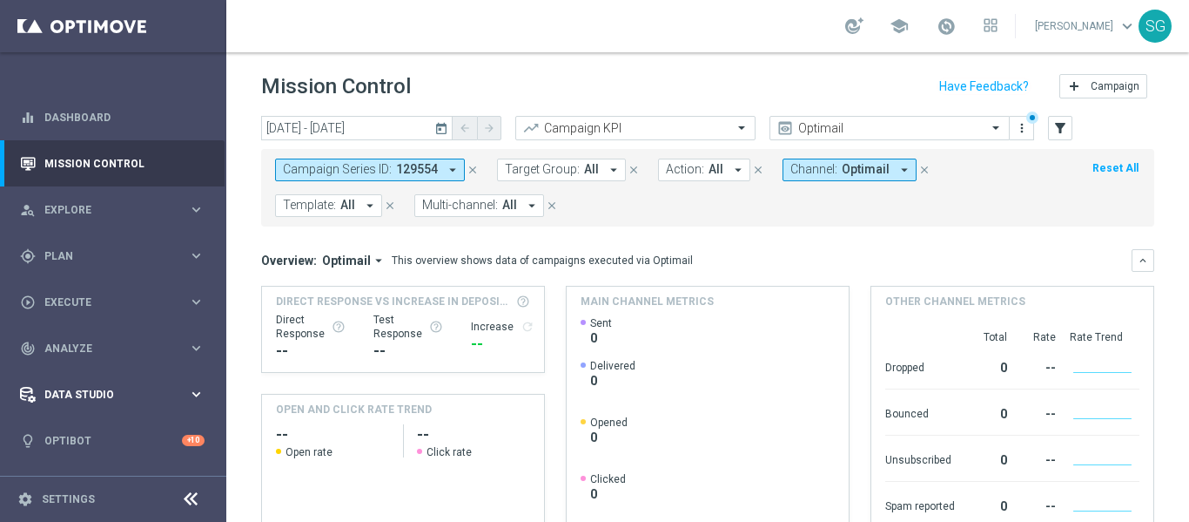
click at [111, 387] on div "Data Studio" at bounding box center [104, 395] width 168 height 16
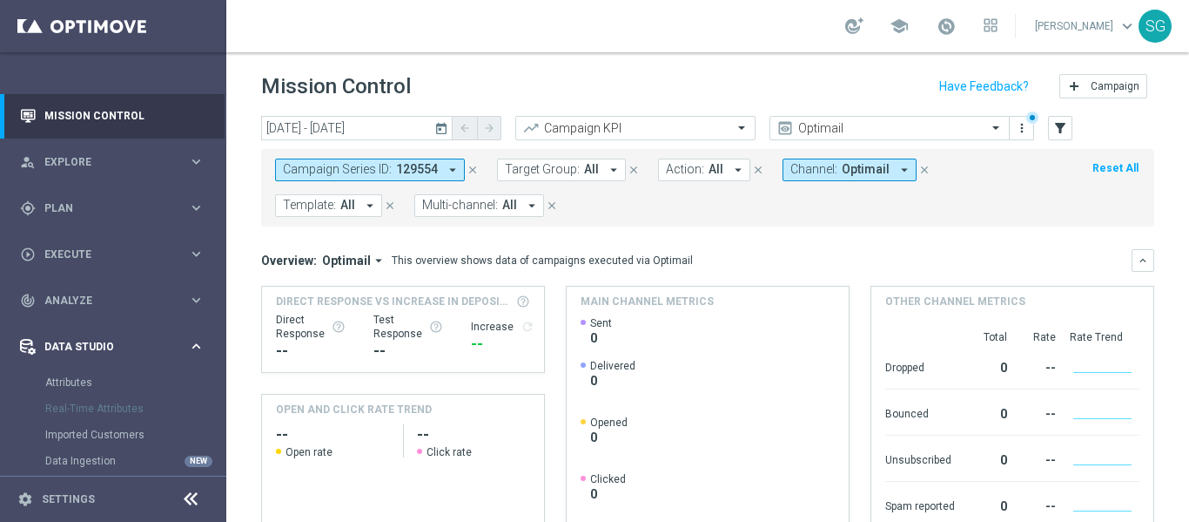
scroll to position [49, 0]
click at [85, 384] on link "Attributes" at bounding box center [113, 381] width 136 height 14
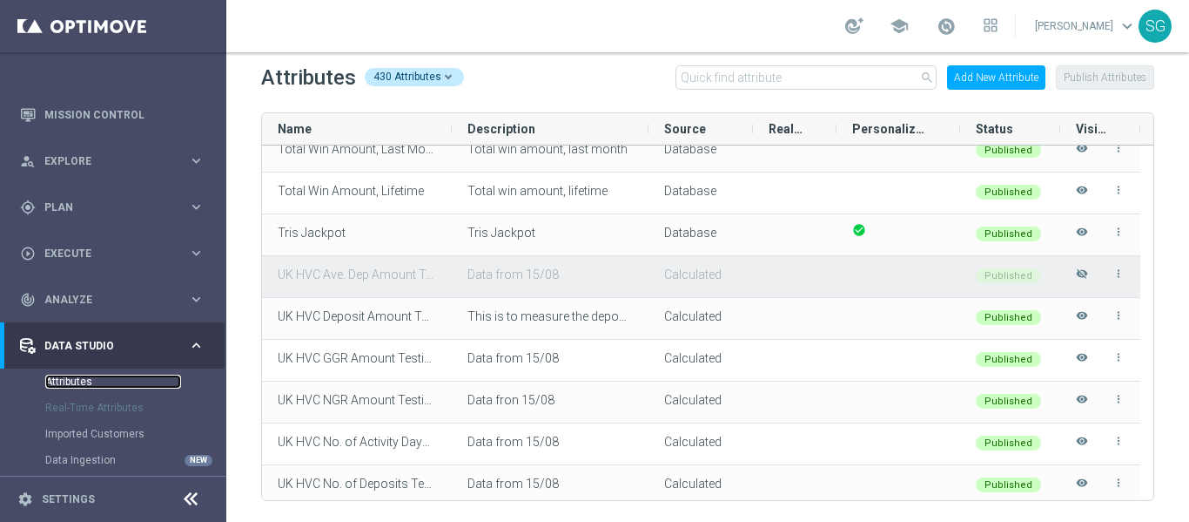
scroll to position [12283, 0]
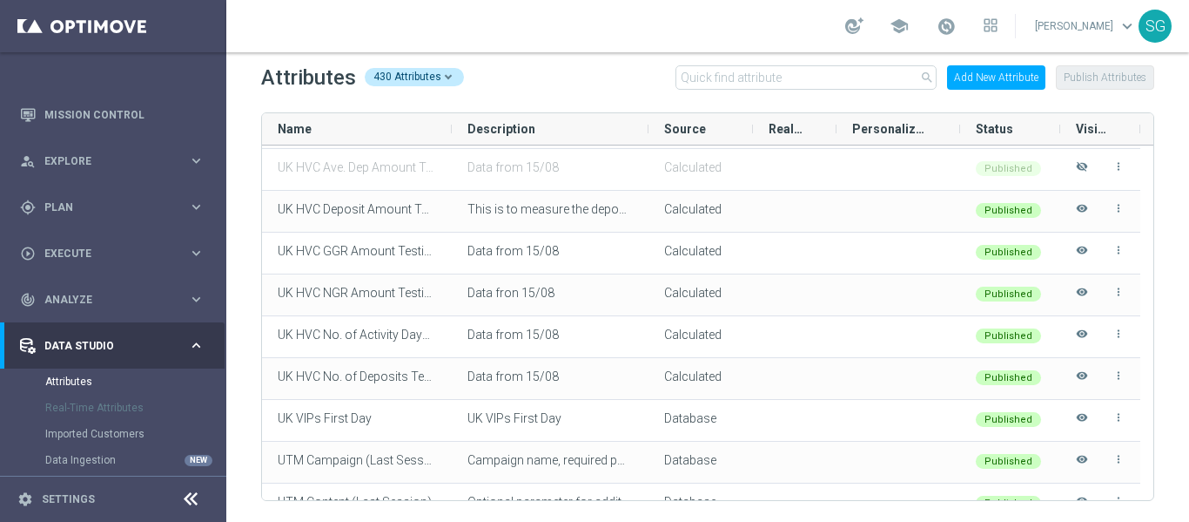
click at [188, 506] on icon at bounding box center [190, 498] width 21 height 21
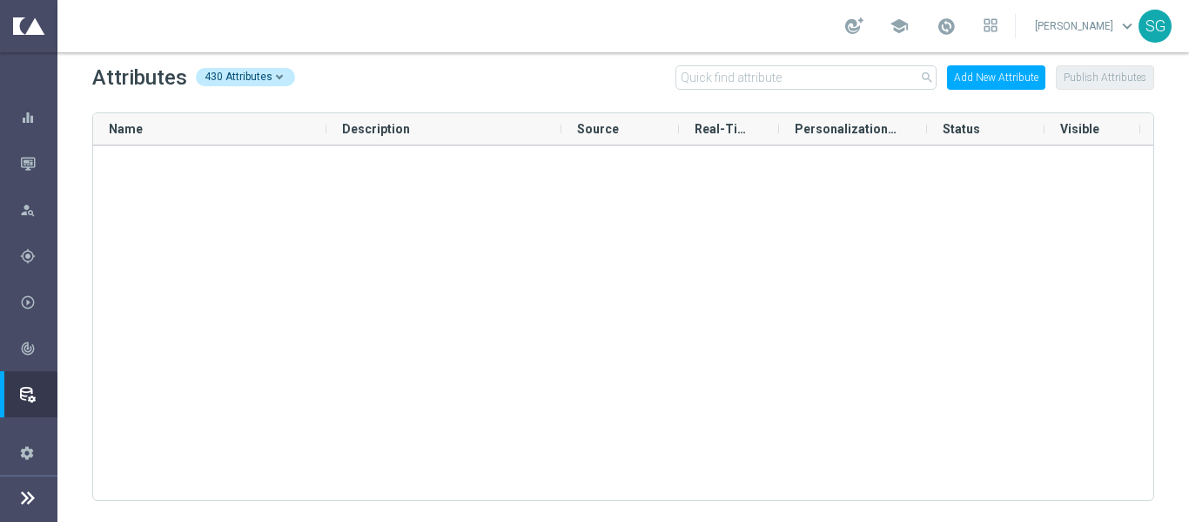
scroll to position [16086, 0]
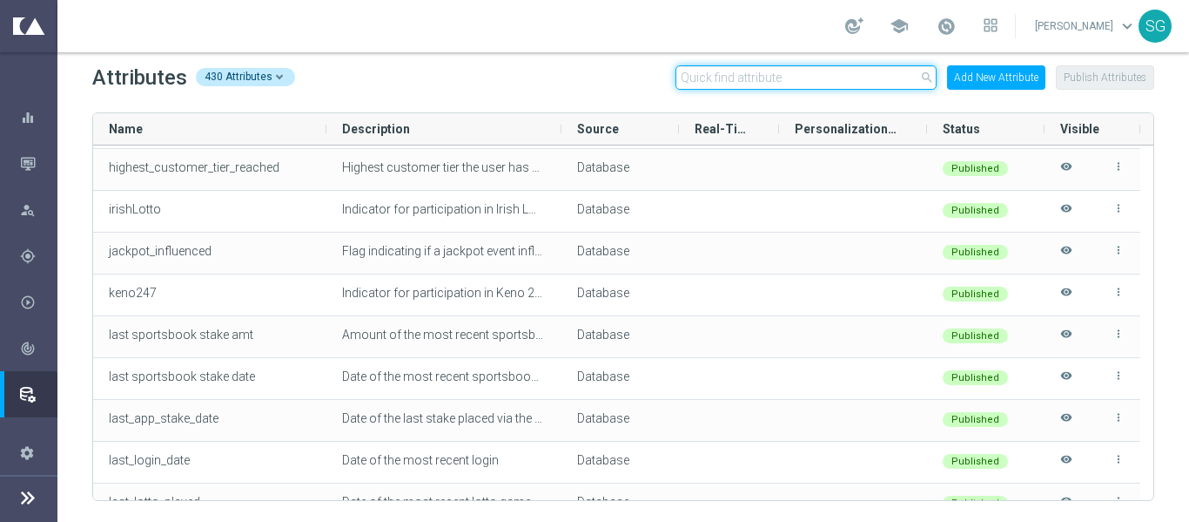
click at [746, 78] on input "text" at bounding box center [806, 77] width 261 height 24
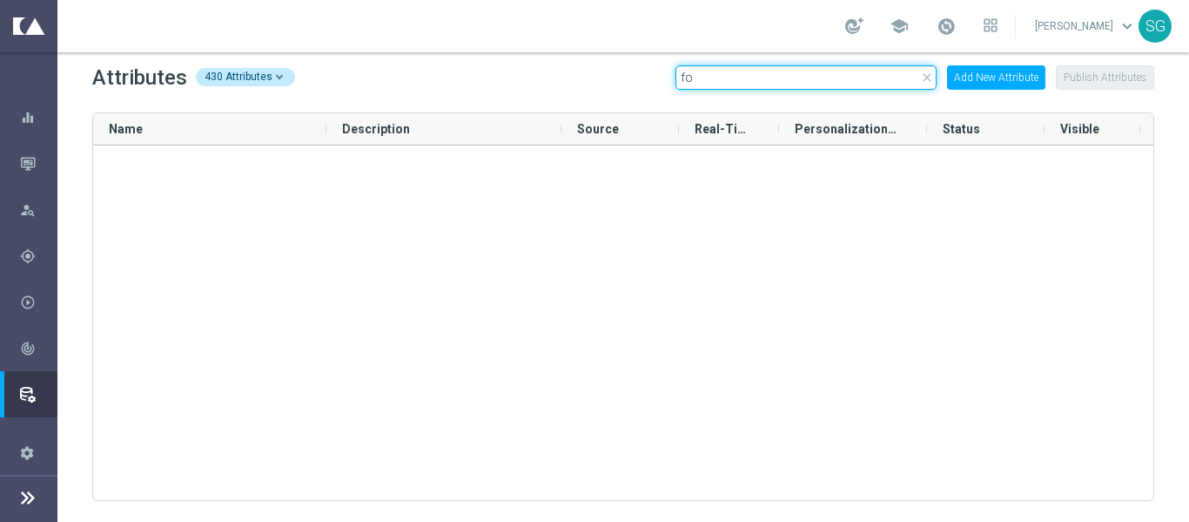
scroll to position [0, 0]
type input "foo"
